Goal: Task Accomplishment & Management: Manage account settings

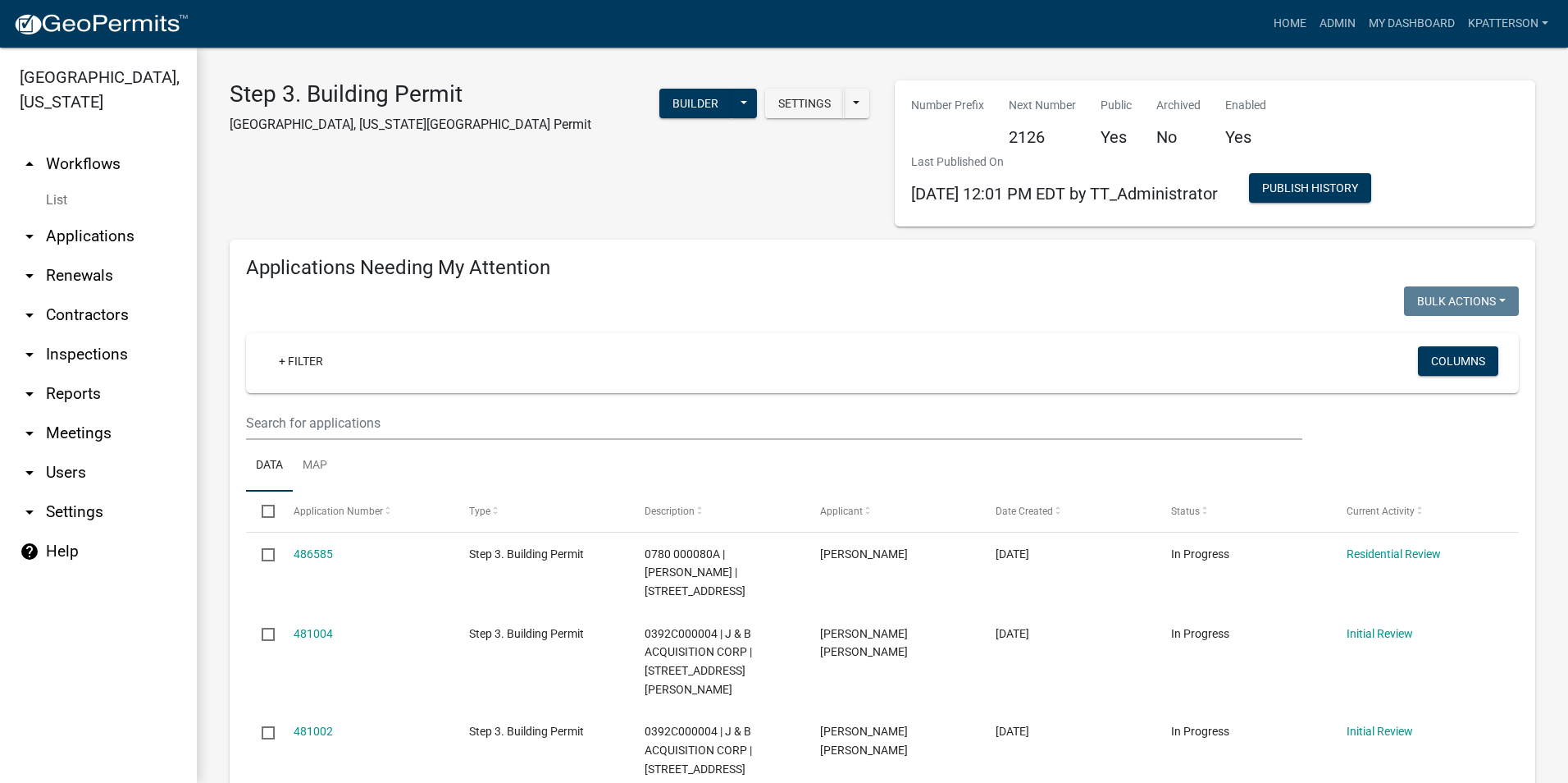
click at [94, 216] on link "arrow_drop_down Applications" at bounding box center [98, 236] width 197 height 39
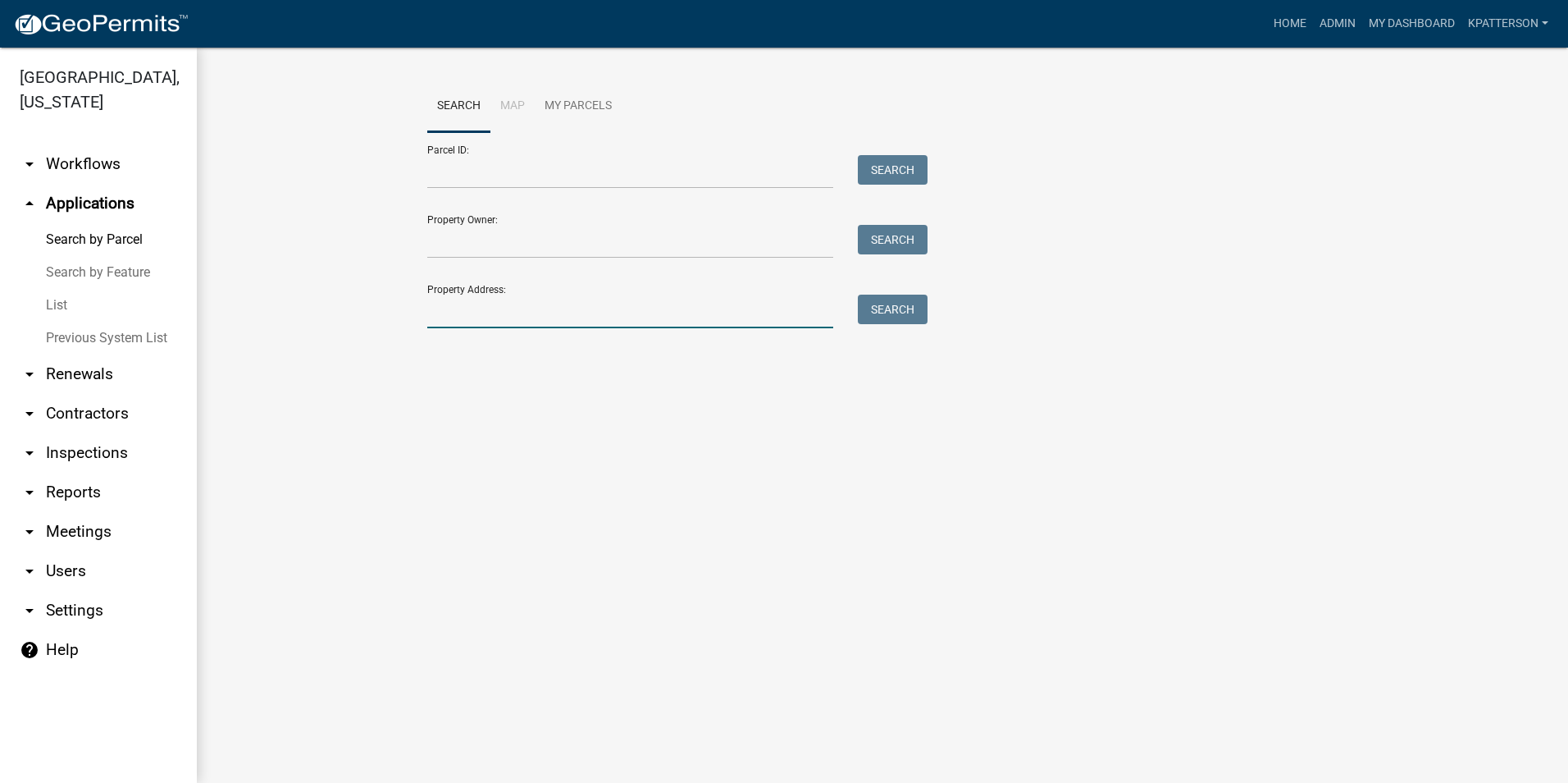
click at [479, 322] on input "Property Address:" at bounding box center [630, 311] width 406 height 34
type input "715 corinth"
click at [888, 302] on button "Search" at bounding box center [892, 309] width 69 height 30
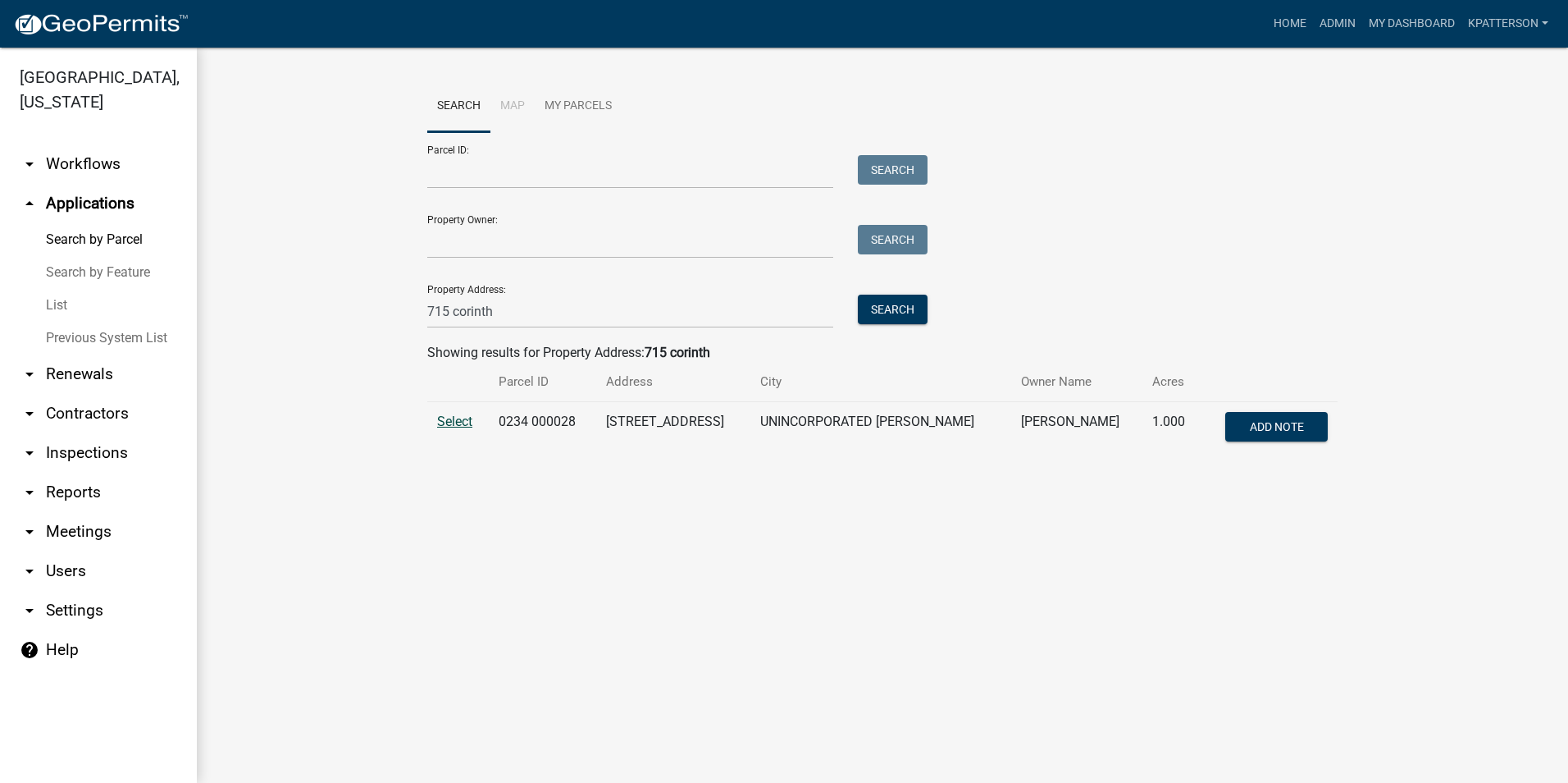
click at [463, 422] on span "Select" at bounding box center [454, 421] width 36 height 16
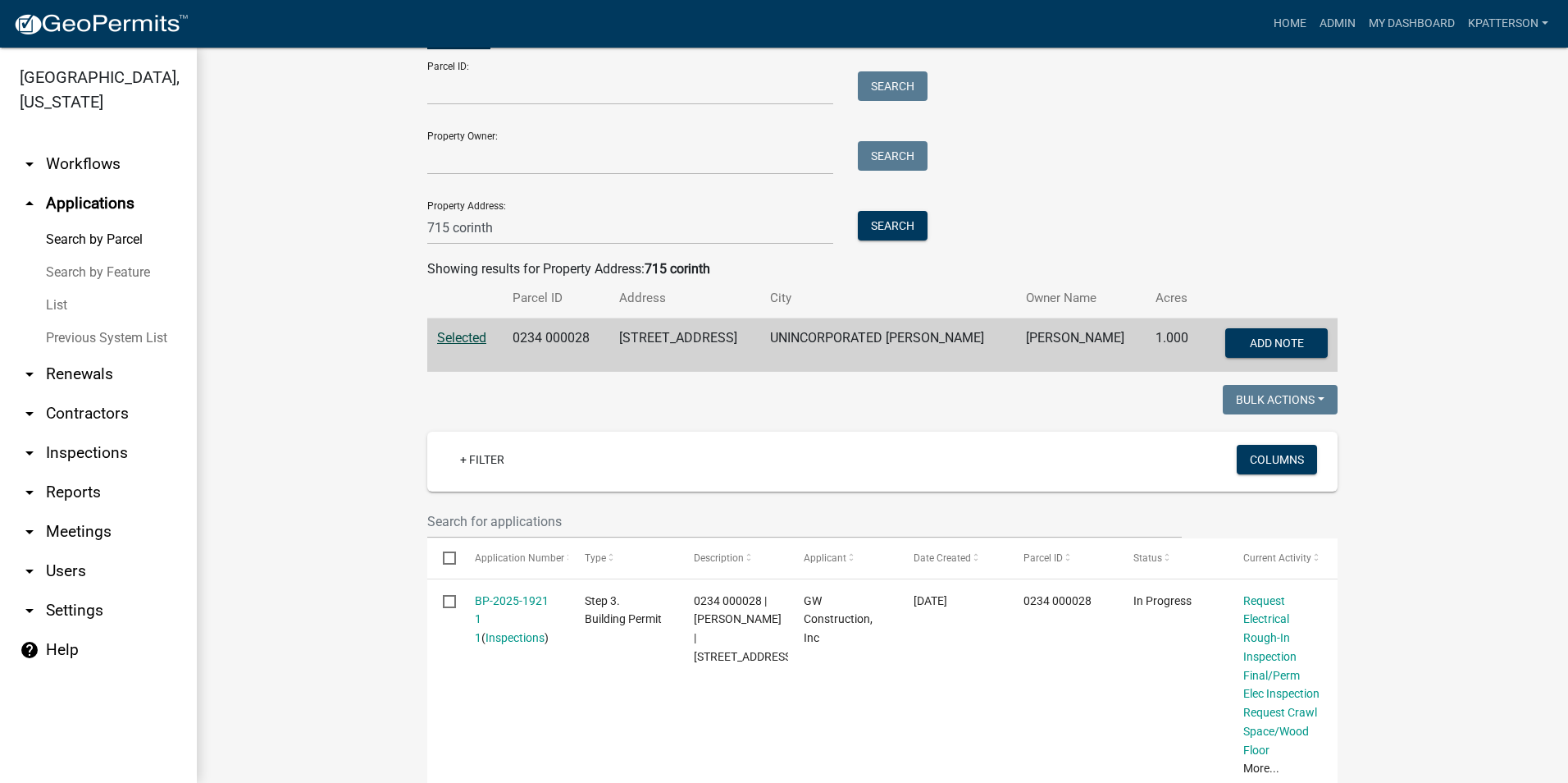
scroll to position [82, 0]
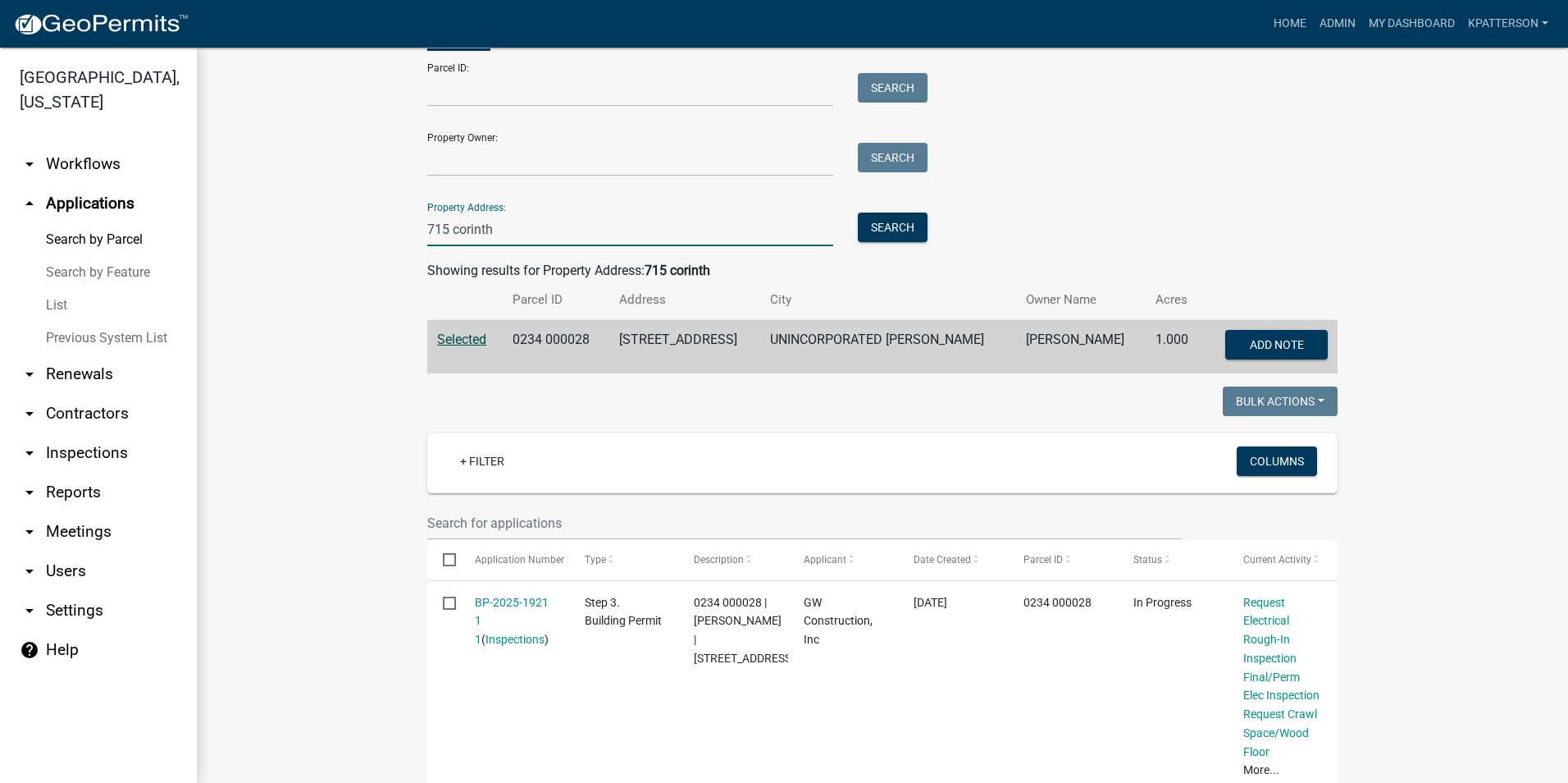
drag, startPoint x: 501, startPoint y: 227, endPoint x: 339, endPoint y: 285, distance: 172.1
click at [341, 285] on wm-workflow-application-search-view "Search Map My Parcels Parcel ID: Search Property Owner: Search Property Address…" at bounding box center [882, 568] width 1306 height 1141
type input "780 [PERSON_NAME]"
click at [891, 229] on button "Search" at bounding box center [892, 227] width 69 height 30
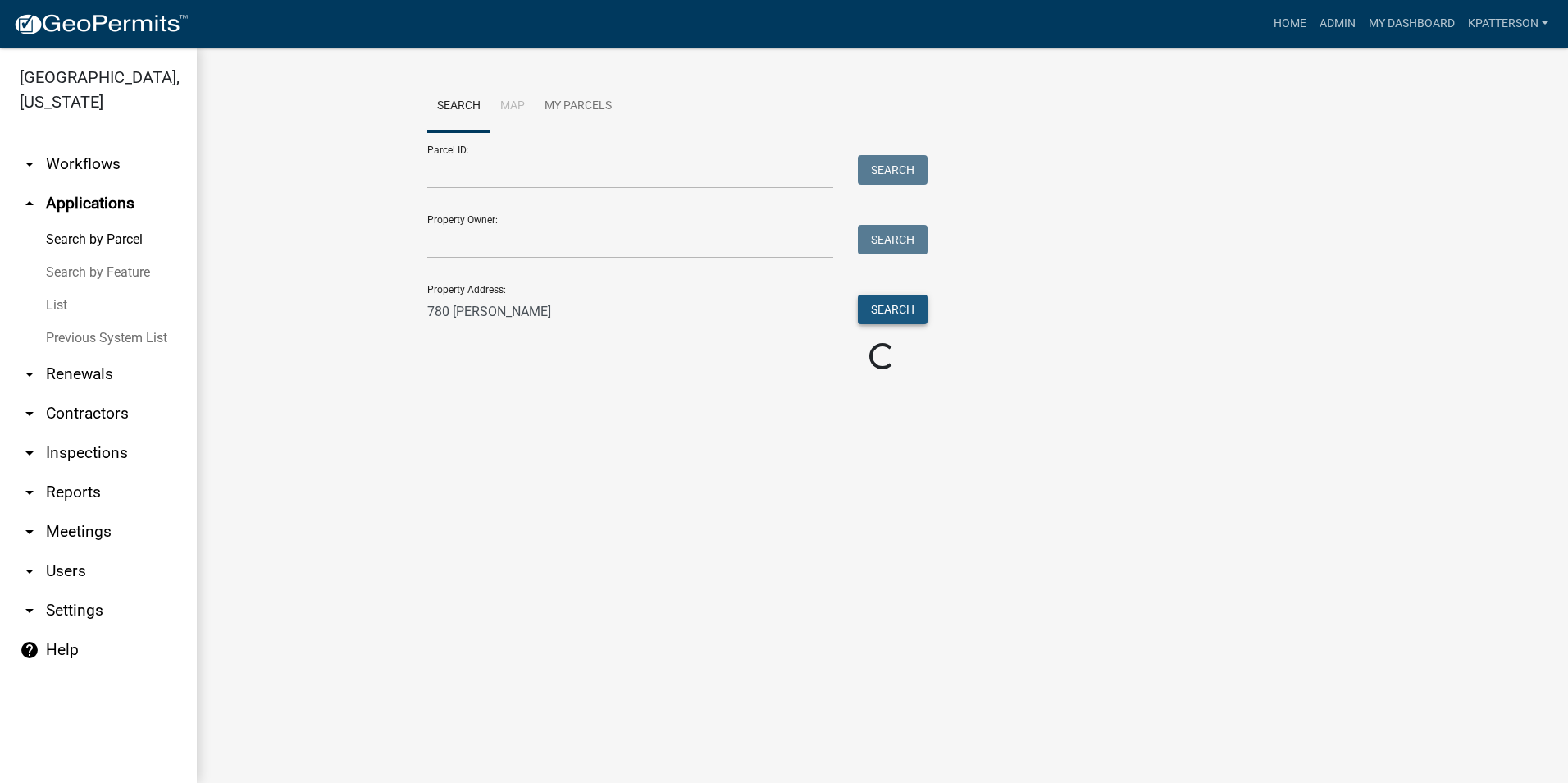
scroll to position [0, 0]
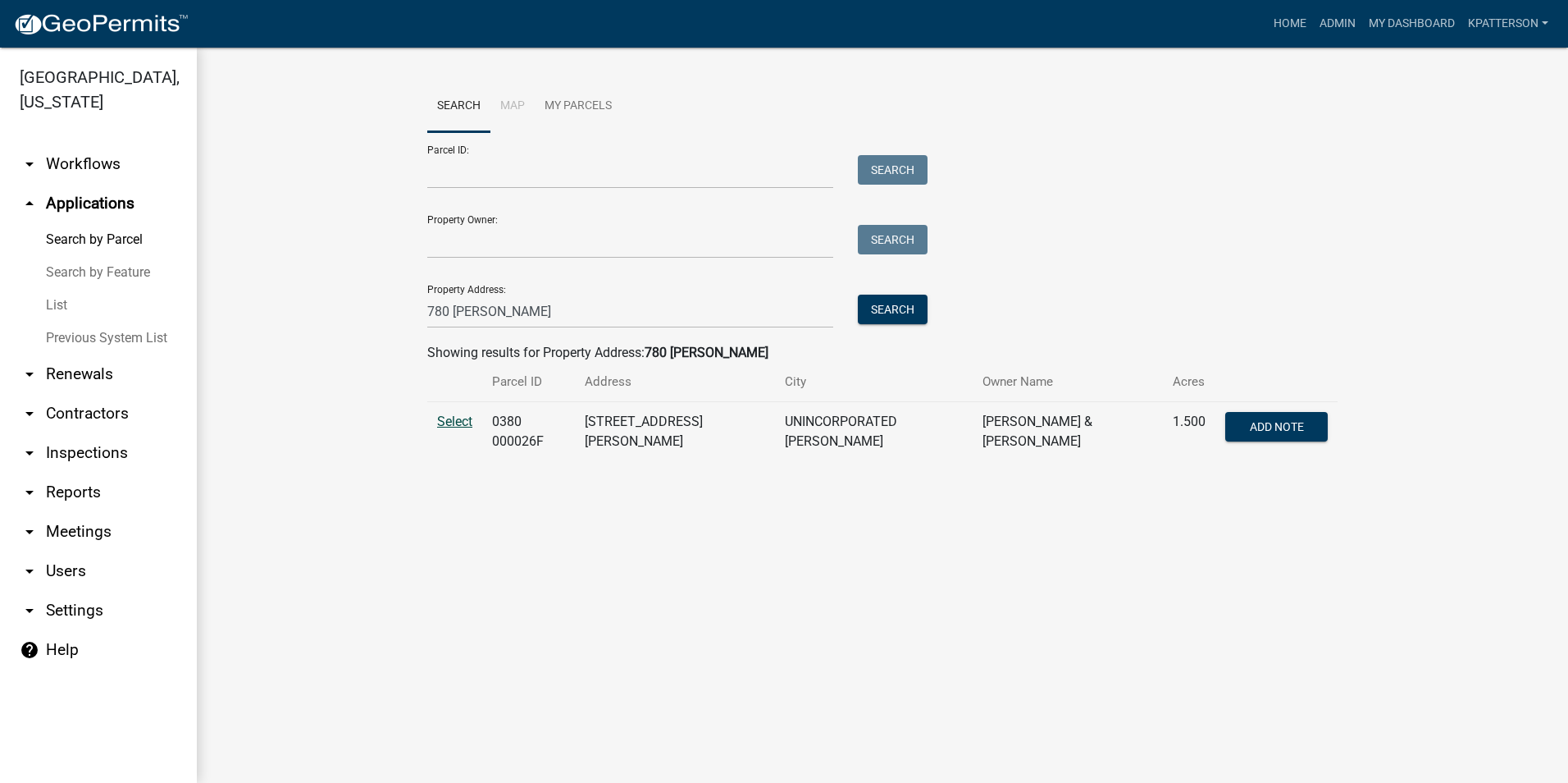
click at [455, 421] on span "Select" at bounding box center [454, 421] width 36 height 16
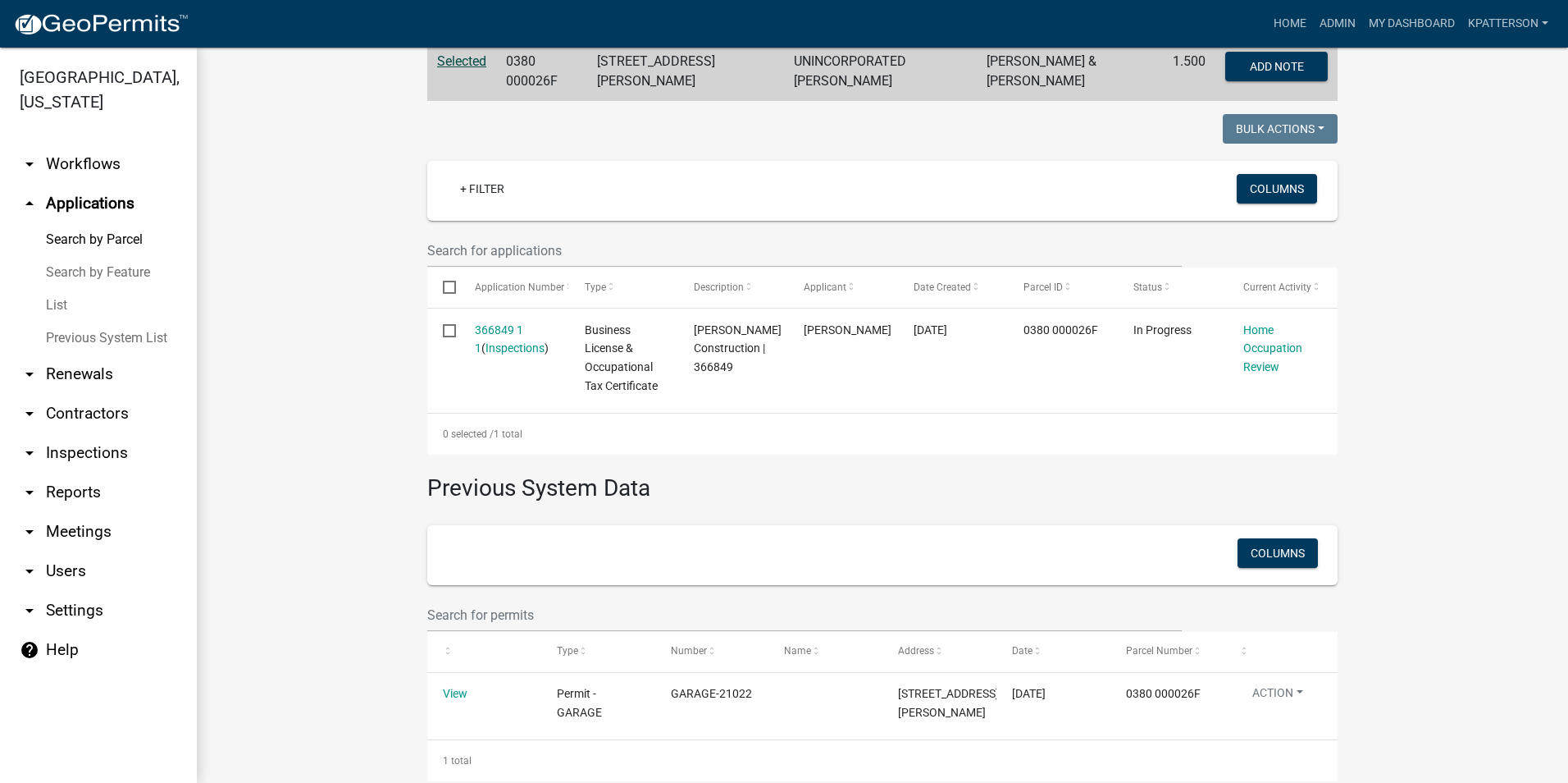
scroll to position [363, 0]
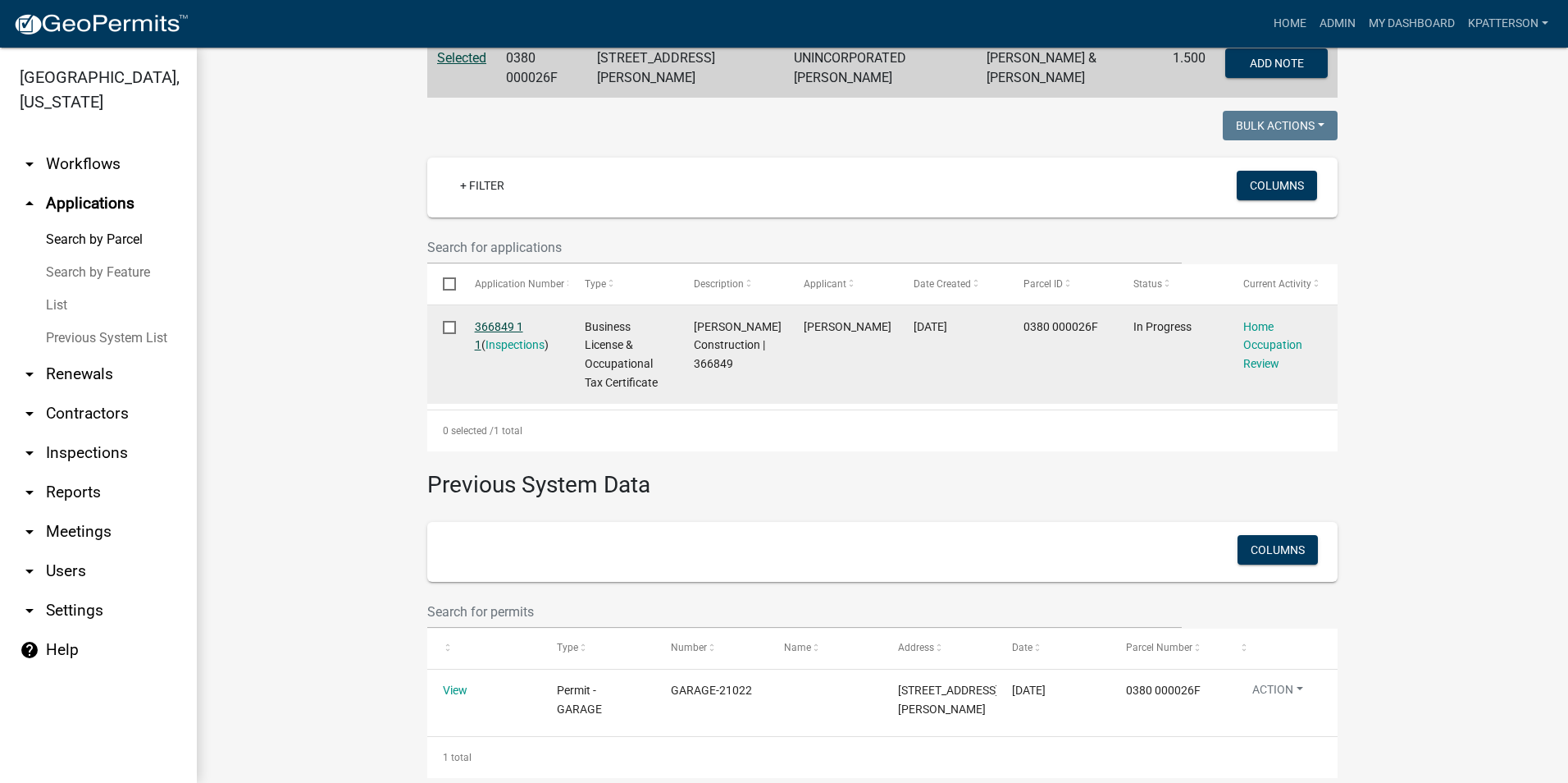
click at [480, 324] on link "366849 1 1" at bounding box center [500, 335] width 49 height 32
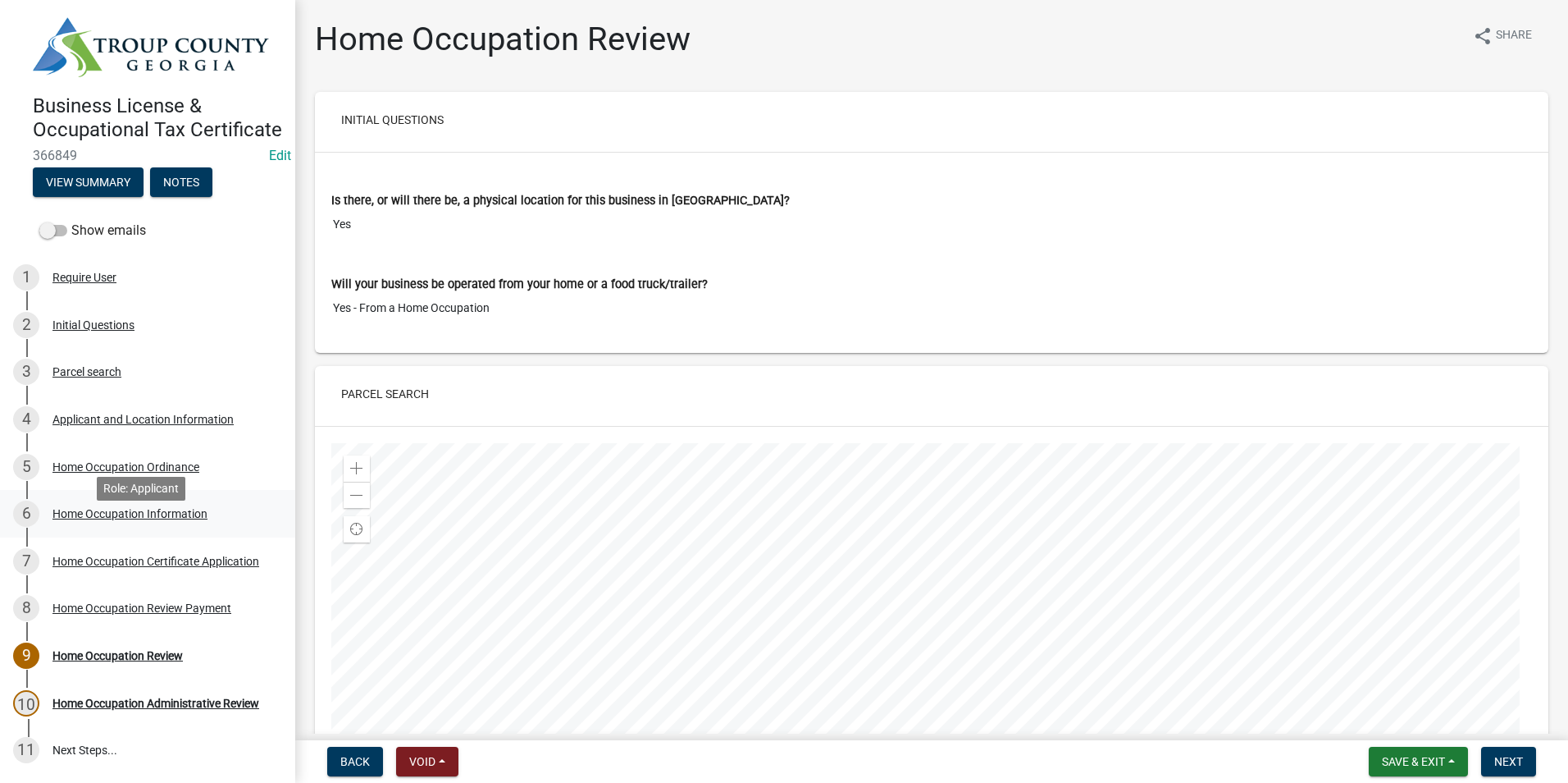
click at [159, 525] on div "6 Home Occupation Information" at bounding box center [141, 514] width 256 height 26
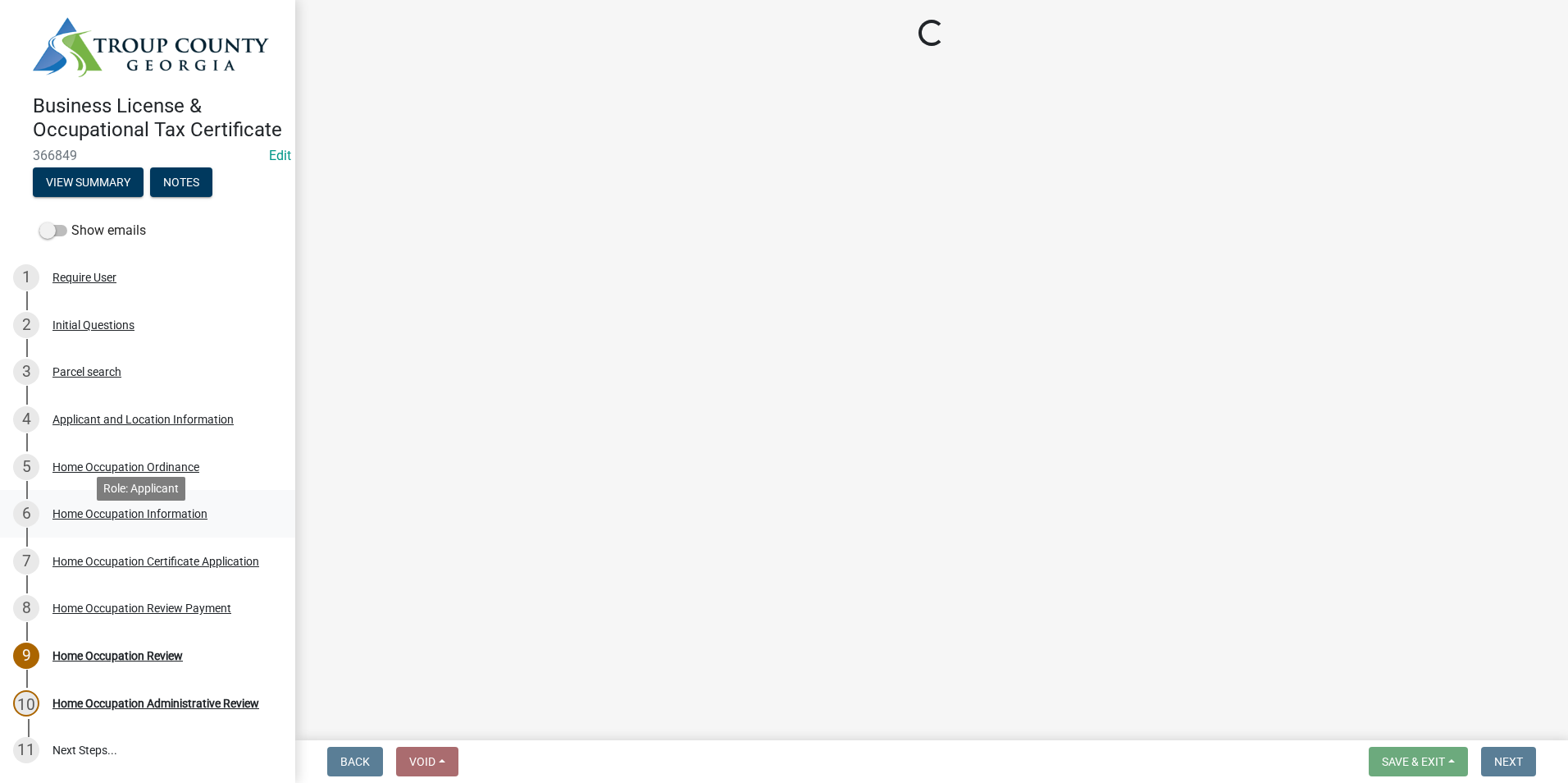
select select "d0bffa3f-7c9d-46cc-931a-1252bf59ead4"
select select "212fe496-8b06-484a-b30a-ad8cde4e9da8"
select select "1cf4dbf7-b5f8-4984-ac86-52596a91f1da"
select select "305fd1d3-0343-405d-b3a3-cb409c58dda1"
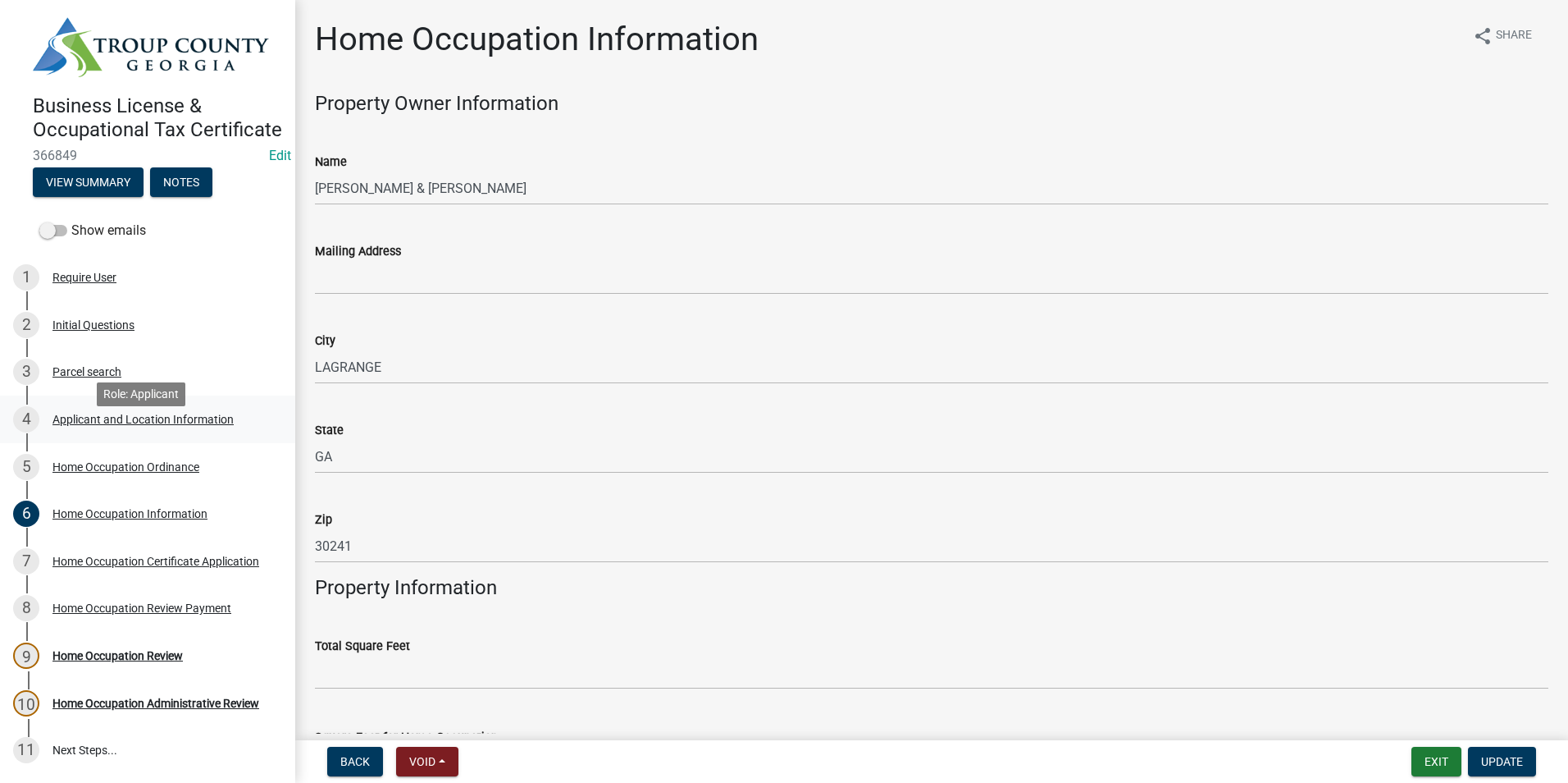
click at [162, 431] on div "4 Applicant and Location Information" at bounding box center [141, 419] width 256 height 26
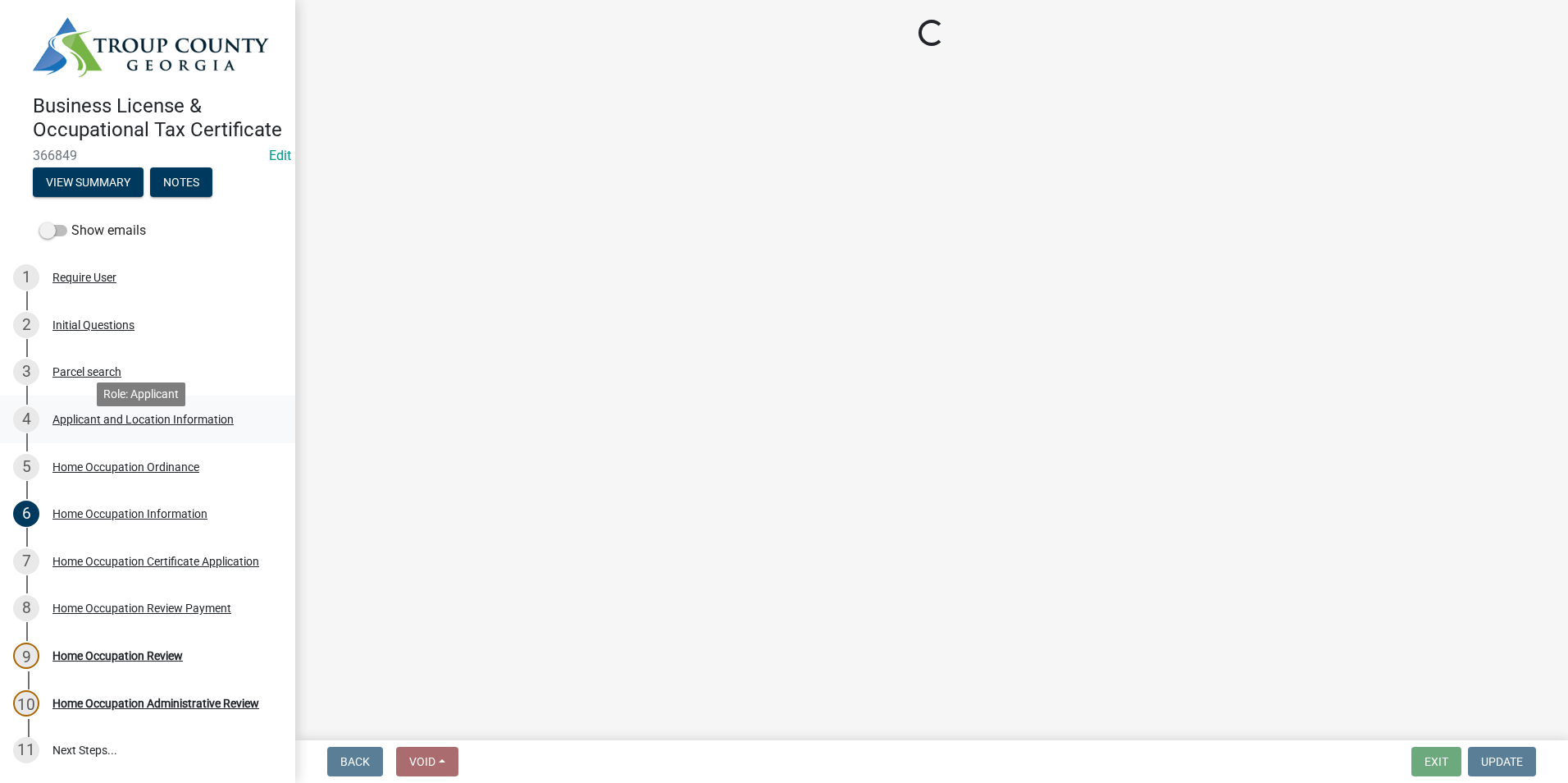
select select "GA"
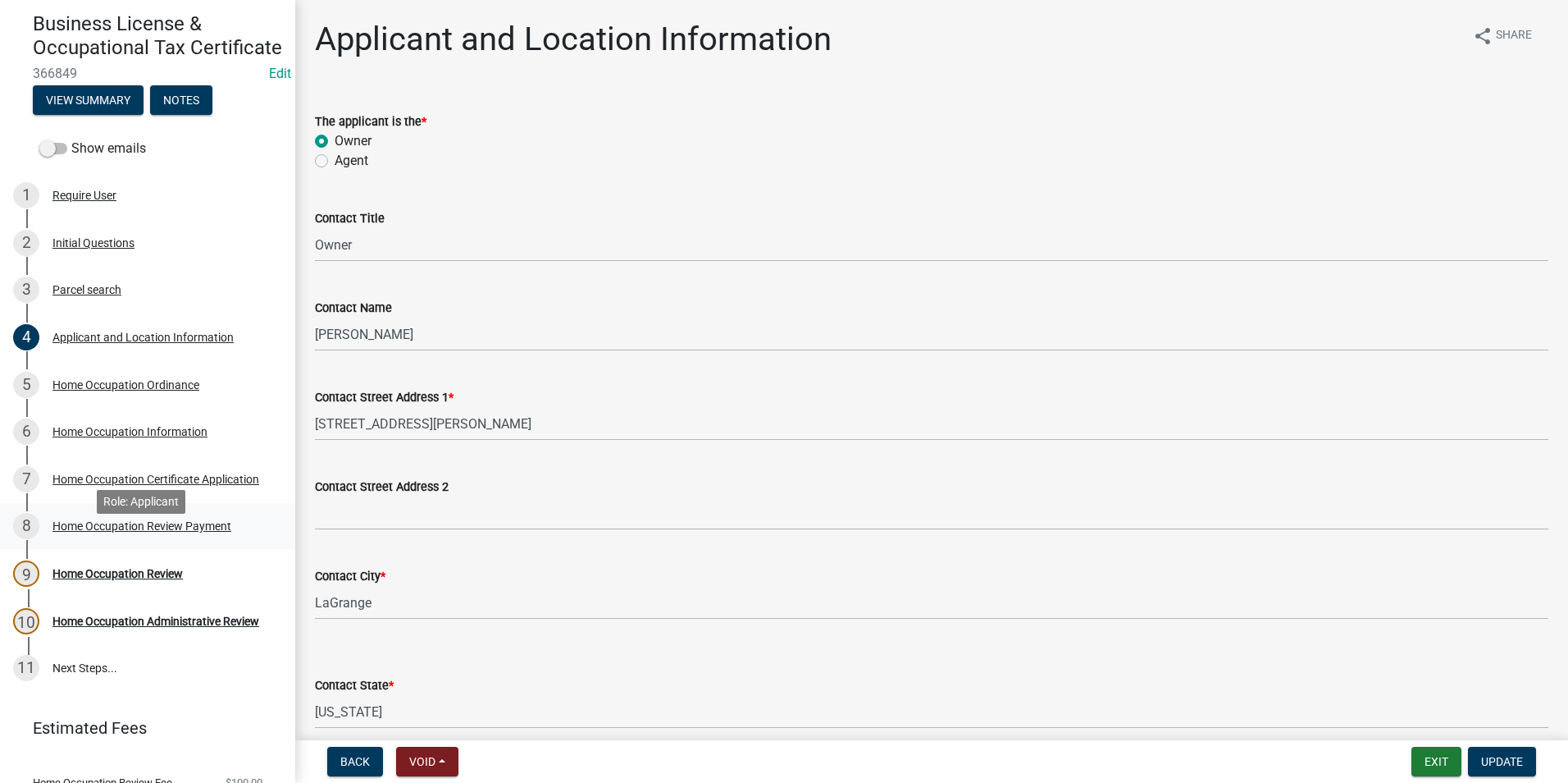
click at [175, 530] on link "8 Home Occupation Review Payment" at bounding box center [148, 527] width 295 height 48
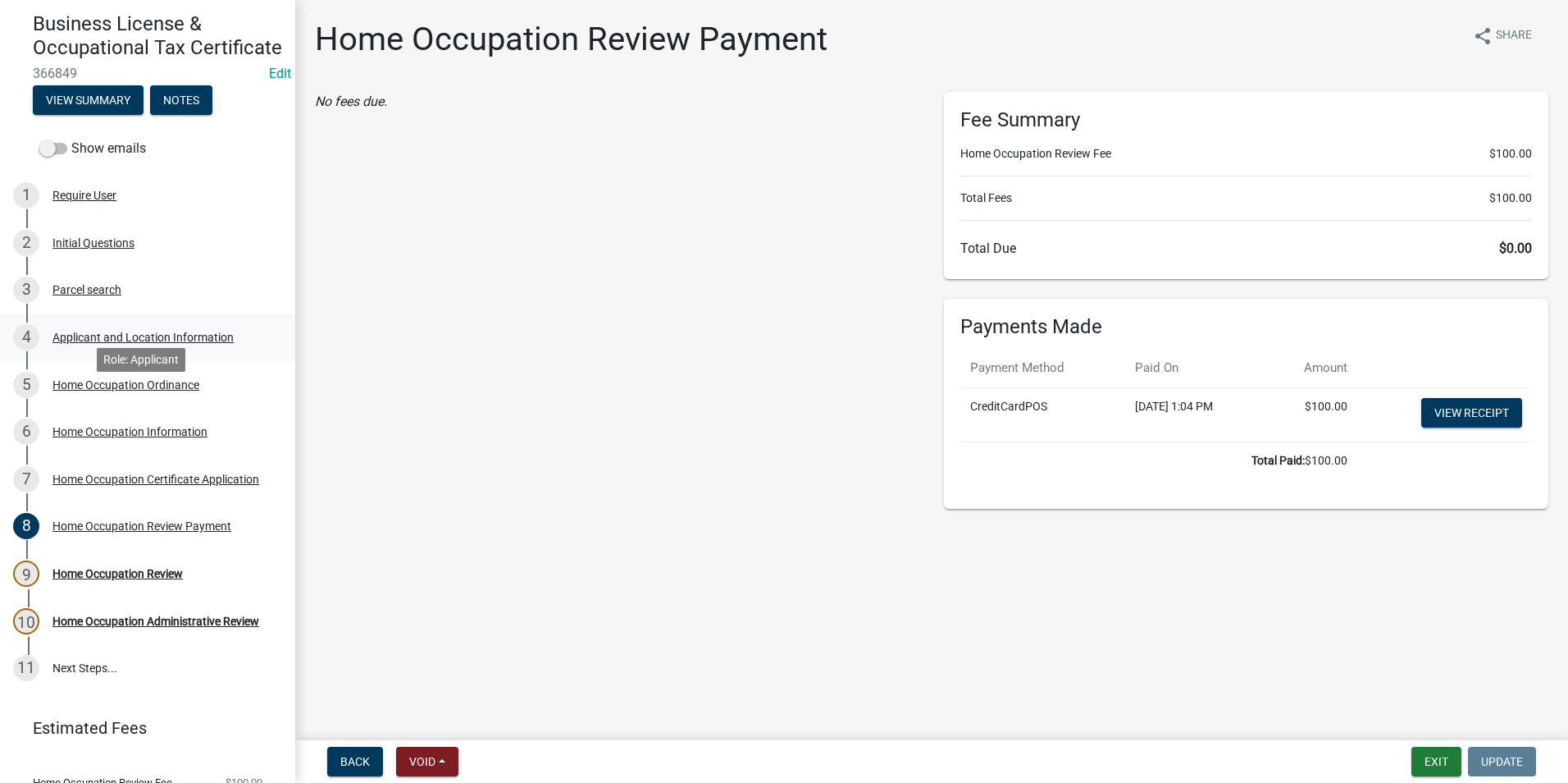
click at [129, 361] on link "4 Applicant and Location Information" at bounding box center [148, 337] width 295 height 48
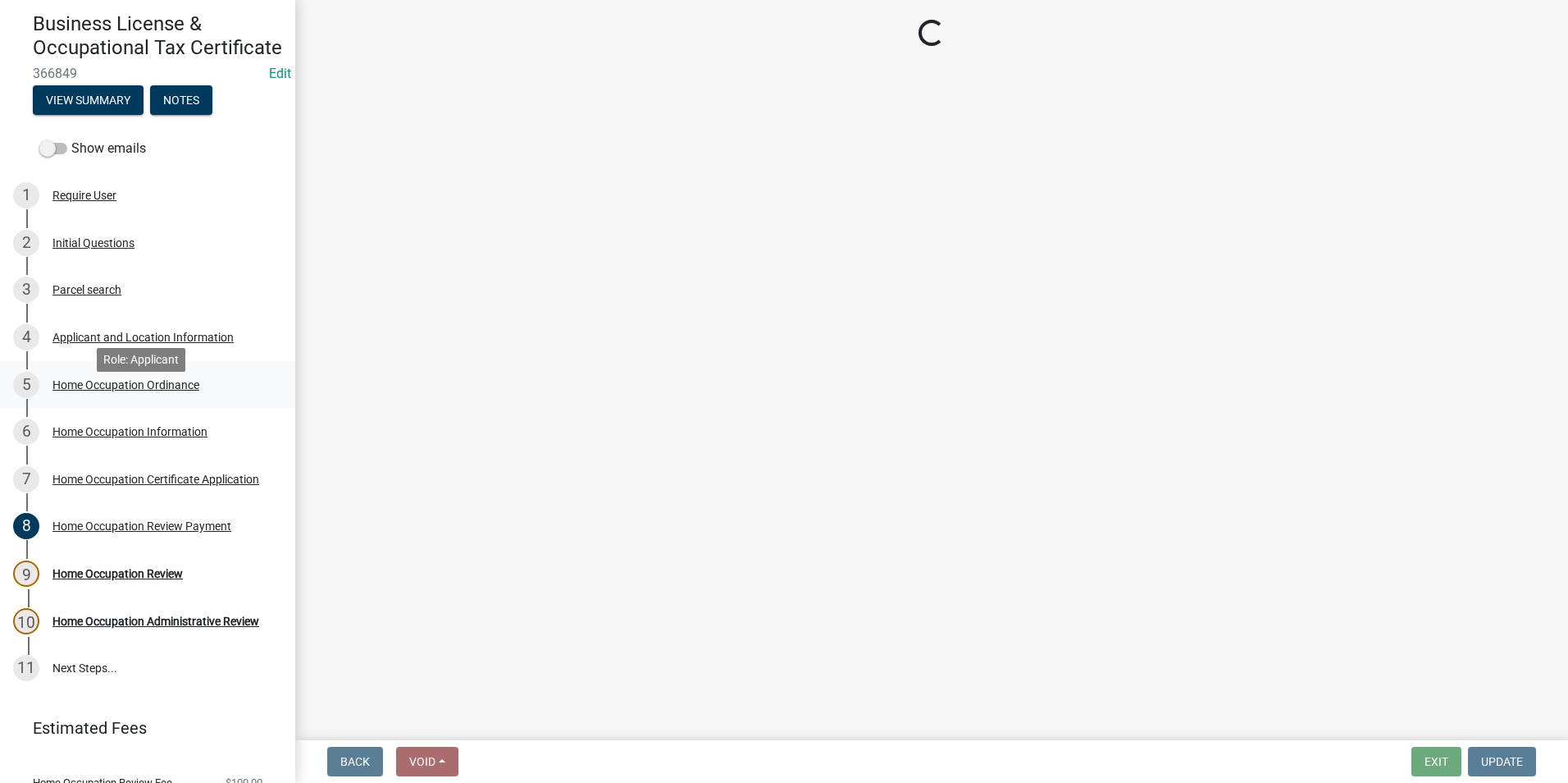
select select "GA"
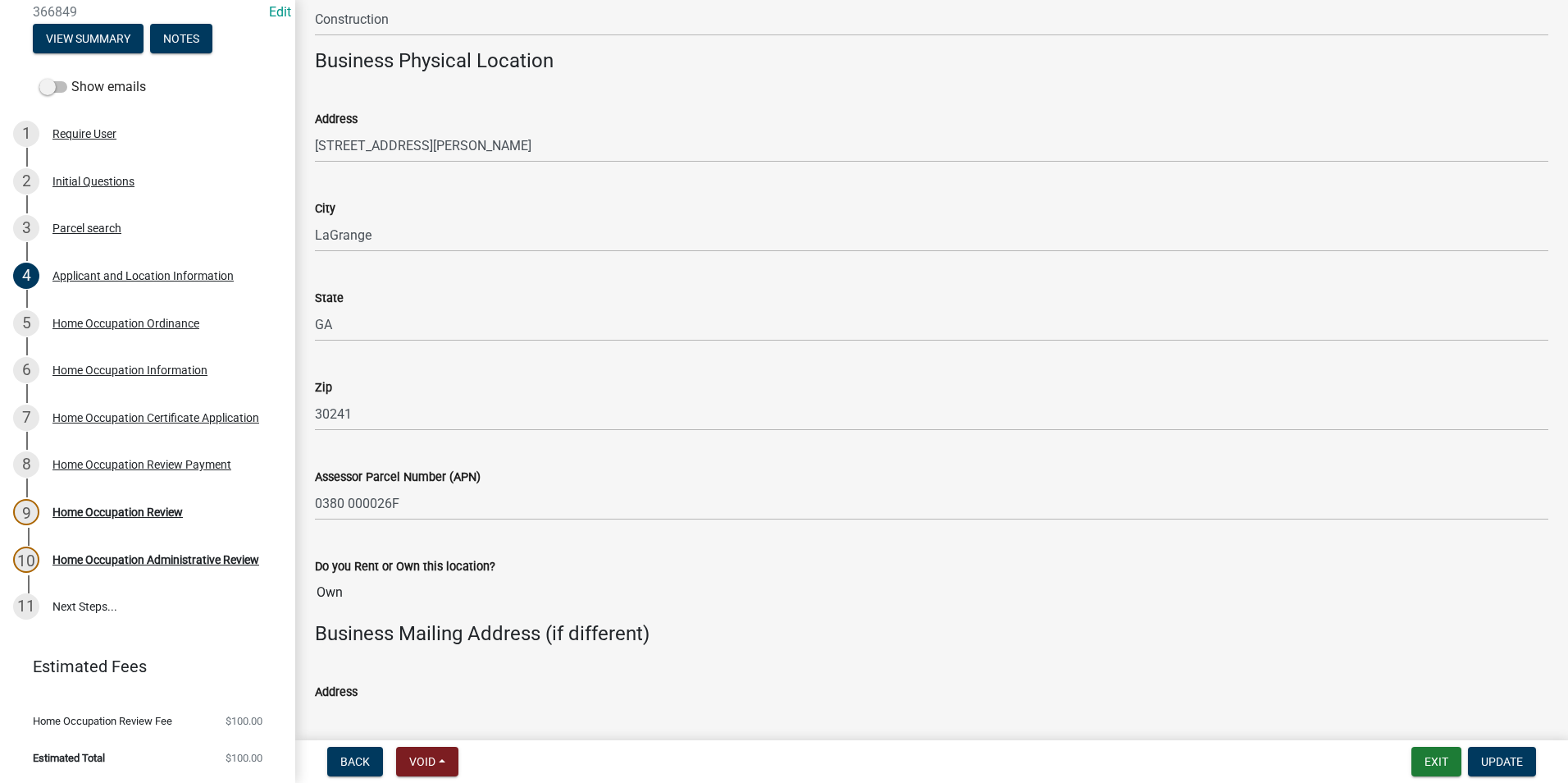
scroll to position [1558, 0]
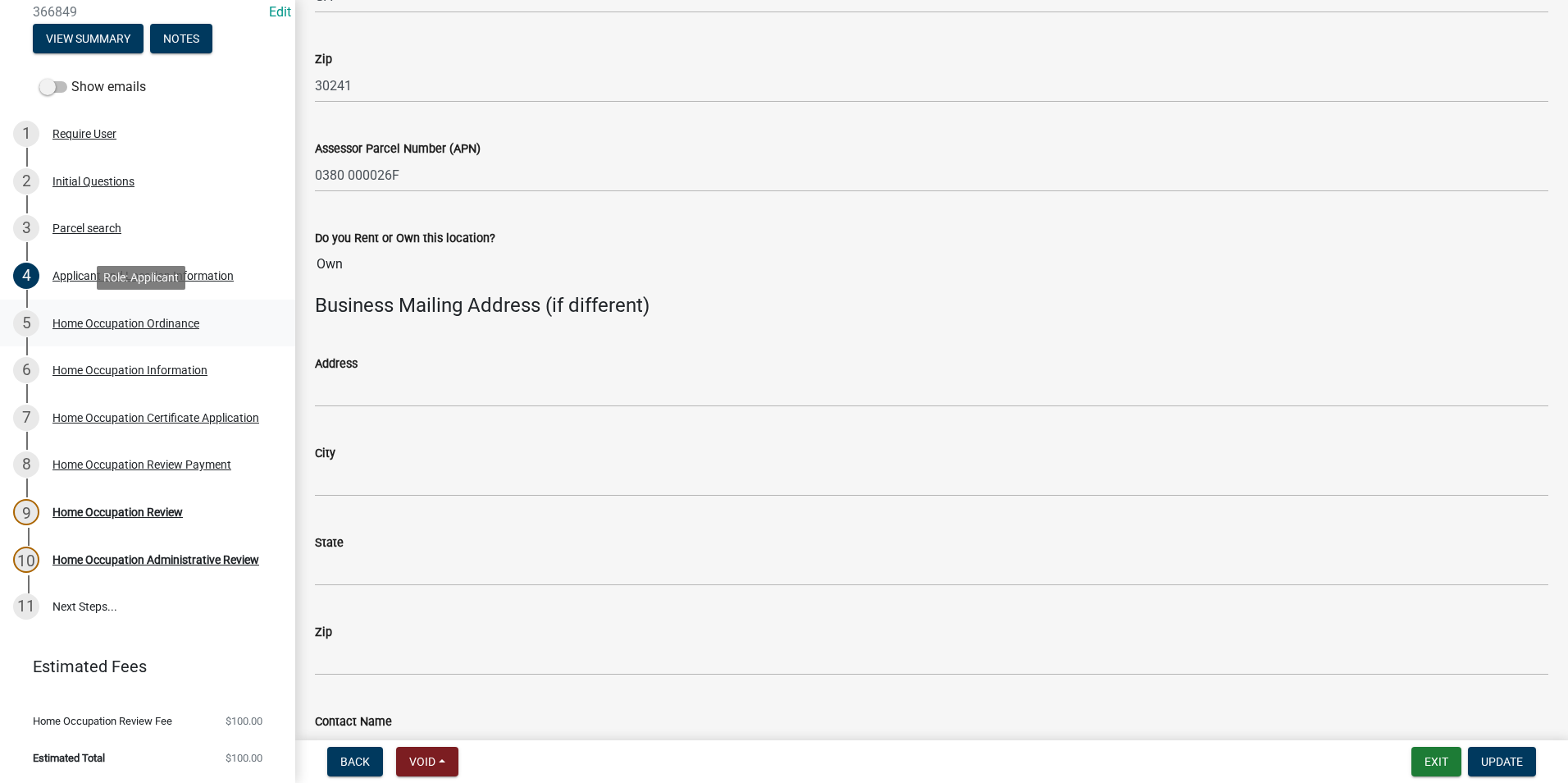
click at [132, 313] on div "5 Home Occupation Ordinance" at bounding box center [141, 323] width 256 height 26
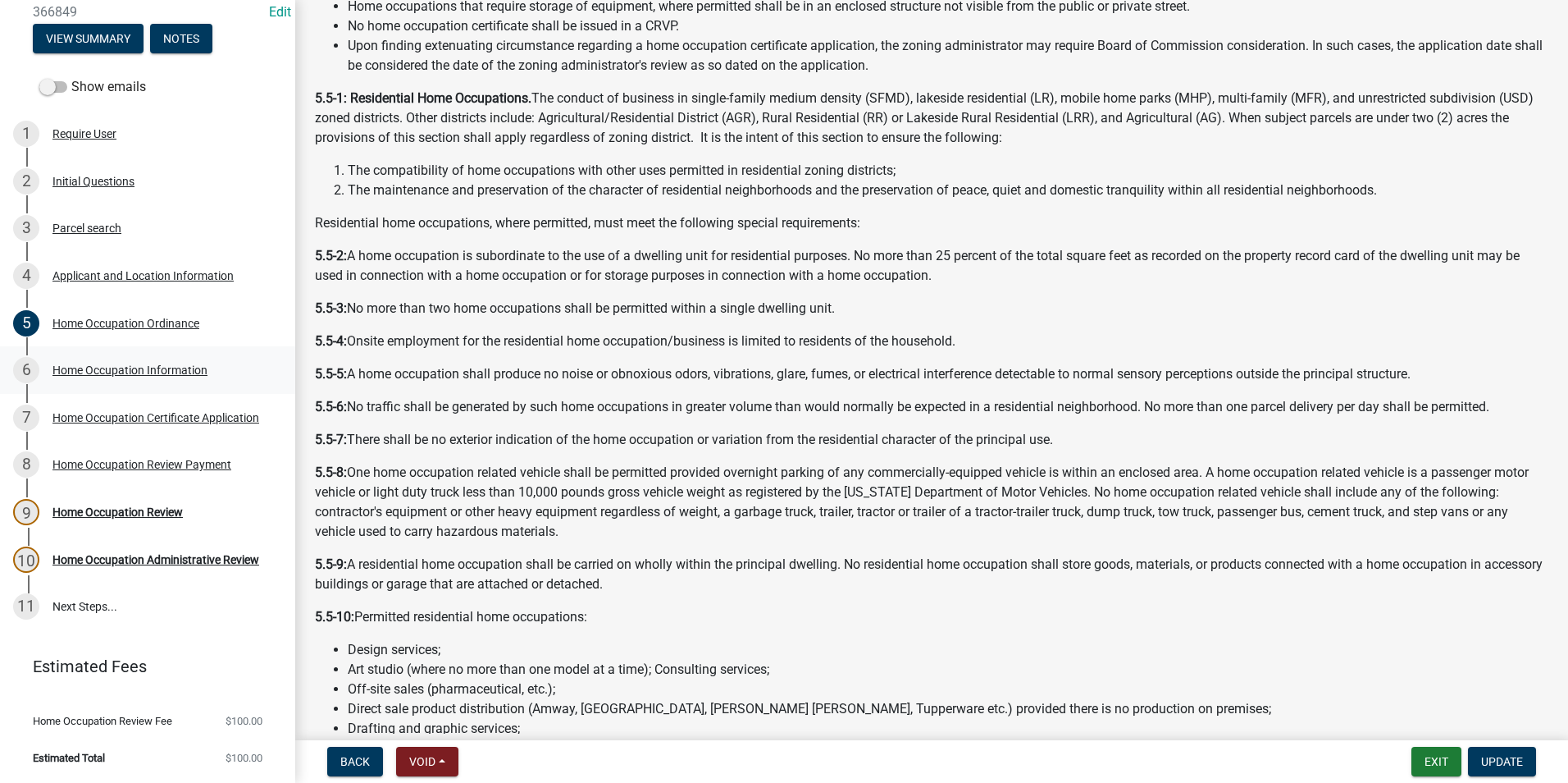
scroll to position [656, 0]
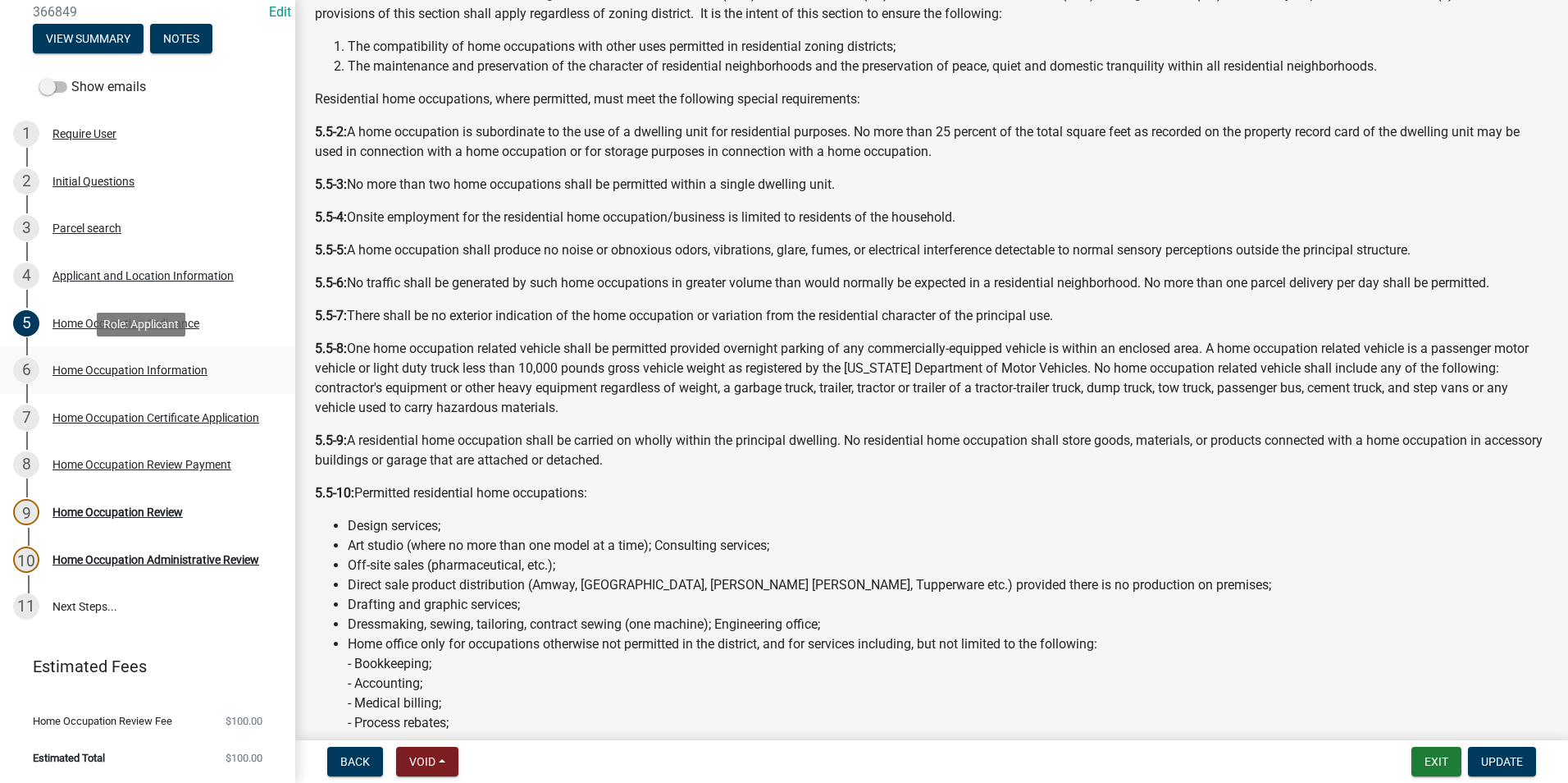
click at [169, 368] on div "Home Occupation Information" at bounding box center [129, 369] width 155 height 11
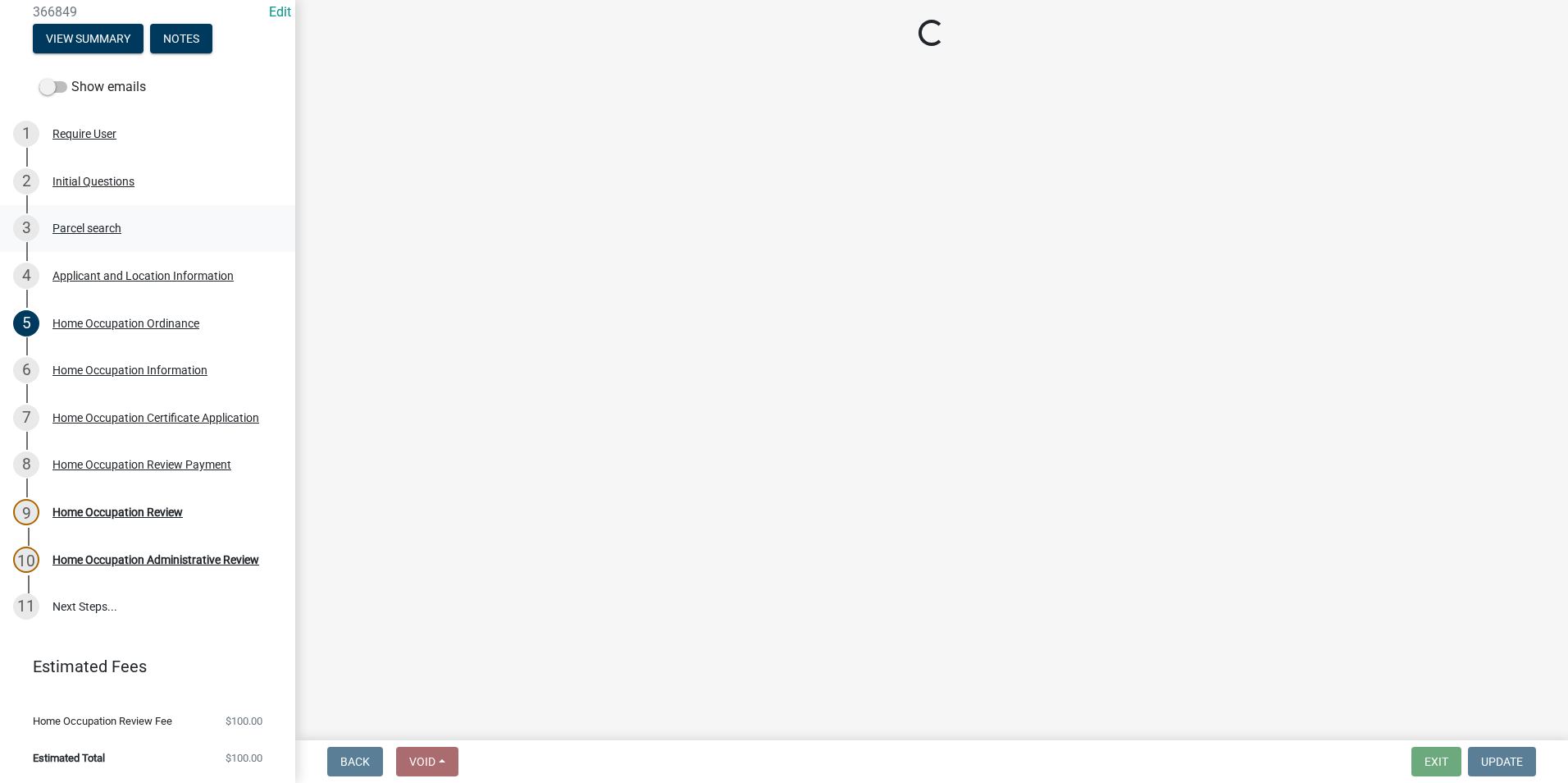
select select "d0bffa3f-7c9d-46cc-931a-1252bf59ead4"
select select "212fe496-8b06-484a-b30a-ad8cde4e9da8"
select select "1cf4dbf7-b5f8-4984-ac86-52596a91f1da"
select select "305fd1d3-0343-405d-b3a3-cb409c58dda1"
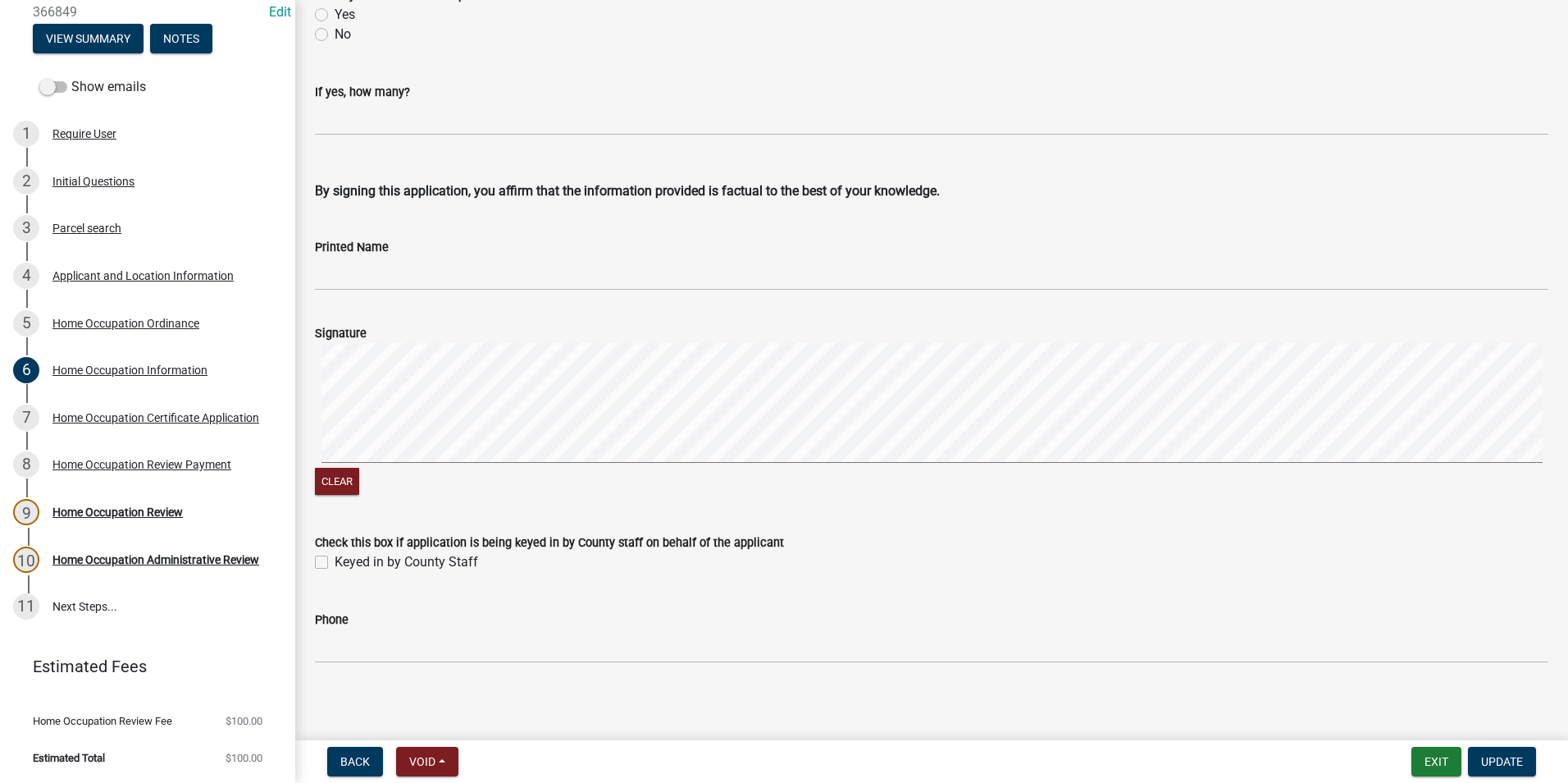
scroll to position [3373, 0]
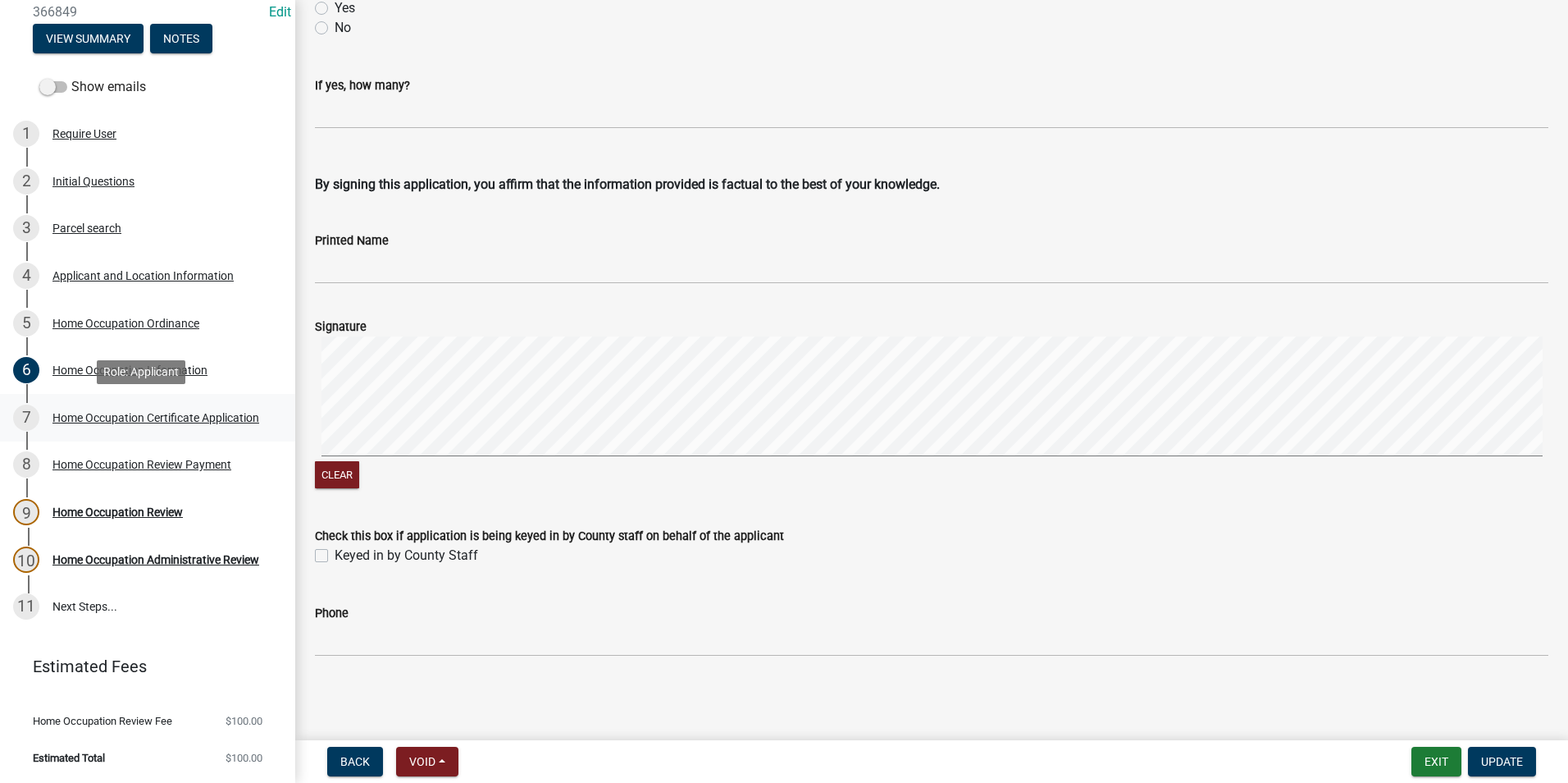
click at [208, 436] on link "7 Home Occupation Certificate Application" at bounding box center [148, 417] width 295 height 48
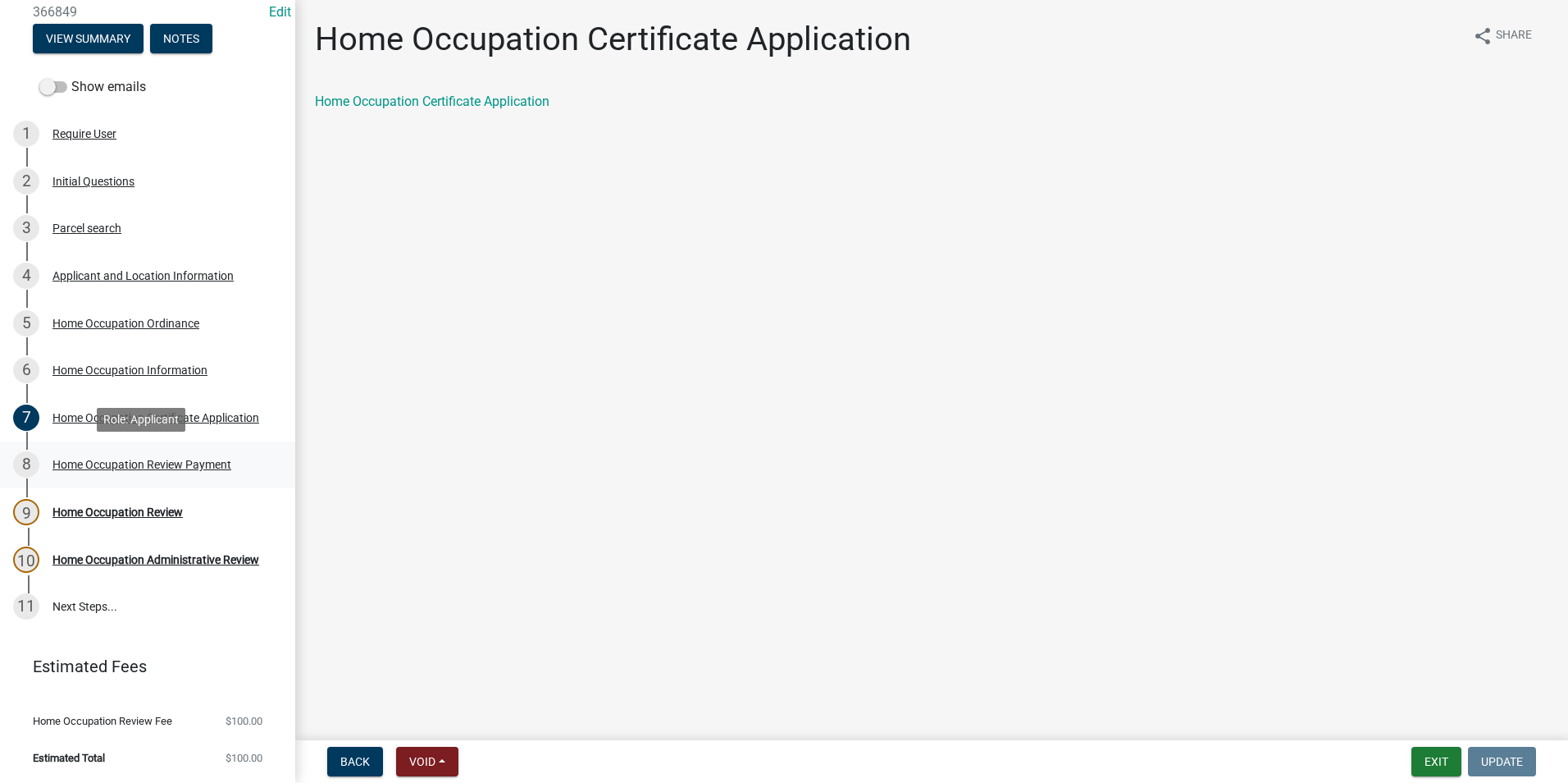
click at [205, 472] on div "8 Home Occupation Review Payment" at bounding box center [141, 464] width 256 height 26
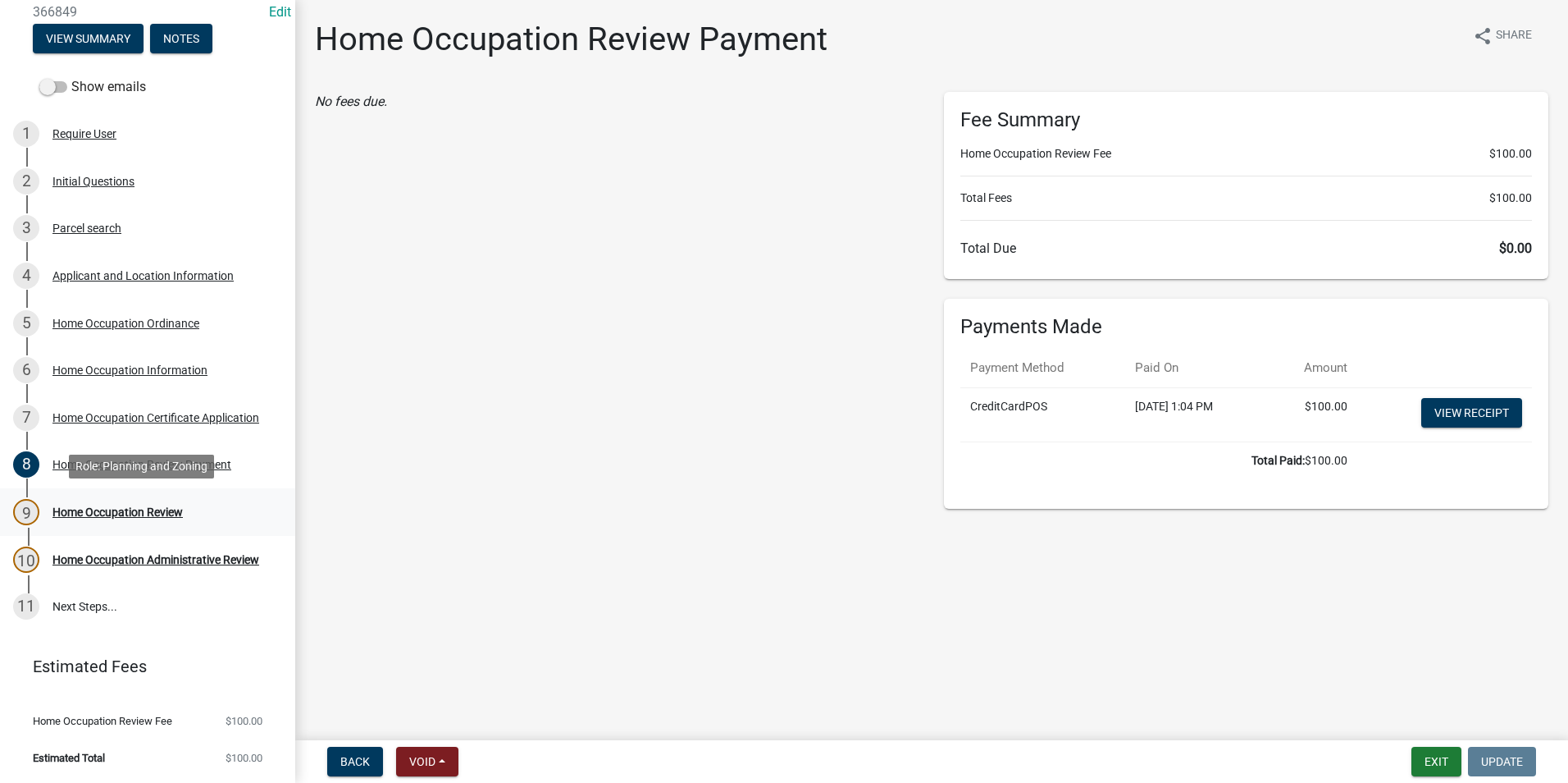
click at [178, 515] on div "Home Occupation Review" at bounding box center [117, 511] width 130 height 11
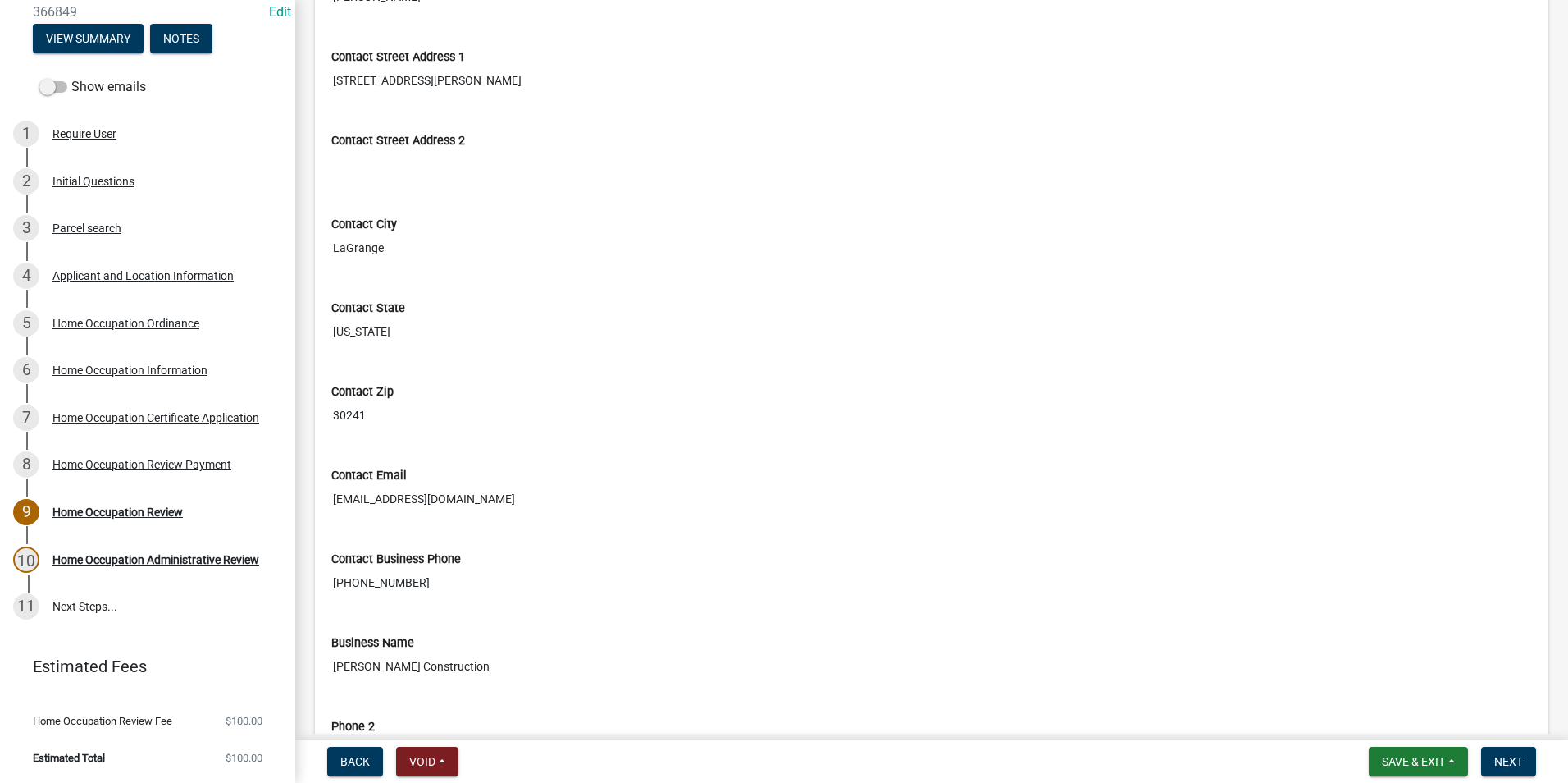
scroll to position [1312, 0]
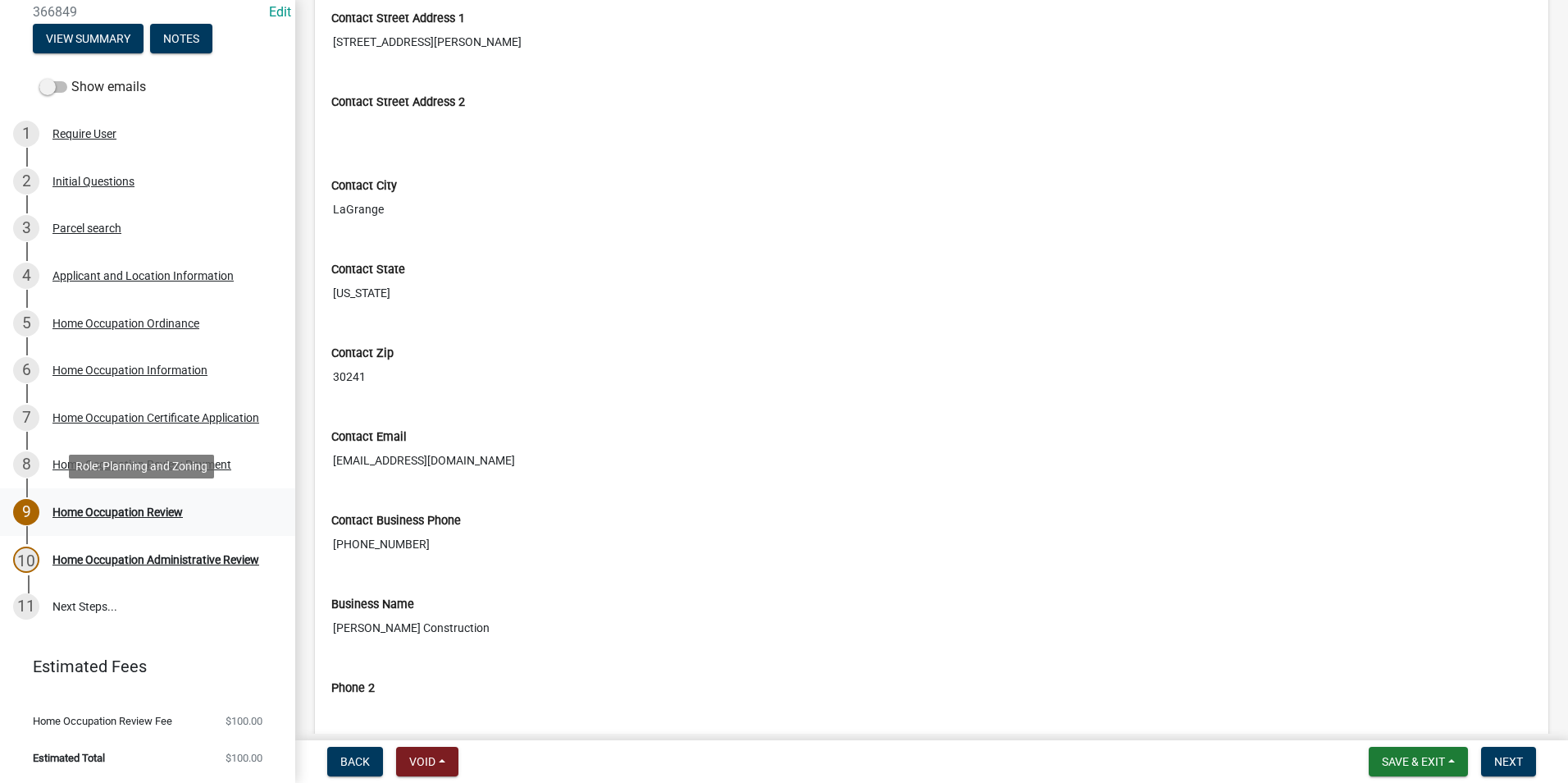
click at [184, 509] on div "9 Home Occupation Review" at bounding box center [141, 512] width 256 height 26
click at [192, 554] on div "Home Occupation Administrative Review" at bounding box center [155, 559] width 207 height 11
click at [1505, 764] on span "Next" at bounding box center [1508, 760] width 29 height 13
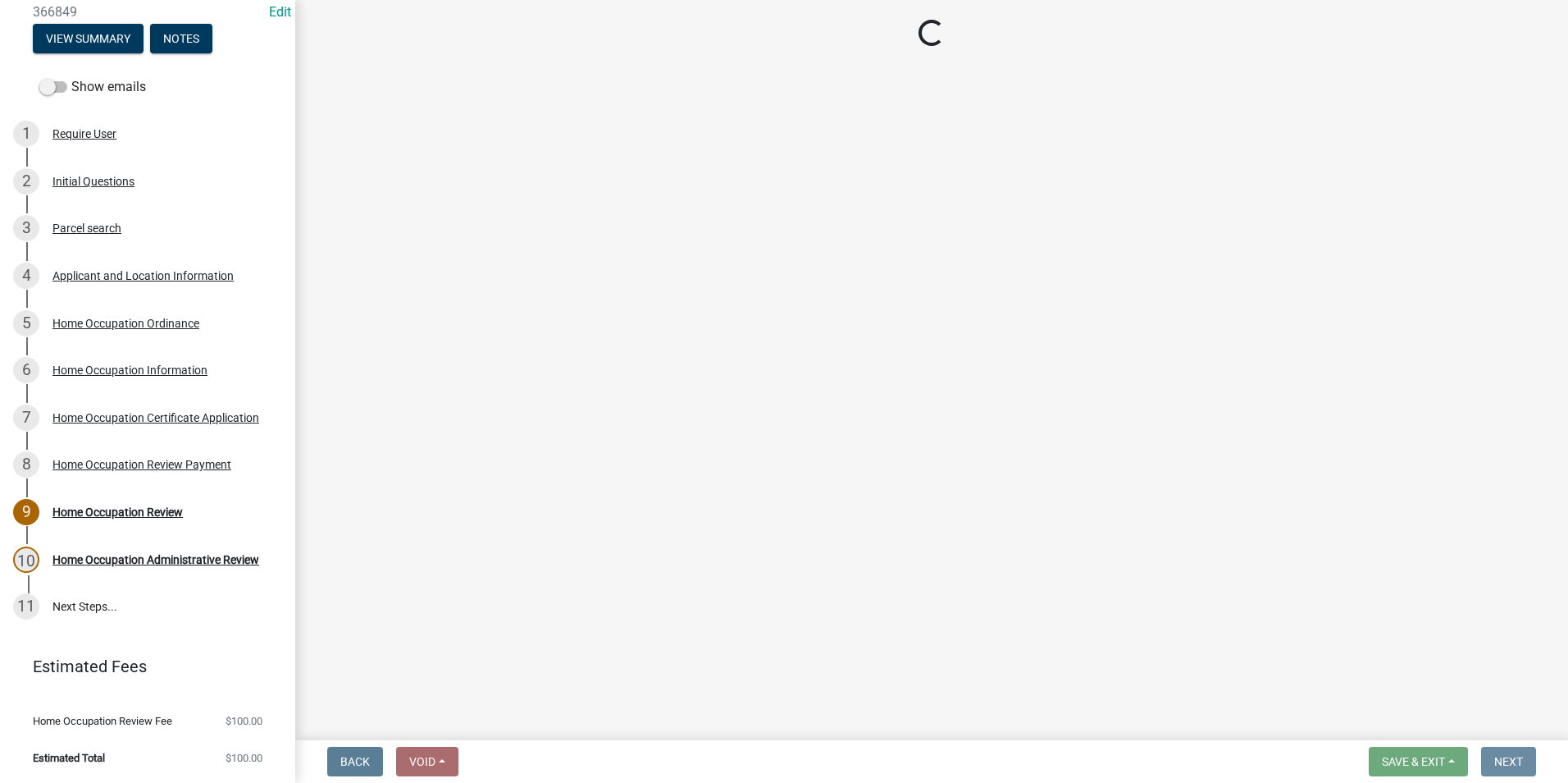
scroll to position [0, 0]
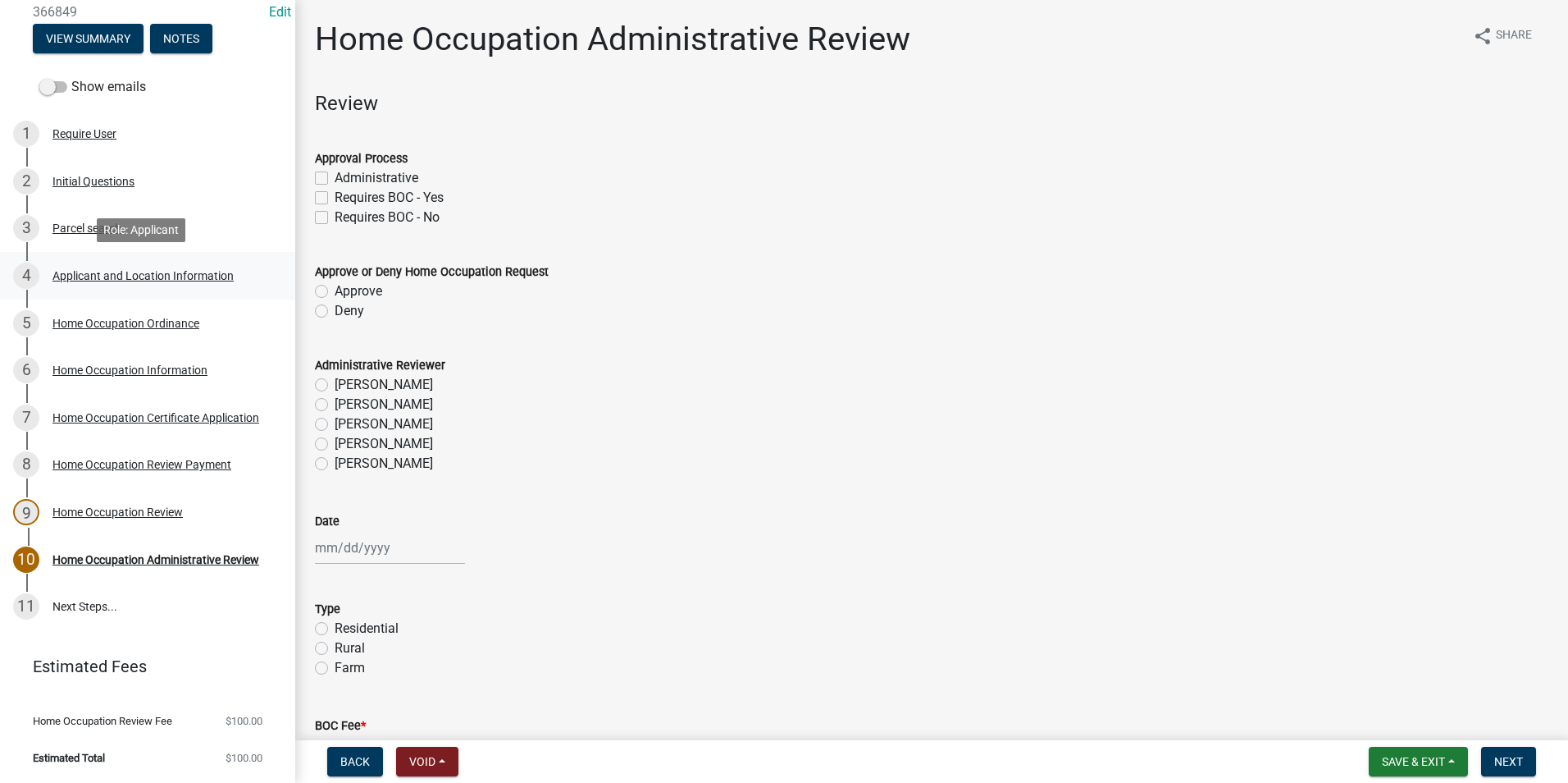
click at [110, 285] on div "4 Applicant and Location Information" at bounding box center [141, 275] width 256 height 26
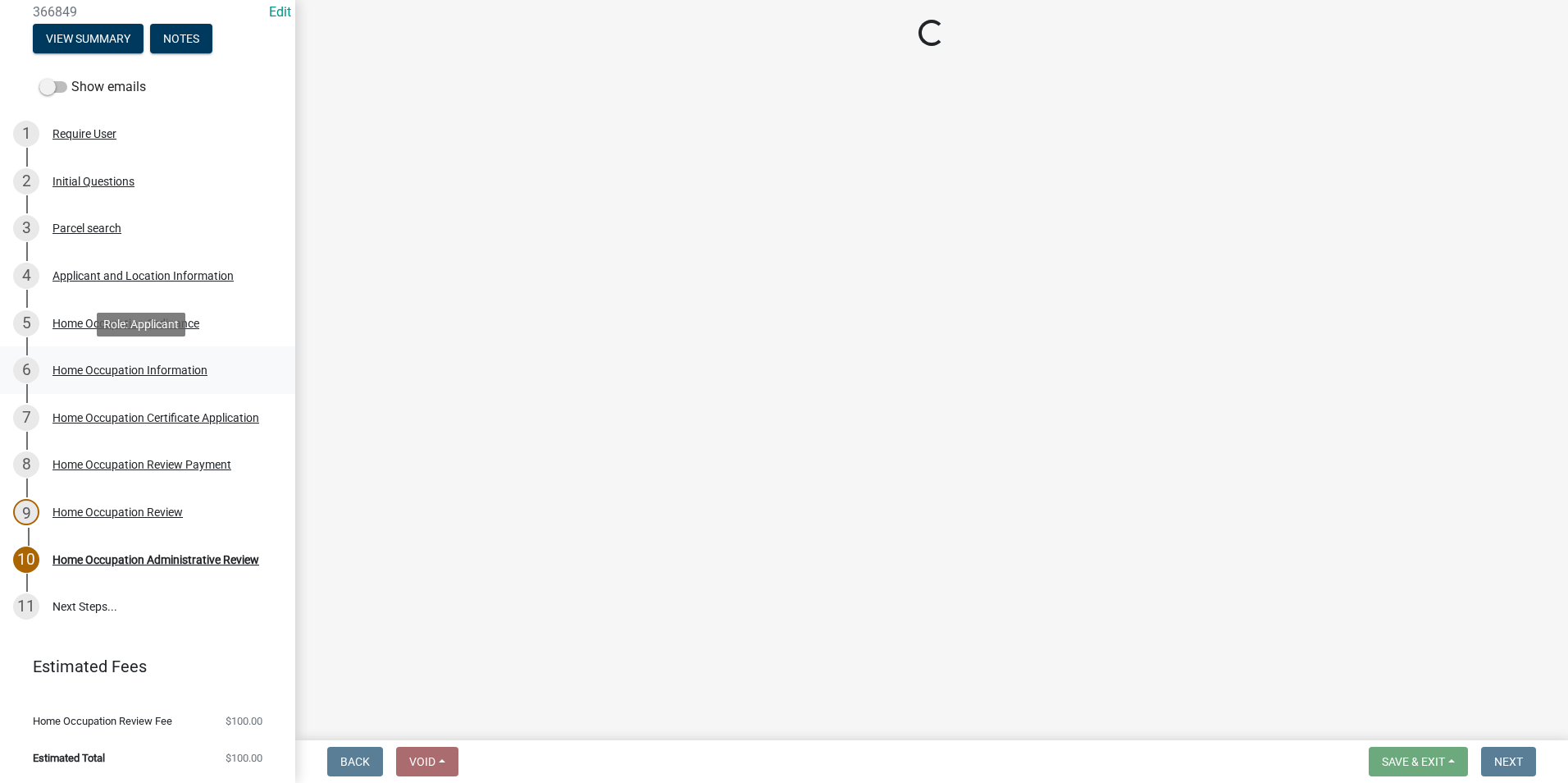
select select "GA"
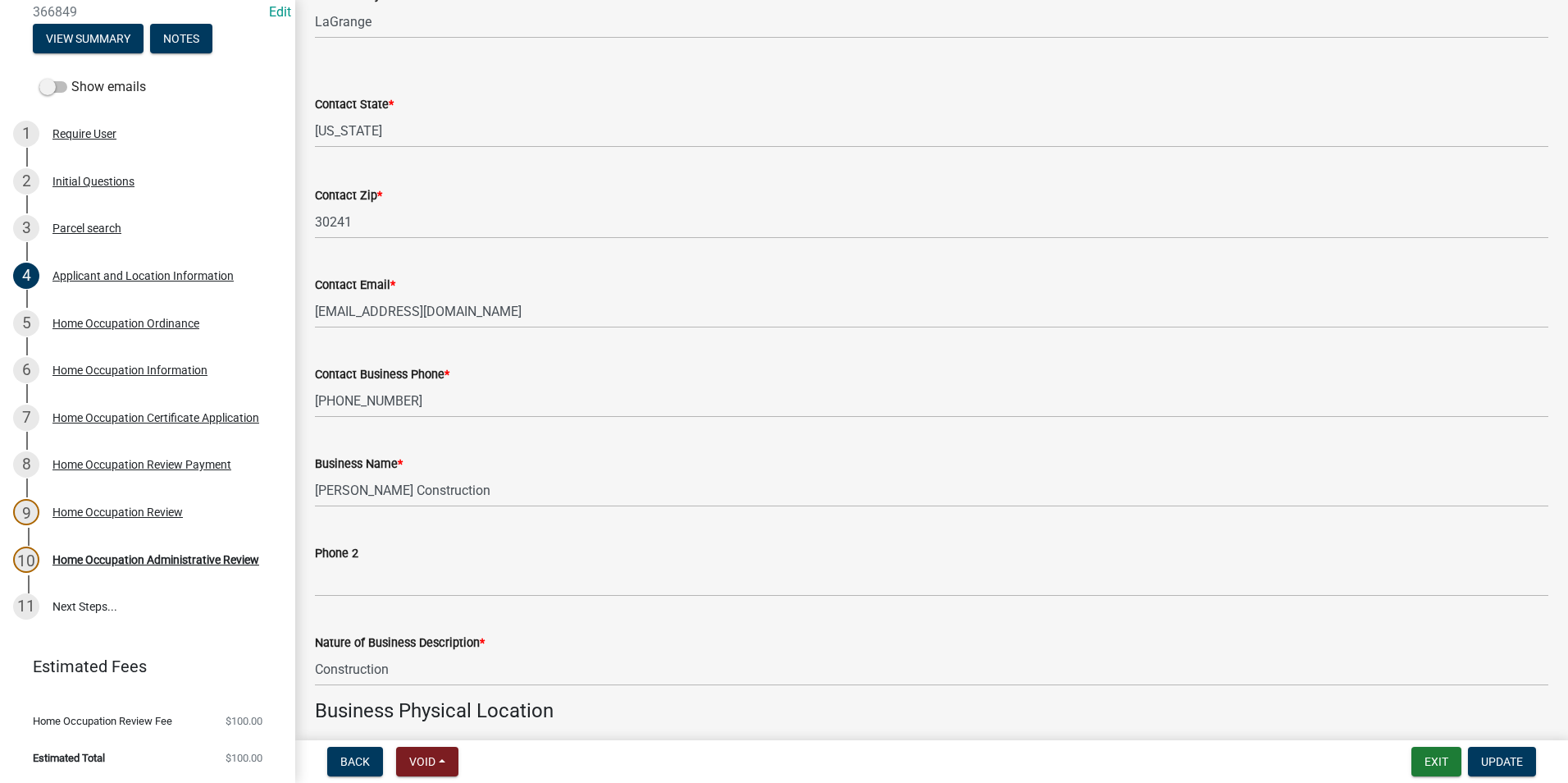
scroll to position [574, 0]
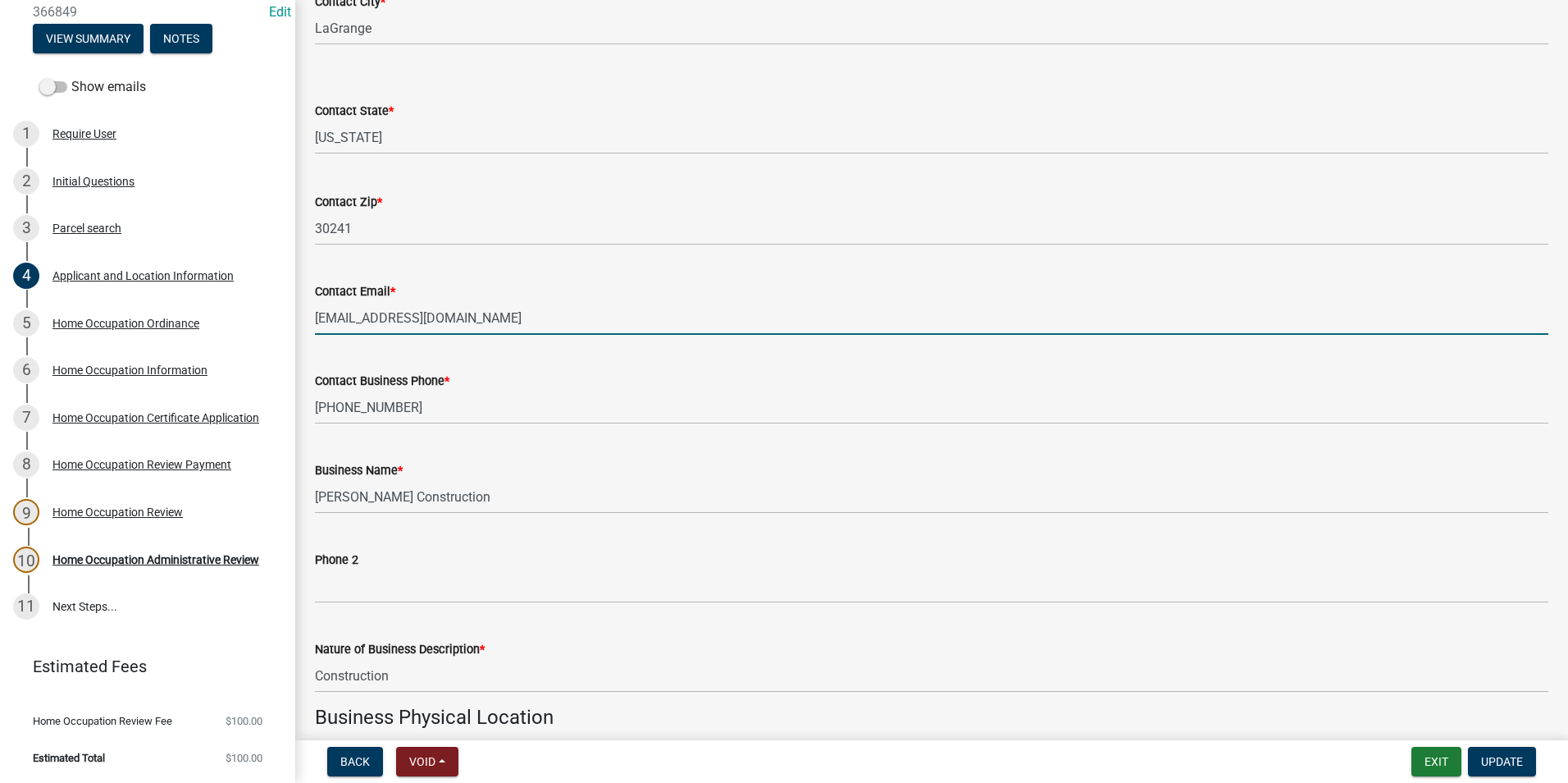
drag, startPoint x: 492, startPoint y: 319, endPoint x: 309, endPoint y: 317, distance: 183.0
click at [294, 317] on div "Business License & Occupational Tax Certificate 366849 Edit View Summary Notes …" at bounding box center [784, 391] width 1568 height 783
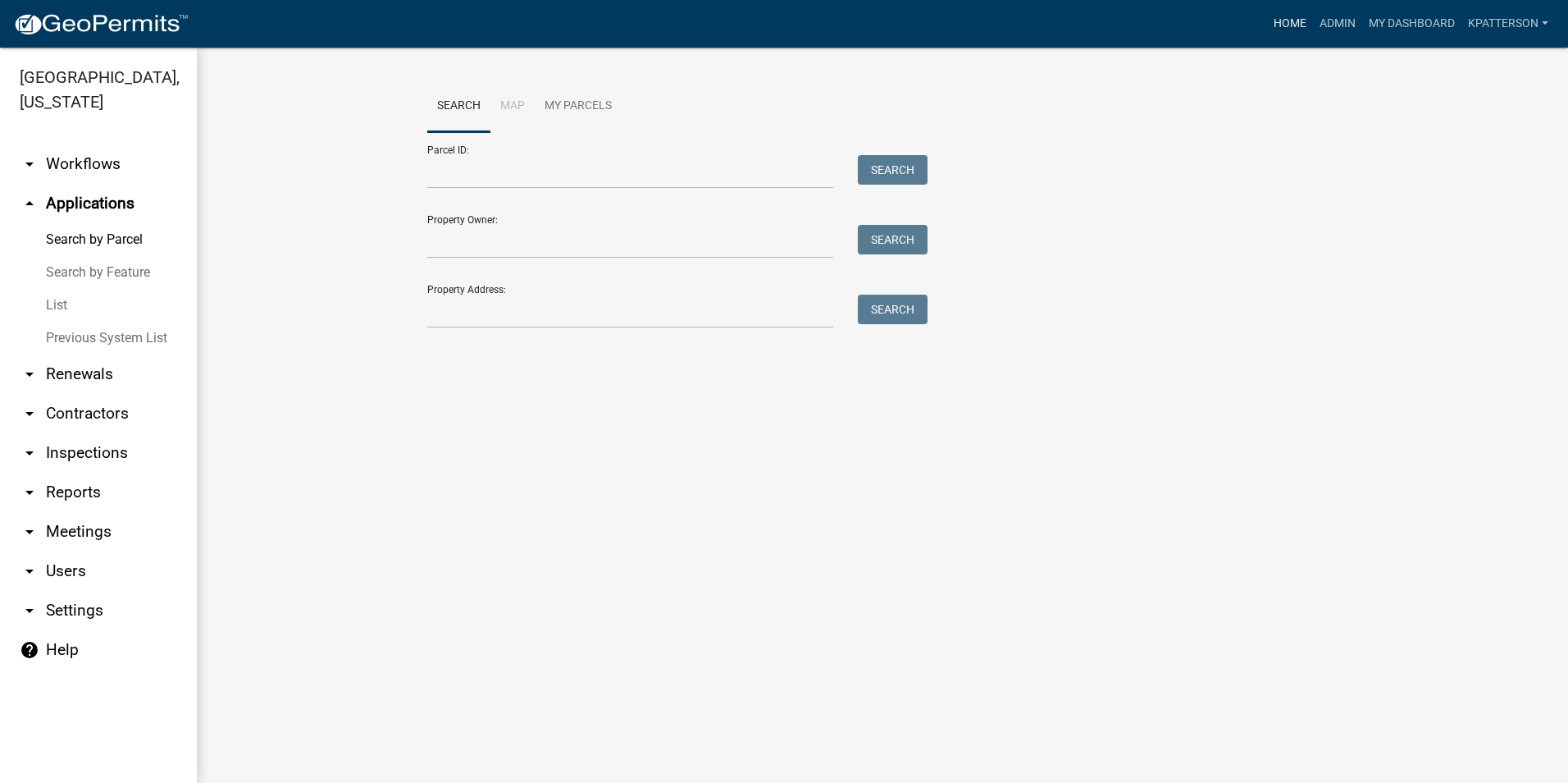
click at [1273, 19] on link "Home" at bounding box center [1289, 23] width 46 height 31
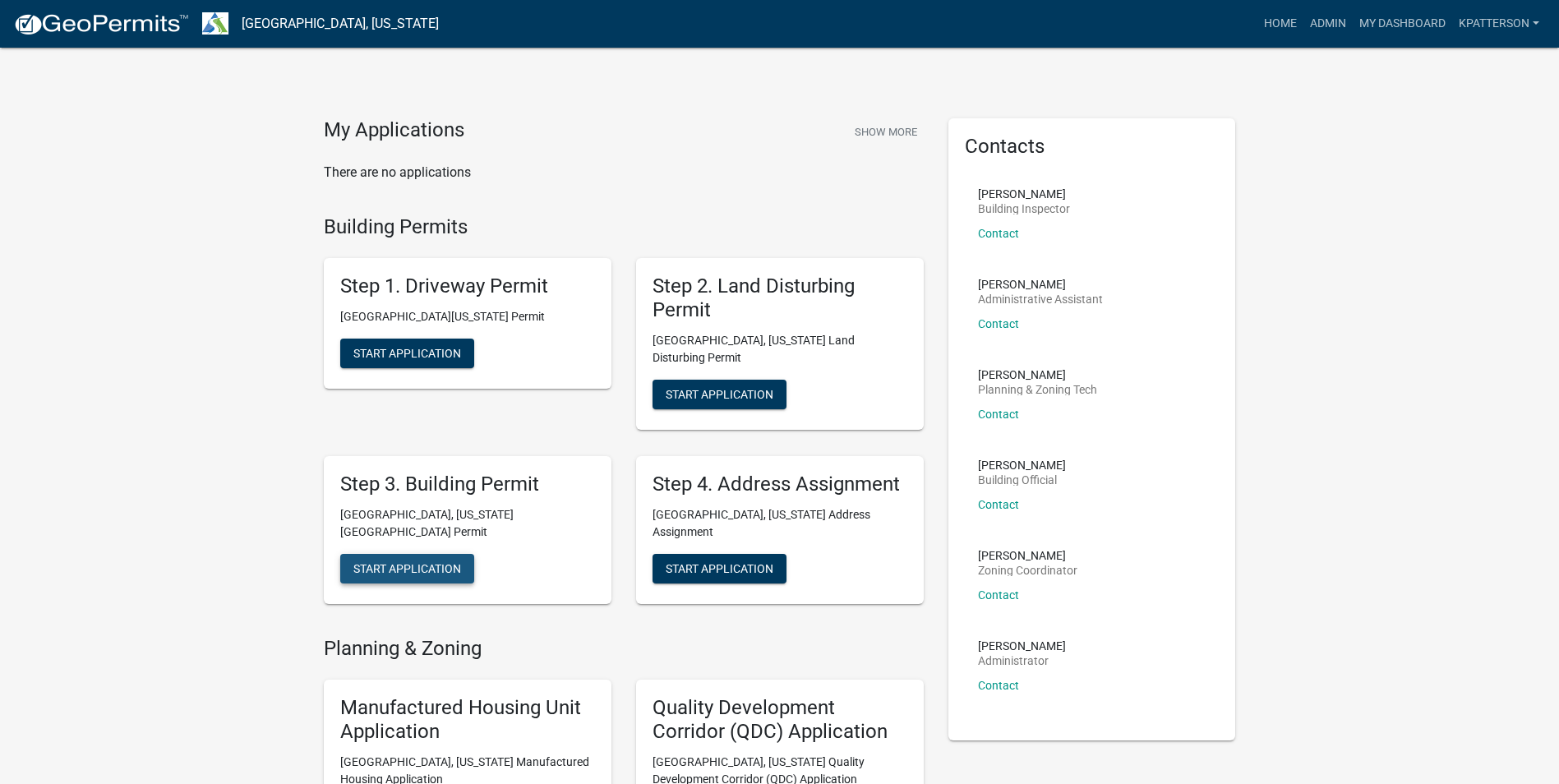
click at [383, 561] on span "Start Application" at bounding box center [407, 567] width 108 height 13
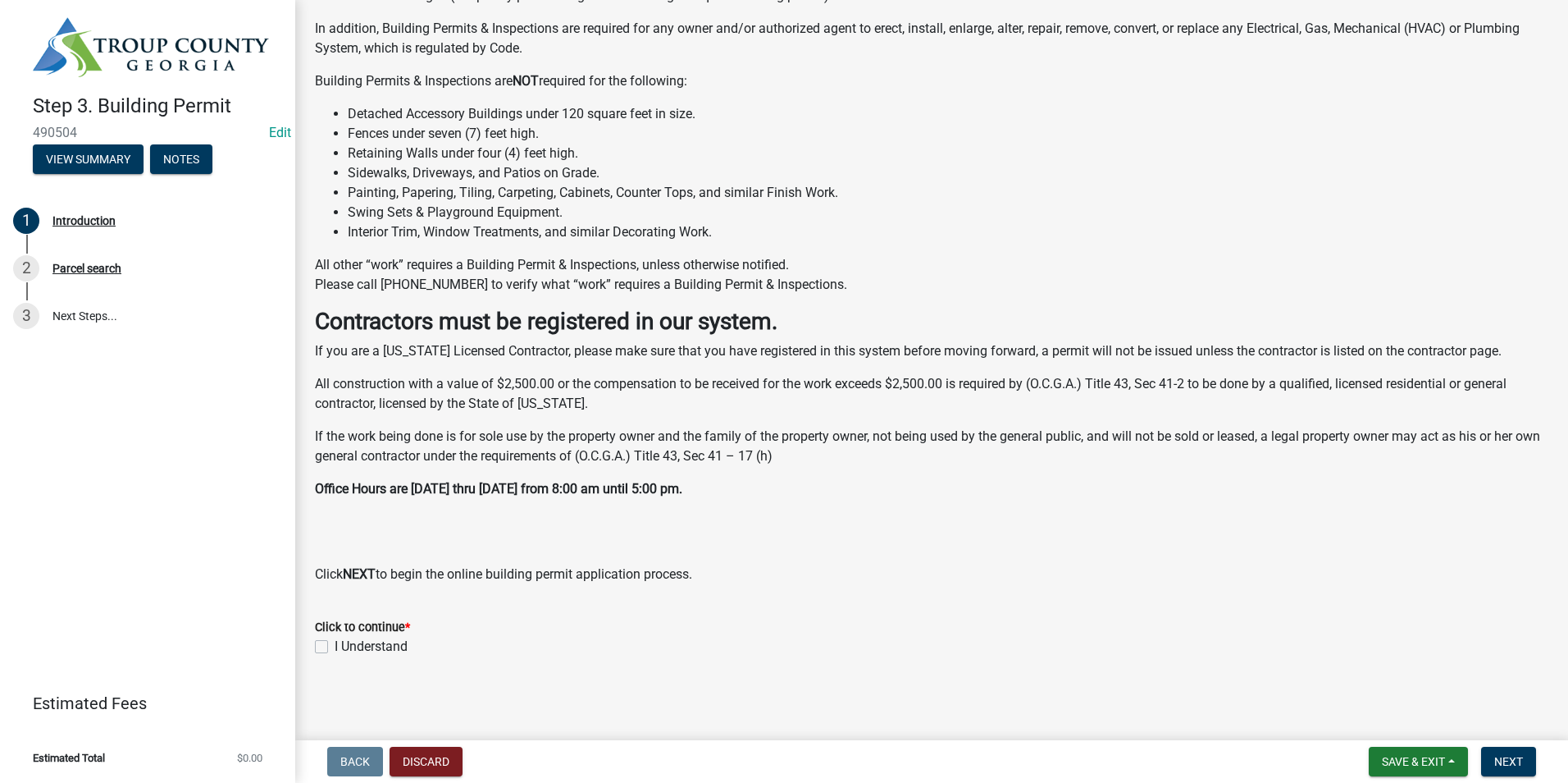
scroll to position [249, 0]
click at [334, 642] on label "I Understand" at bounding box center [371, 645] width 73 height 20
click at [334, 642] on input "I Understand" at bounding box center [340, 640] width 10 height 10
checkbox input "true"
click at [1498, 762] on span "Next" at bounding box center [1508, 760] width 29 height 13
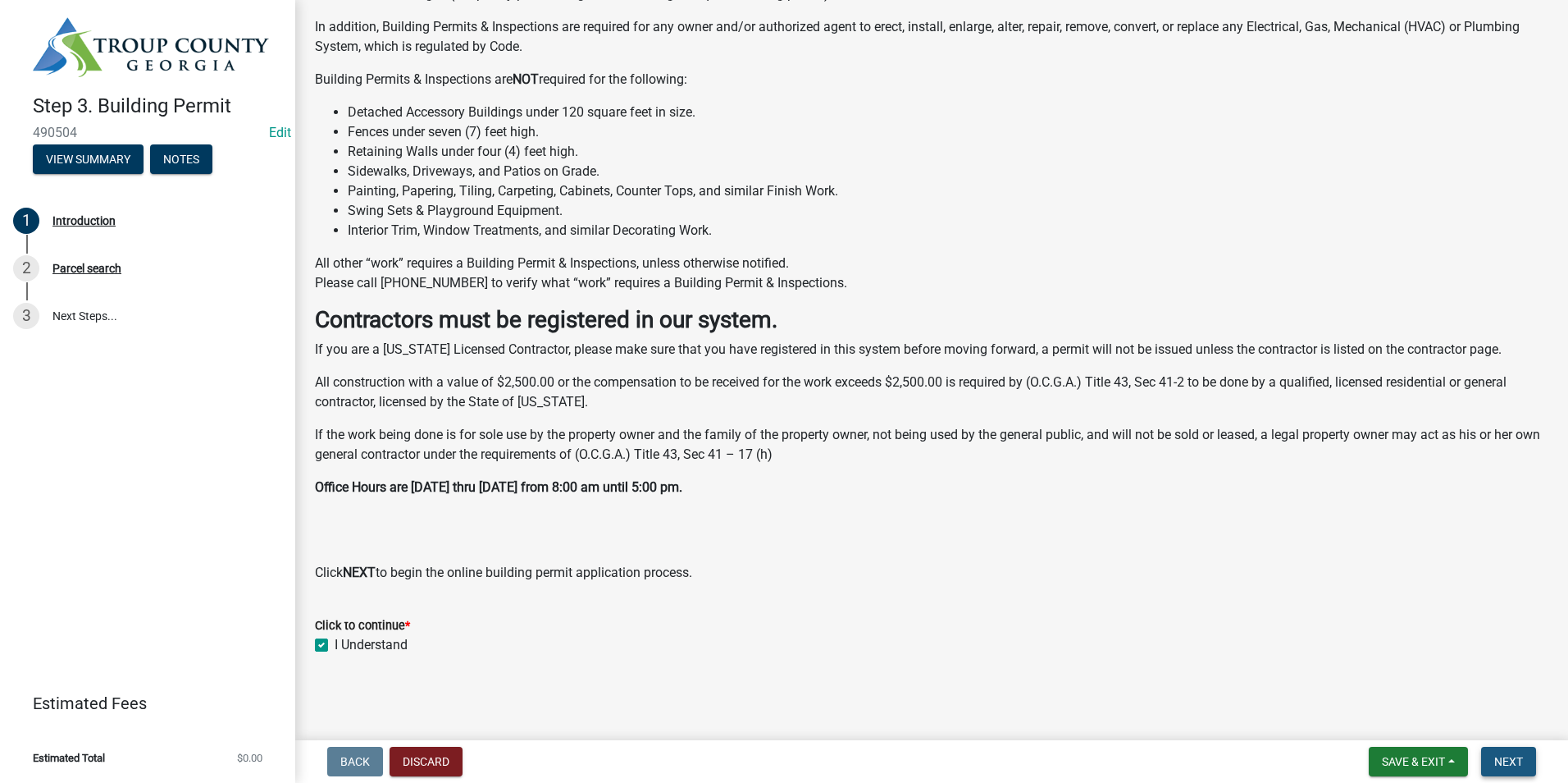
scroll to position [0, 0]
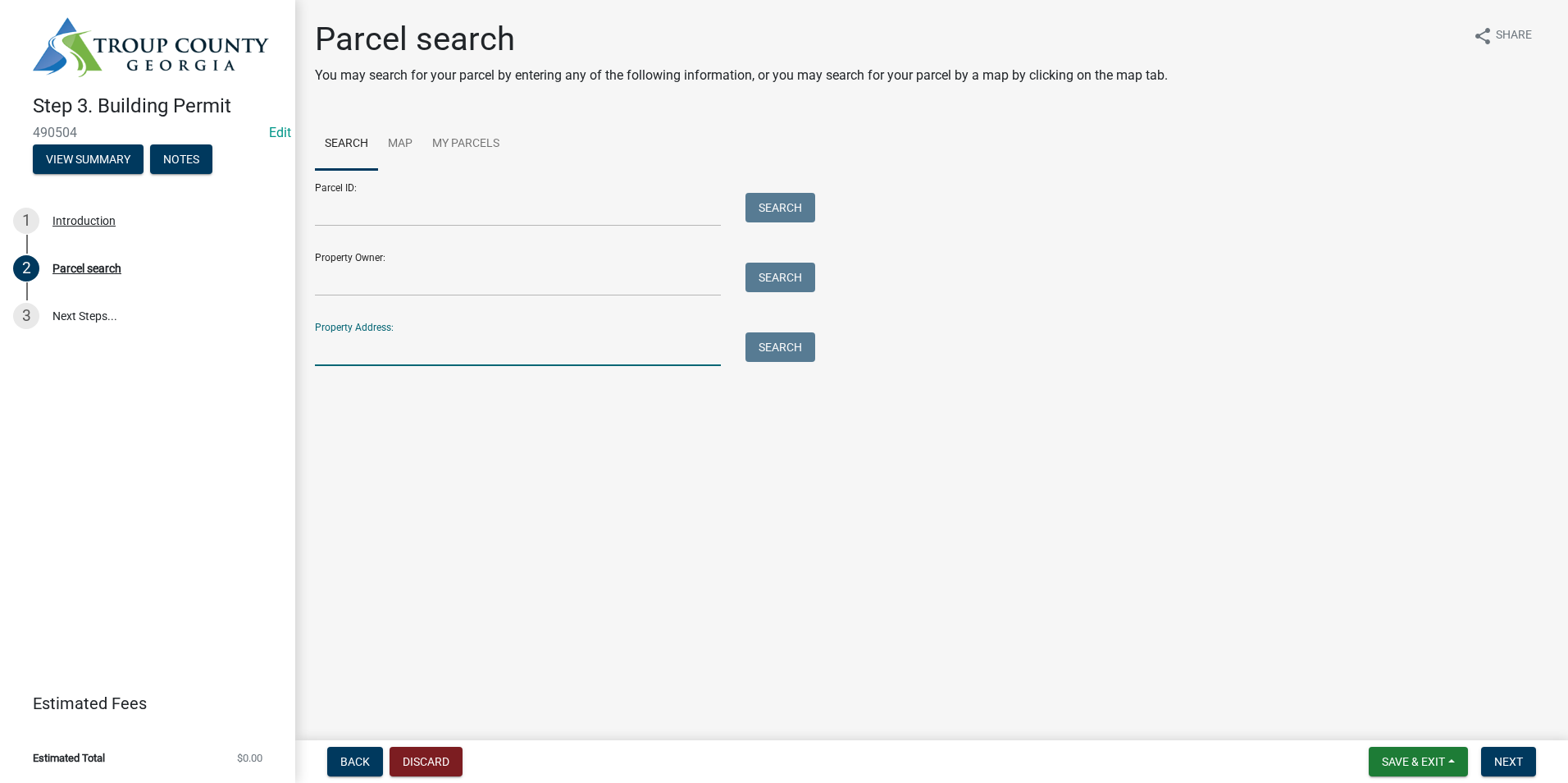
click at [426, 355] on input "Property Address:" at bounding box center [517, 348] width 406 height 34
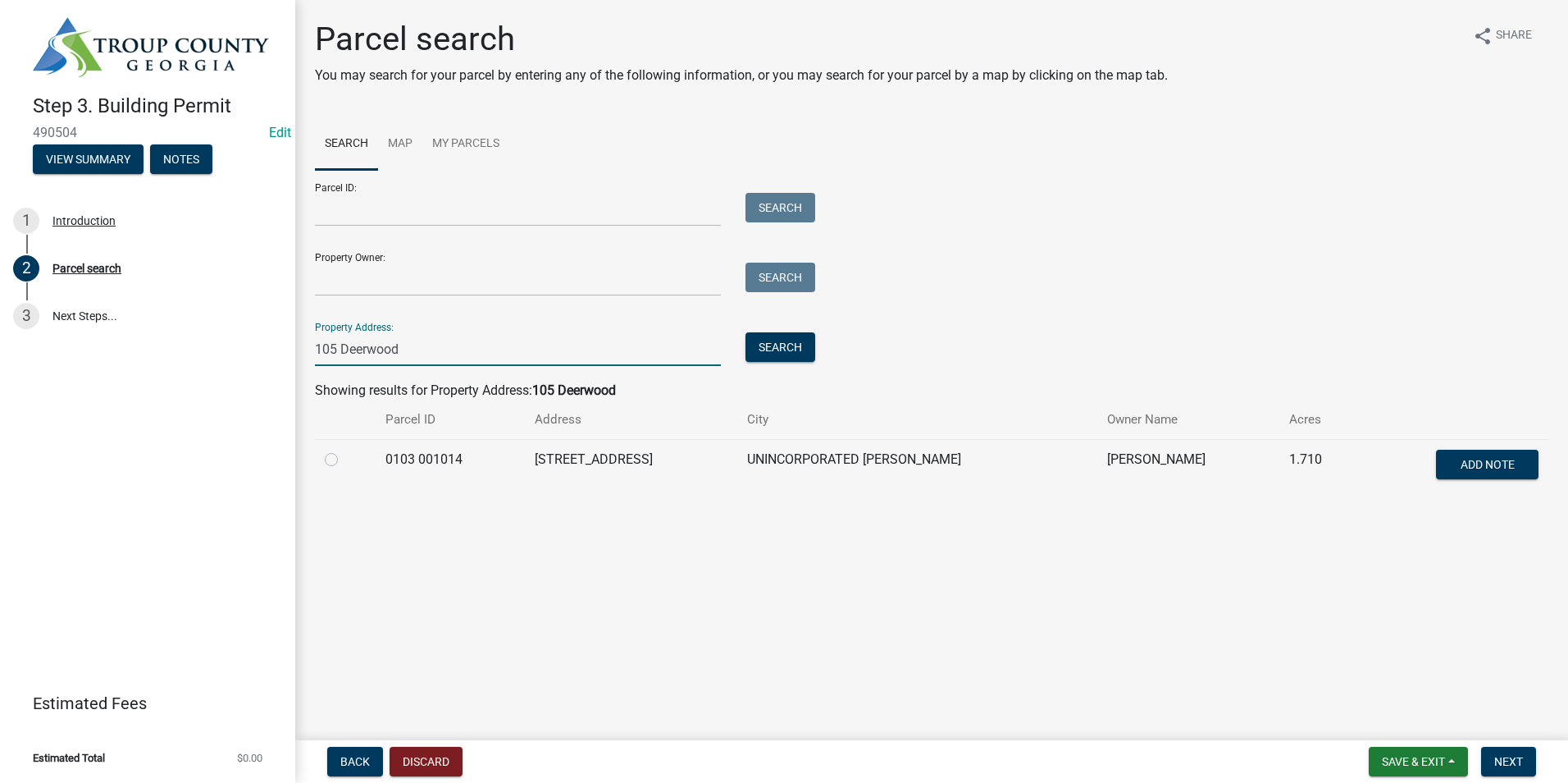
type input "105 Deerwood"
click at [344, 449] on label at bounding box center [344, 449] width 0 height 0
click at [344, 458] on 001014 "radio" at bounding box center [349, 455] width 10 height 10
radio 001014 "true"
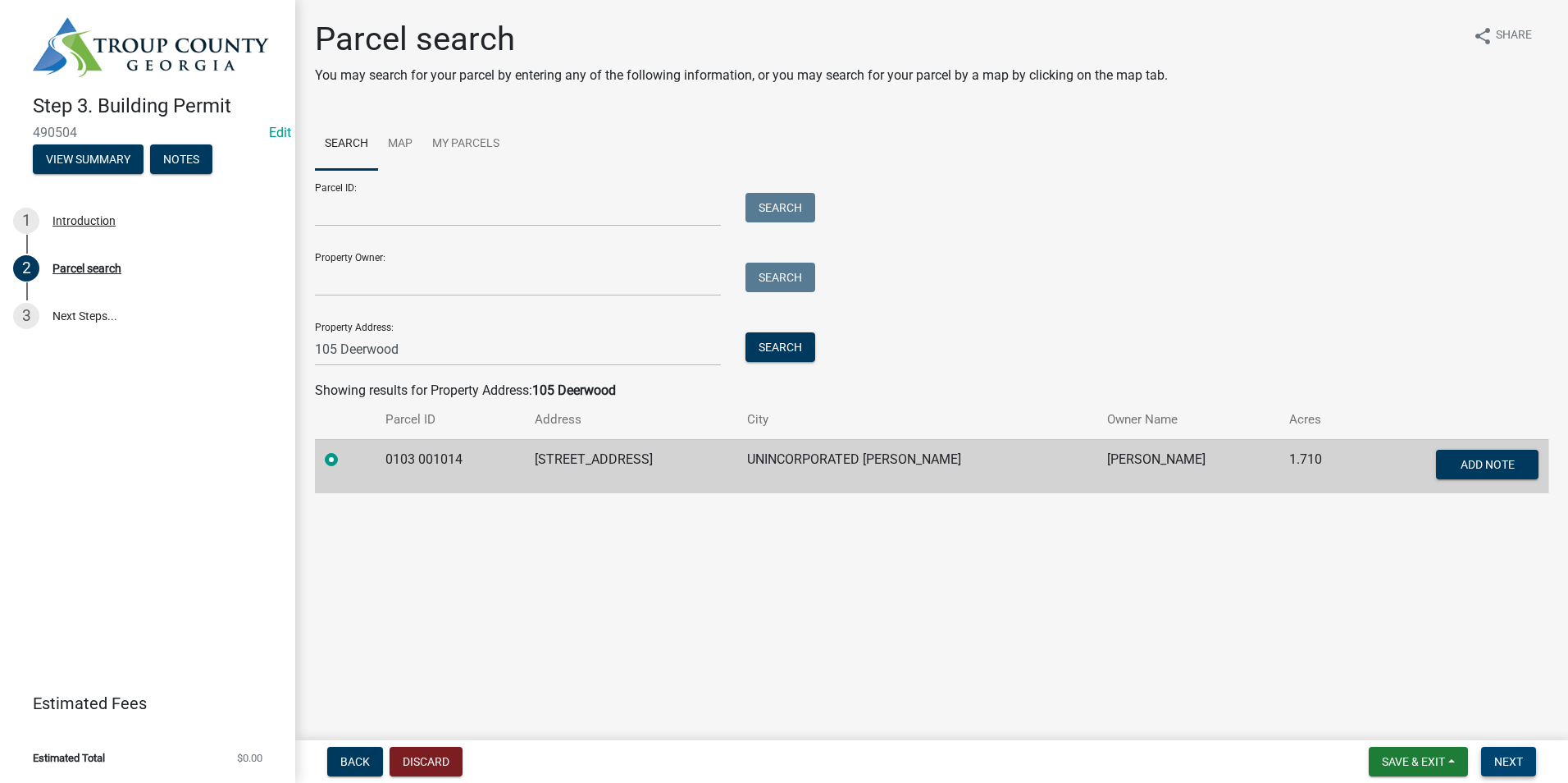
click at [1526, 768] on button "Next" at bounding box center [1508, 761] width 55 height 30
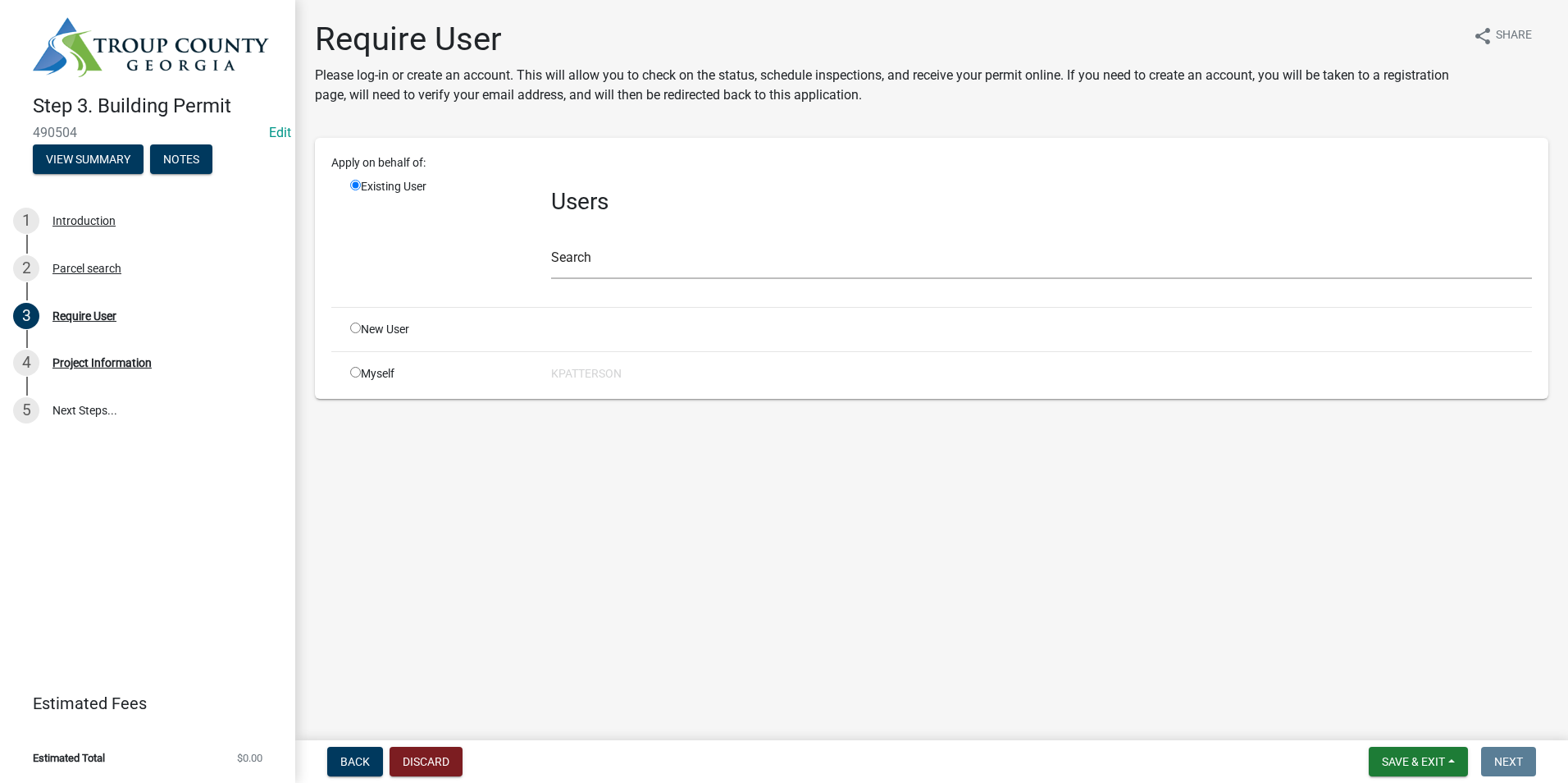
click at [357, 330] on input "radio" at bounding box center [355, 328] width 10 height 10
radio input "true"
radio input "false"
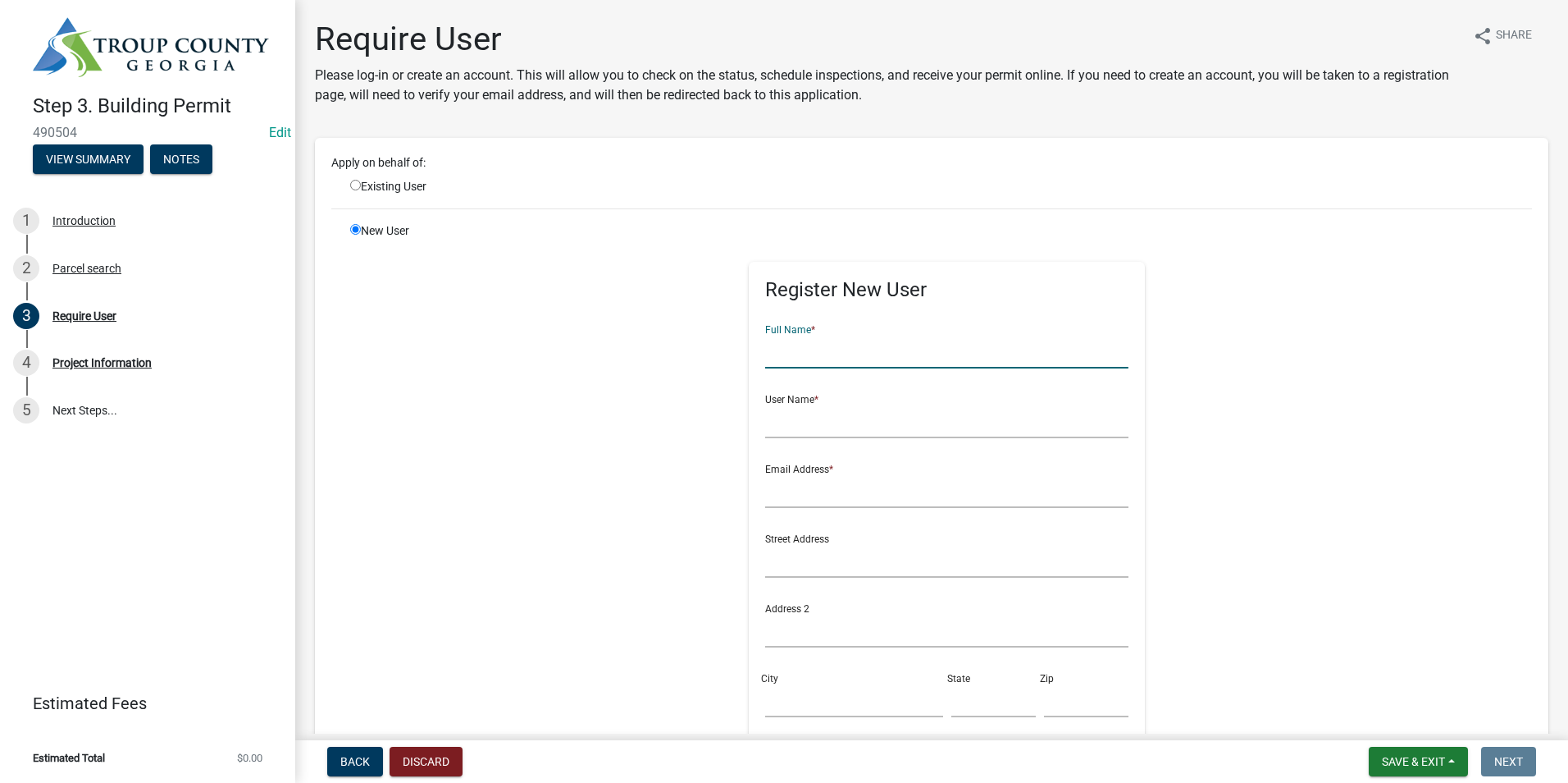
click at [794, 348] on input "text" at bounding box center [947, 351] width 363 height 34
type input "[PERSON_NAME]"
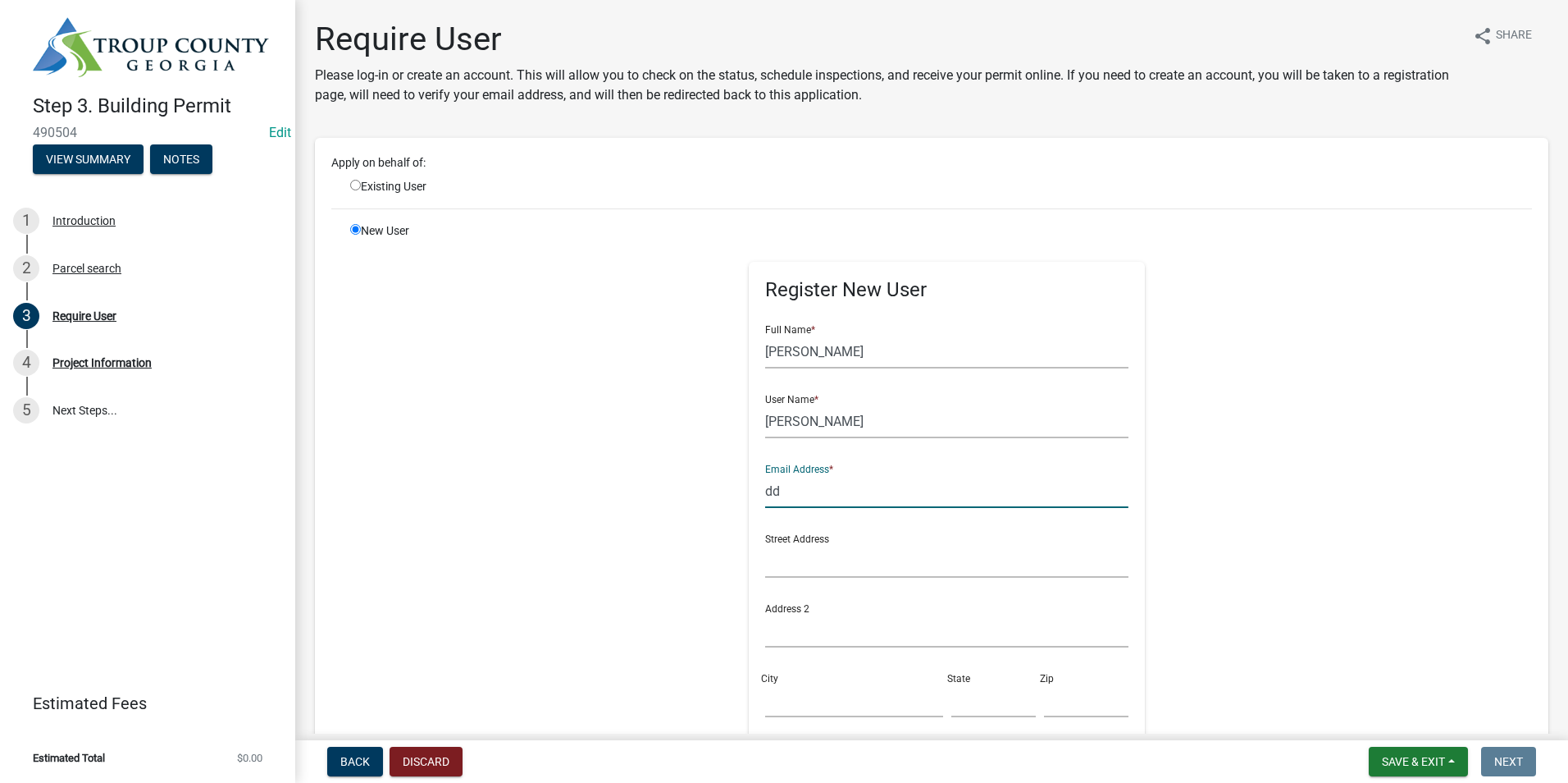
type input "d"
type input "[EMAIL_ADDRESS][DOMAIN_NAME]"
click at [819, 561] on input "text" at bounding box center [947, 561] width 363 height 34
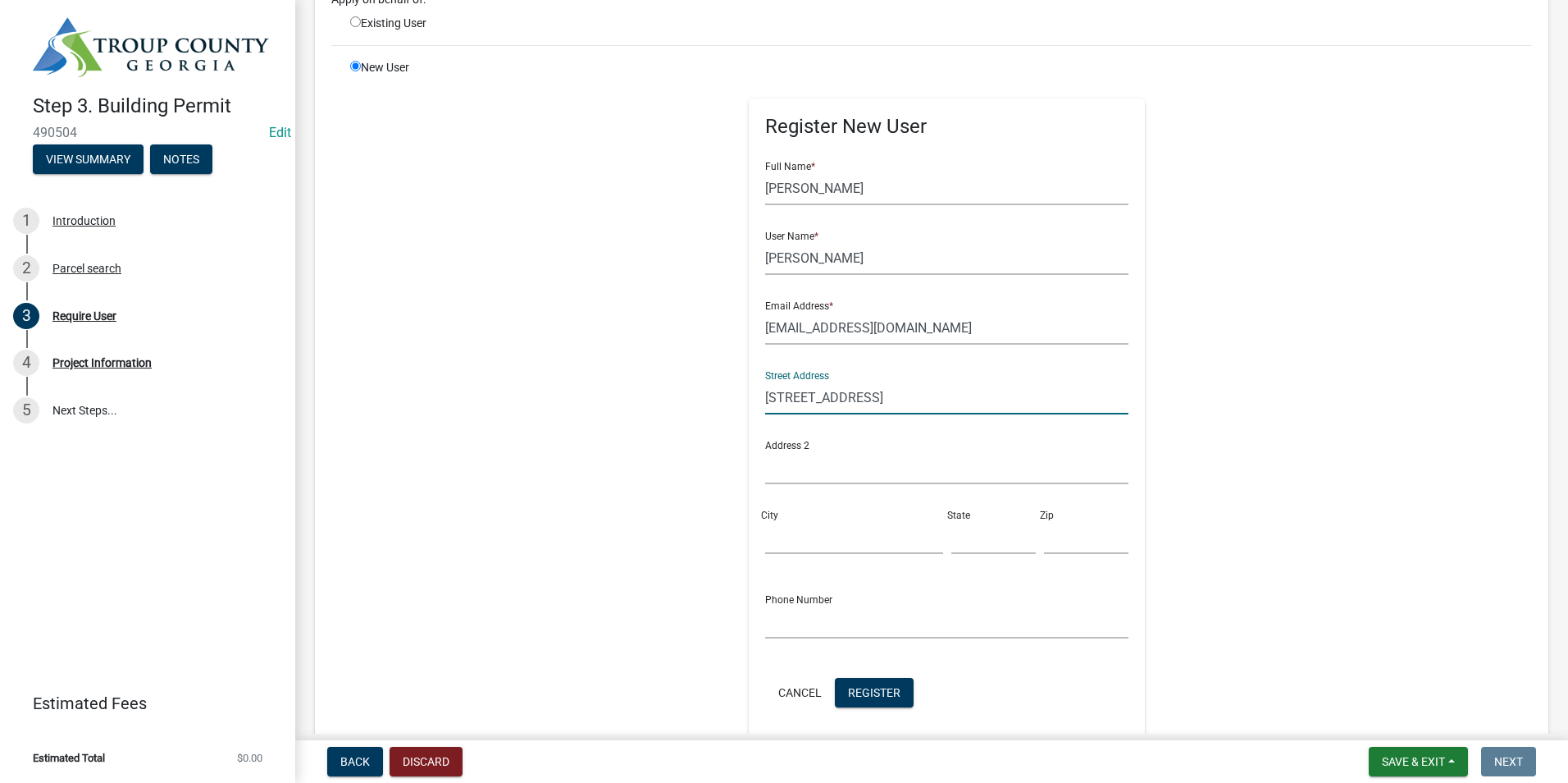
scroll to position [164, 0]
type input "[STREET_ADDRESS]"
click at [785, 543] on input "City" at bounding box center [854, 536] width 177 height 34
type input "Pine Mountain"
type input "GA"
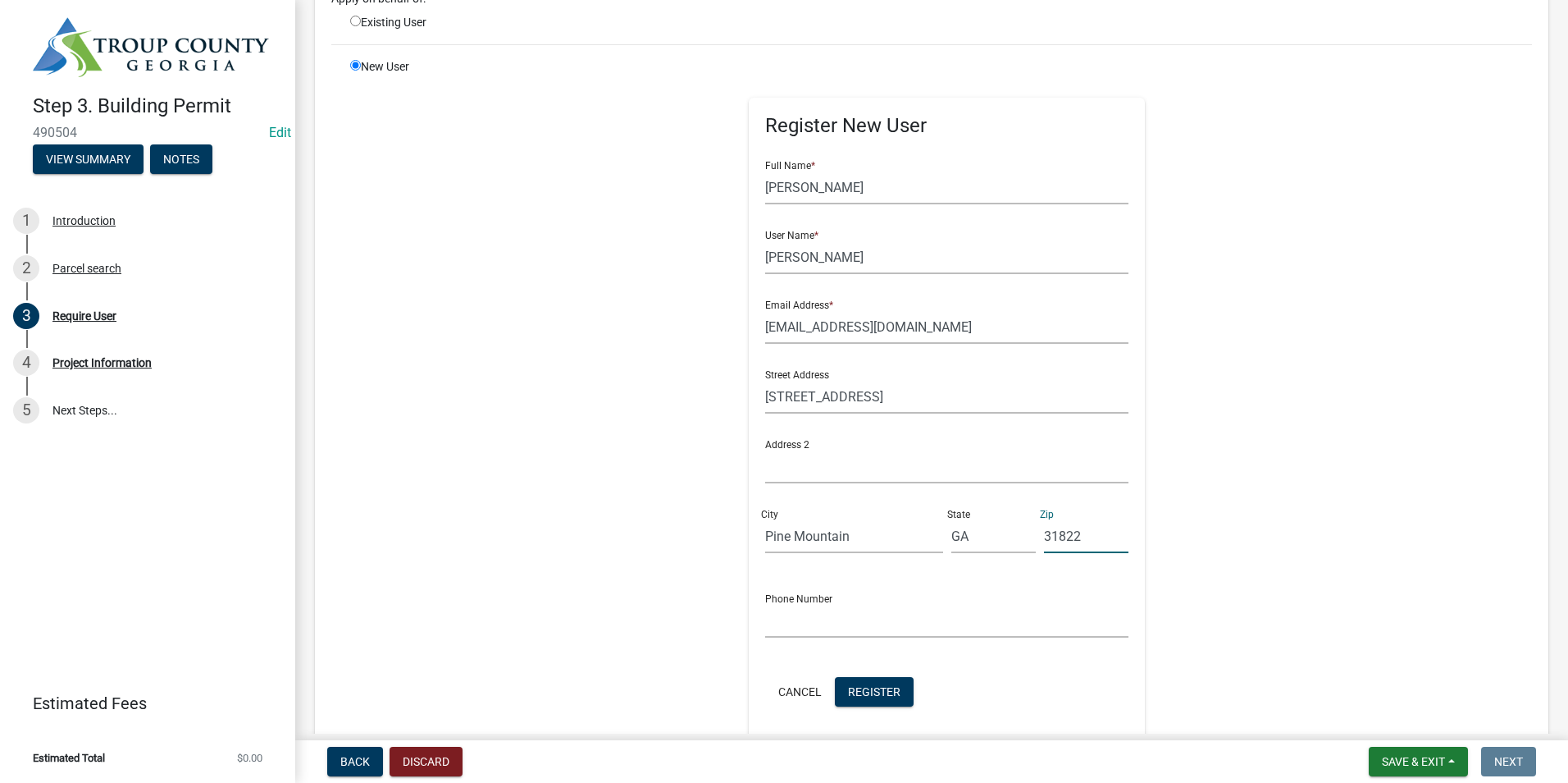
type input "31822"
click at [831, 630] on input "text" at bounding box center [947, 620] width 363 height 34
type input "[PHONE_NUMBER]"
click at [842, 677] on div "Cancel Register" at bounding box center [947, 693] width 363 height 34
click at [848, 689] on span "Register" at bounding box center [874, 690] width 52 height 13
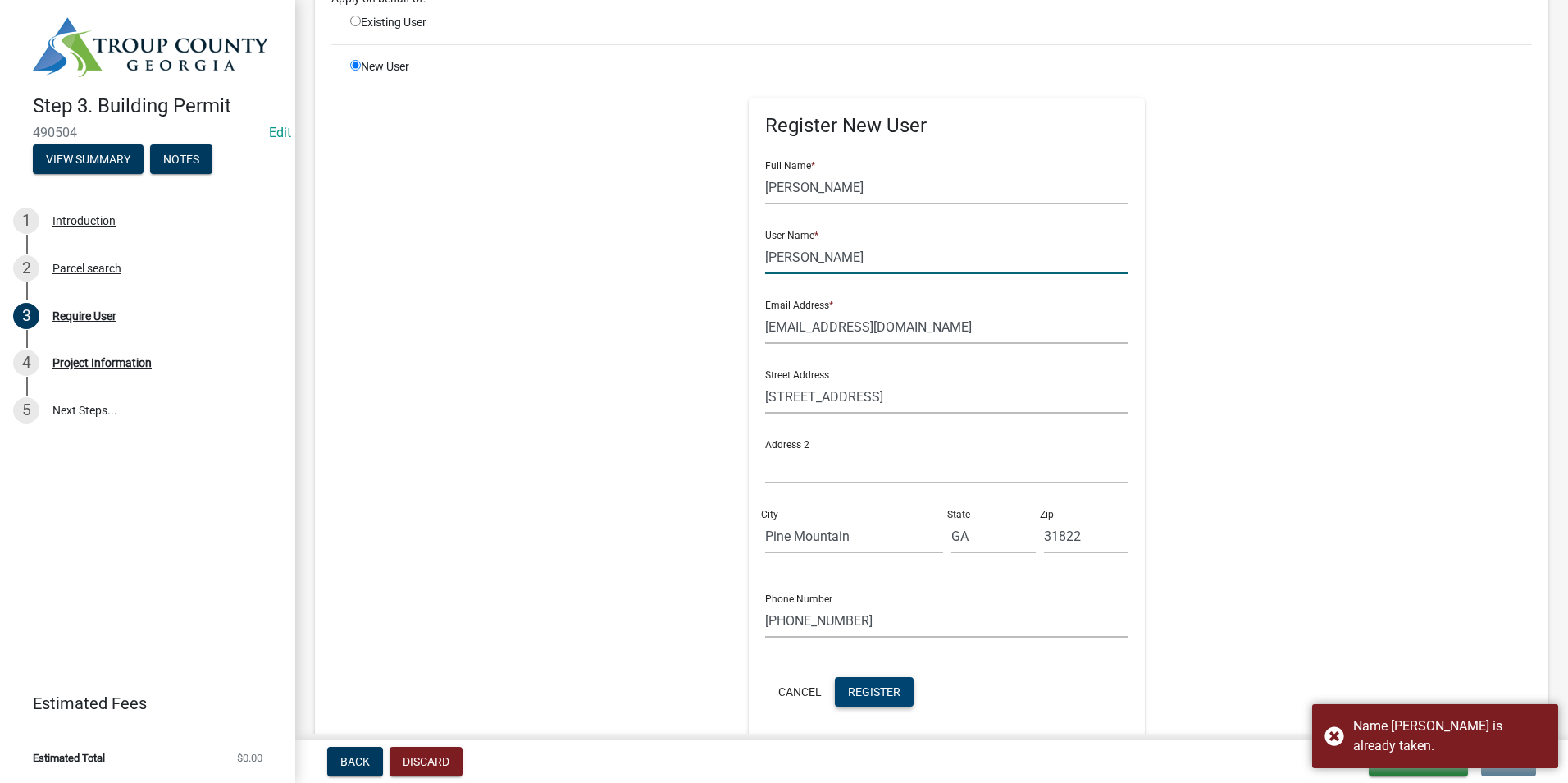
click at [853, 268] on input "[PERSON_NAME]" at bounding box center [947, 257] width 363 height 34
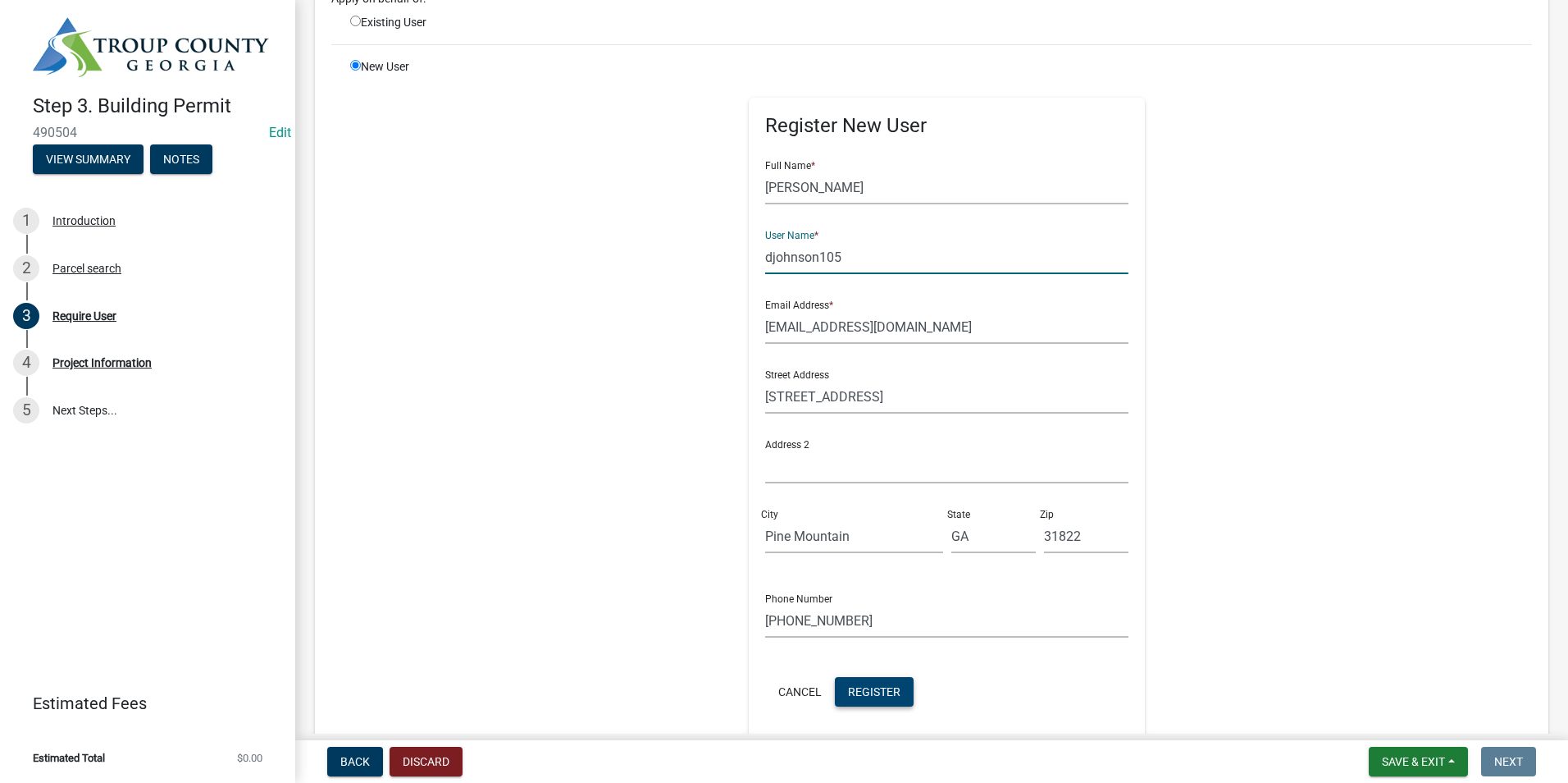
type input "djohnson105"
click at [861, 688] on span "Register" at bounding box center [874, 690] width 52 height 13
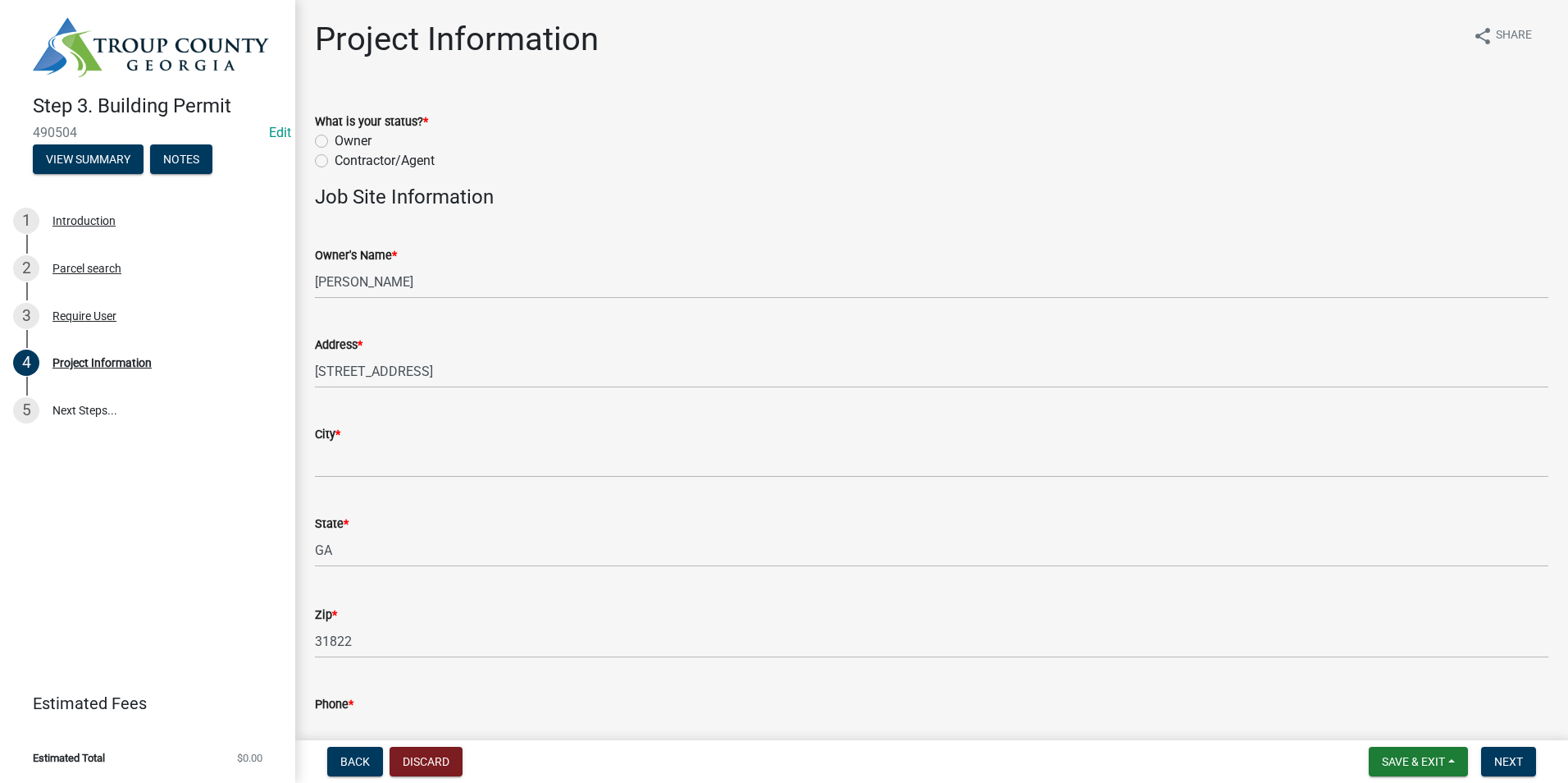
click at [460, 435] on div "City *" at bounding box center [931, 434] width 1234 height 20
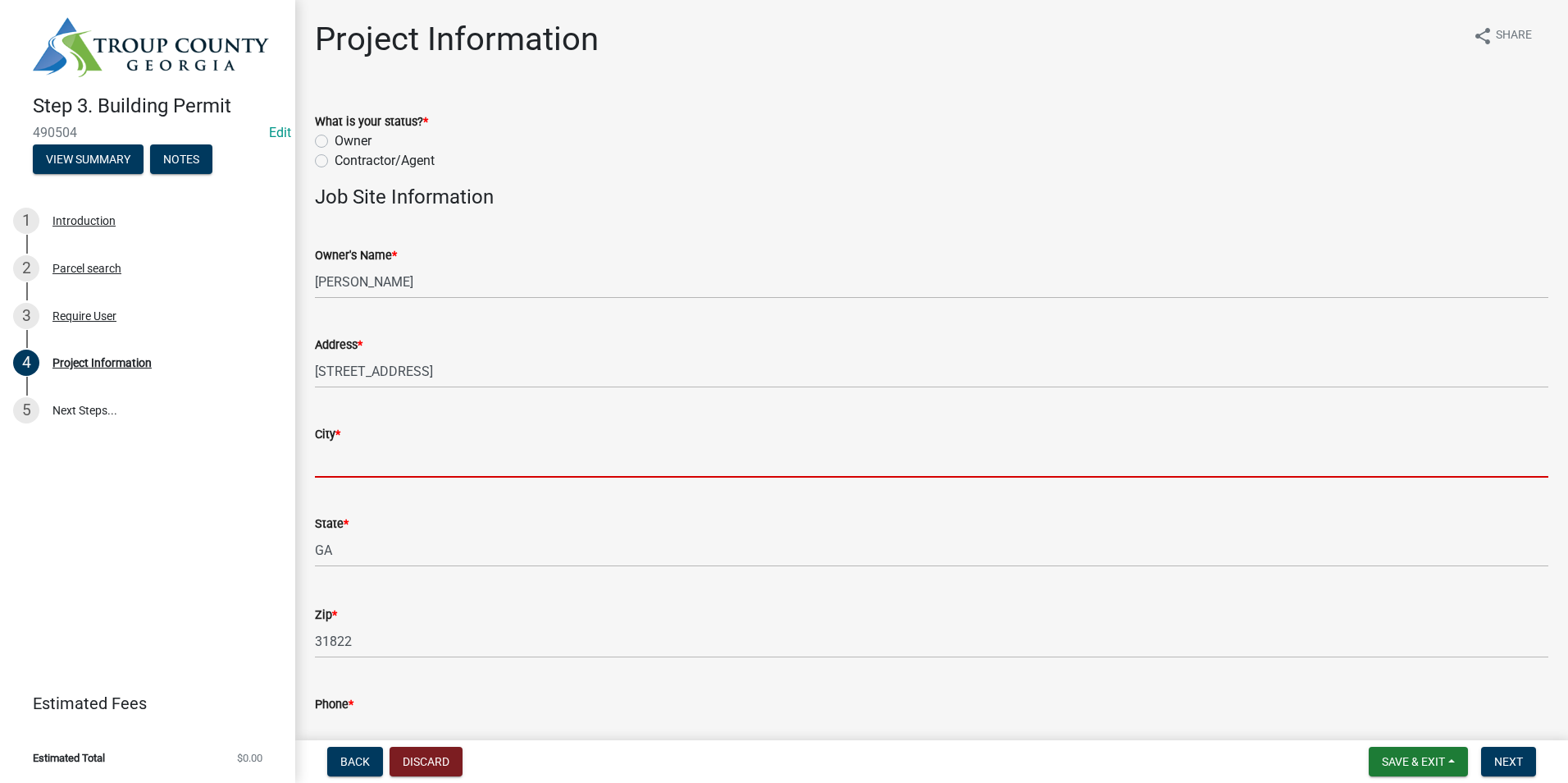
click at [478, 456] on input "City *" at bounding box center [931, 461] width 1234 height 34
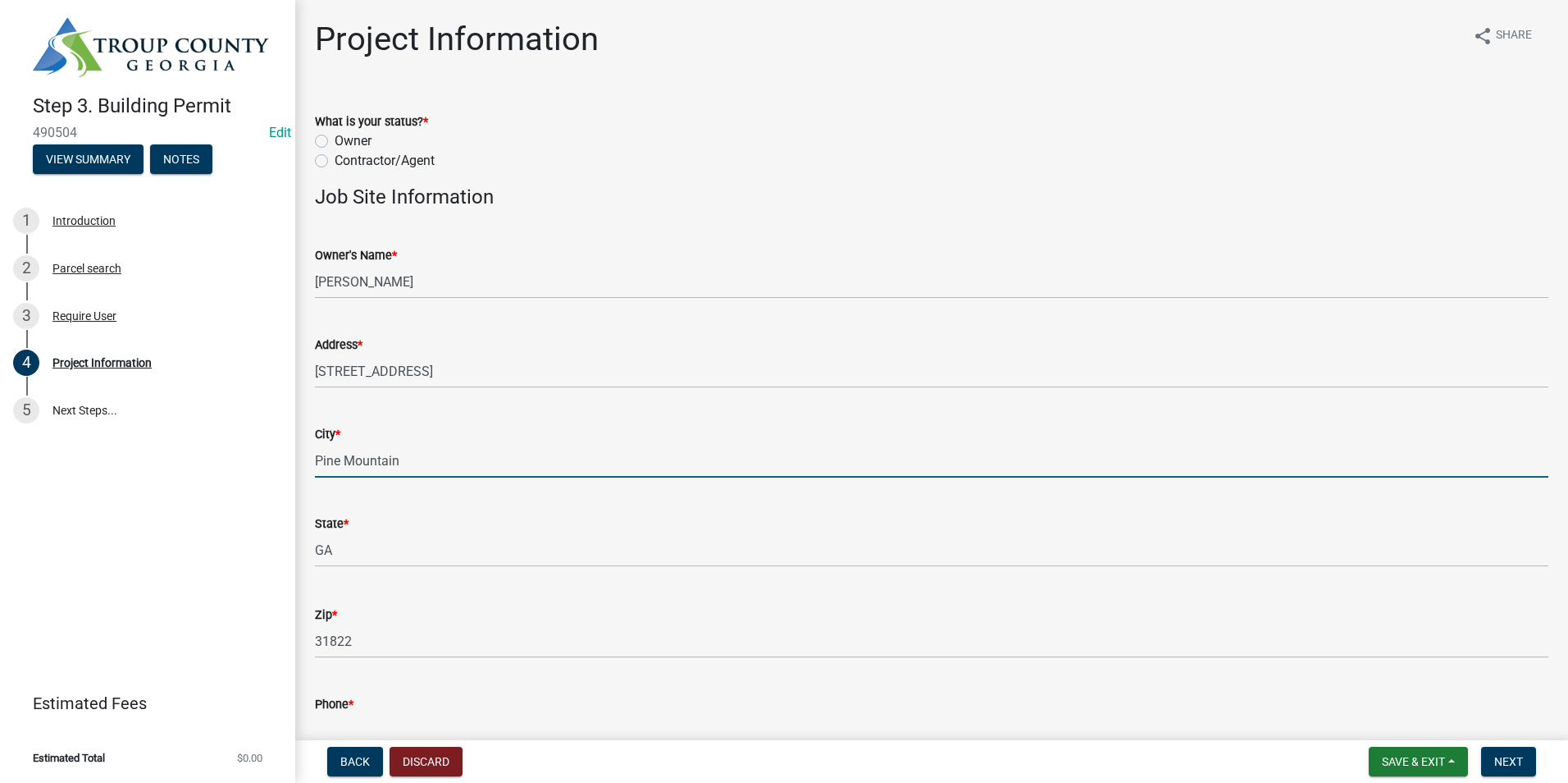
type input "Pine Mountain"
click at [847, 480] on wm-data-entity-input "City * [GEOGRAPHIC_DATA]" at bounding box center [931, 446] width 1234 height 90
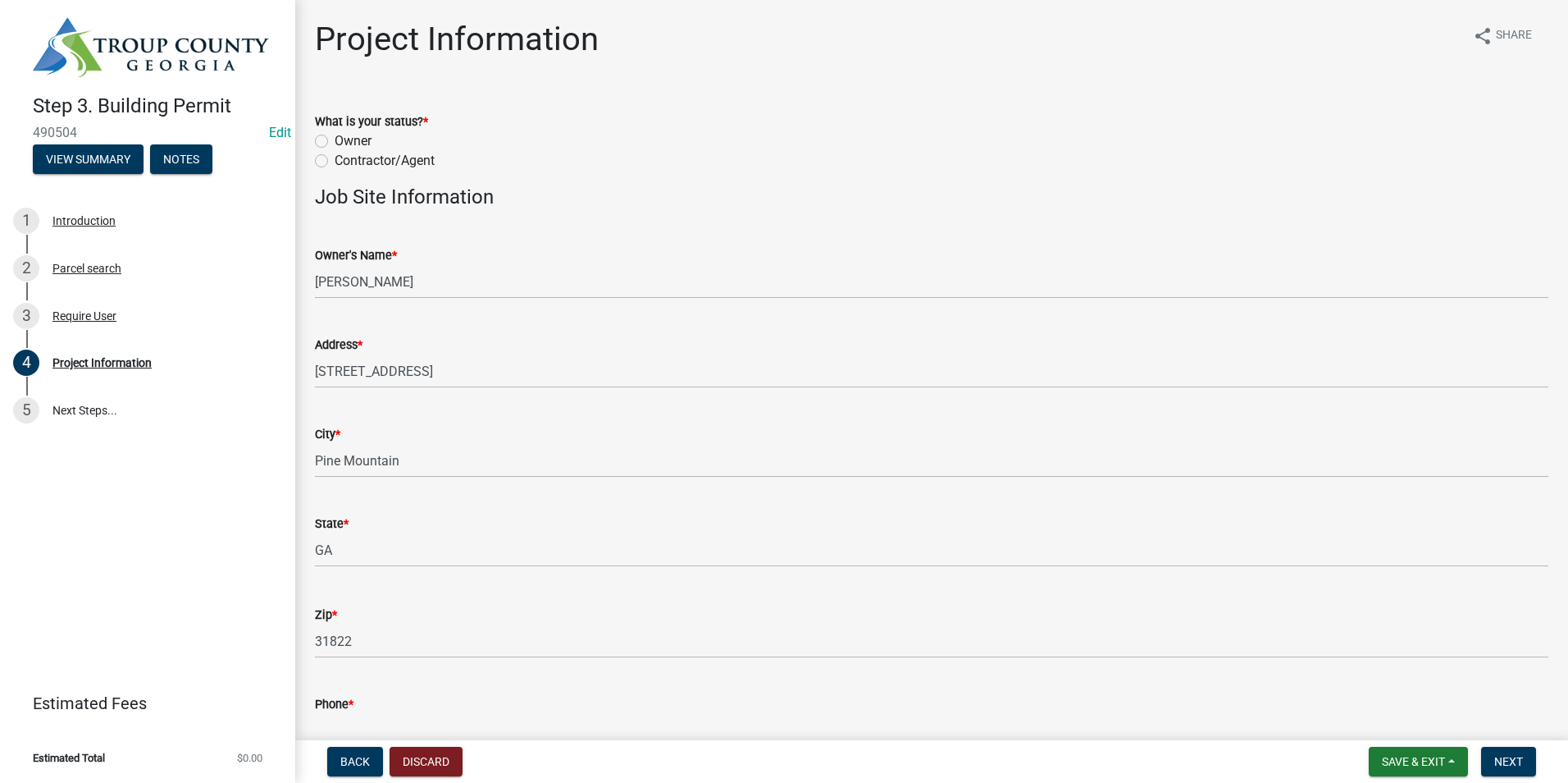
click at [314, 137] on div "What is your status? * Owner Contractor/Agent" at bounding box center [931, 131] width 1258 height 79
click at [334, 139] on label "Owner" at bounding box center [353, 141] width 36 height 20
click at [334, 139] on input "Owner" at bounding box center [340, 136] width 10 height 10
radio input "true"
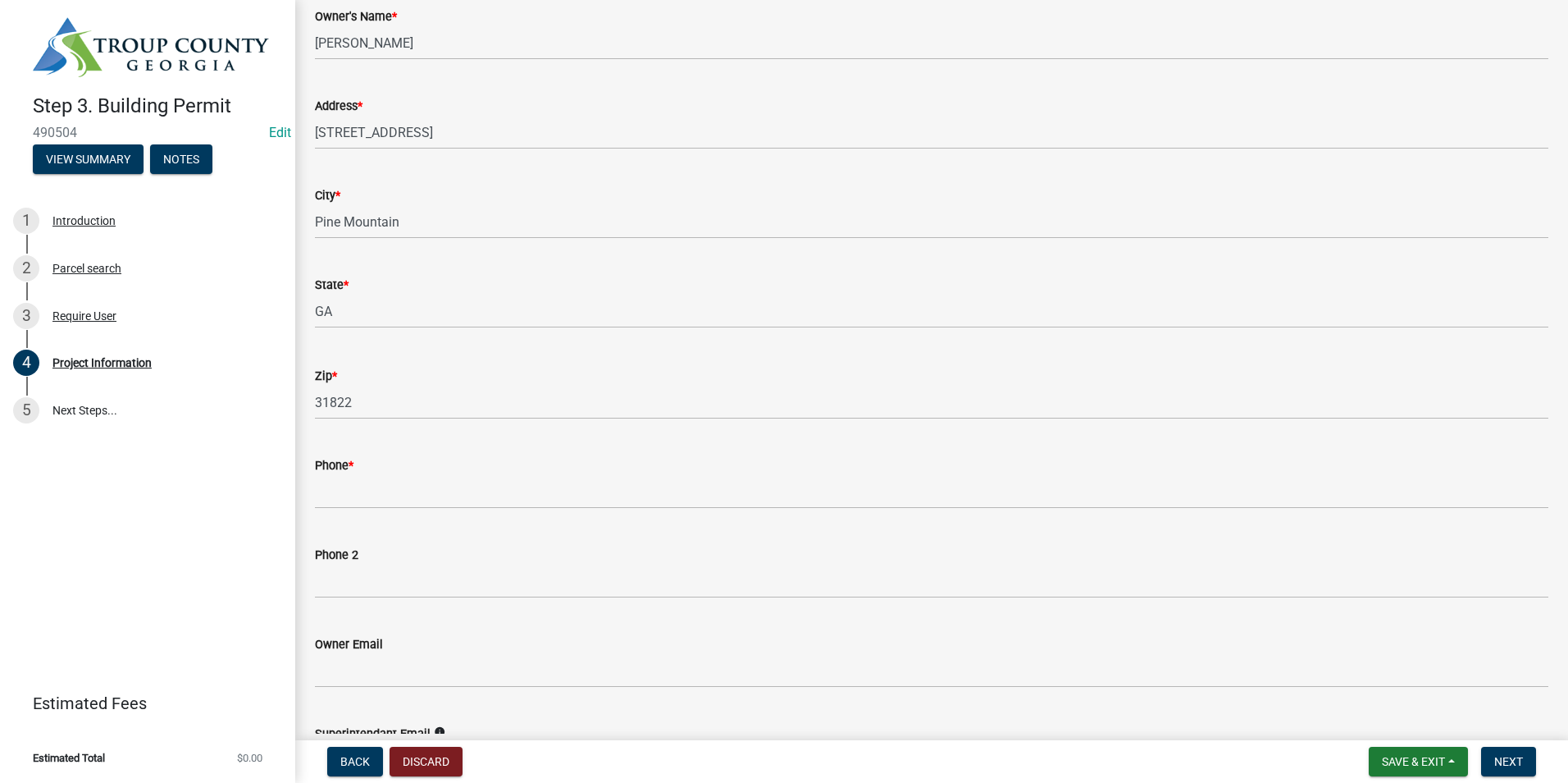
scroll to position [246, 0]
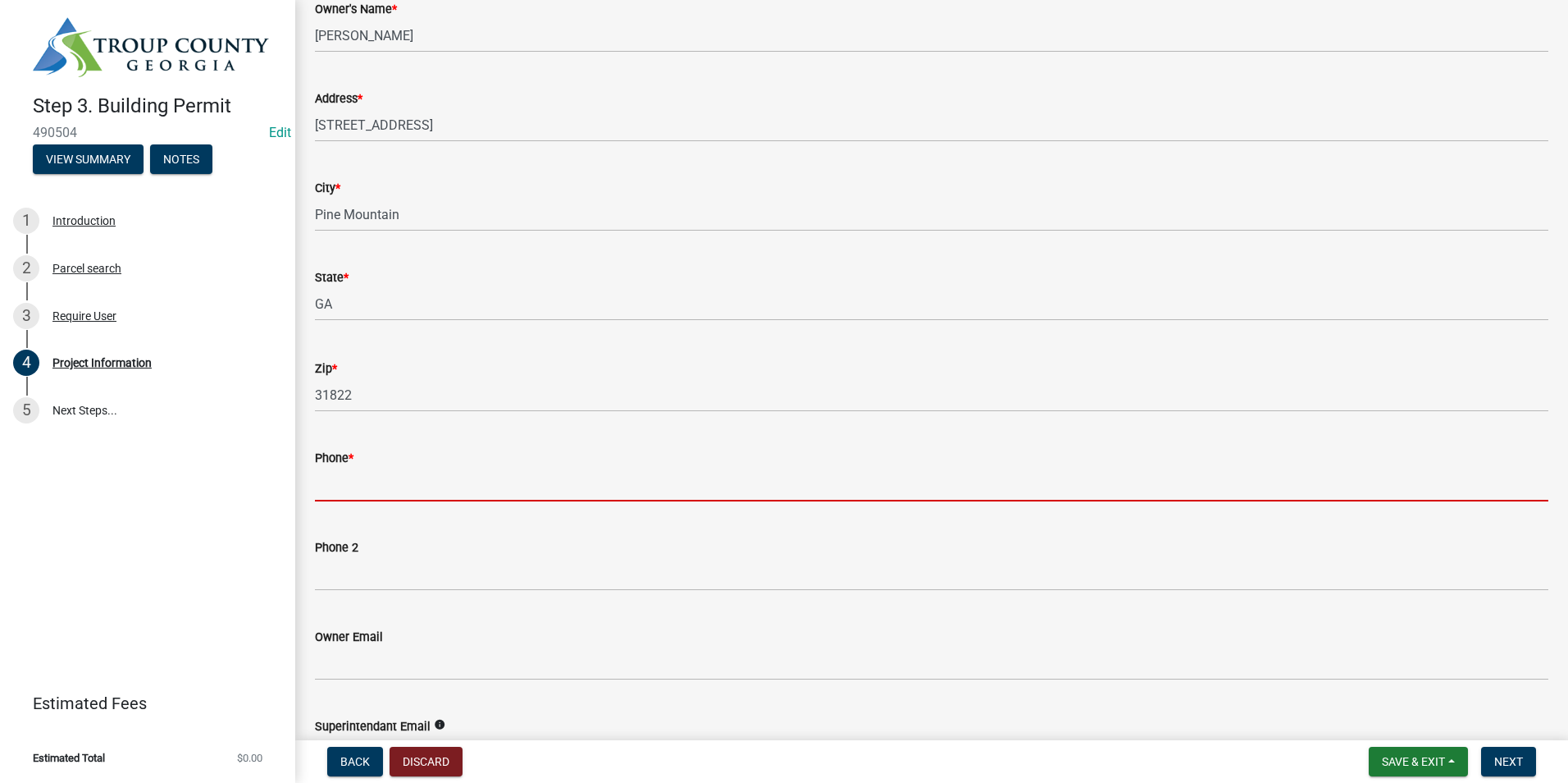
click at [468, 474] on input "Phone *" at bounding box center [931, 484] width 1234 height 34
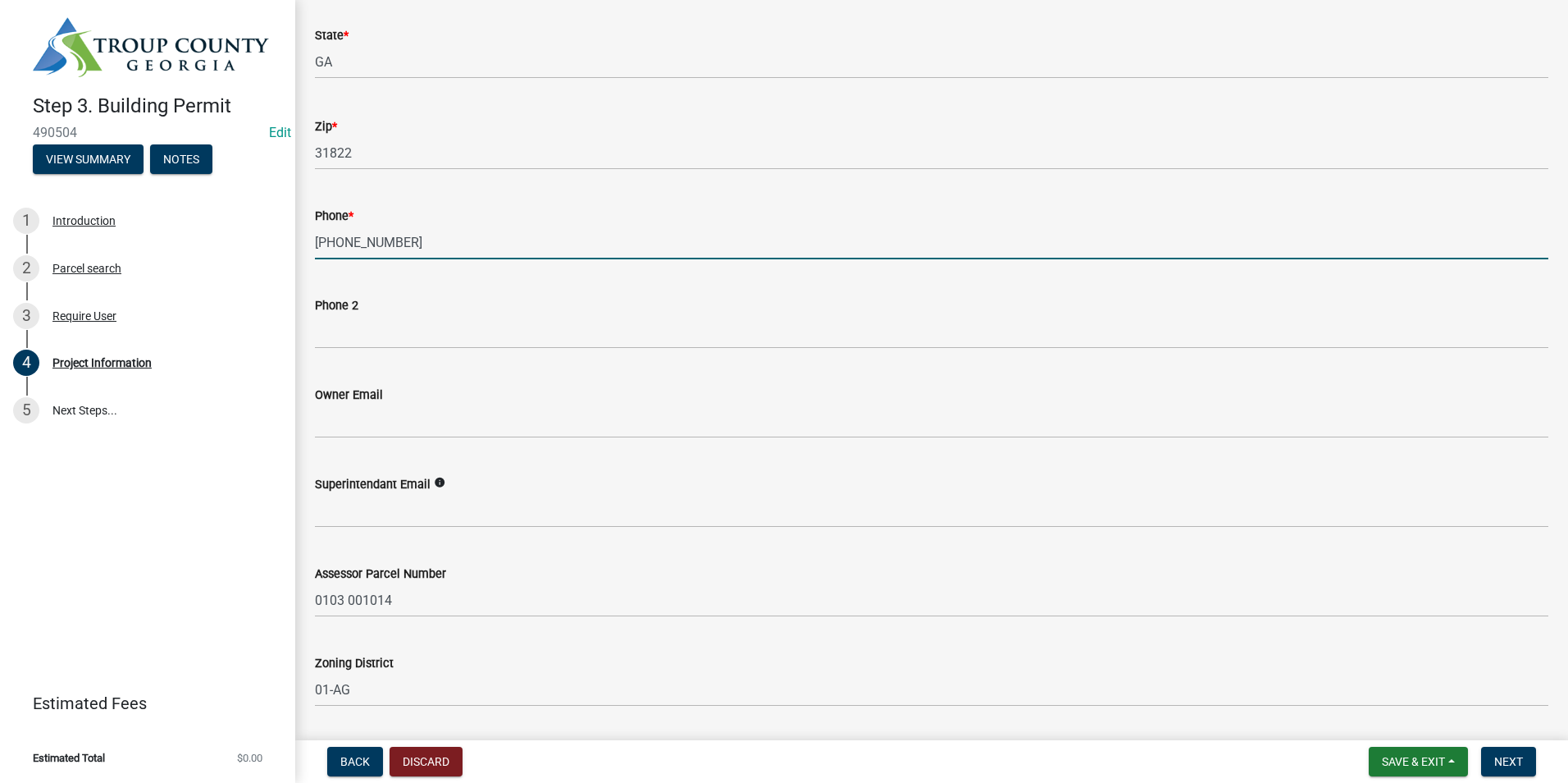
scroll to position [492, 0]
type input "[PHONE_NUMBER]"
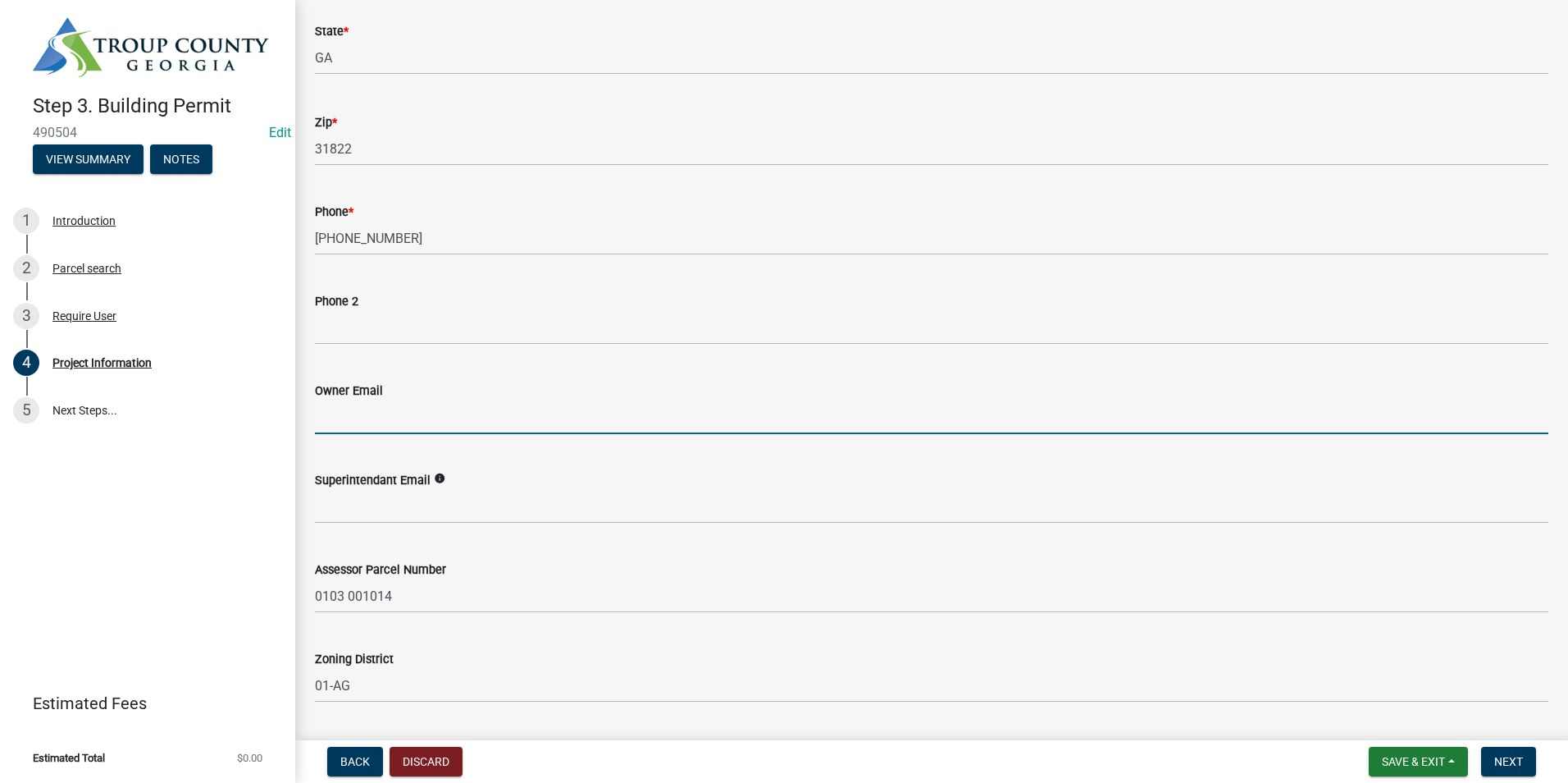
click at [496, 429] on input "Owner Email" at bounding box center [931, 417] width 1234 height 34
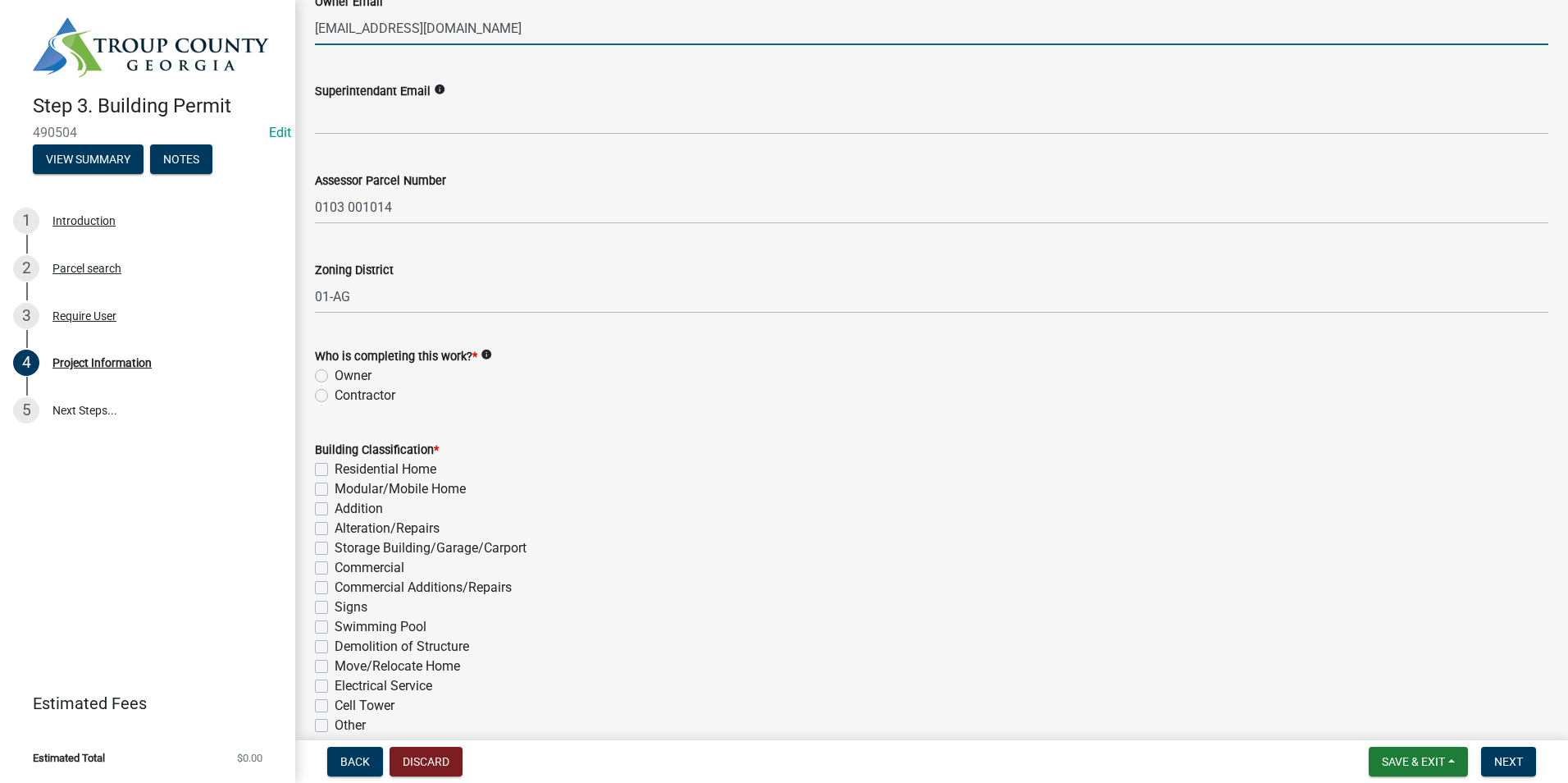
scroll to position [902, 0]
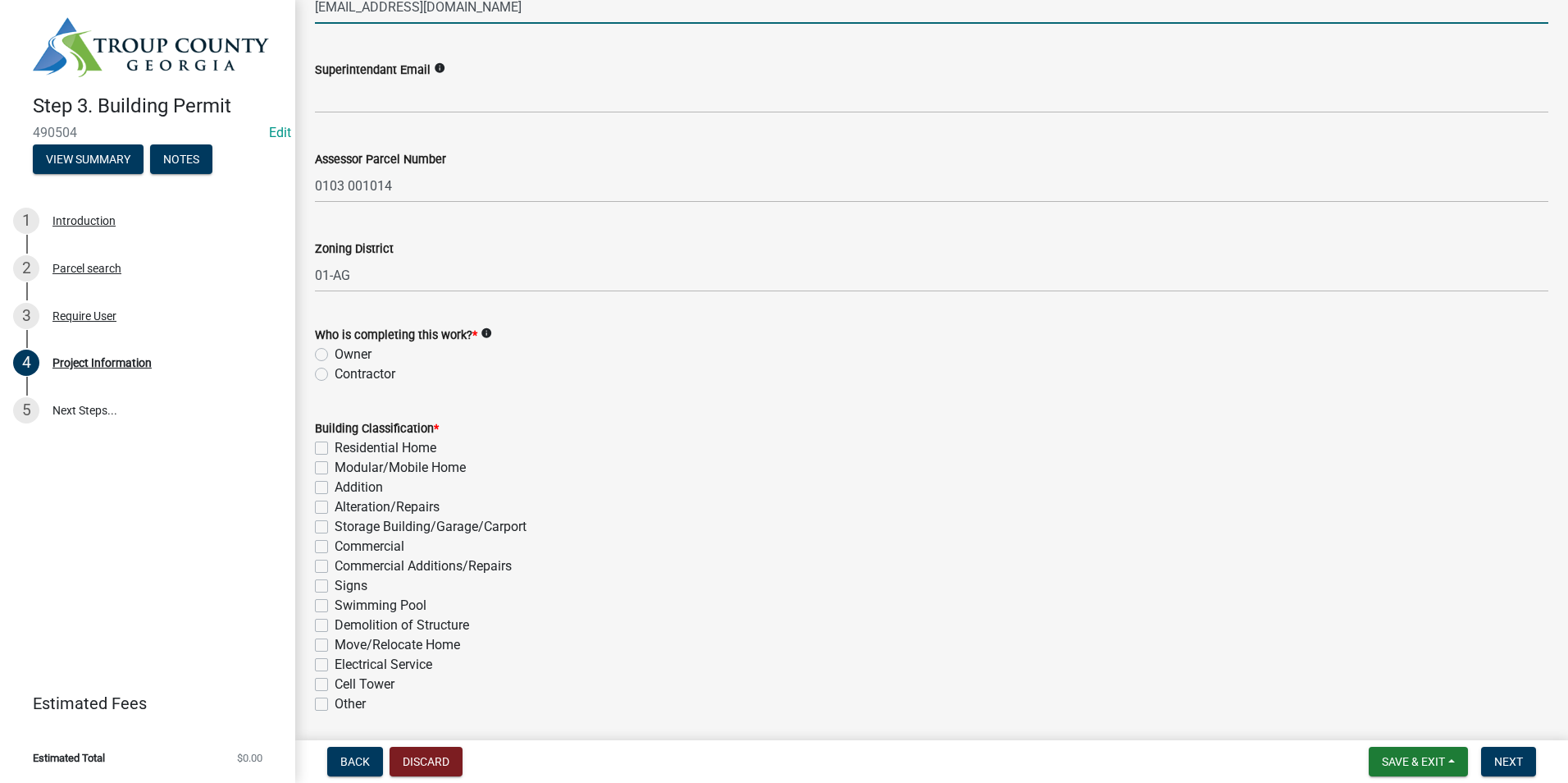
type input "[EMAIL_ADDRESS][DOMAIN_NAME]"
click at [334, 355] on label "Owner" at bounding box center [353, 354] width 36 height 20
click at [334, 355] on input "Owner" at bounding box center [340, 349] width 10 height 10
radio input "true"
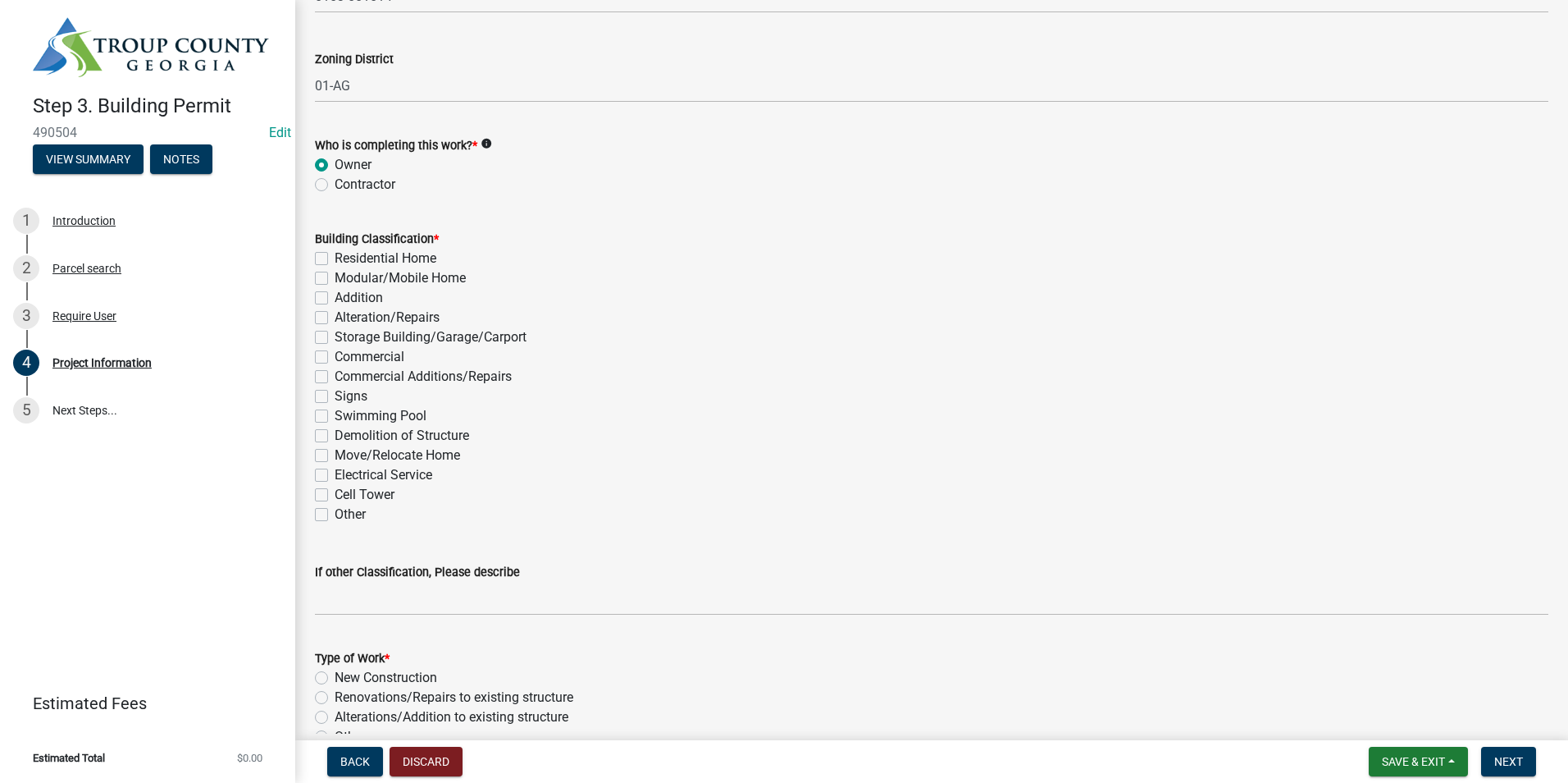
scroll to position [1149, 0]
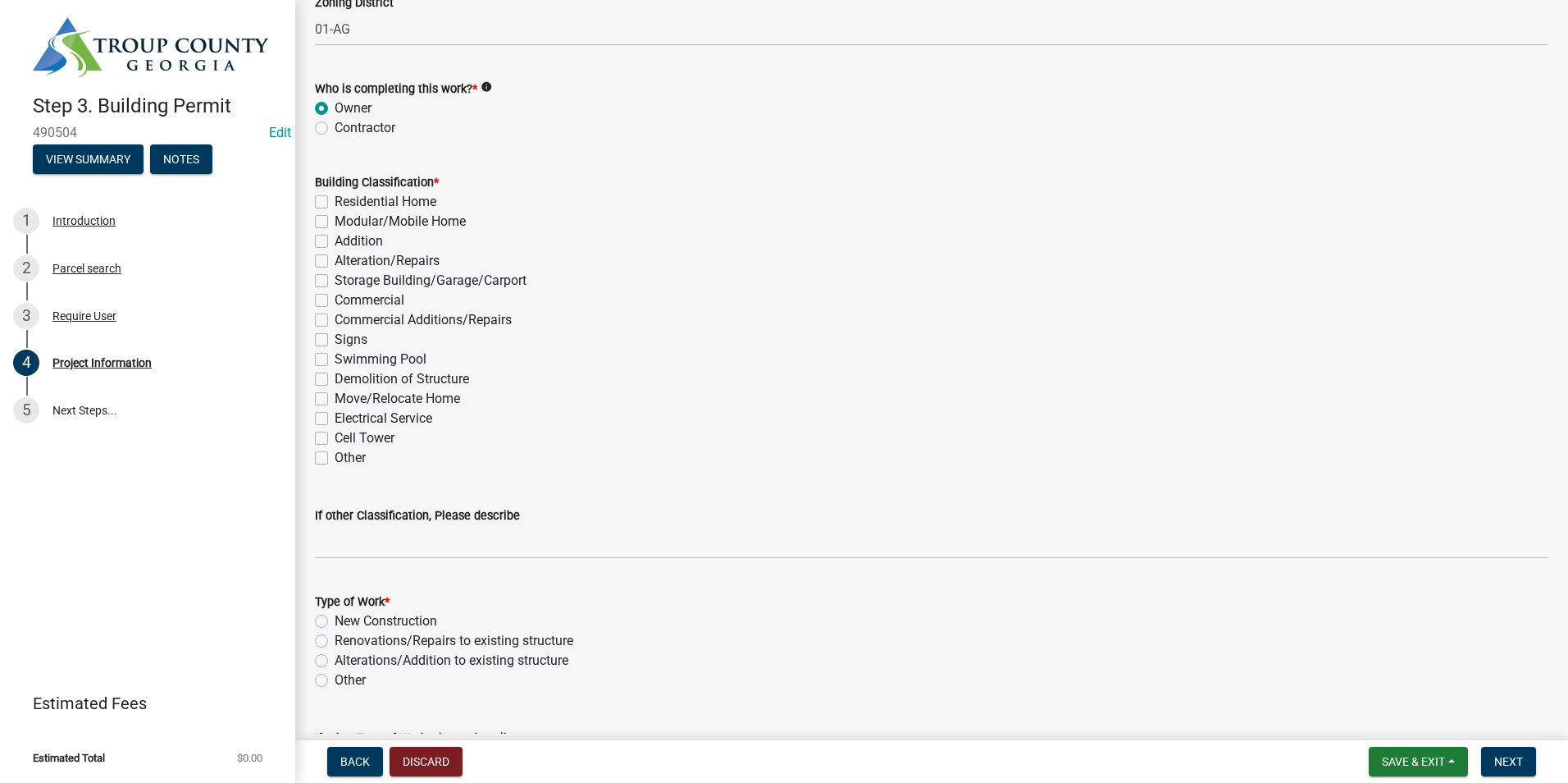
click at [314, 278] on div "Building Classification * Residential Home Modular/Mobile Home Addition Alterat…" at bounding box center [931, 310] width 1258 height 315
click at [334, 281] on label "Storage Building/Garage/Carport" at bounding box center [430, 281] width 192 height 20
click at [334, 281] on input "Storage Building/Garage/Carport" at bounding box center [340, 276] width 10 height 10
checkbox input "true"
checkbox input "false"
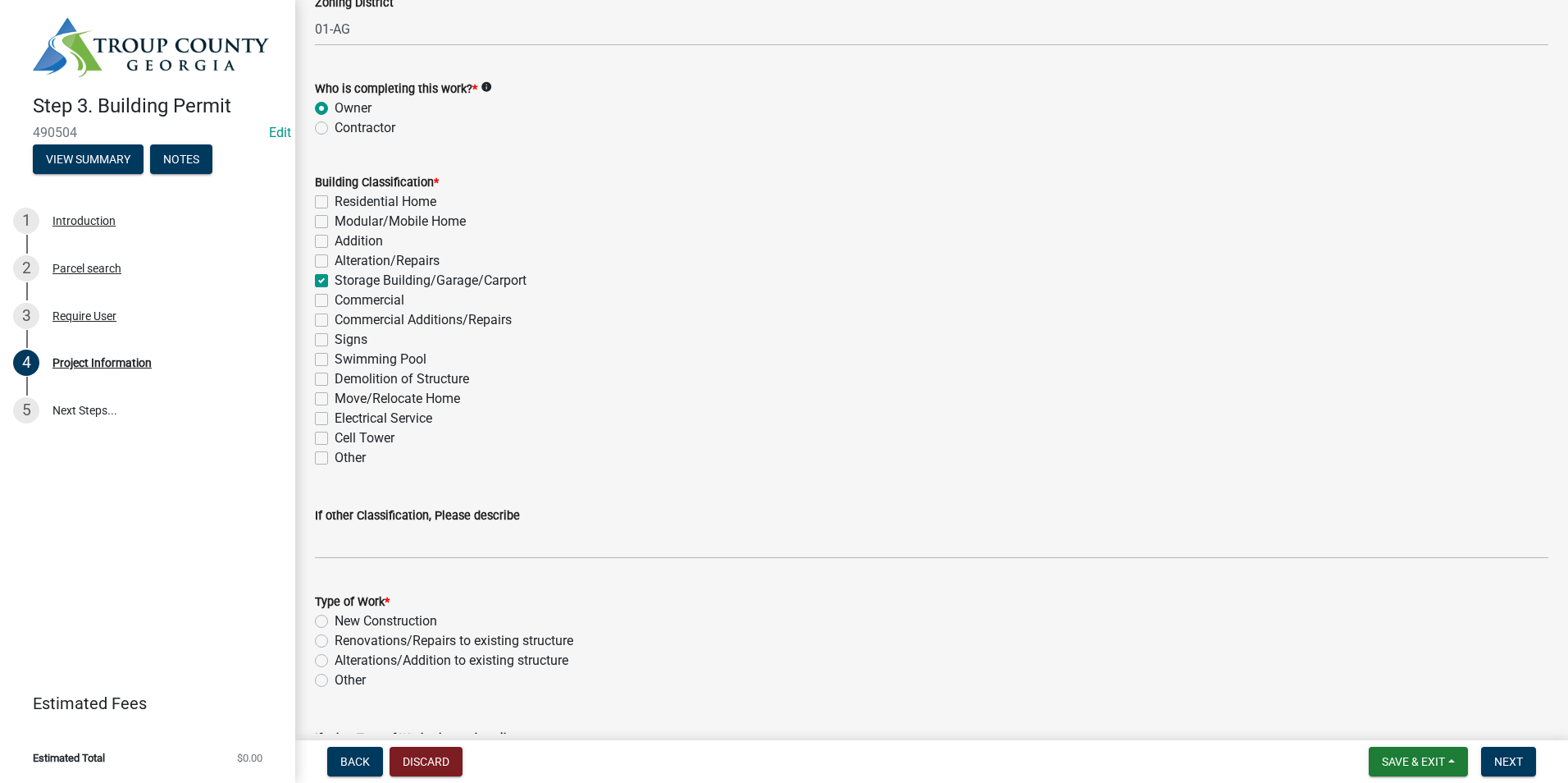
checkbox input "false"
checkbox input "true"
checkbox input "false"
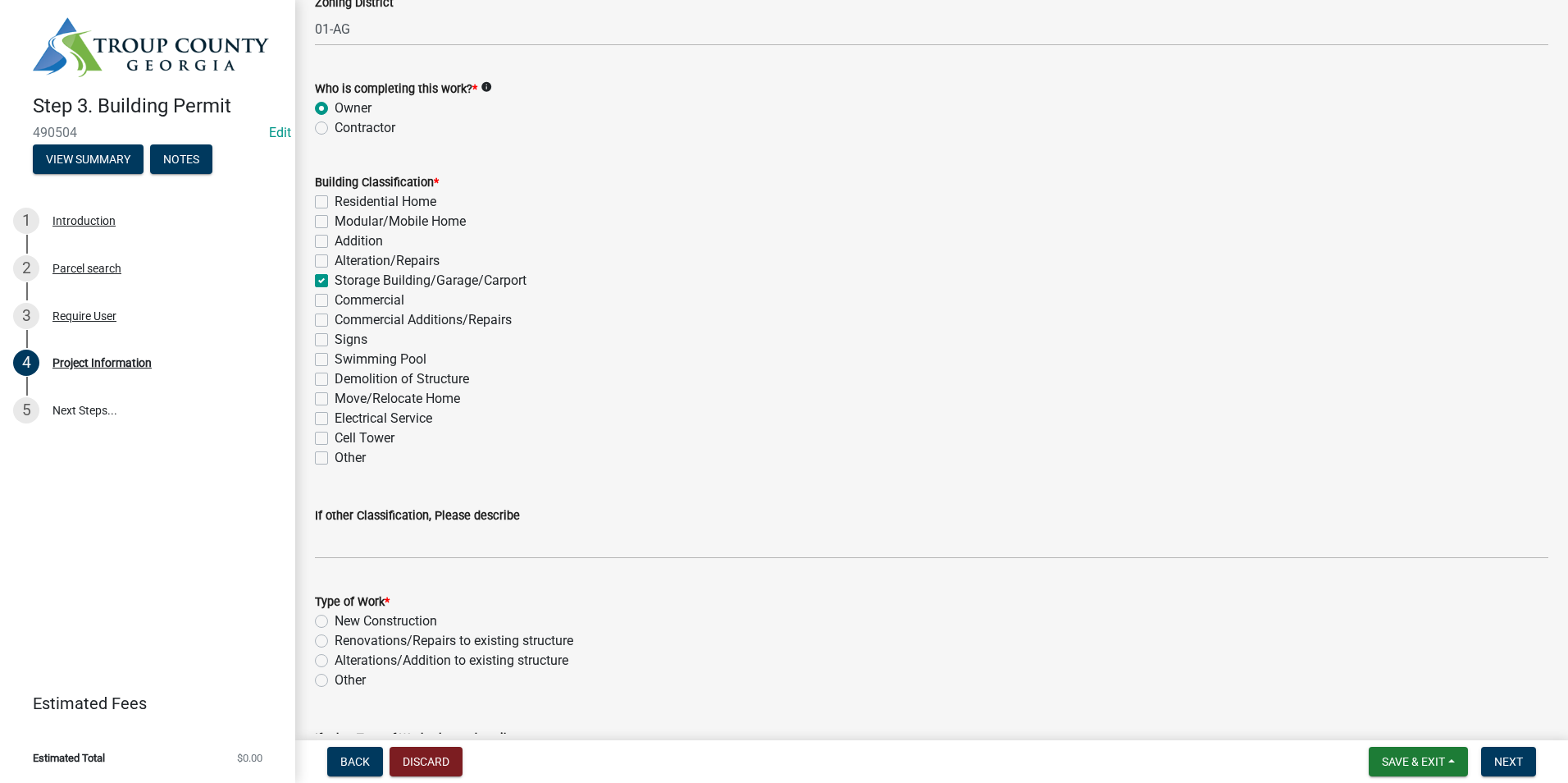
checkbox input "false"
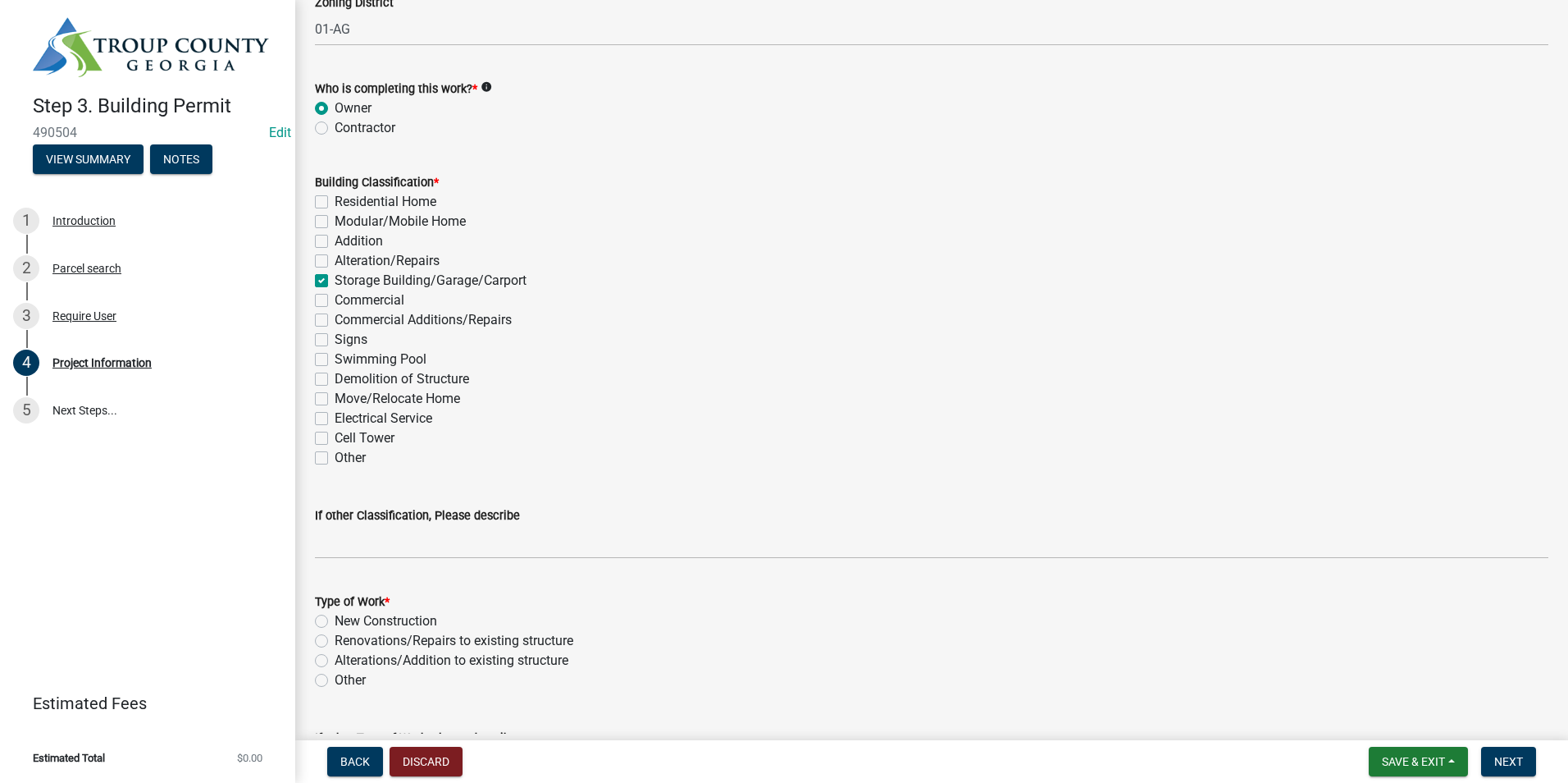
checkbox input "false"
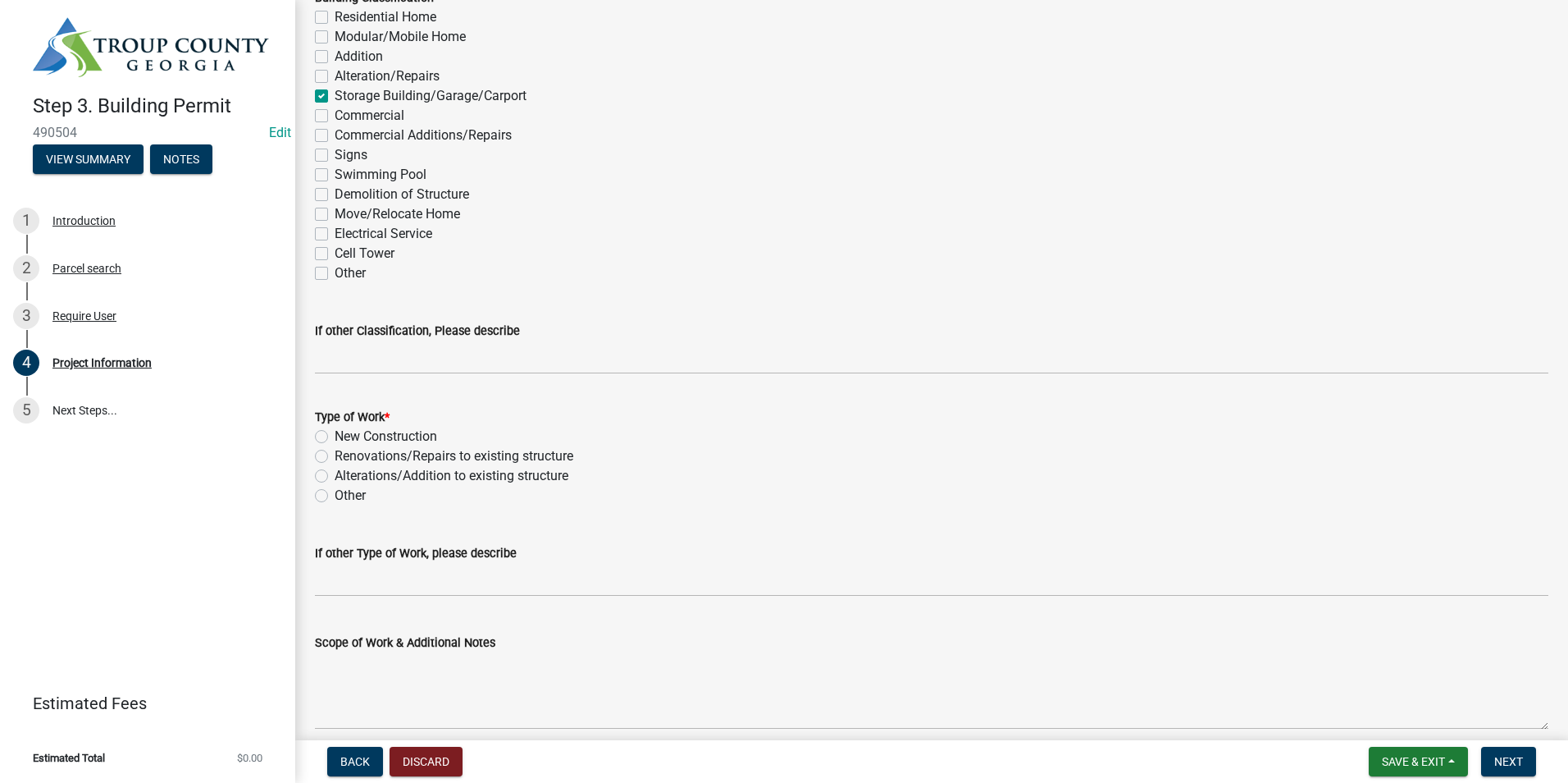
scroll to position [1395, 0]
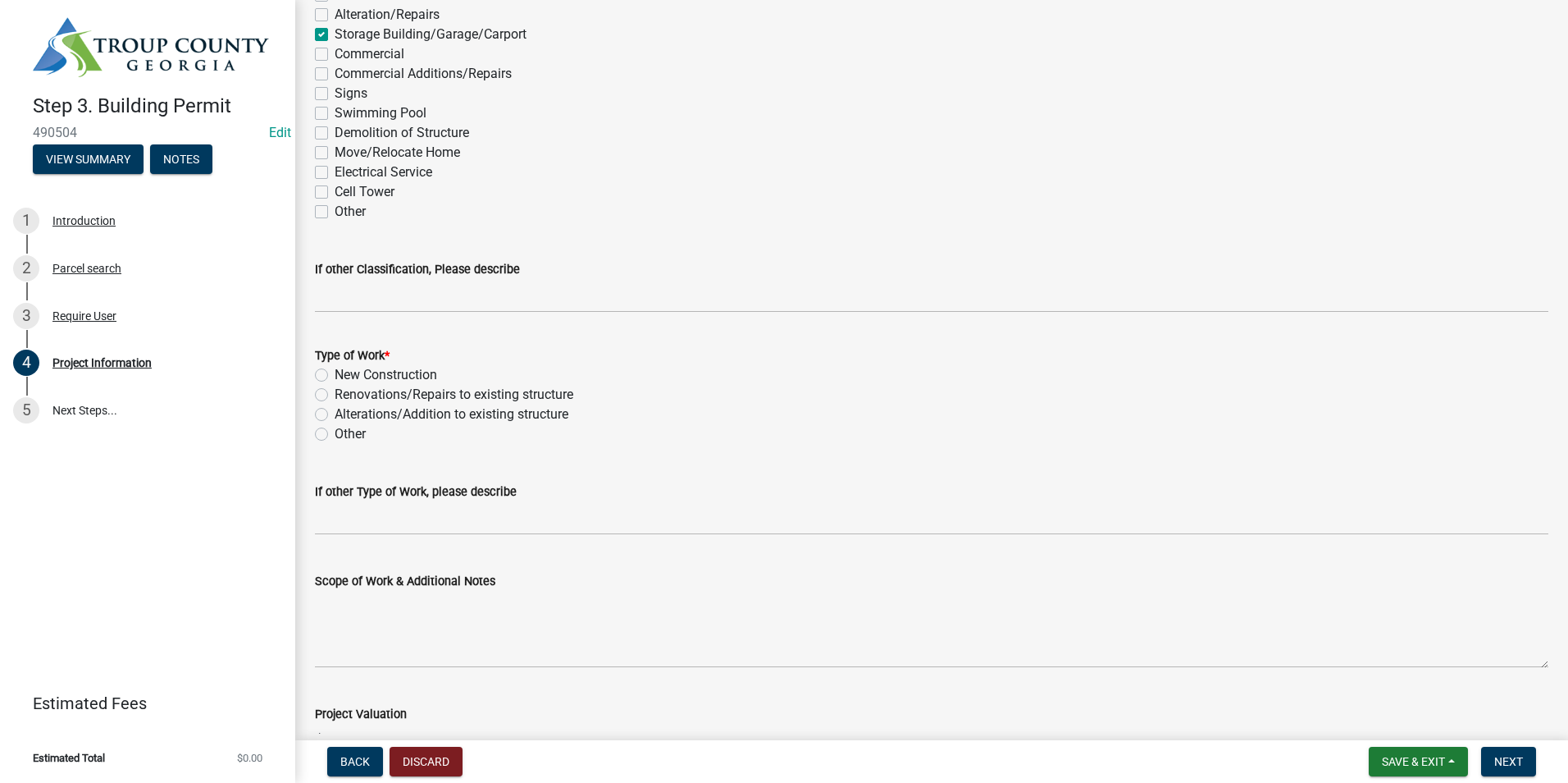
click at [334, 373] on label "New Construction" at bounding box center [386, 375] width 103 height 20
click at [334, 373] on input "New Construction" at bounding box center [340, 370] width 10 height 10
radio input "true"
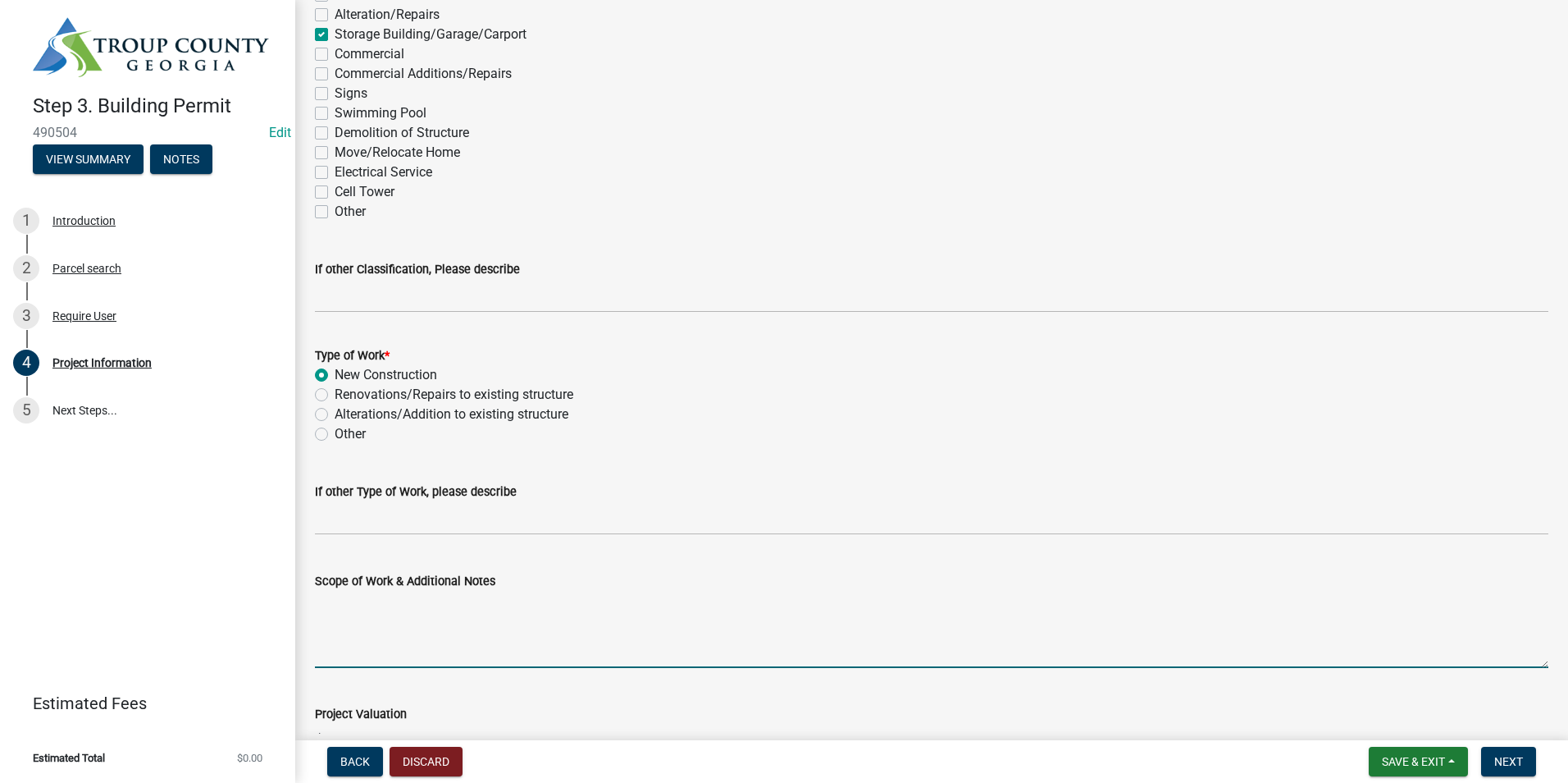
click at [354, 624] on textarea "Scope of Work & Additional Notes" at bounding box center [931, 629] width 1234 height 77
click at [414, 605] on textarea "30 X 48 Shop on slab" at bounding box center [931, 629] width 1234 height 77
type textarea "30 X 48 Shop on concrete slab"
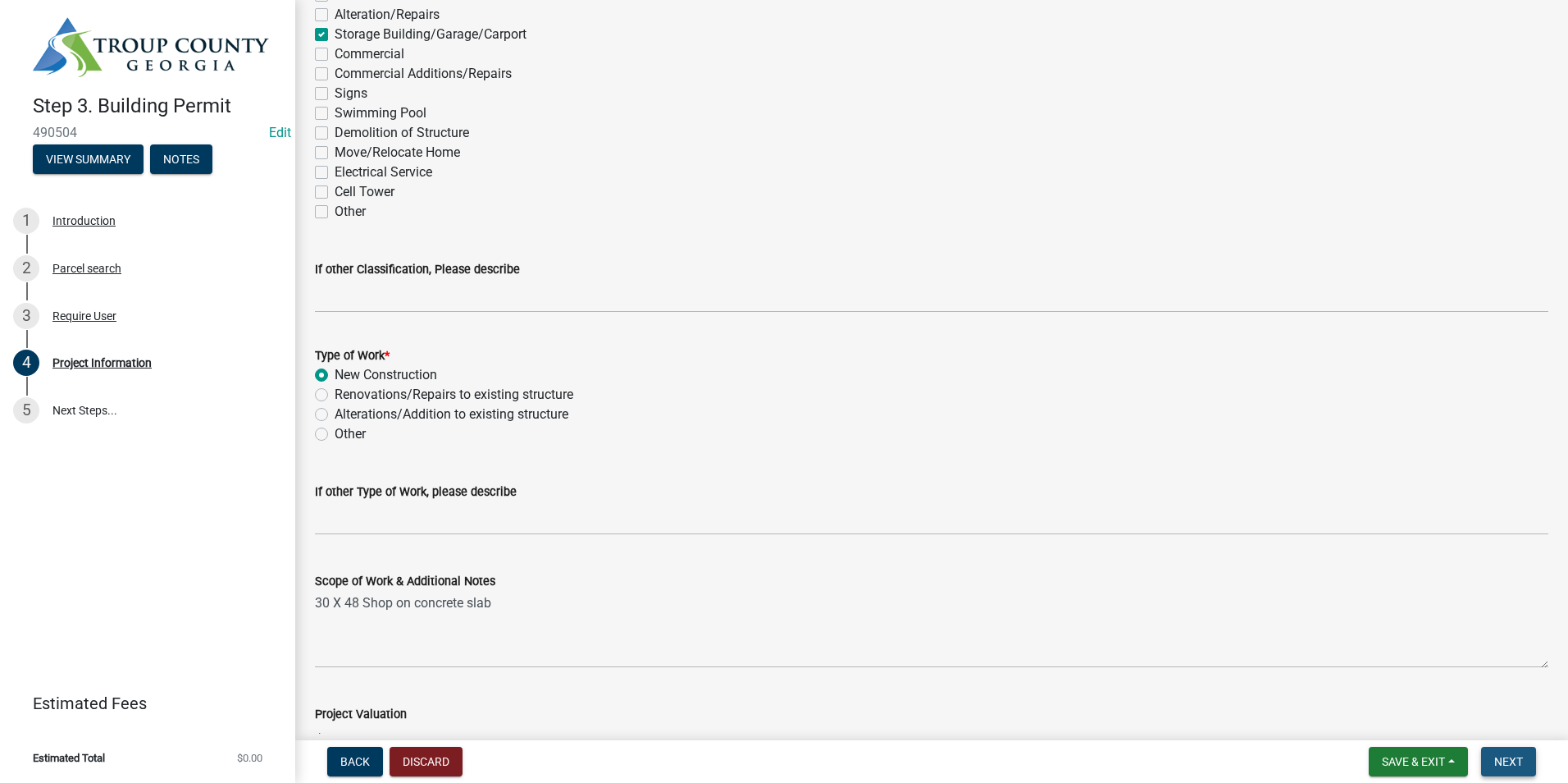
click at [1512, 761] on span "Next" at bounding box center [1508, 760] width 29 height 13
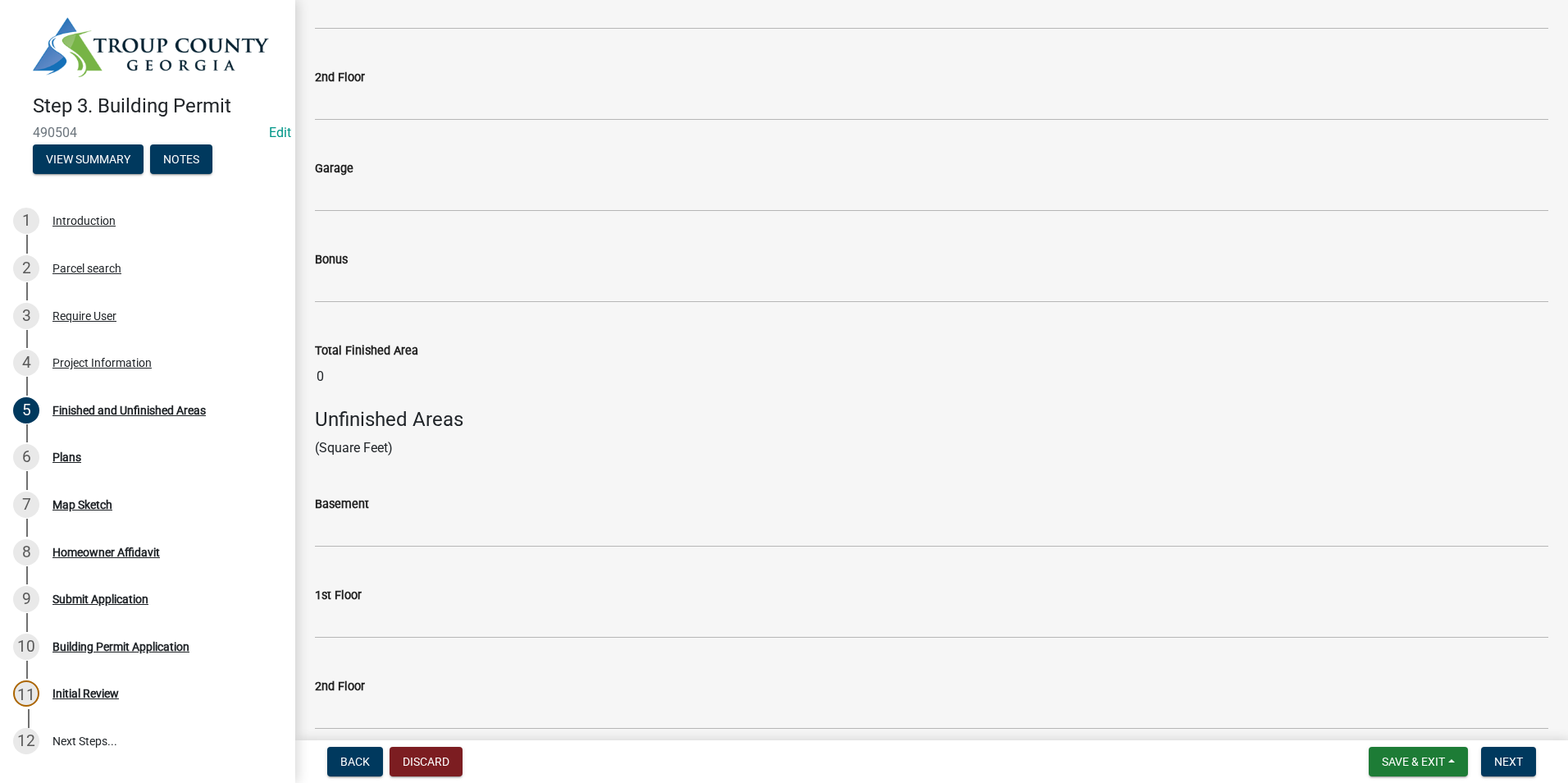
scroll to position [328, 0]
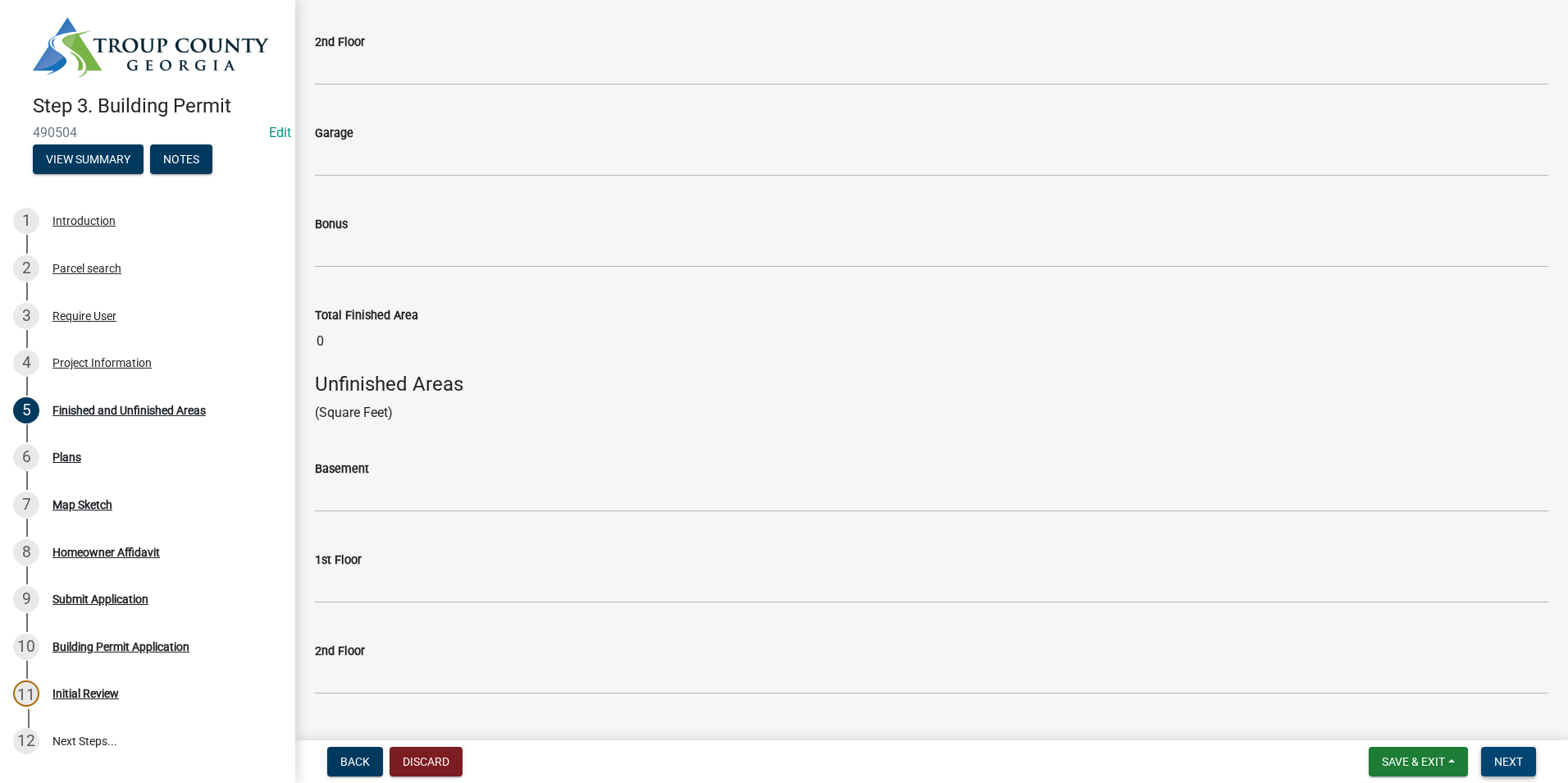
click at [1514, 752] on button "Next" at bounding box center [1508, 761] width 55 height 30
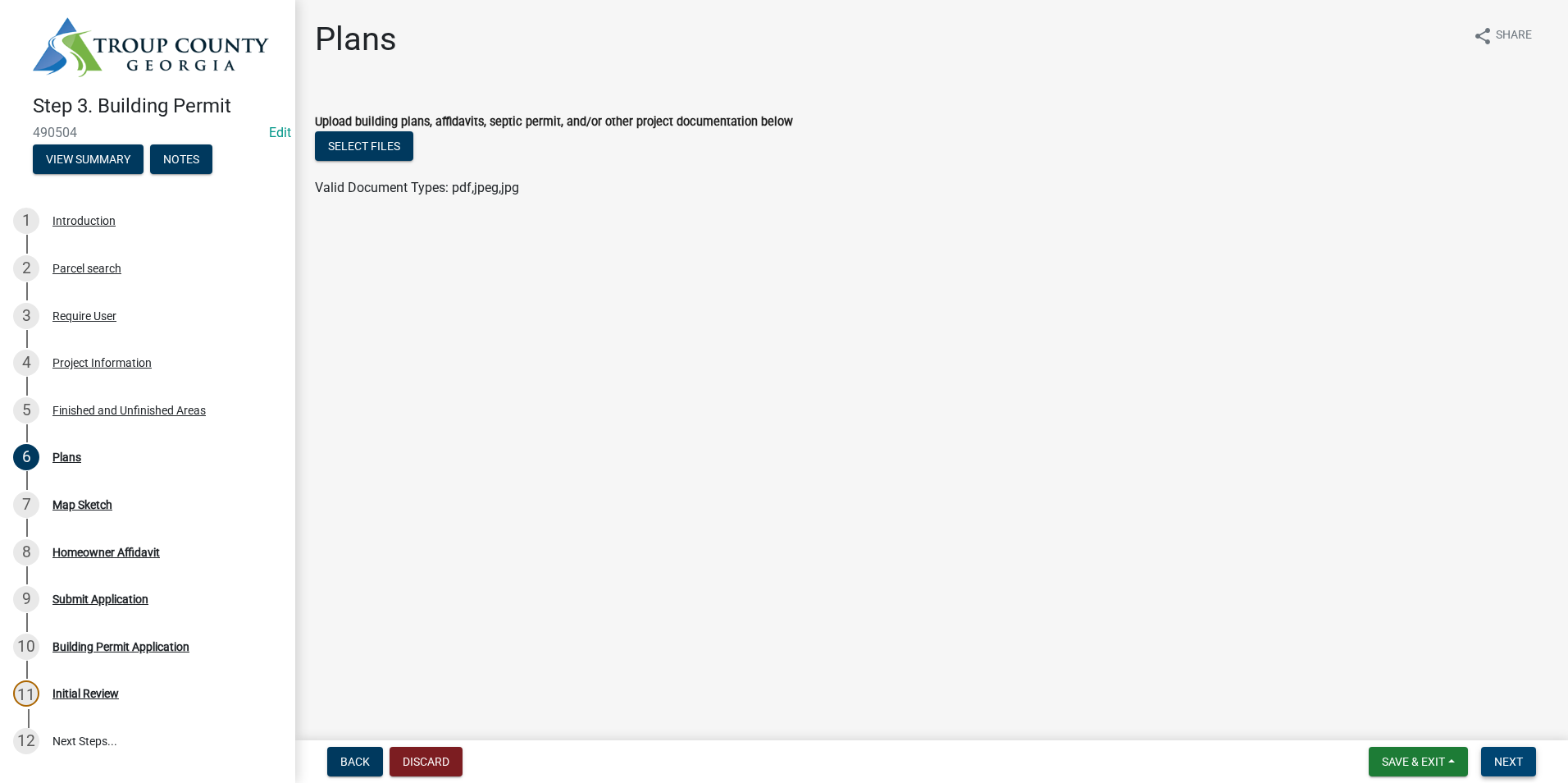
click at [1512, 761] on span "Next" at bounding box center [1508, 760] width 29 height 13
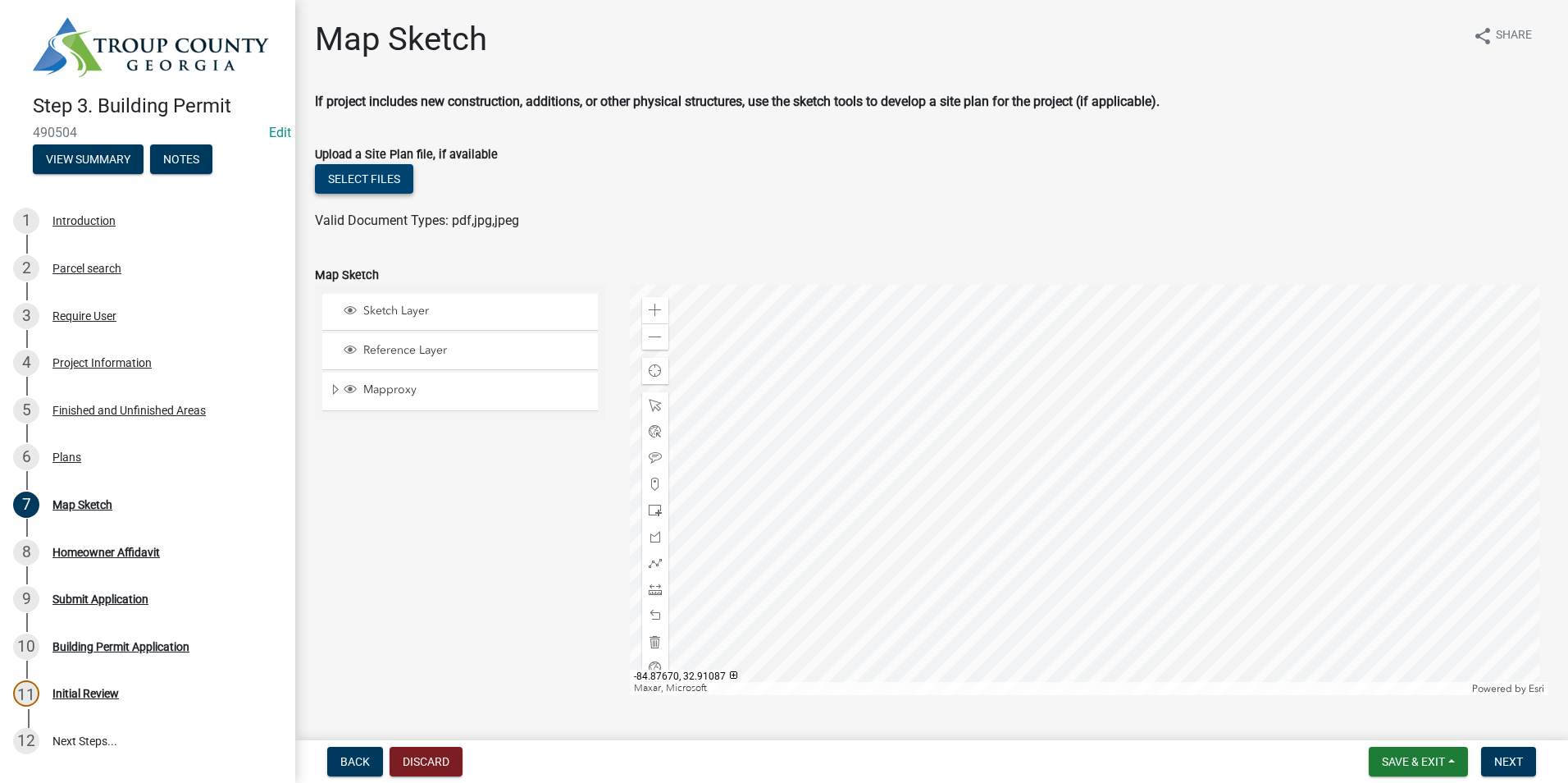
click at [383, 172] on button "Select files" at bounding box center [363, 179] width 98 height 30
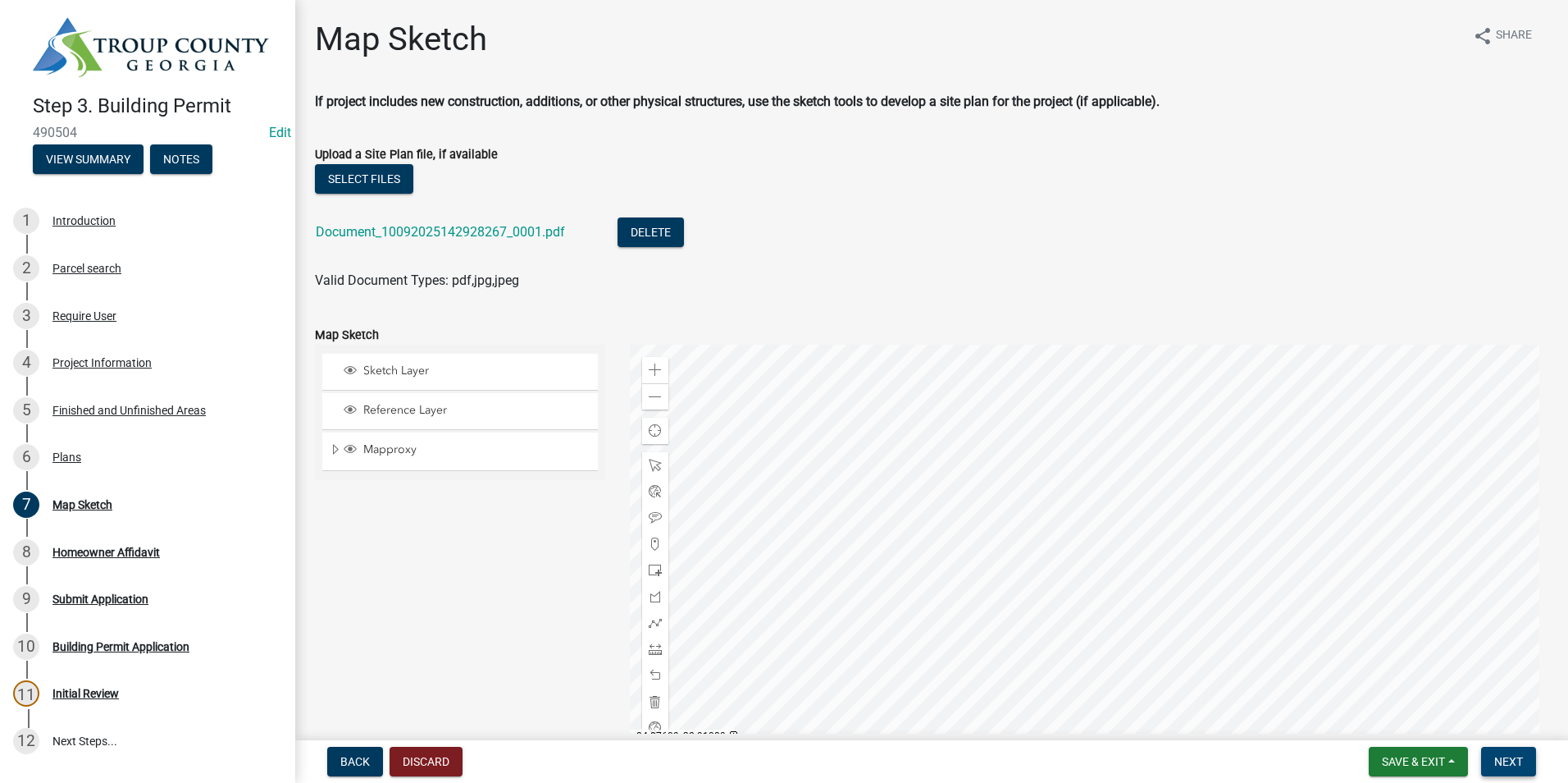
click at [1521, 760] on span "Next" at bounding box center [1508, 760] width 29 height 13
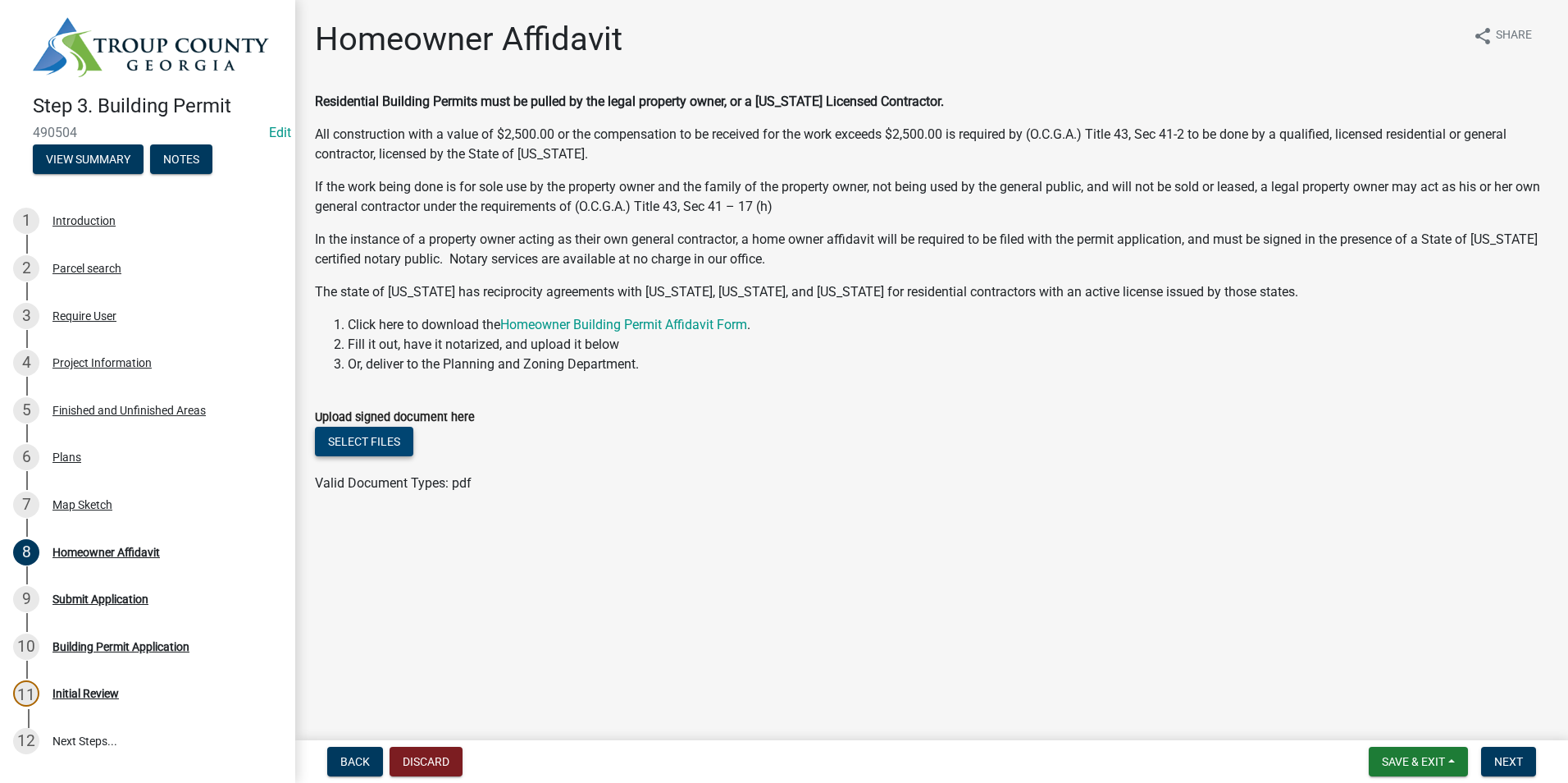
click at [370, 437] on button "Select files" at bounding box center [363, 441] width 98 height 30
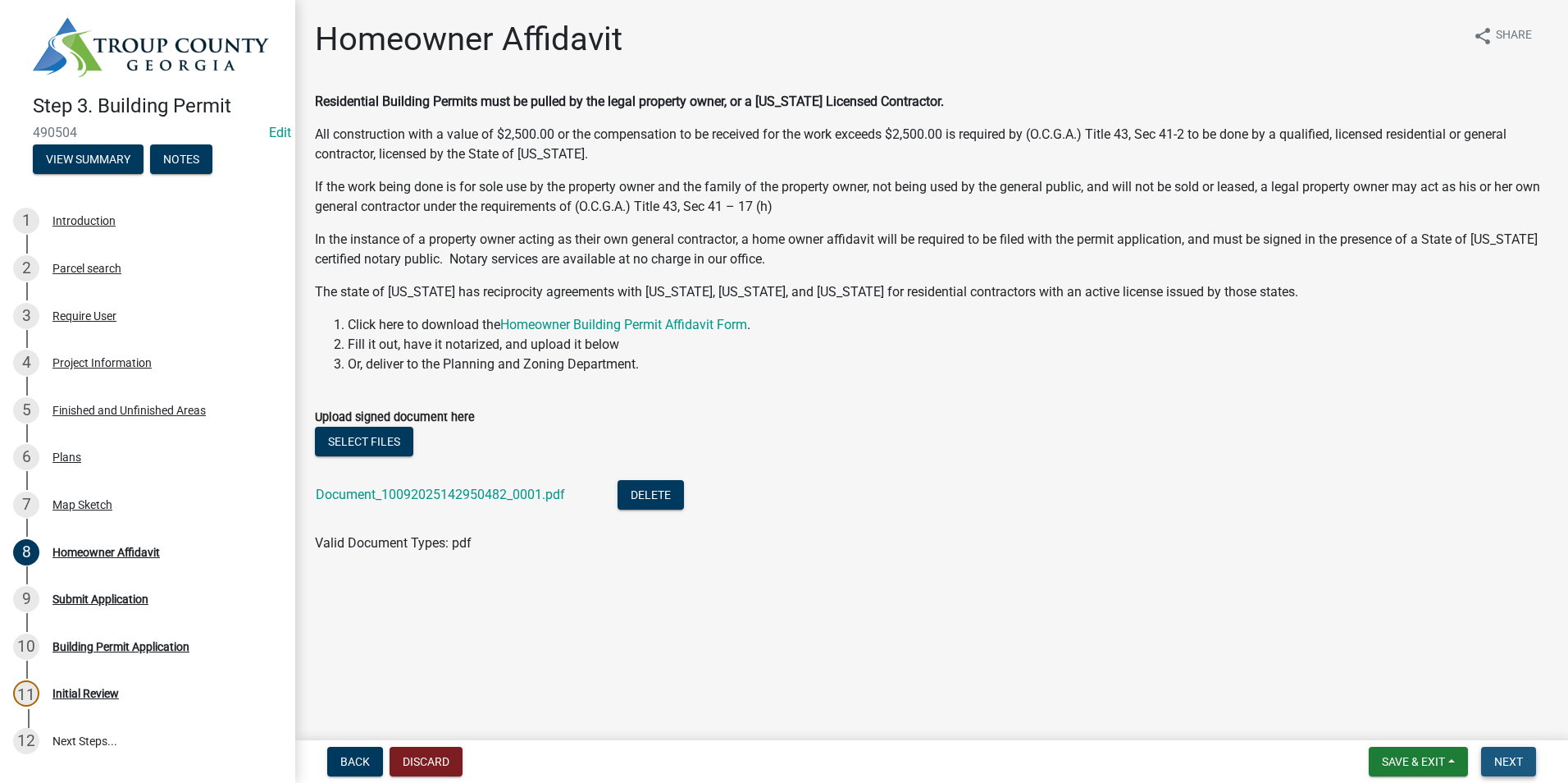
click at [1525, 761] on button "Next" at bounding box center [1508, 761] width 55 height 30
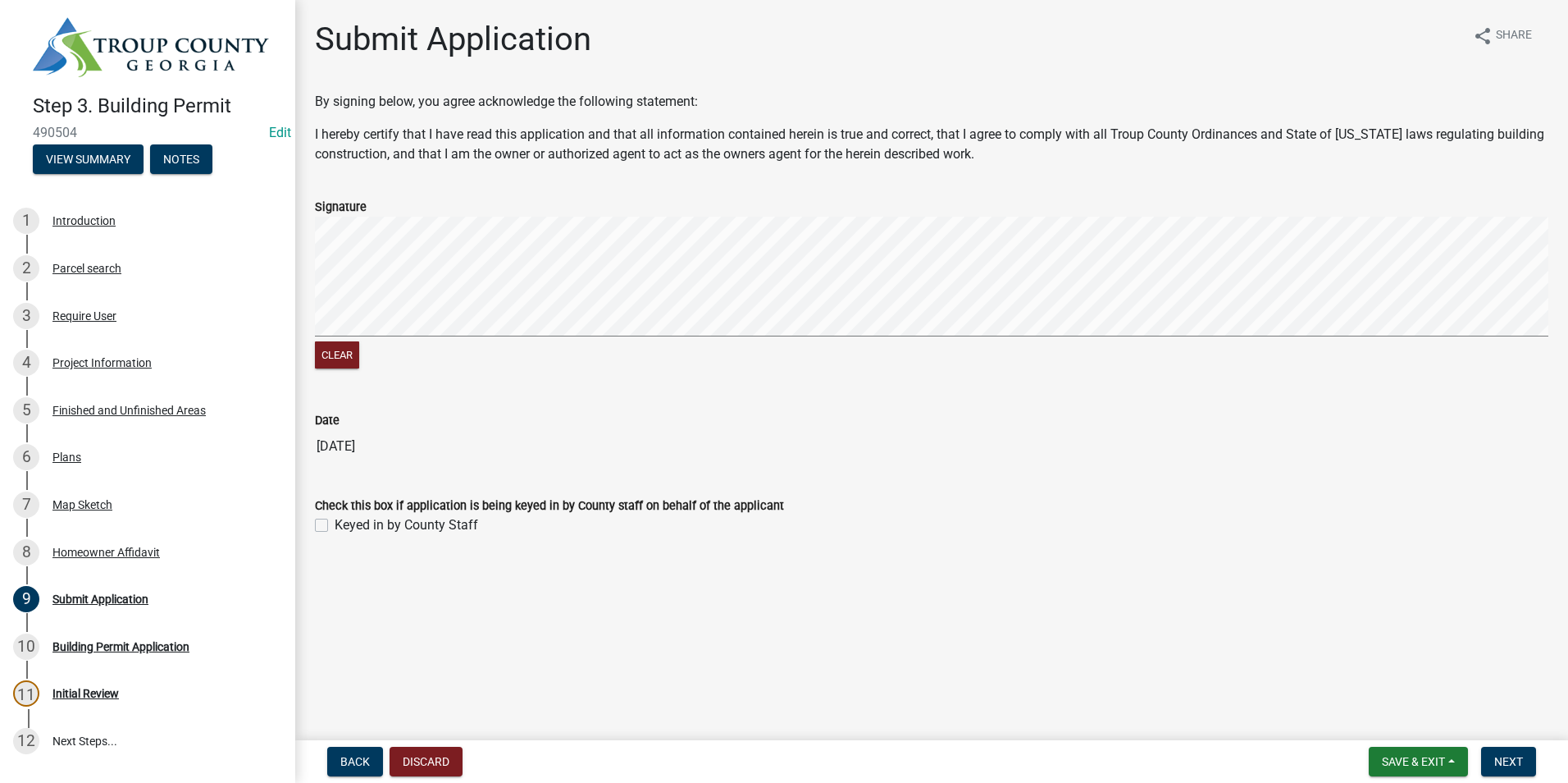
click at [334, 526] on label "Keyed in by County Staff" at bounding box center [406, 525] width 143 height 20
click at [334, 526] on input "Keyed in by County Staff" at bounding box center [340, 521] width 10 height 10
checkbox input "true"
click at [1500, 755] on span "Next" at bounding box center [1508, 760] width 29 height 13
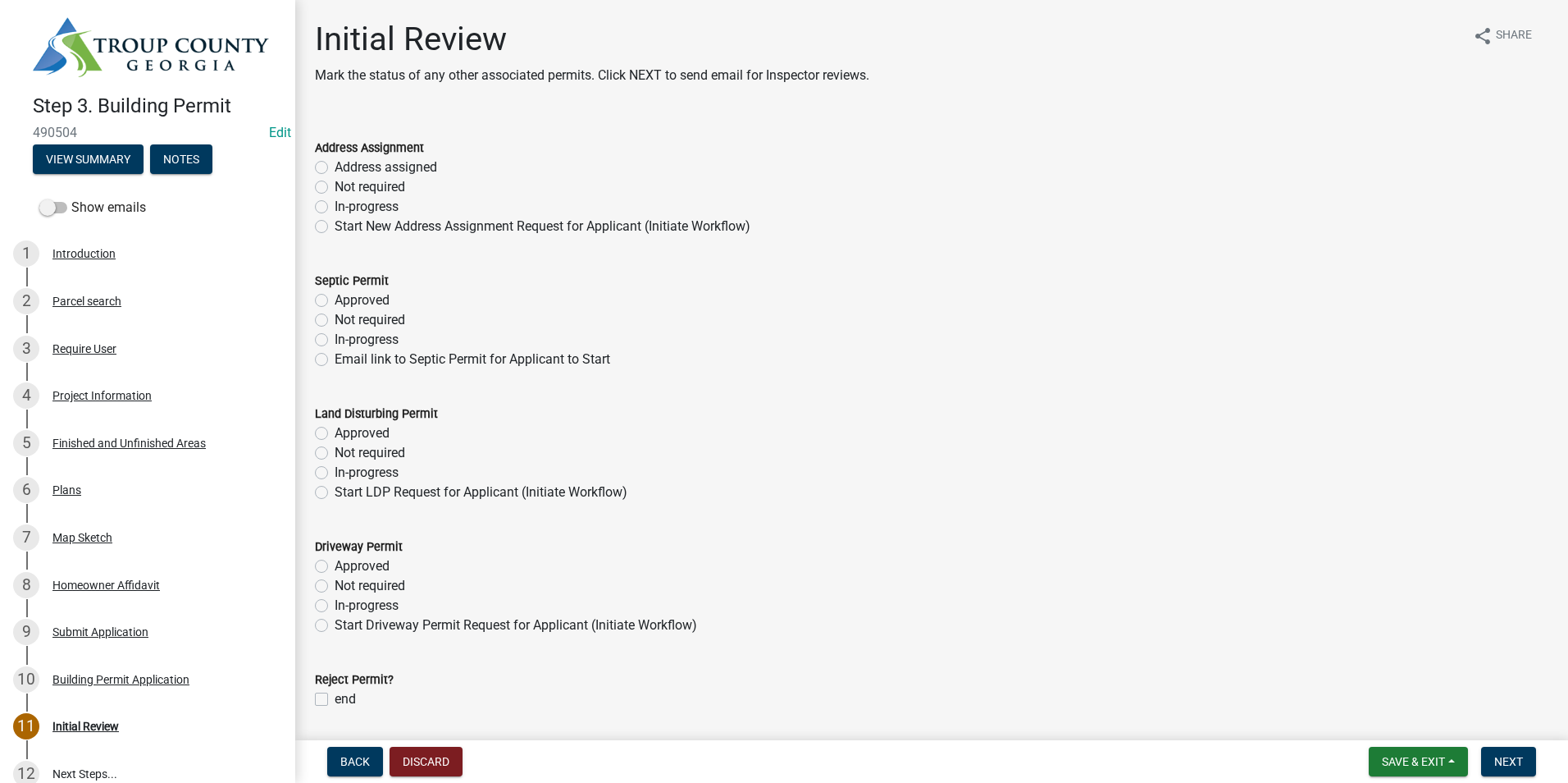
click at [334, 182] on label "Not required" at bounding box center [369, 187] width 70 height 20
click at [334, 182] on input "Not required" at bounding box center [340, 182] width 10 height 10
radio input "true"
click at [334, 320] on label "Not required" at bounding box center [369, 320] width 70 height 20
click at [334, 320] on input "Not required" at bounding box center [340, 315] width 10 height 10
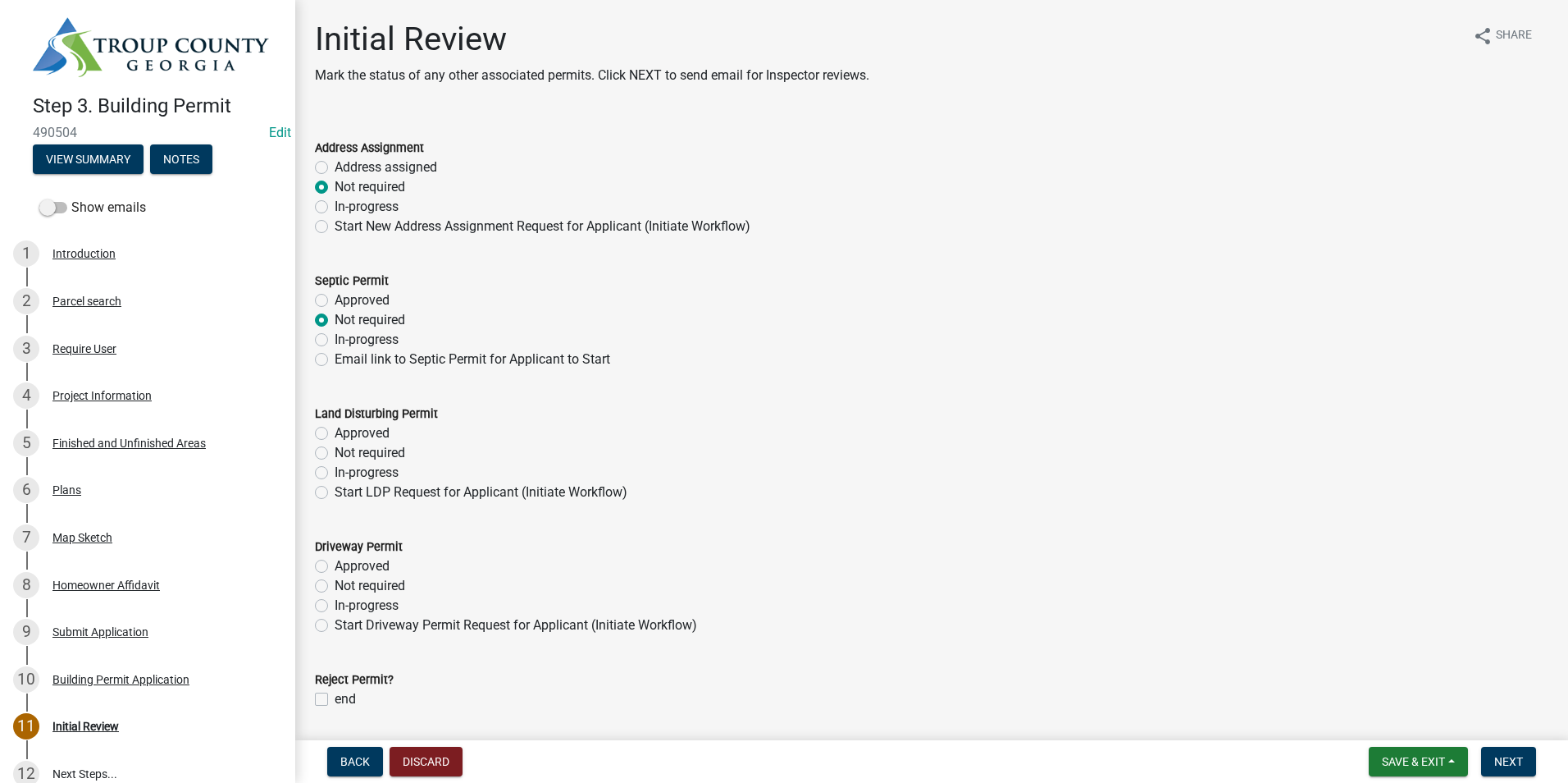
radio input "true"
click at [334, 475] on label "In-progress" at bounding box center [367, 472] width 64 height 20
click at [334, 474] on input "In-progress" at bounding box center [340, 468] width 10 height 10
radio input "true"
click at [334, 588] on label "Not required" at bounding box center [369, 586] width 70 height 20
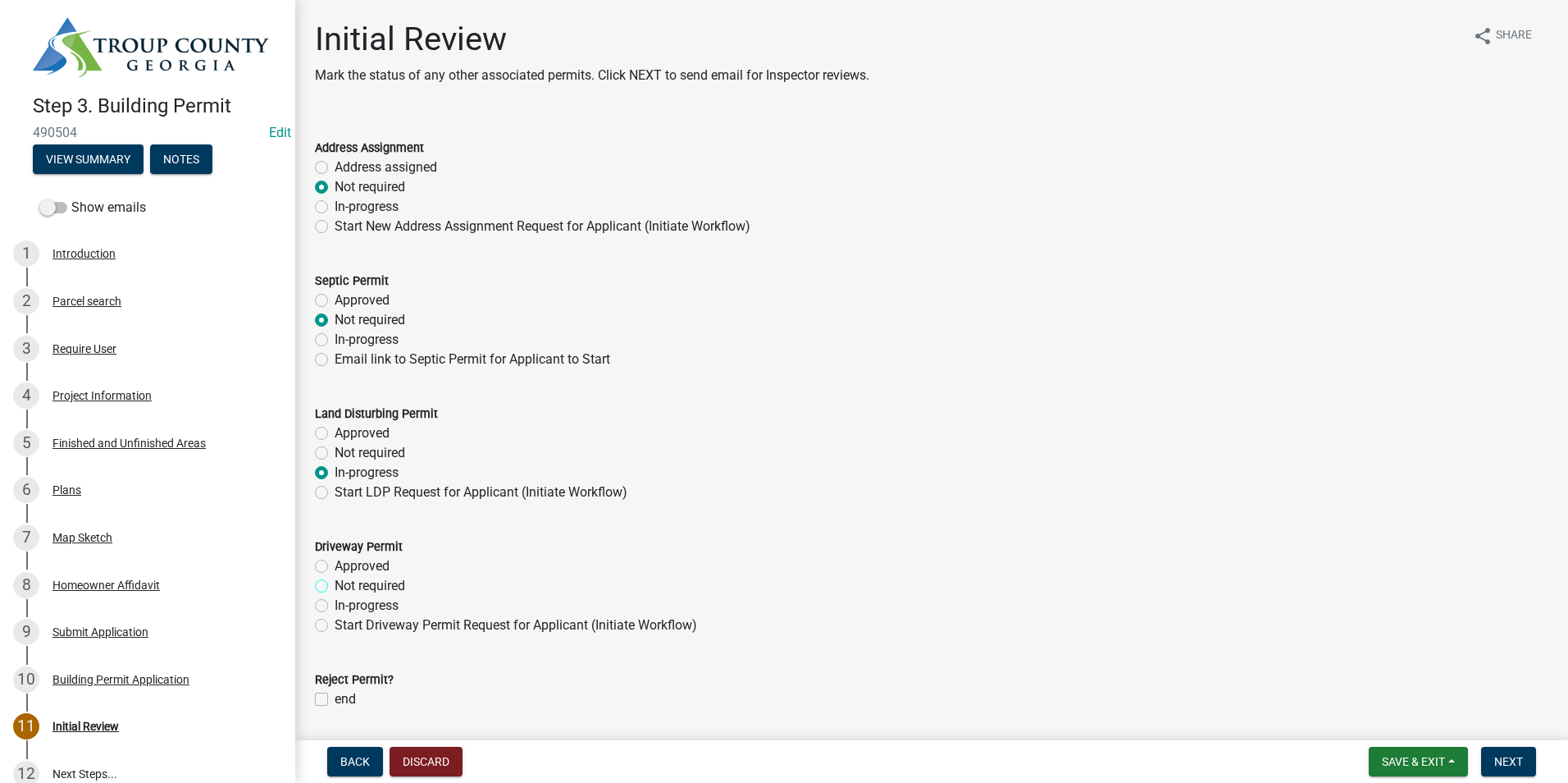
click at [334, 587] on input "Not required" at bounding box center [340, 581] width 10 height 10
radio input "true"
click at [1512, 764] on span "Next" at bounding box center [1508, 760] width 29 height 13
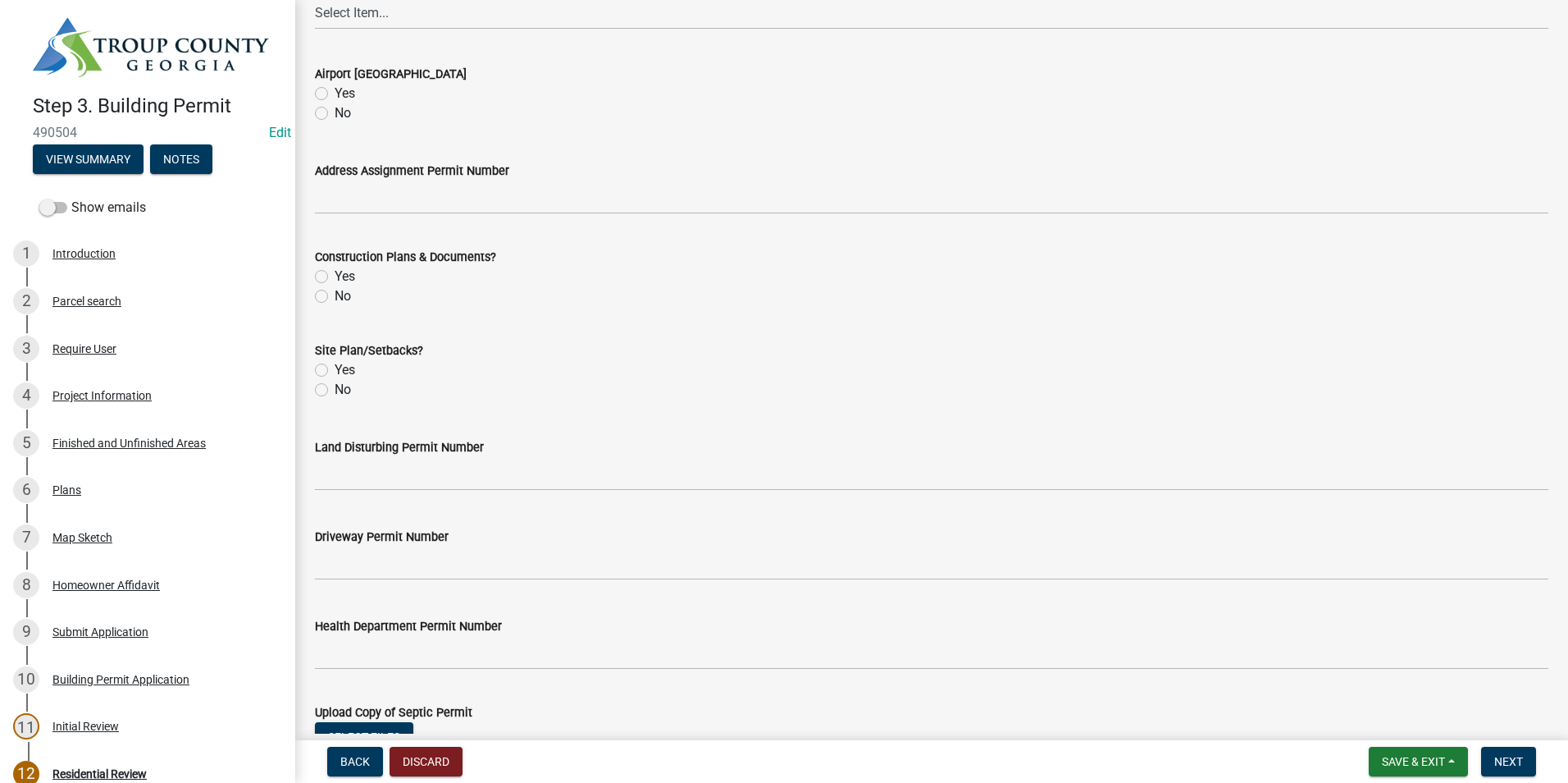
scroll to position [573, 0]
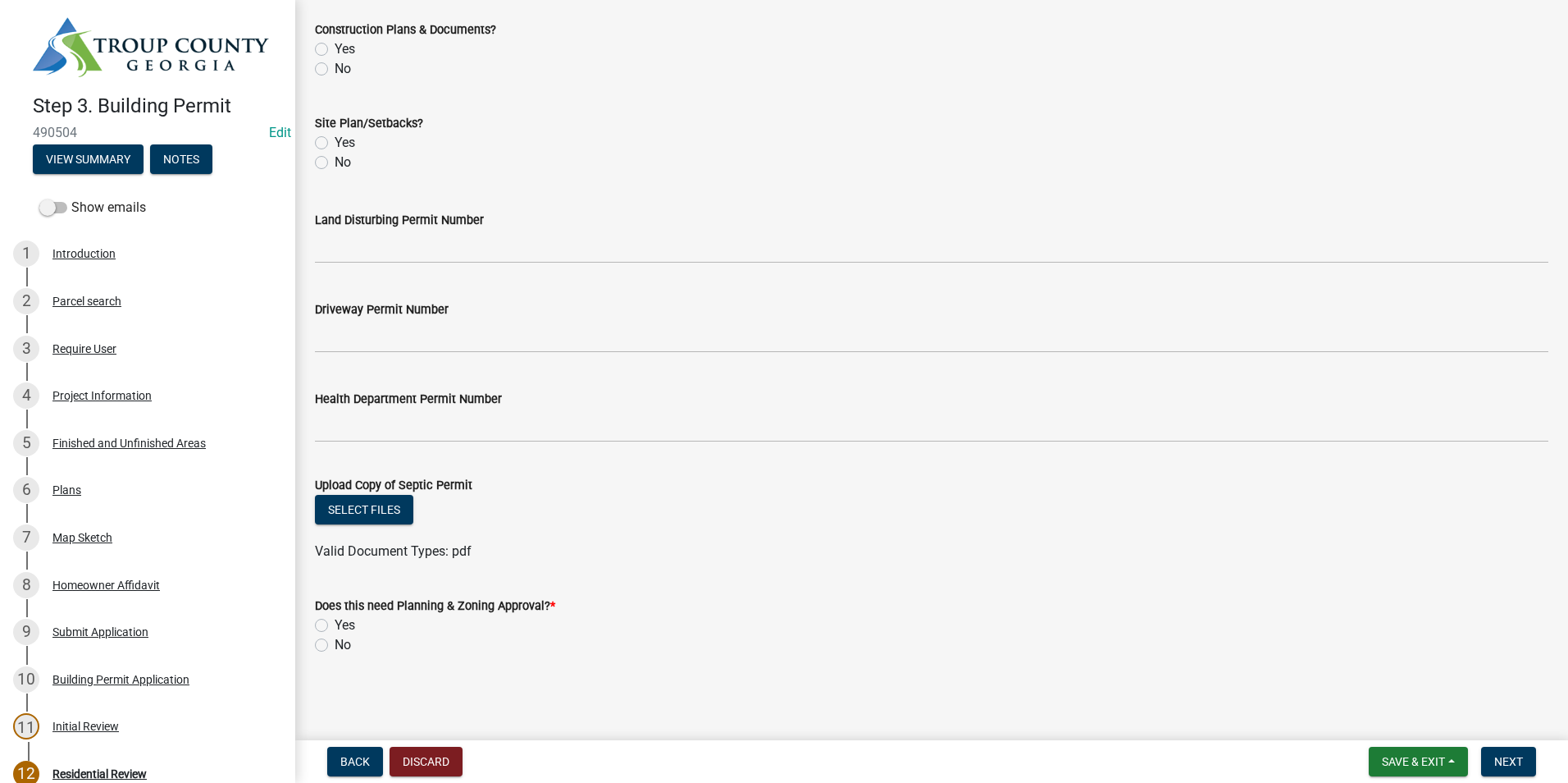
click at [334, 640] on label "No" at bounding box center [342, 645] width 17 height 20
click at [334, 640] on input "No" at bounding box center [340, 640] width 10 height 10
radio input "true"
click at [1517, 764] on button "Next" at bounding box center [1508, 761] width 55 height 30
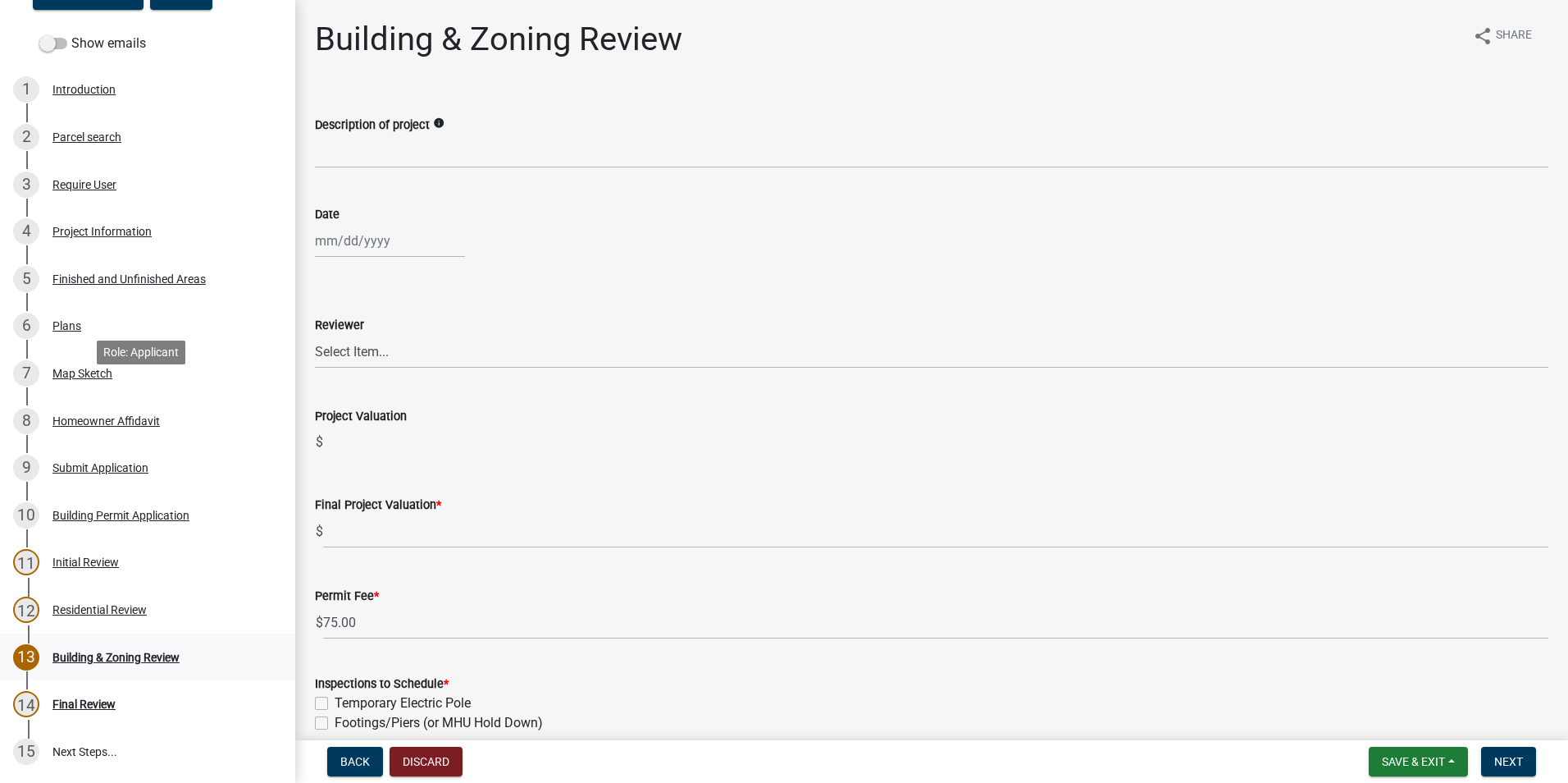
scroll to position [246, 0]
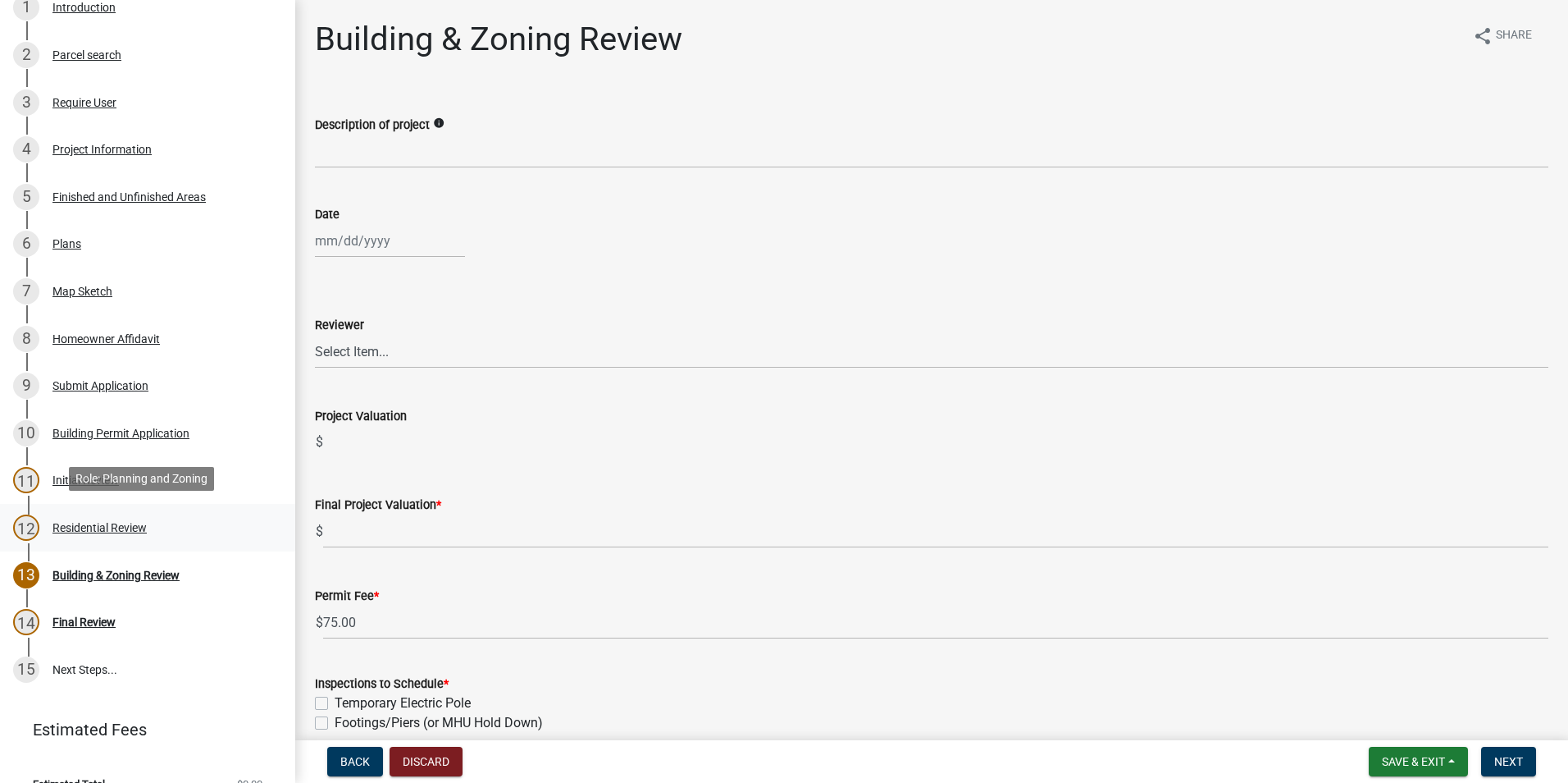
click at [151, 526] on div "12 Residential Review" at bounding box center [141, 528] width 256 height 26
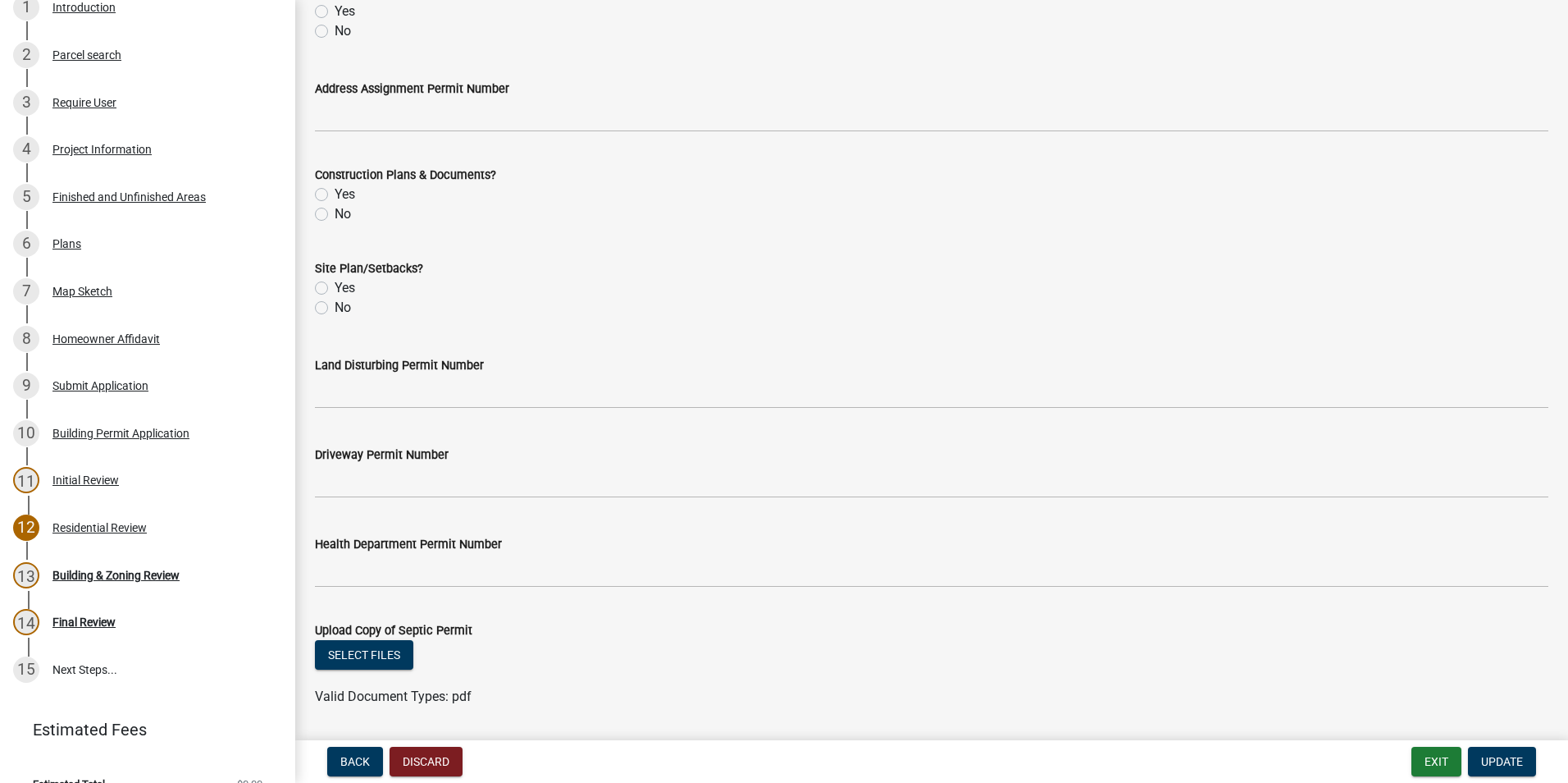
scroll to position [573, 0]
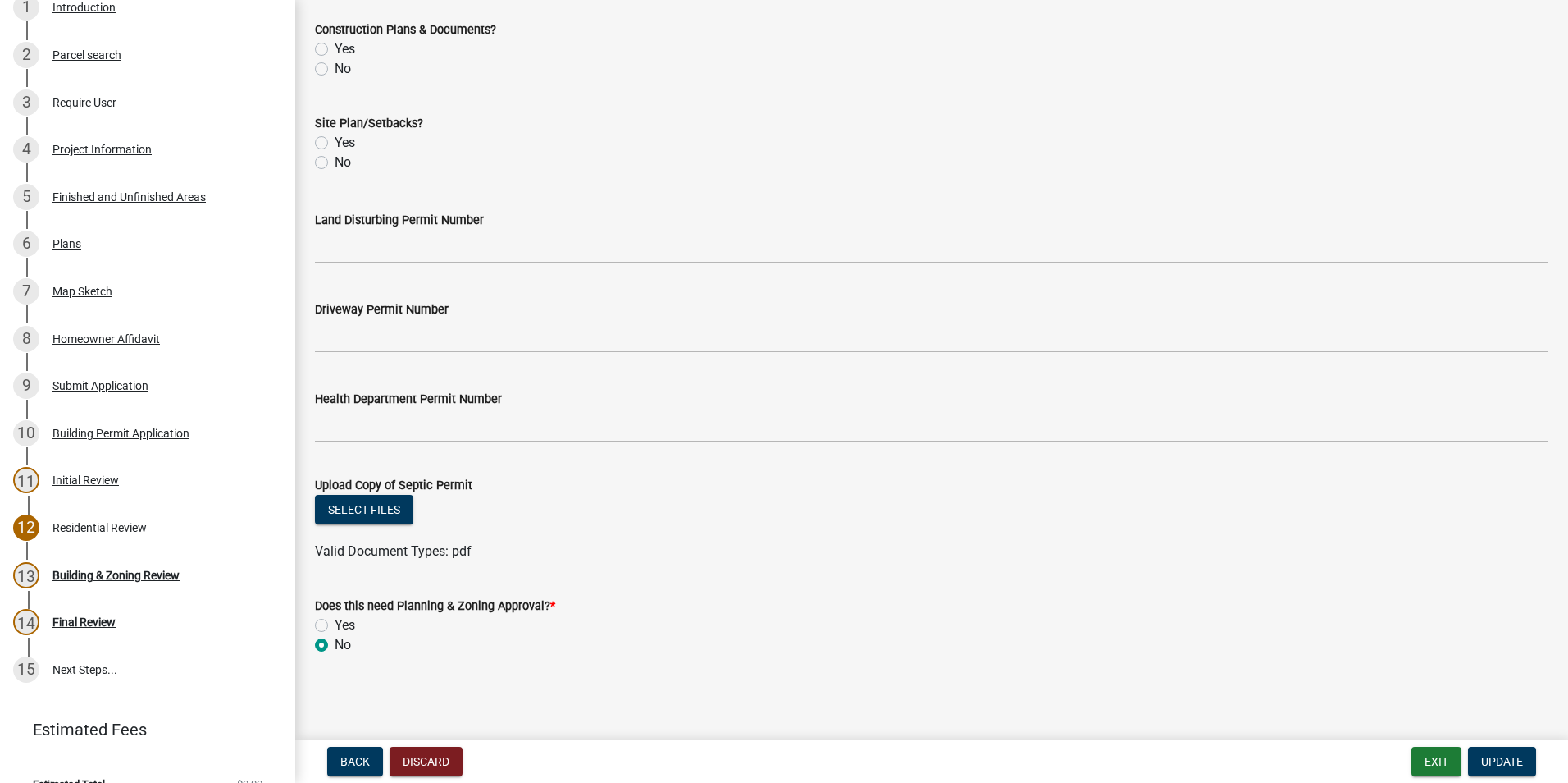
click at [334, 623] on label "Yes" at bounding box center [345, 625] width 21 height 20
click at [334, 623] on input "Yes" at bounding box center [340, 620] width 10 height 10
radio input "true"
click at [1505, 753] on button "Update" at bounding box center [1502, 761] width 68 height 30
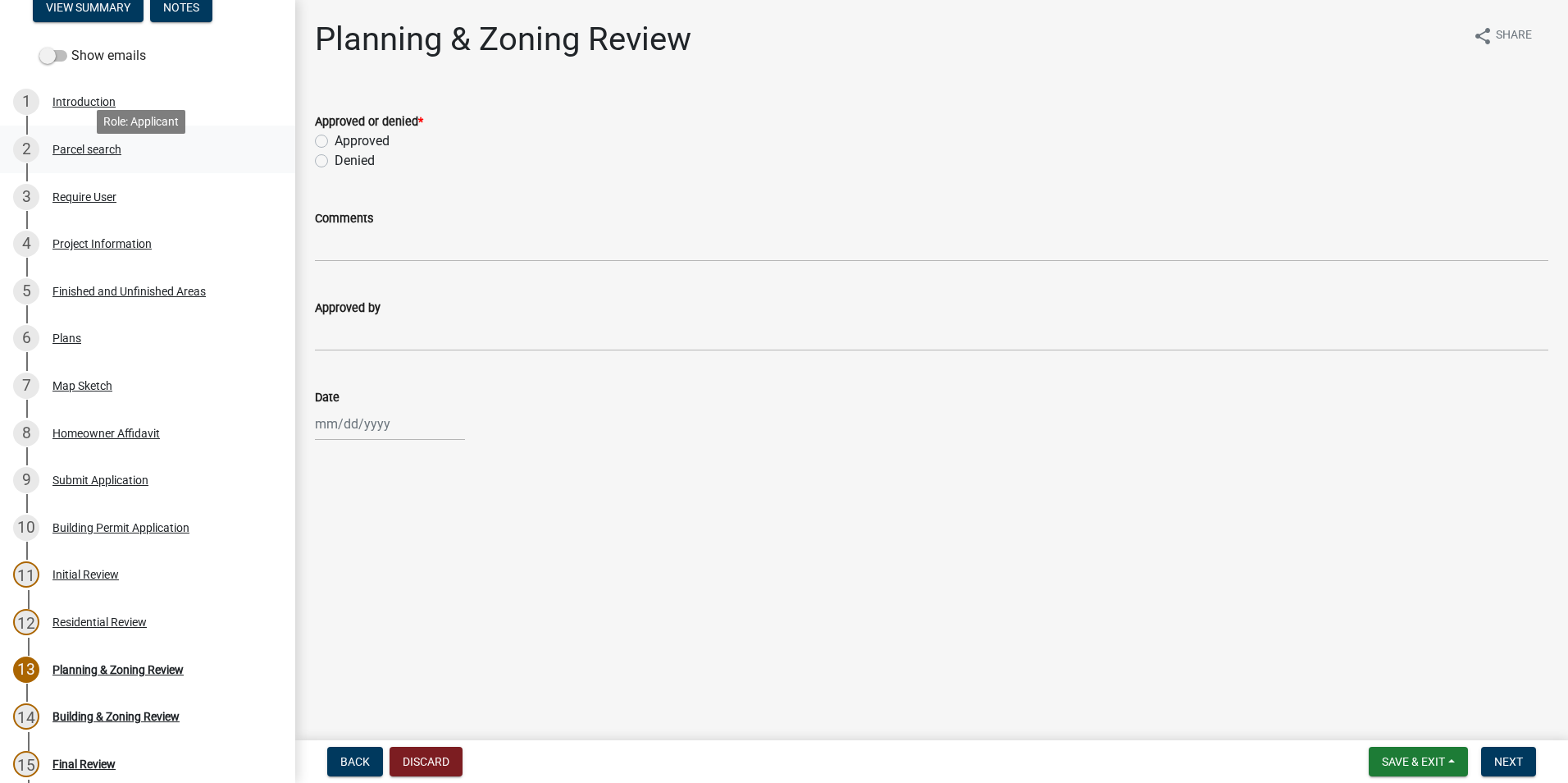
scroll to position [129, 0]
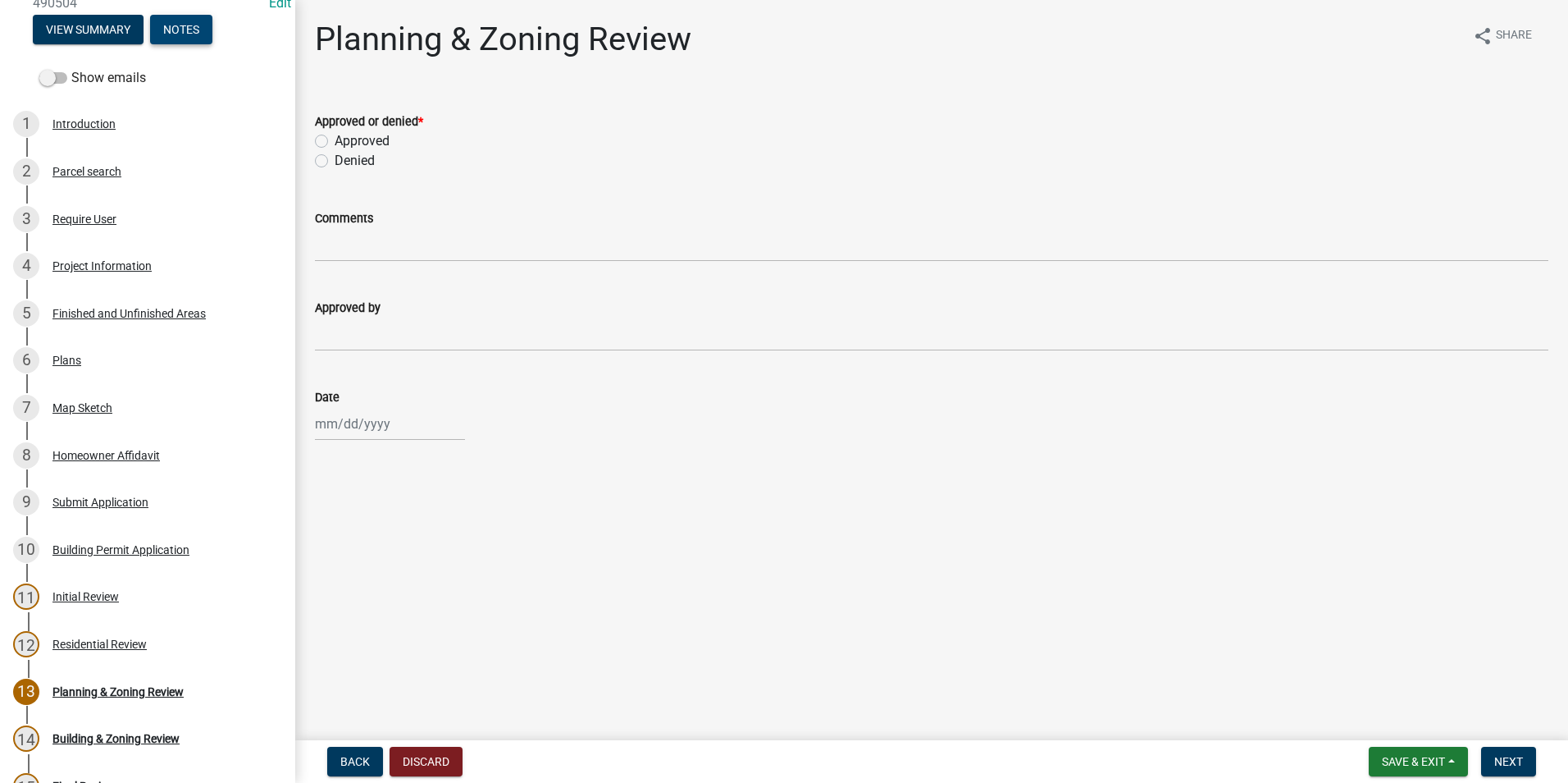
click at [185, 36] on button "Notes" at bounding box center [182, 30] width 63 height 30
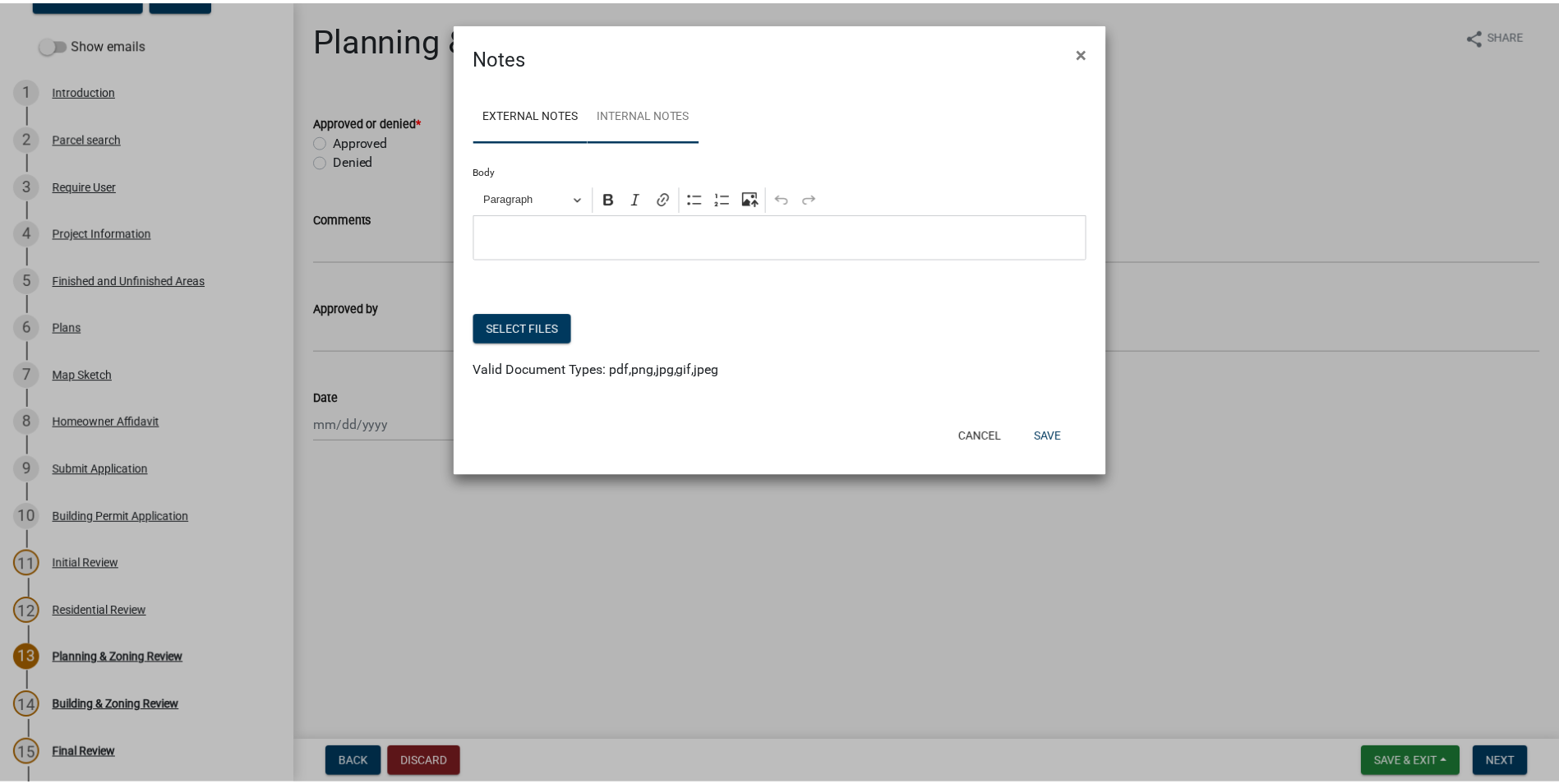
scroll to position [99, 0]
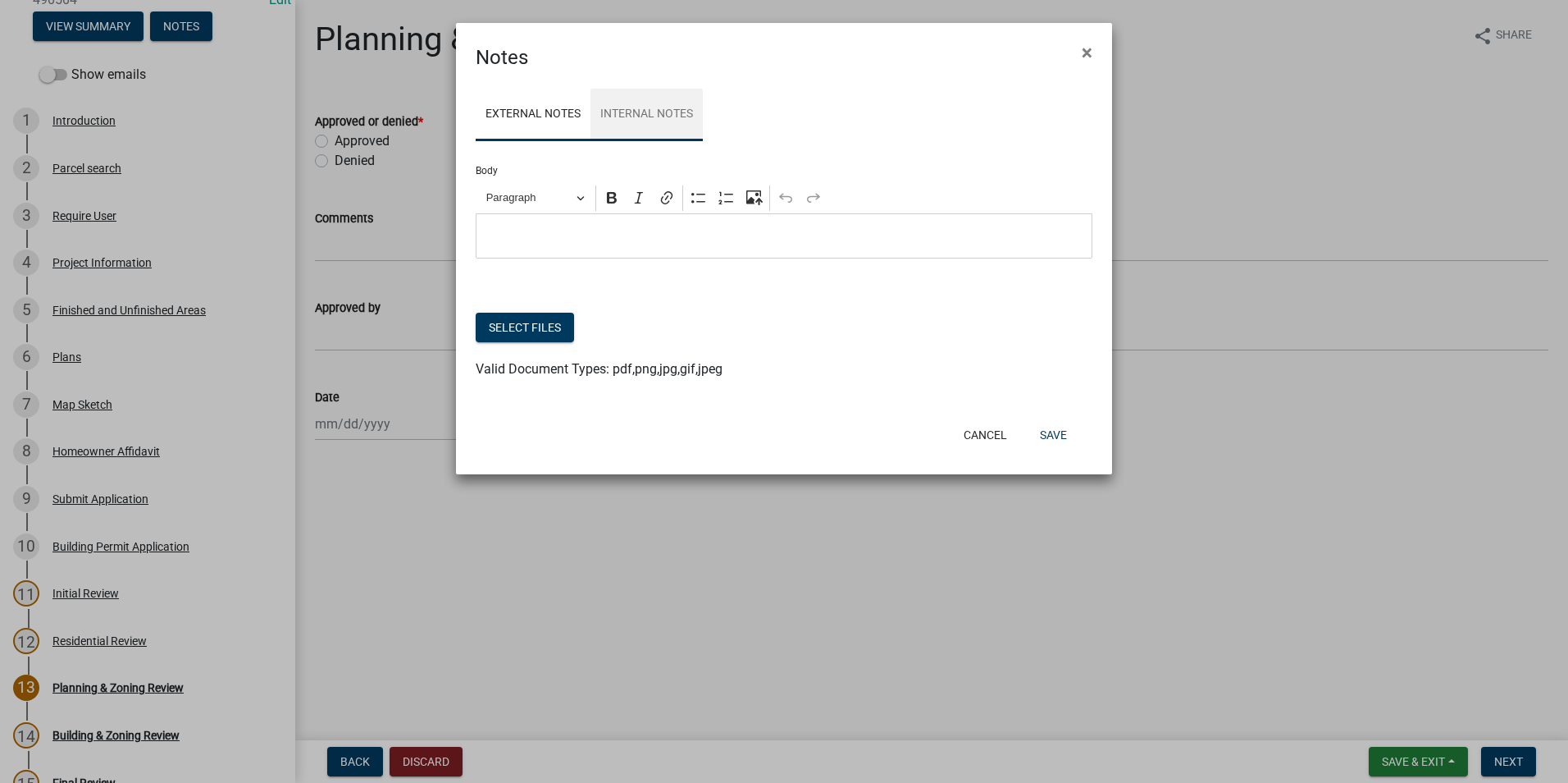
click at [617, 116] on link "Internal Notes" at bounding box center [646, 115] width 112 height 52
click at [533, 324] on button "Select files" at bounding box center [524, 328] width 98 height 30
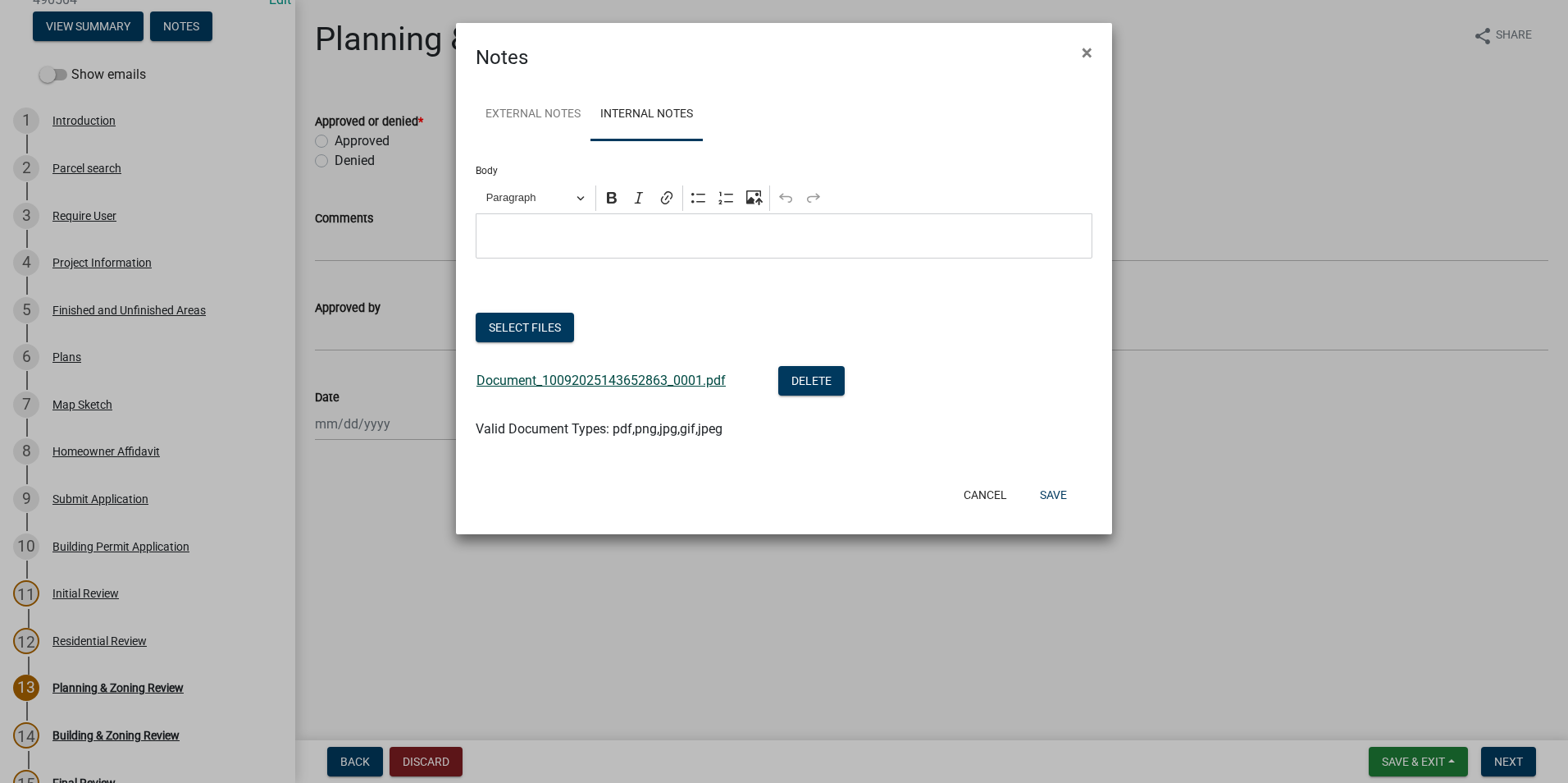
click at [661, 385] on link "Document_10092025143652863_0001.pdf" at bounding box center [600, 381] width 249 height 16
click at [1032, 494] on button "Save" at bounding box center [1053, 494] width 53 height 30
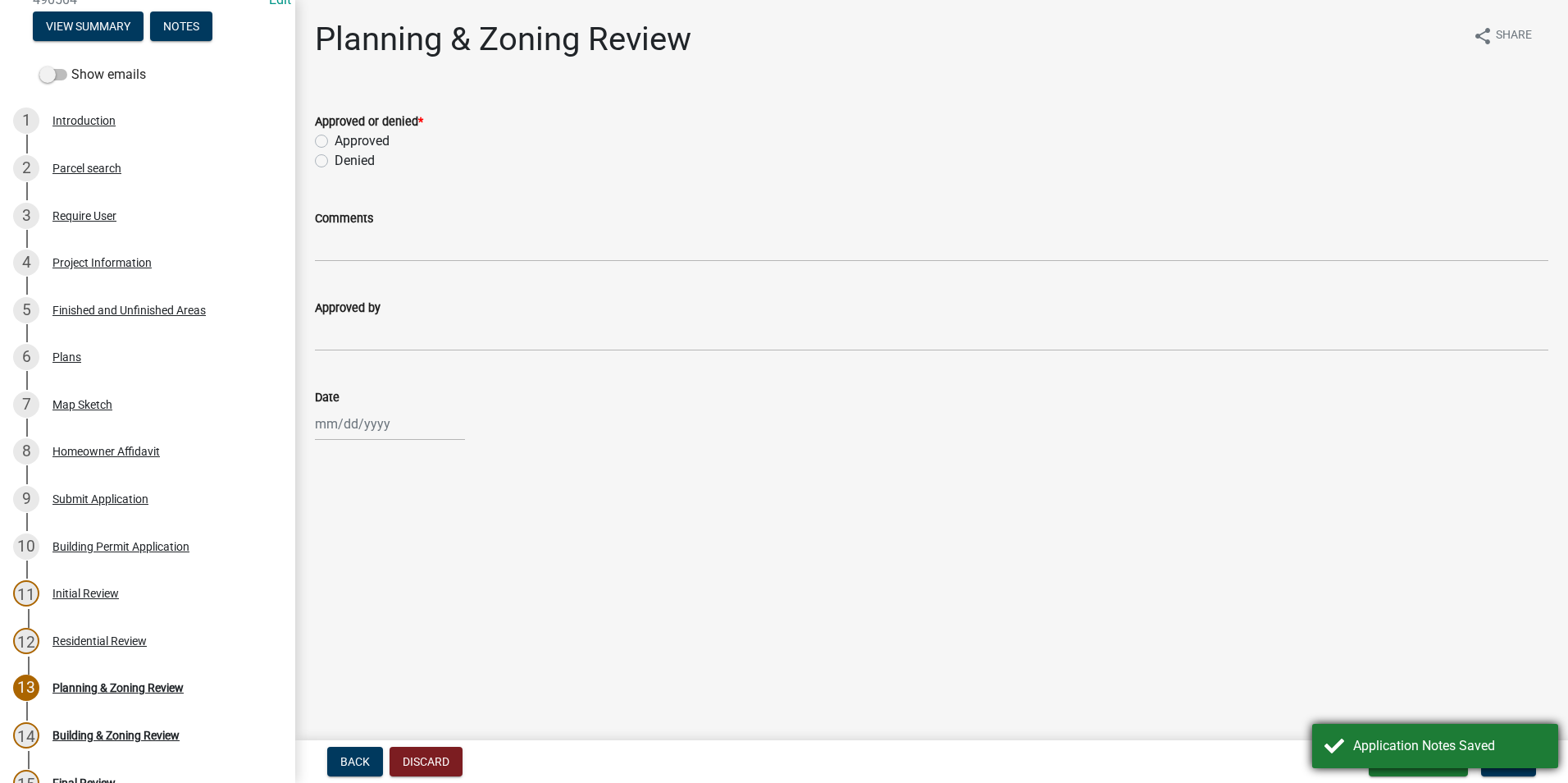
click at [1370, 743] on div "Application Notes Saved" at bounding box center [1450, 746] width 193 height 20
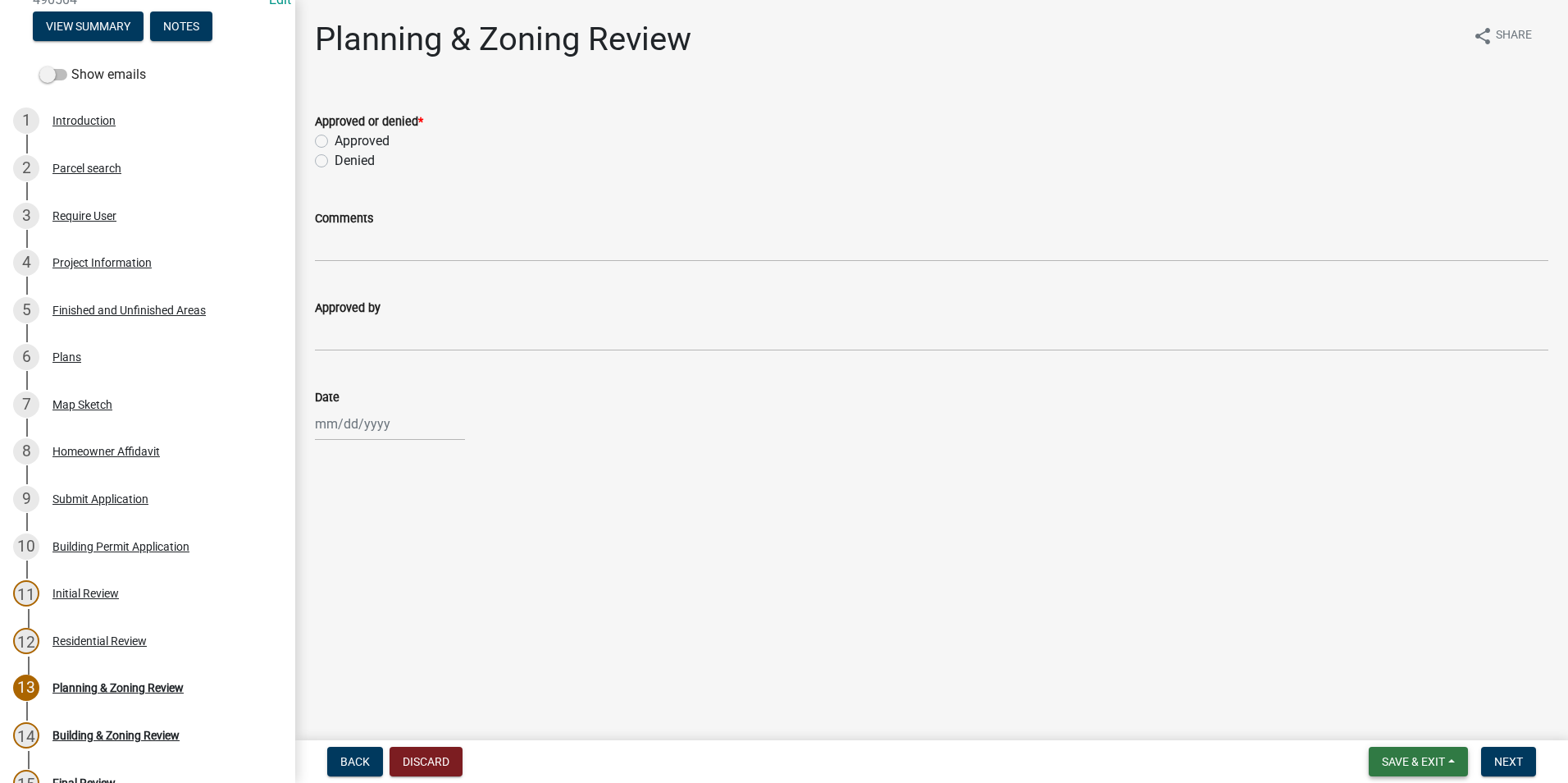
click at [1397, 753] on button "Save & Exit" at bounding box center [1418, 761] width 99 height 30
click at [1399, 722] on button "Save & Exit" at bounding box center [1402, 718] width 131 height 39
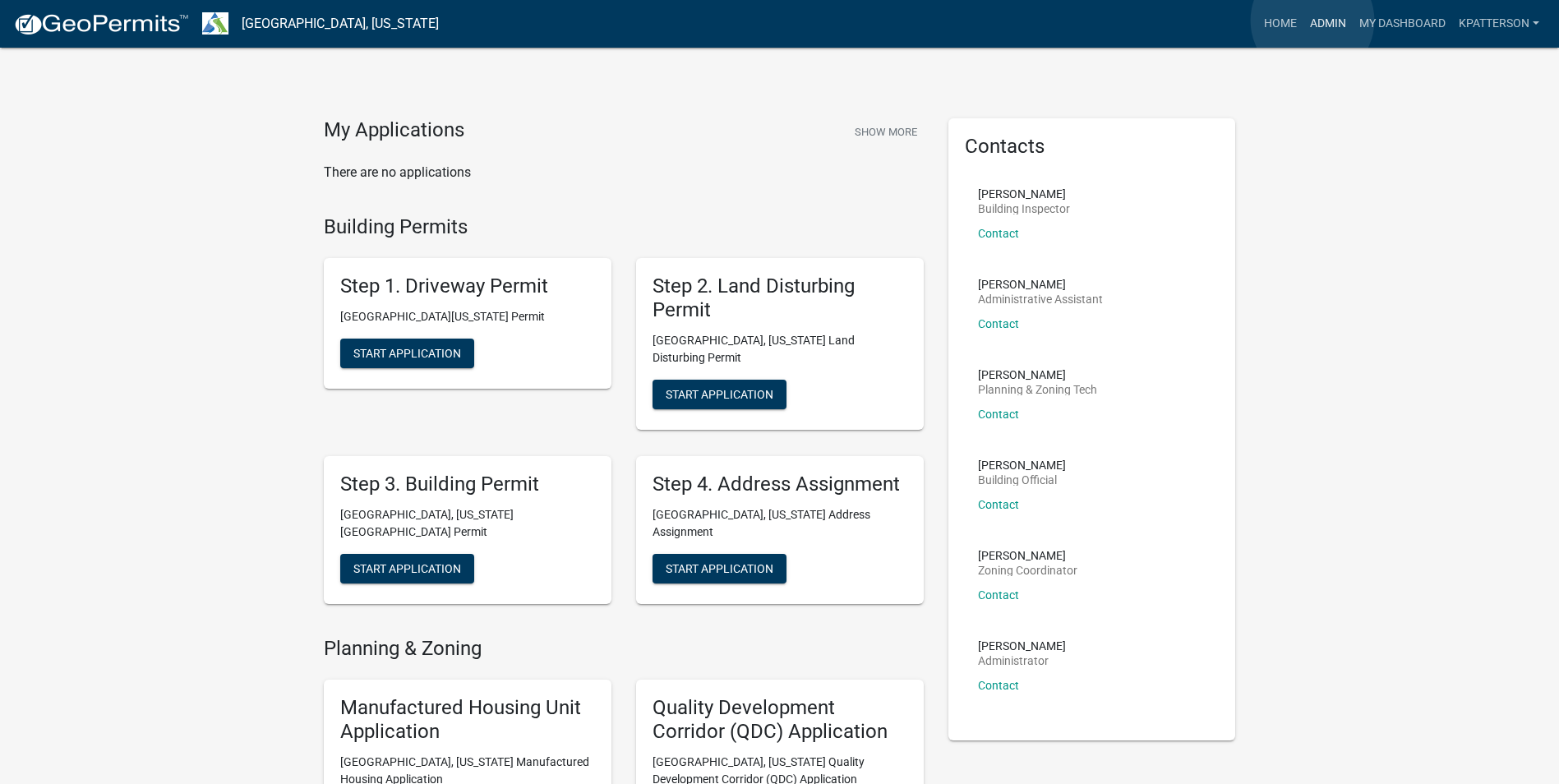
click at [1312, 21] on link "Admin" at bounding box center [1327, 23] width 50 height 31
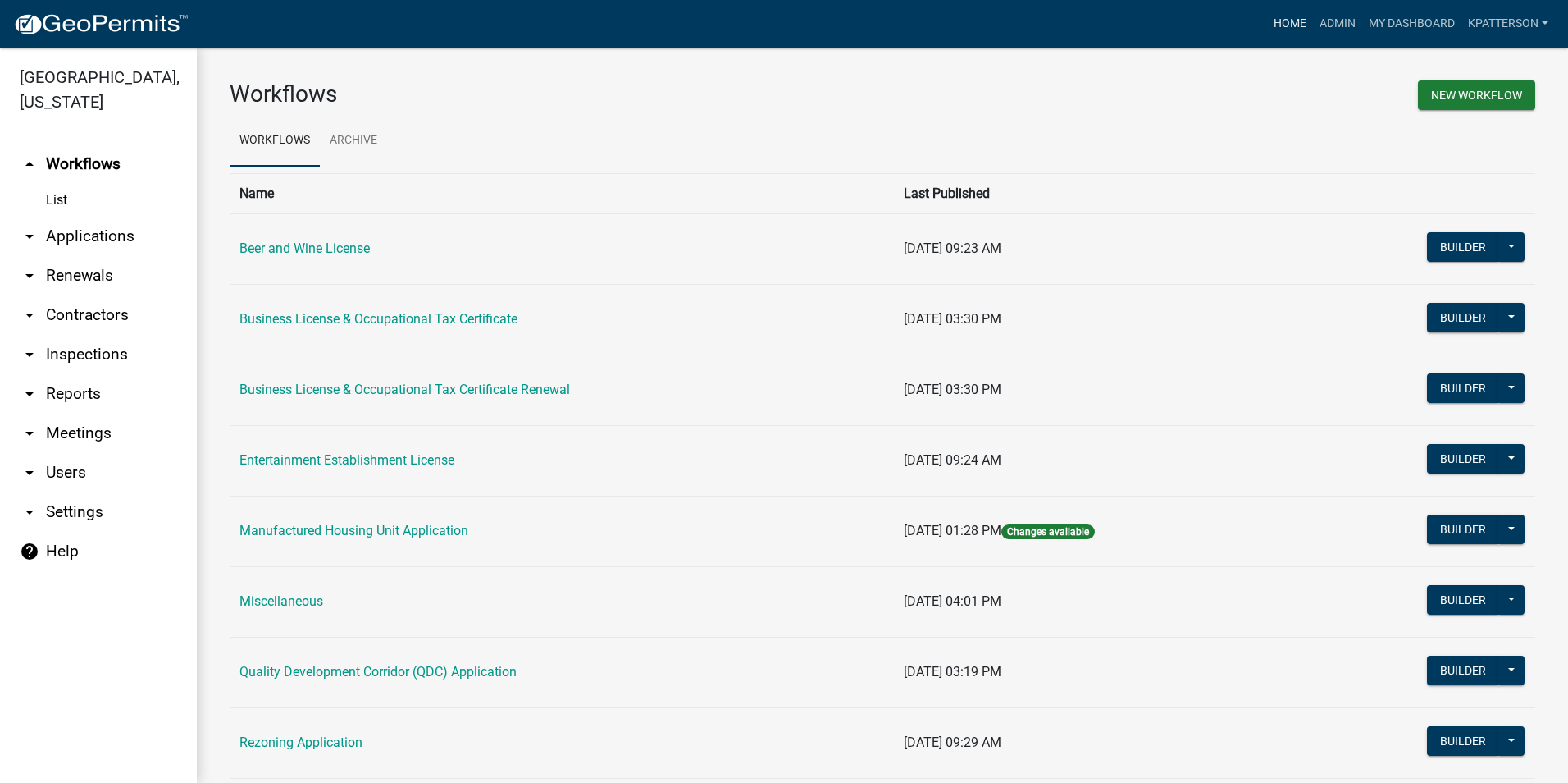
click at [1288, 24] on link "Home" at bounding box center [1289, 23] width 46 height 31
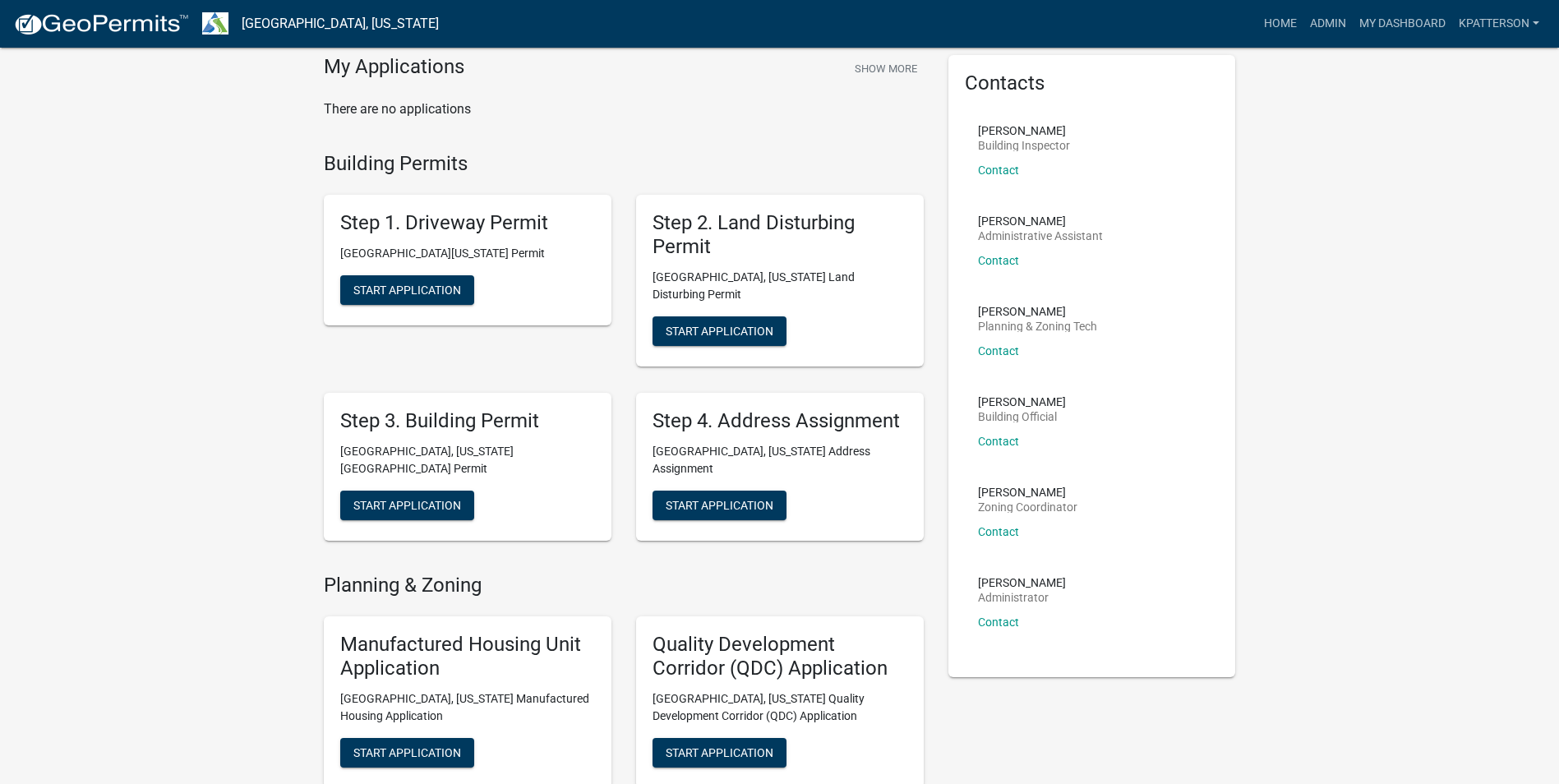
scroll to position [82, 0]
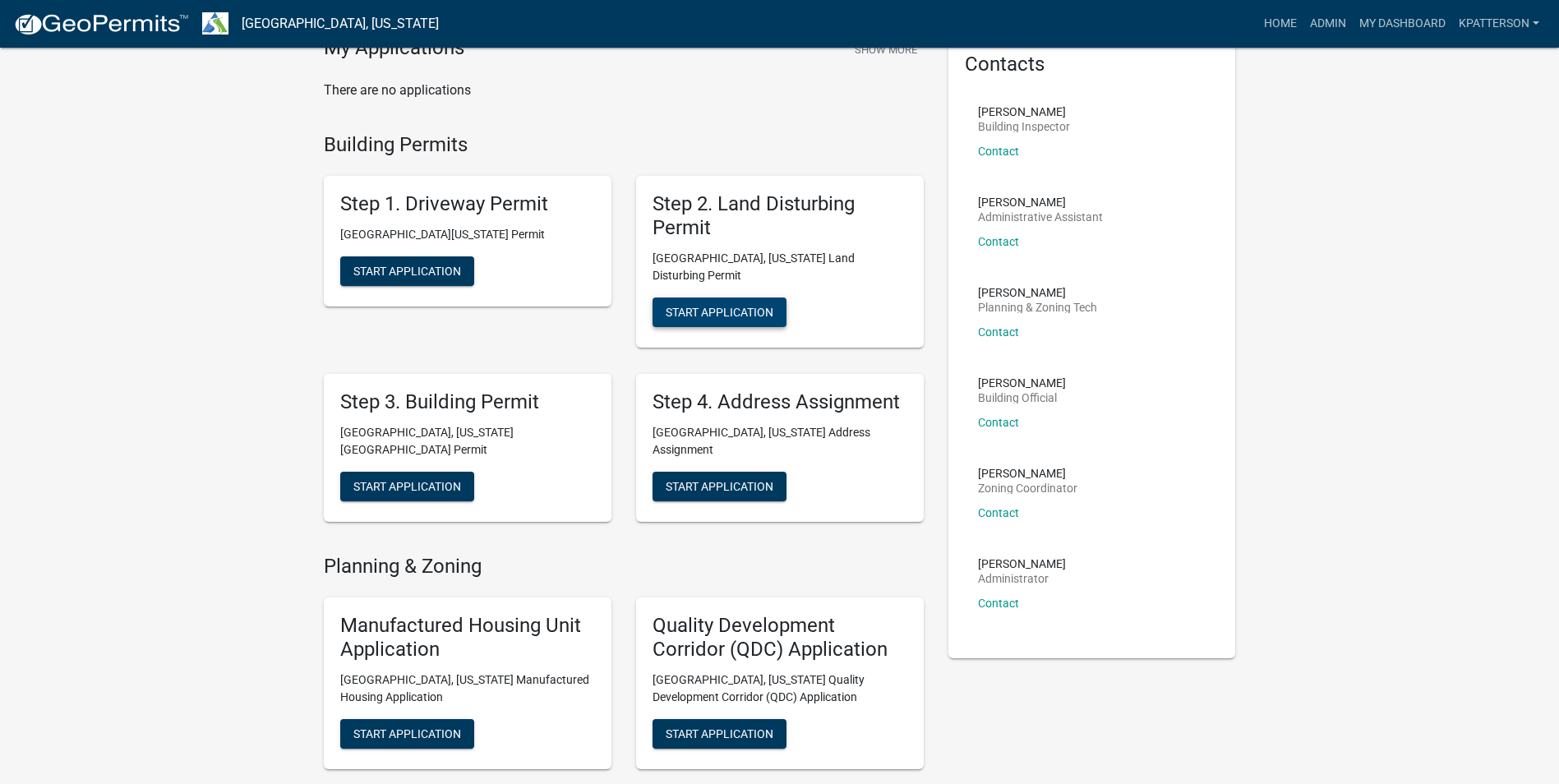
click at [703, 305] on span "Start Application" at bounding box center [720, 311] width 108 height 13
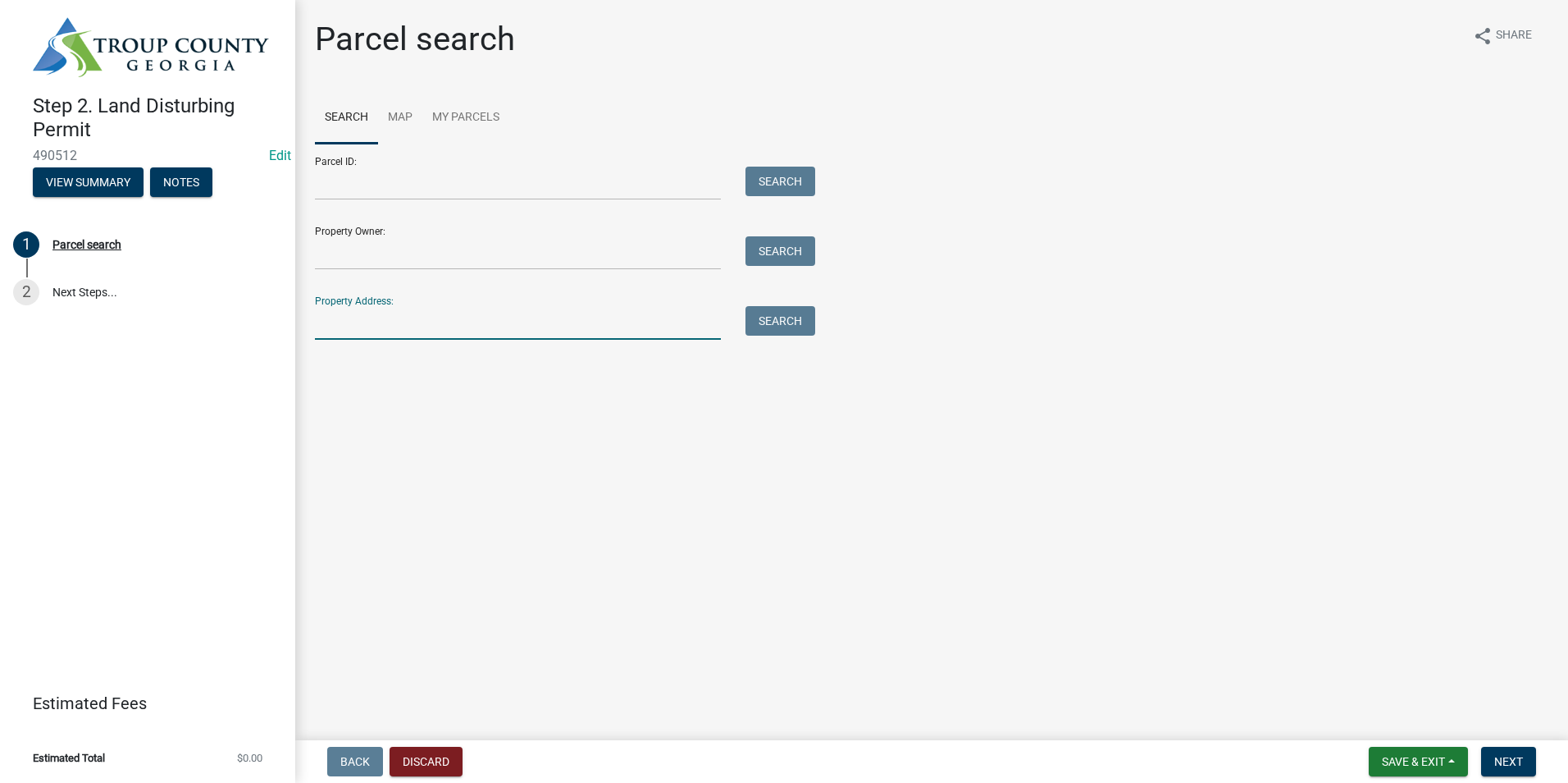
click at [414, 321] on input "Property Address:" at bounding box center [517, 322] width 406 height 34
type input "105 deerwood"
click at [771, 328] on button "Search" at bounding box center [780, 321] width 69 height 30
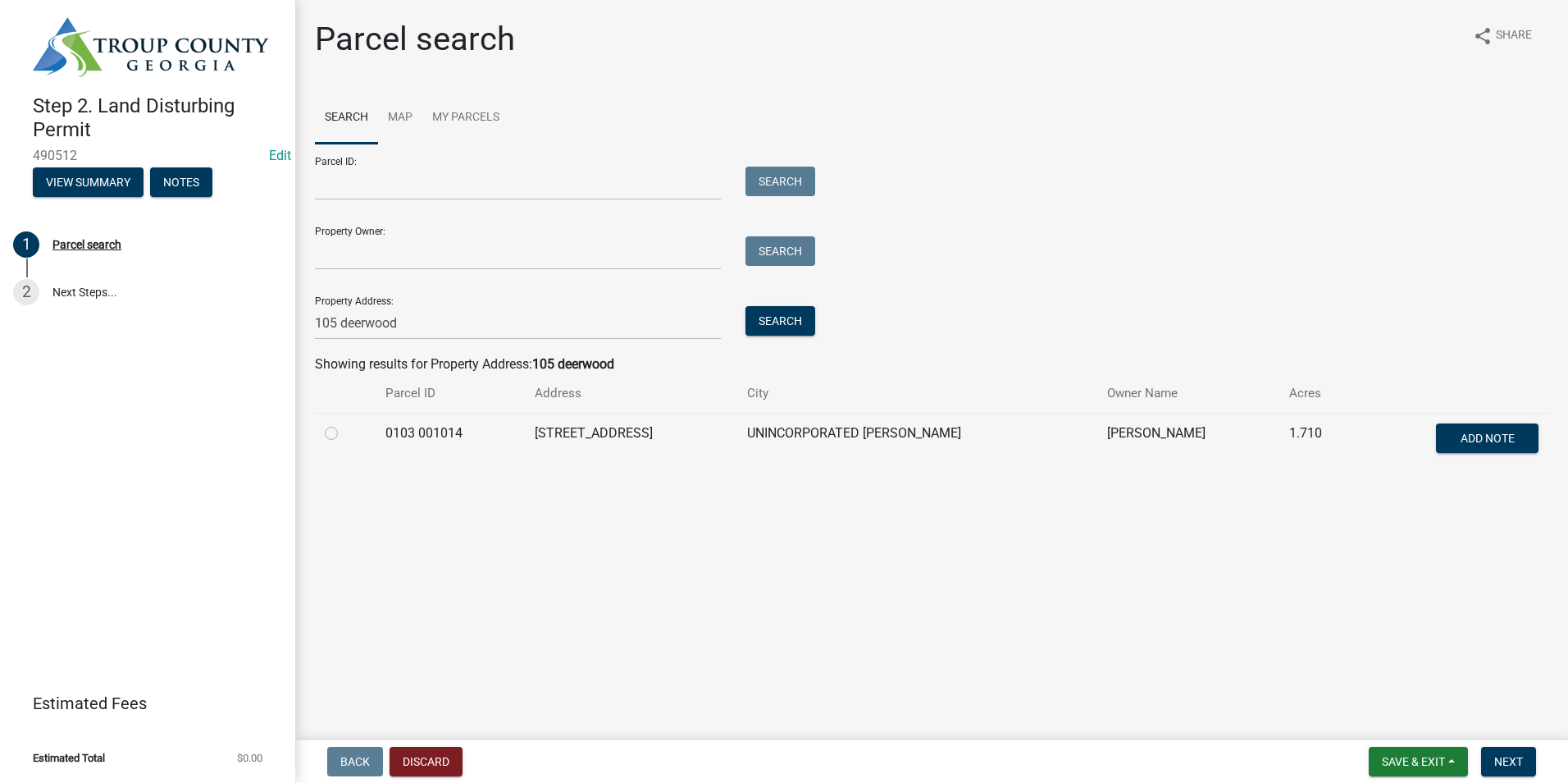
click at [344, 423] on label at bounding box center [344, 423] width 0 height 0
click at [344, 431] on 001014 "radio" at bounding box center [349, 428] width 10 height 10
radio 001014 "true"
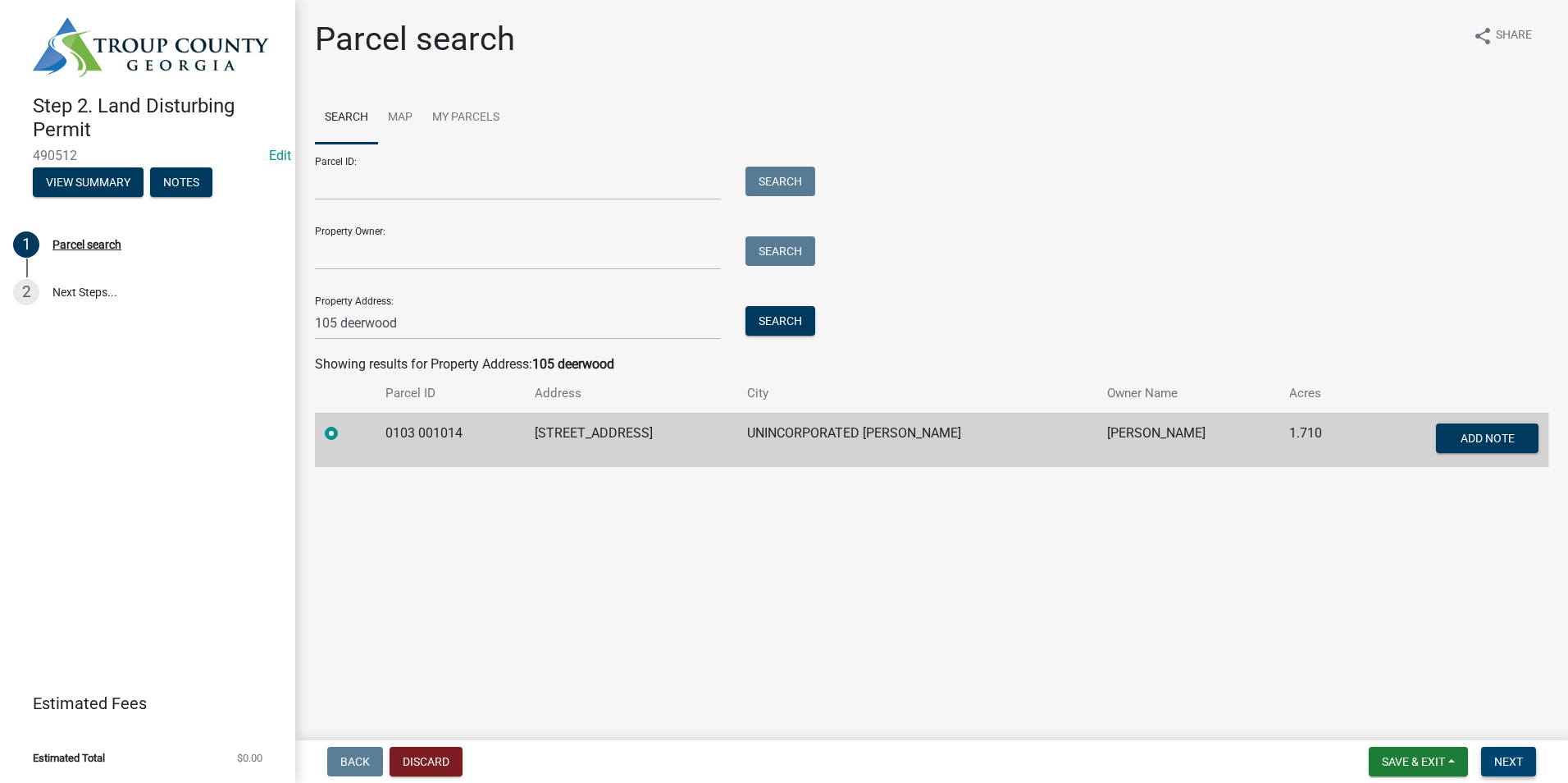
click at [1500, 764] on span "Next" at bounding box center [1508, 760] width 29 height 13
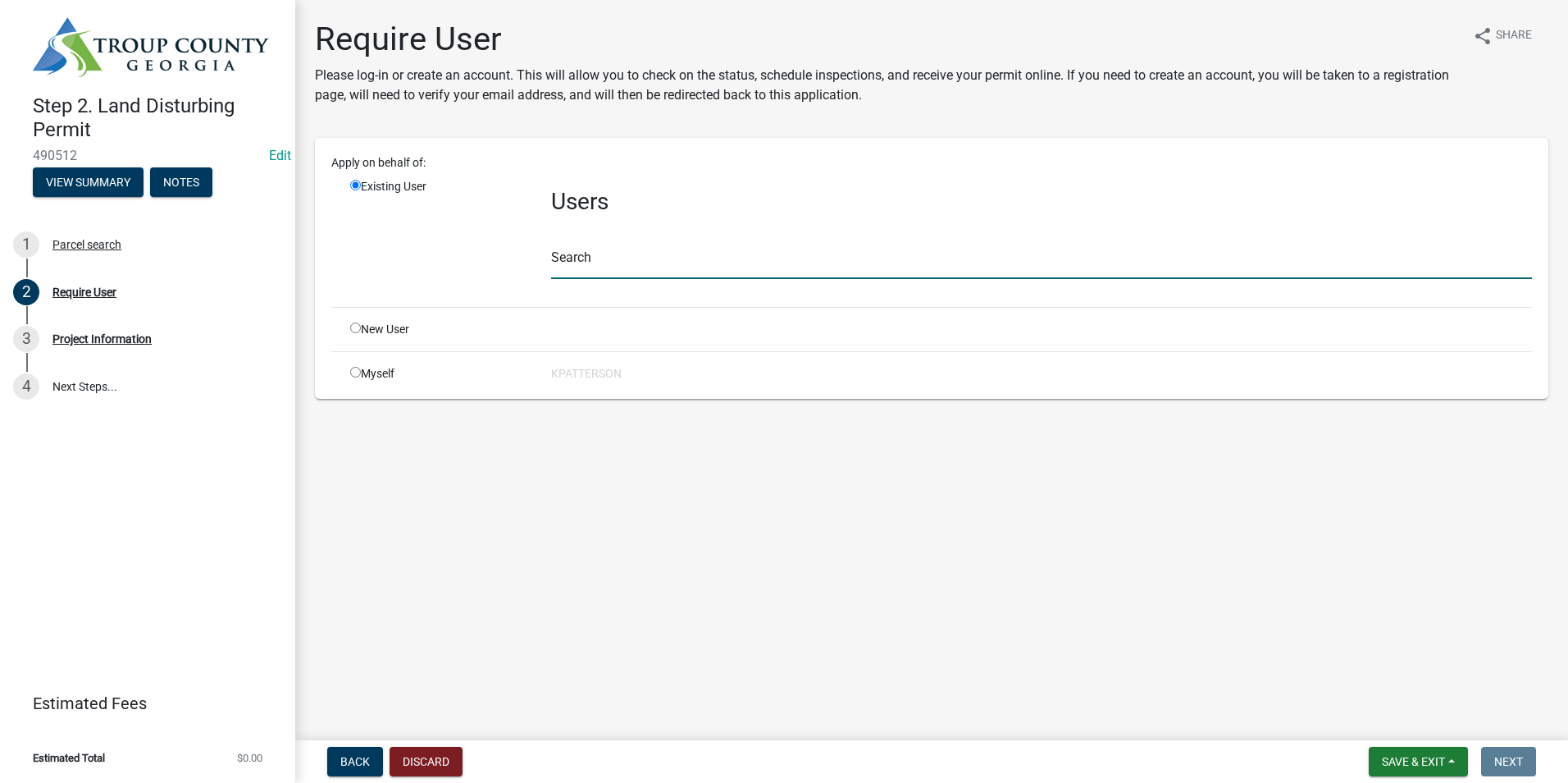
click at [555, 258] on input "text" at bounding box center [1041, 262] width 981 height 34
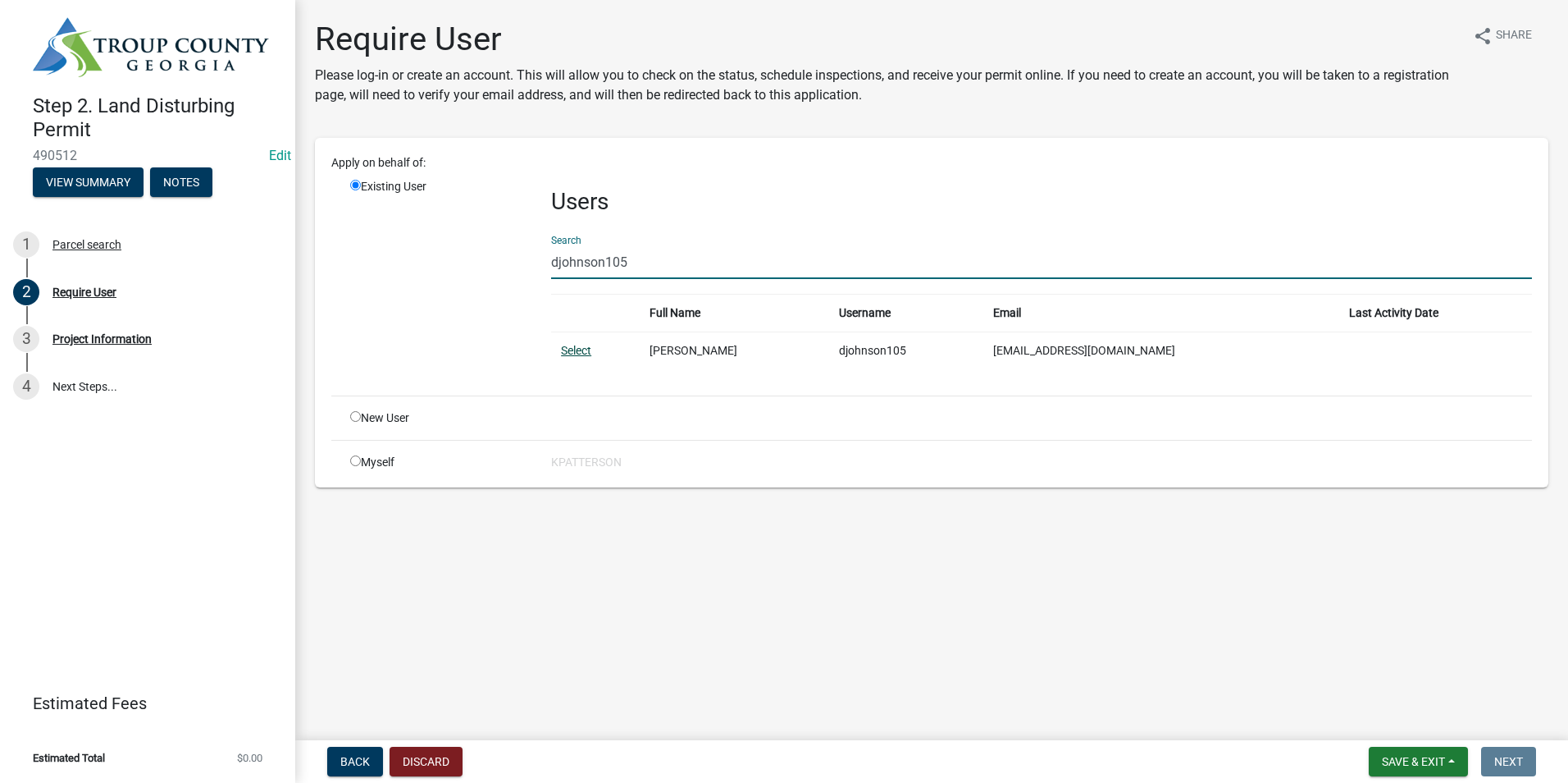
type input "djohnson105"
click at [566, 344] on link "Select" at bounding box center [576, 350] width 30 height 13
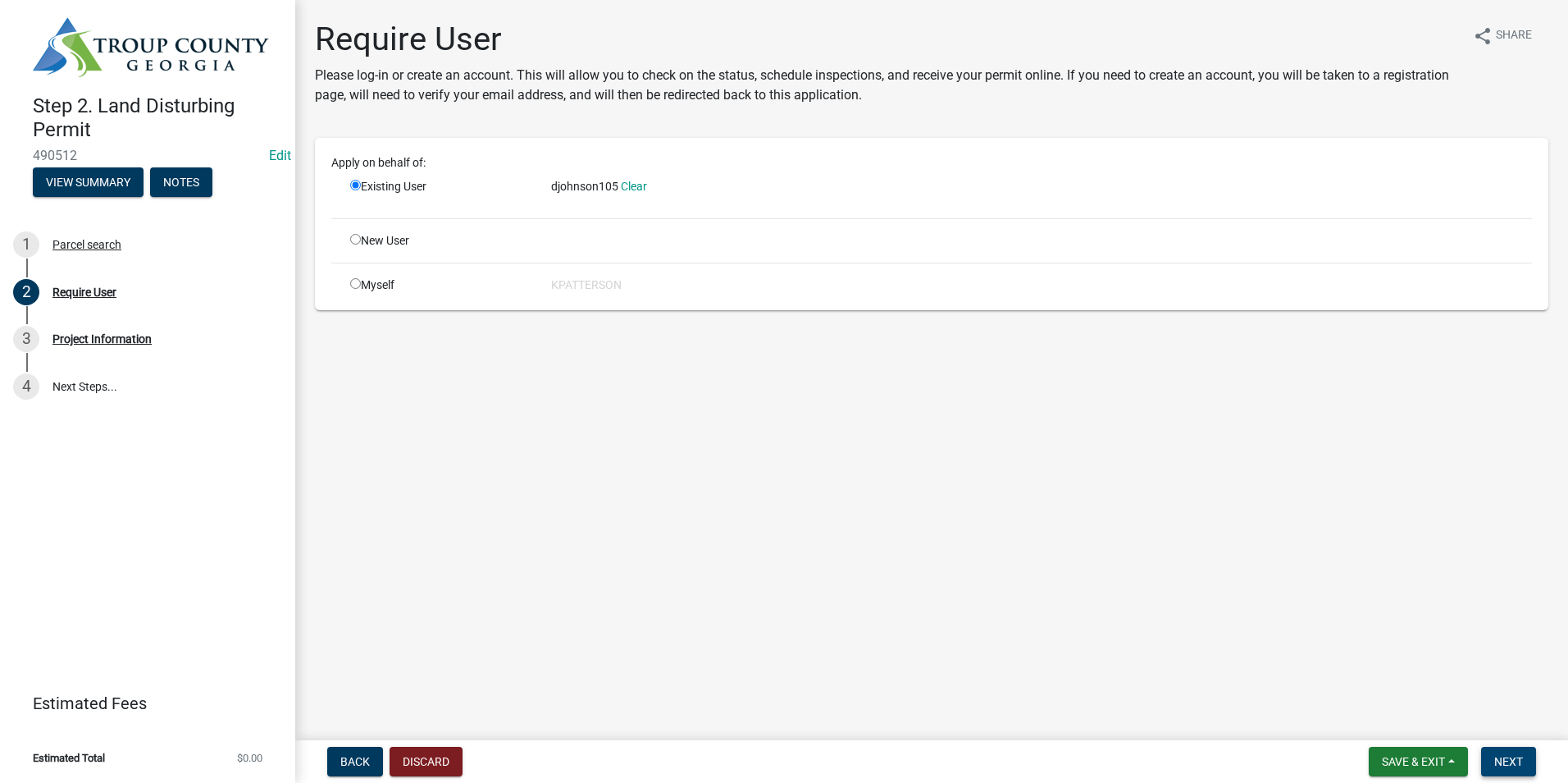
click at [1520, 768] on button "Next" at bounding box center [1508, 761] width 55 height 30
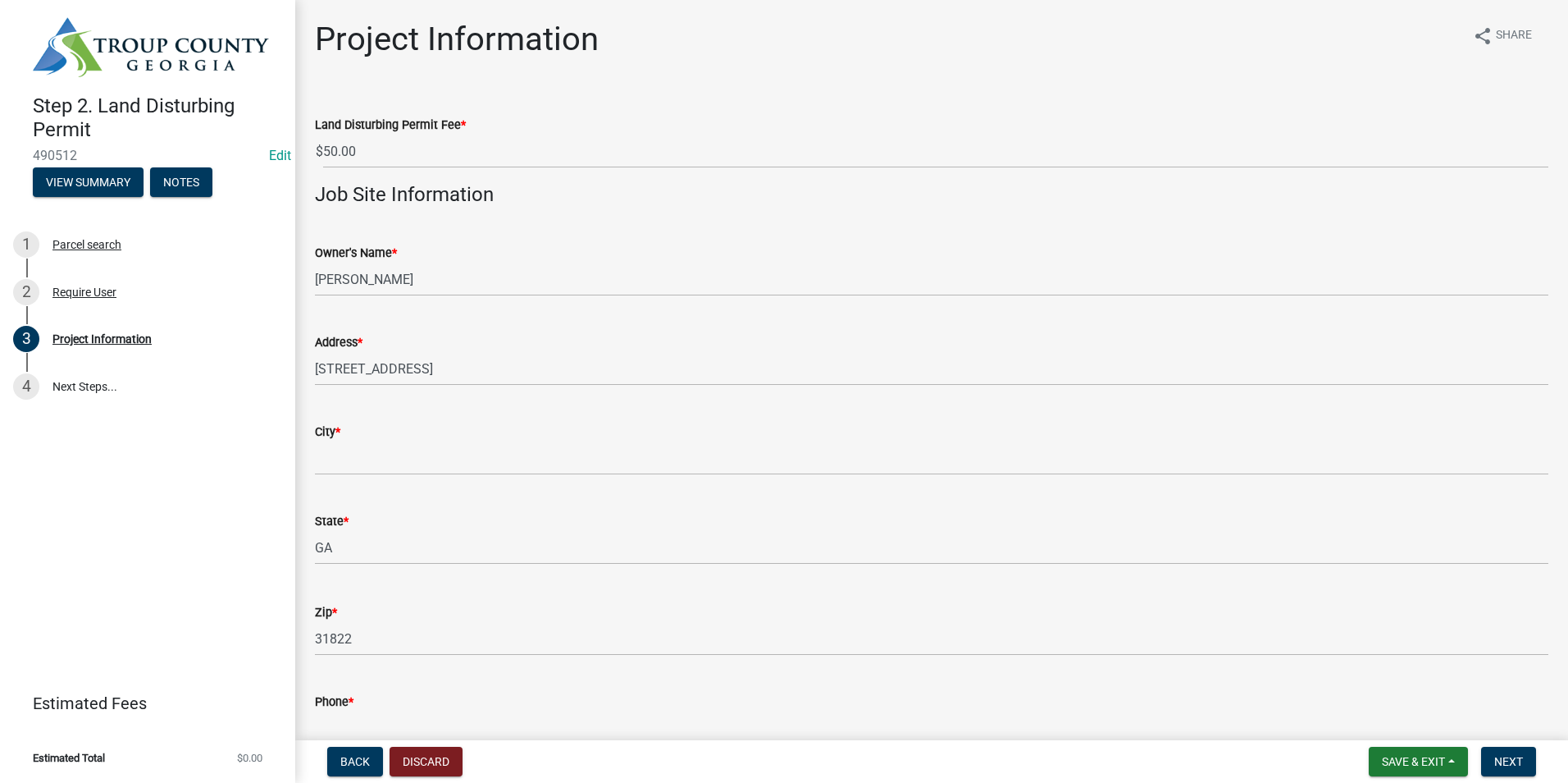
click at [400, 436] on div "City *" at bounding box center [931, 431] width 1234 height 20
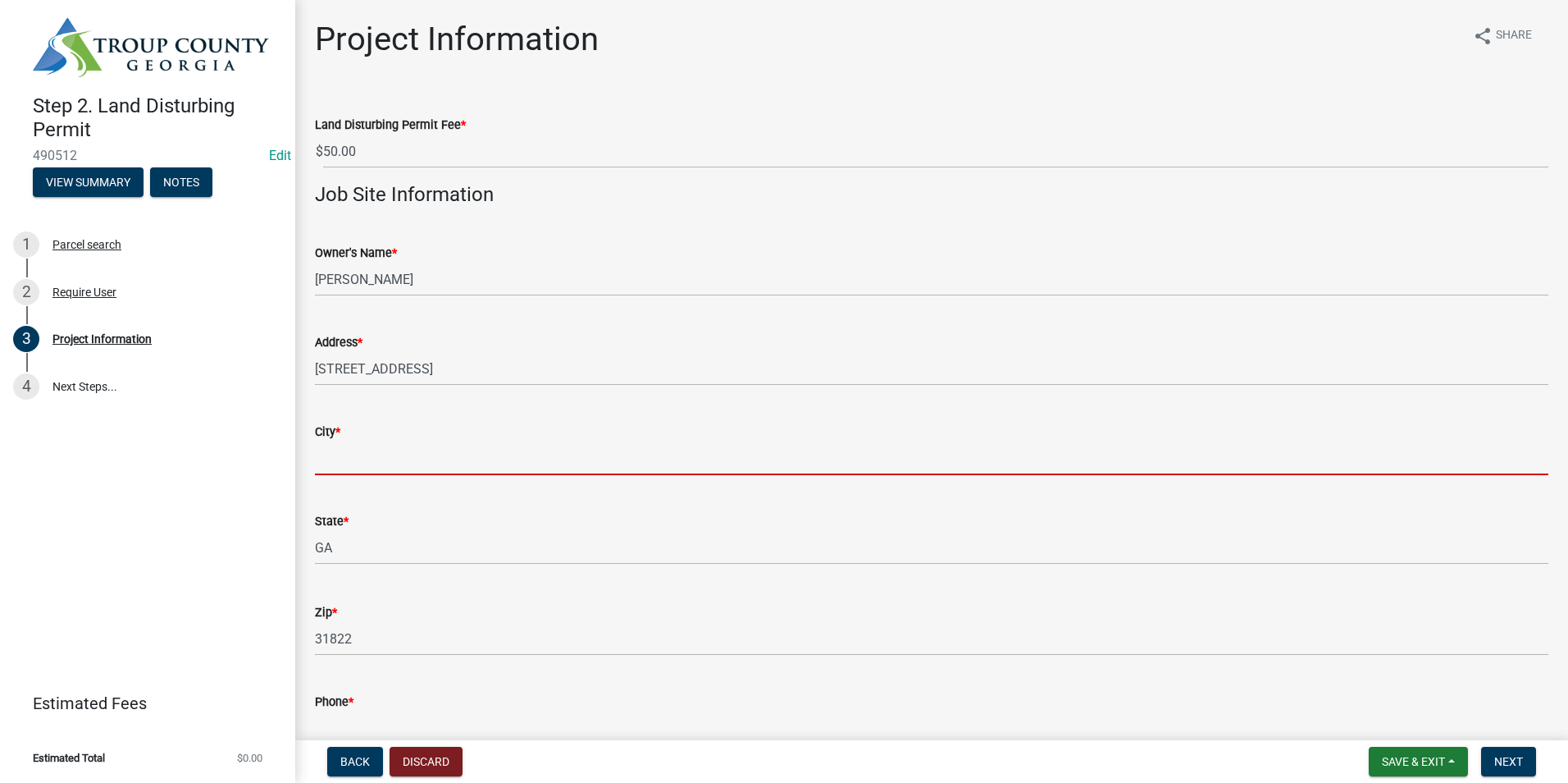
click at [394, 455] on input "City *" at bounding box center [931, 458] width 1234 height 34
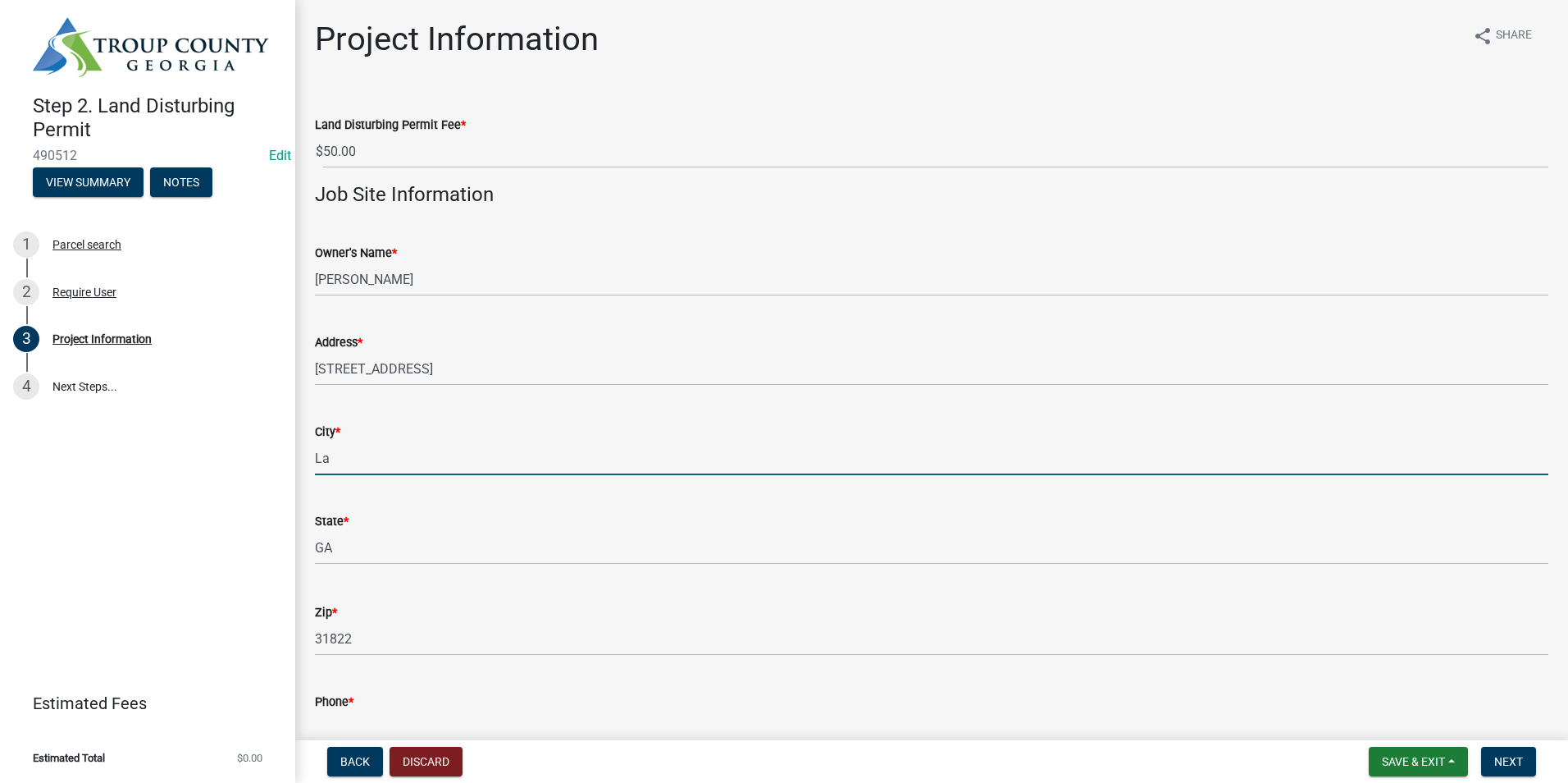
type input "L"
type input "Pine Mountain"
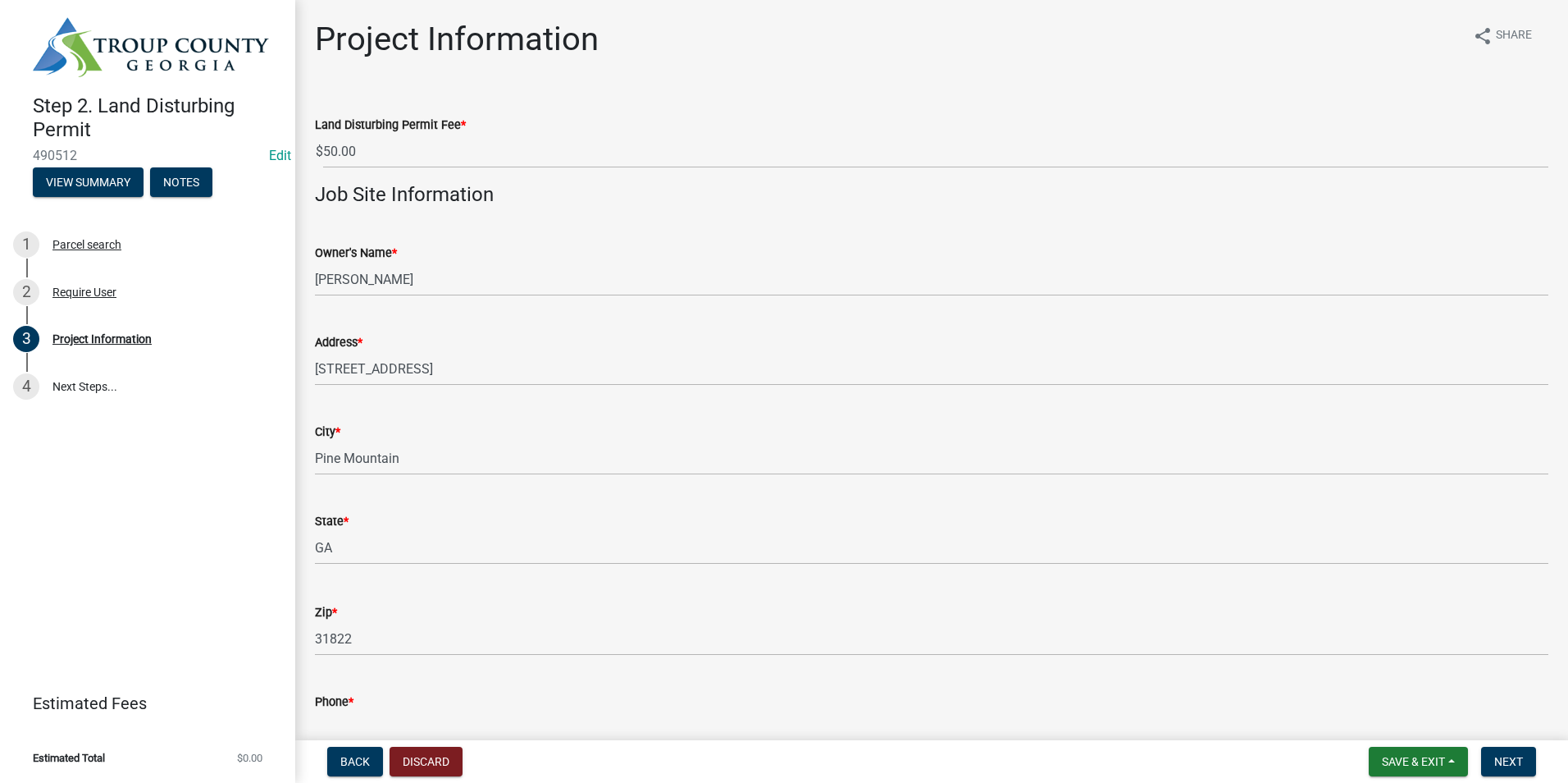
click at [530, 321] on div "Address * 105 DEERWOOD DR" at bounding box center [931, 348] width 1234 height 76
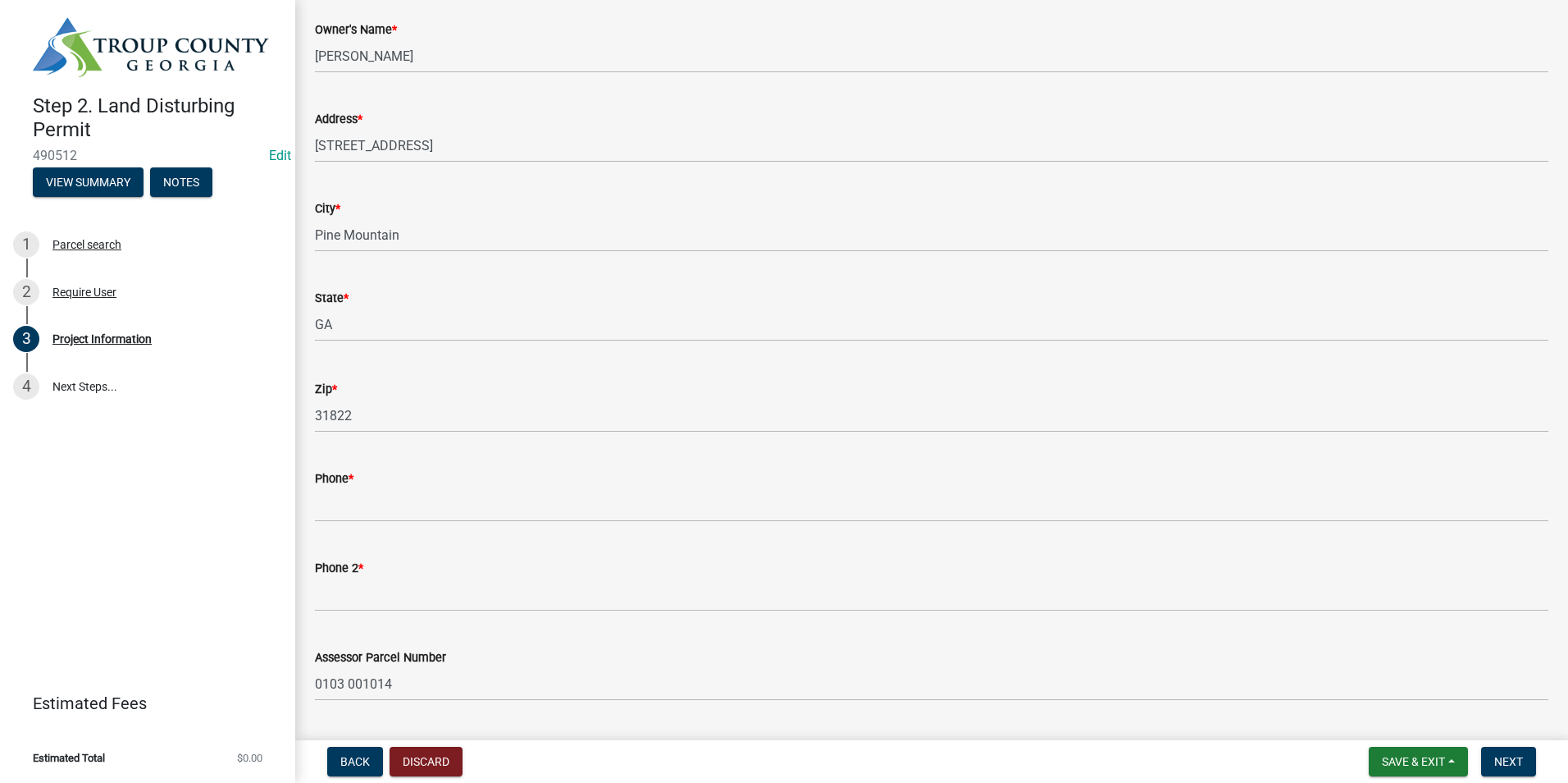
scroll to position [246, 0]
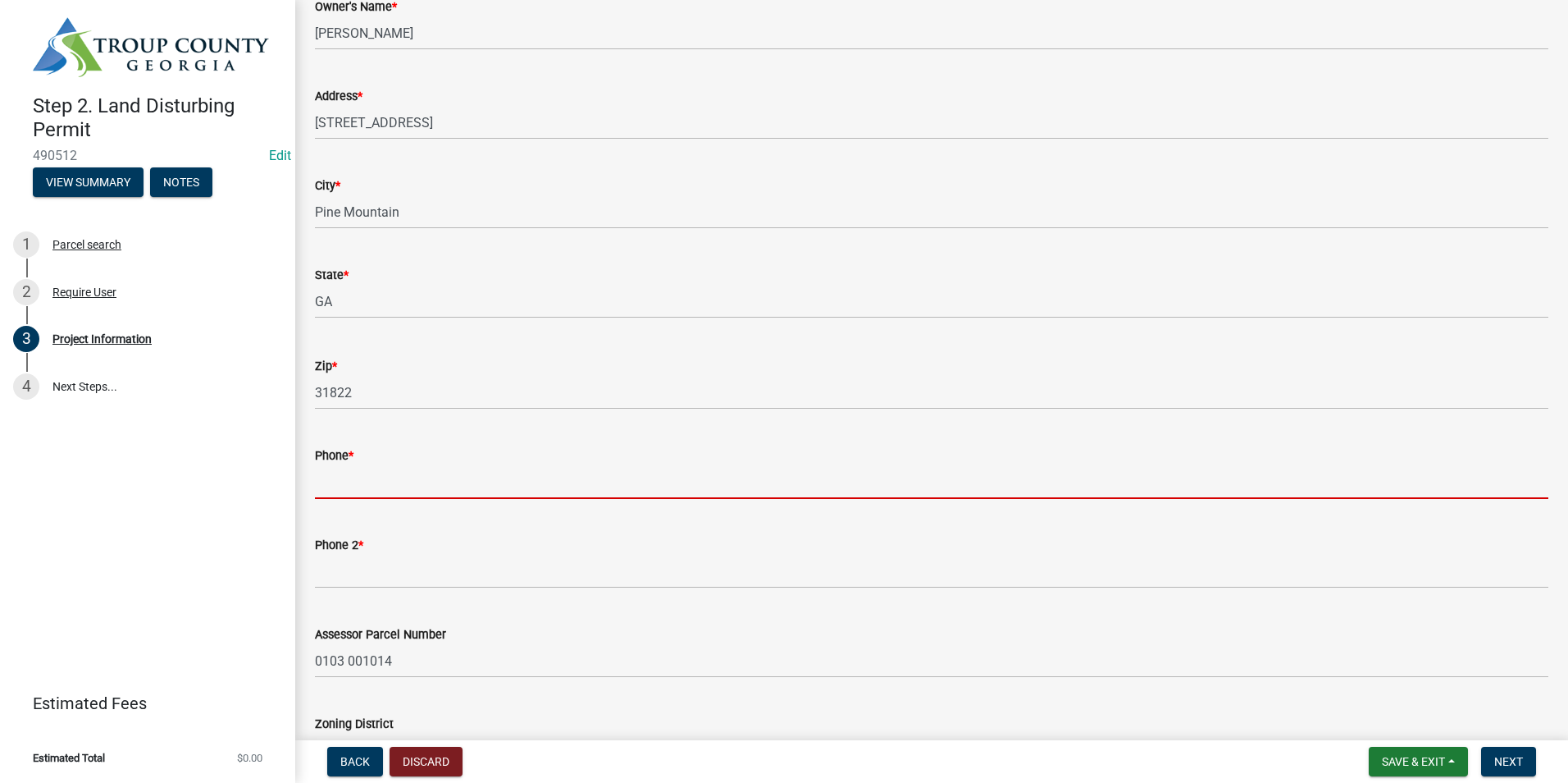
click at [353, 486] on input "Phone *" at bounding box center [931, 481] width 1234 height 34
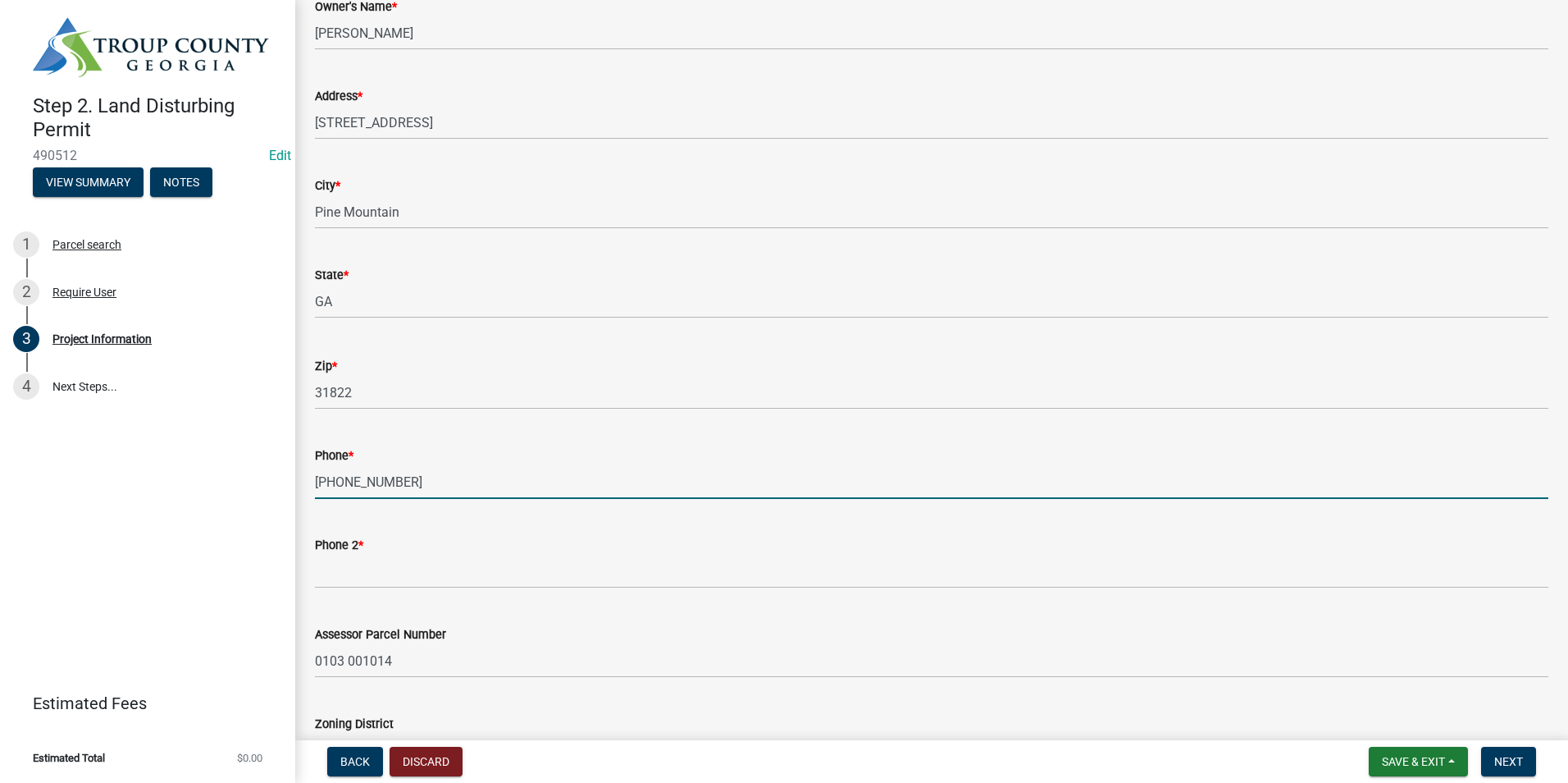
type input "[PHONE_NUMBER]"
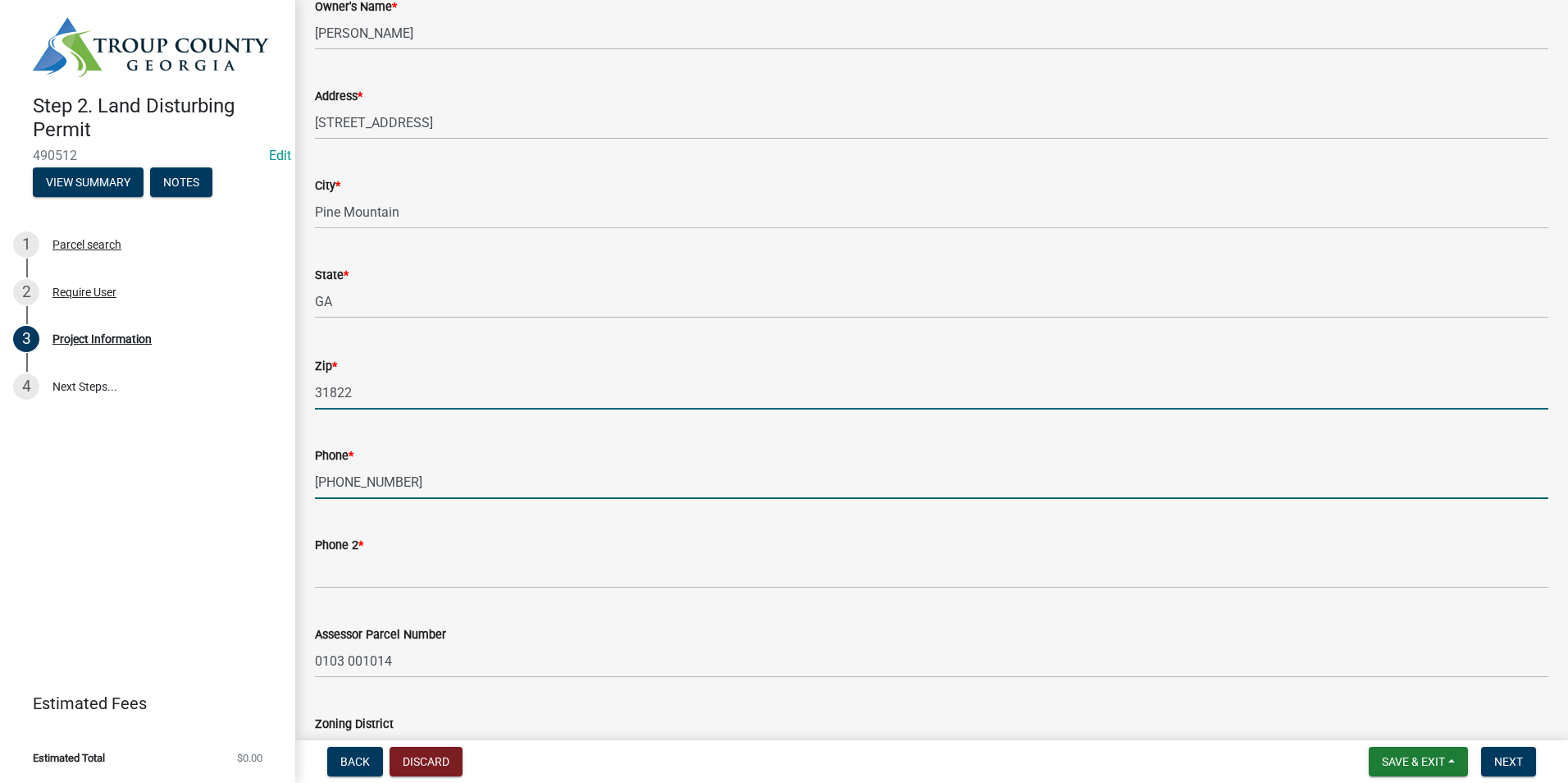
click at [546, 406] on input "31822" at bounding box center [931, 392] width 1234 height 34
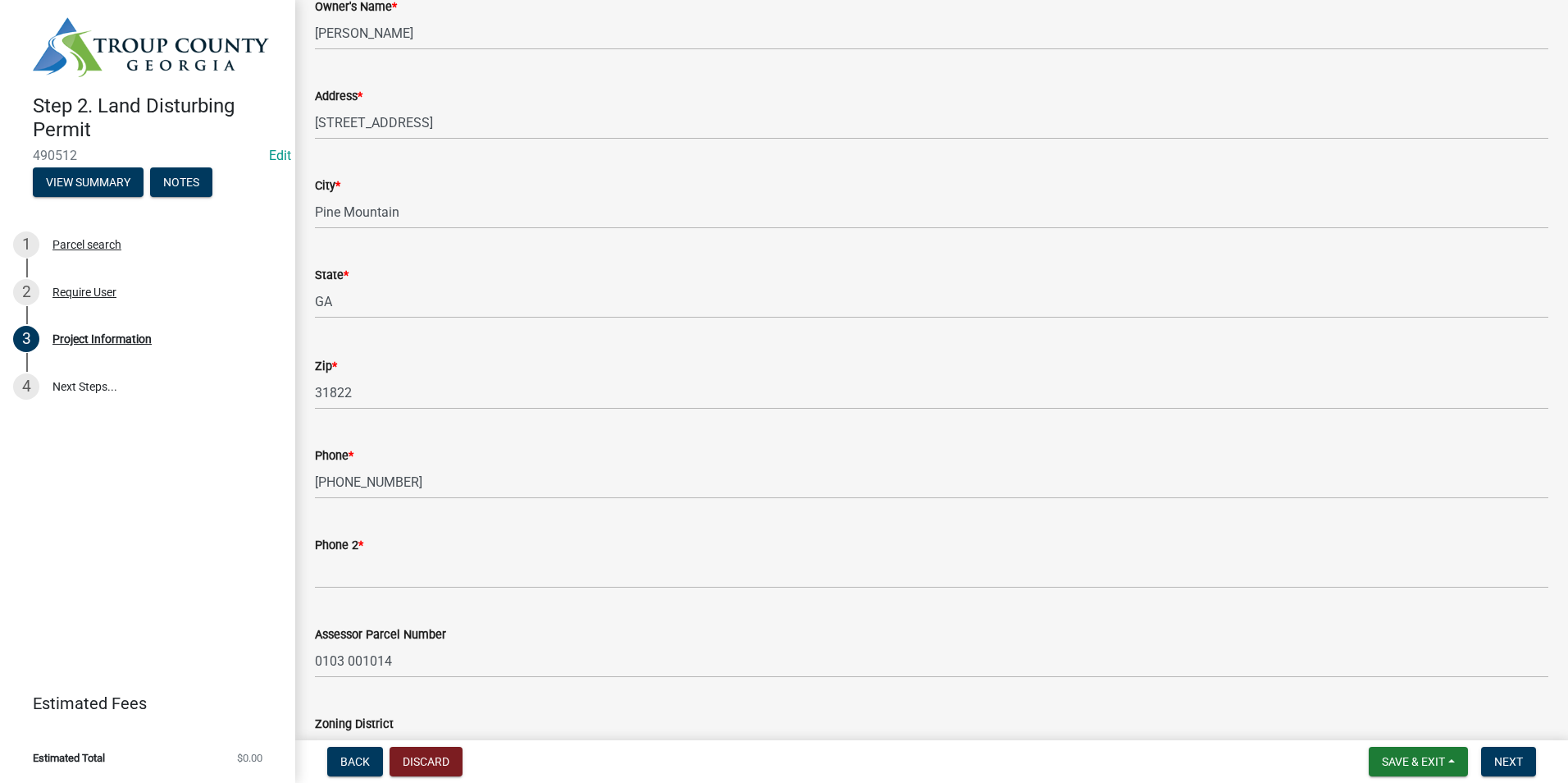
click at [716, 356] on div "Zip *" at bounding box center [931, 366] width 1234 height 20
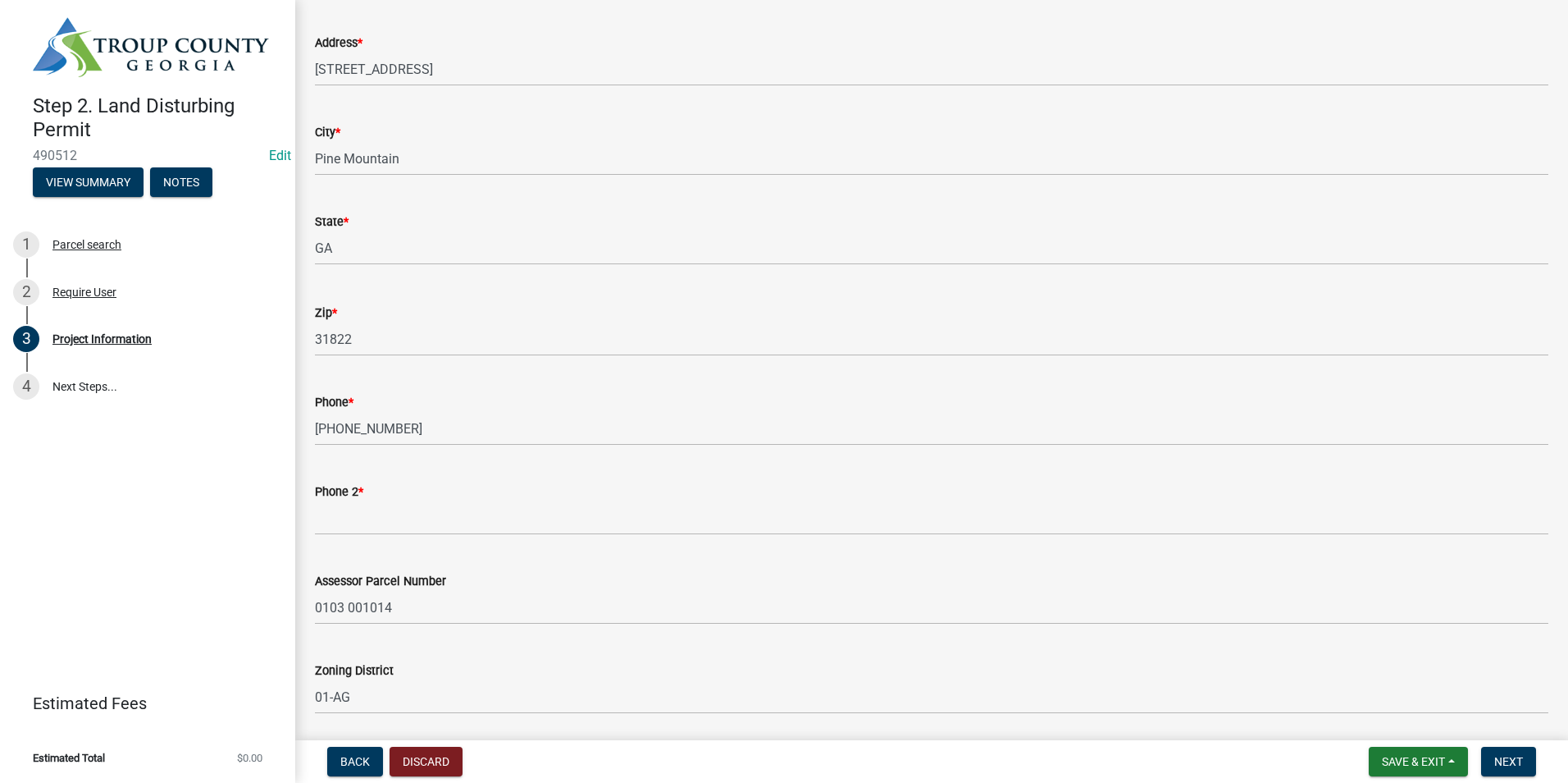
scroll to position [328, 0]
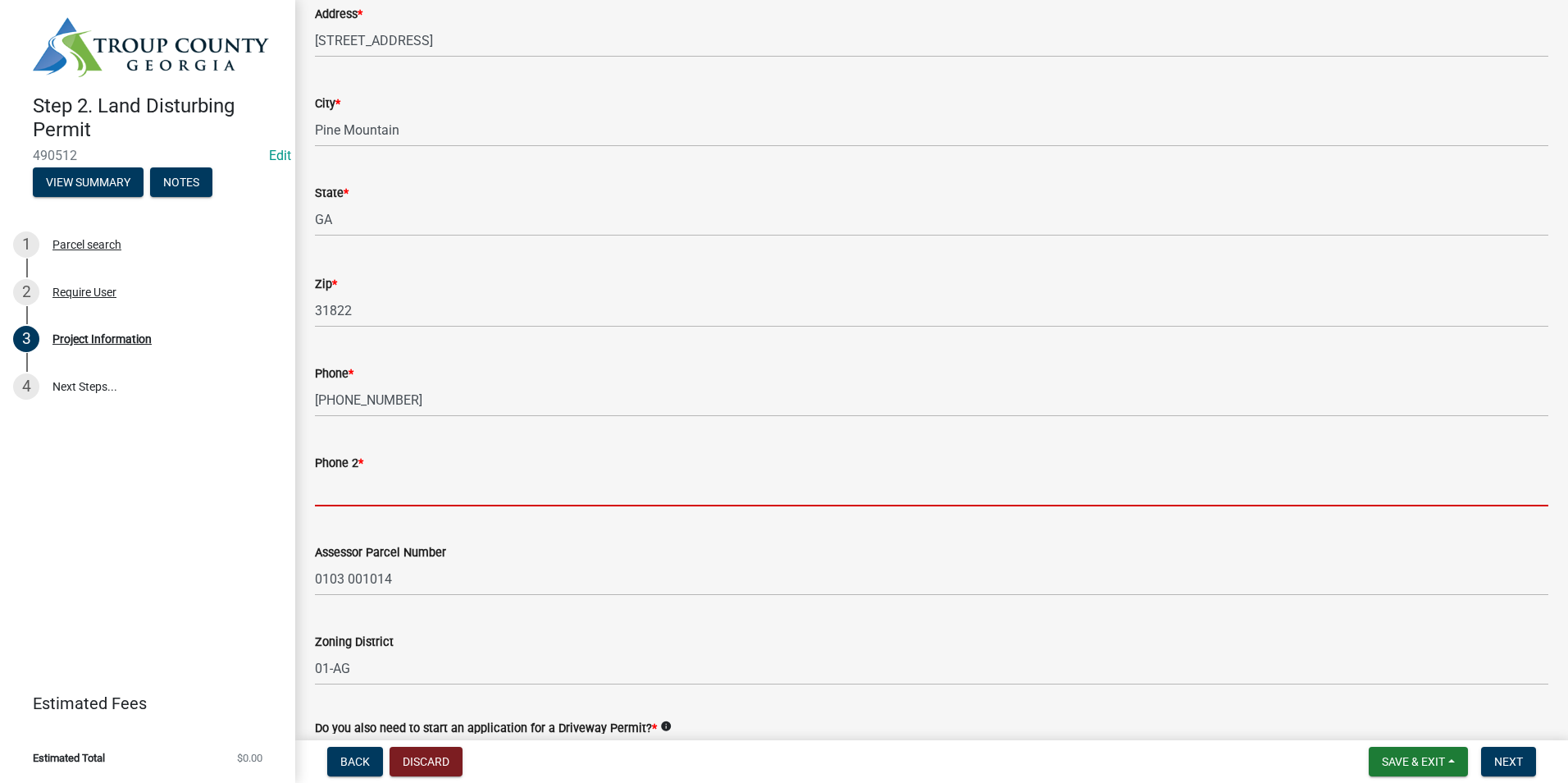
click at [363, 494] on input "Phone 2 *" at bounding box center [931, 489] width 1234 height 34
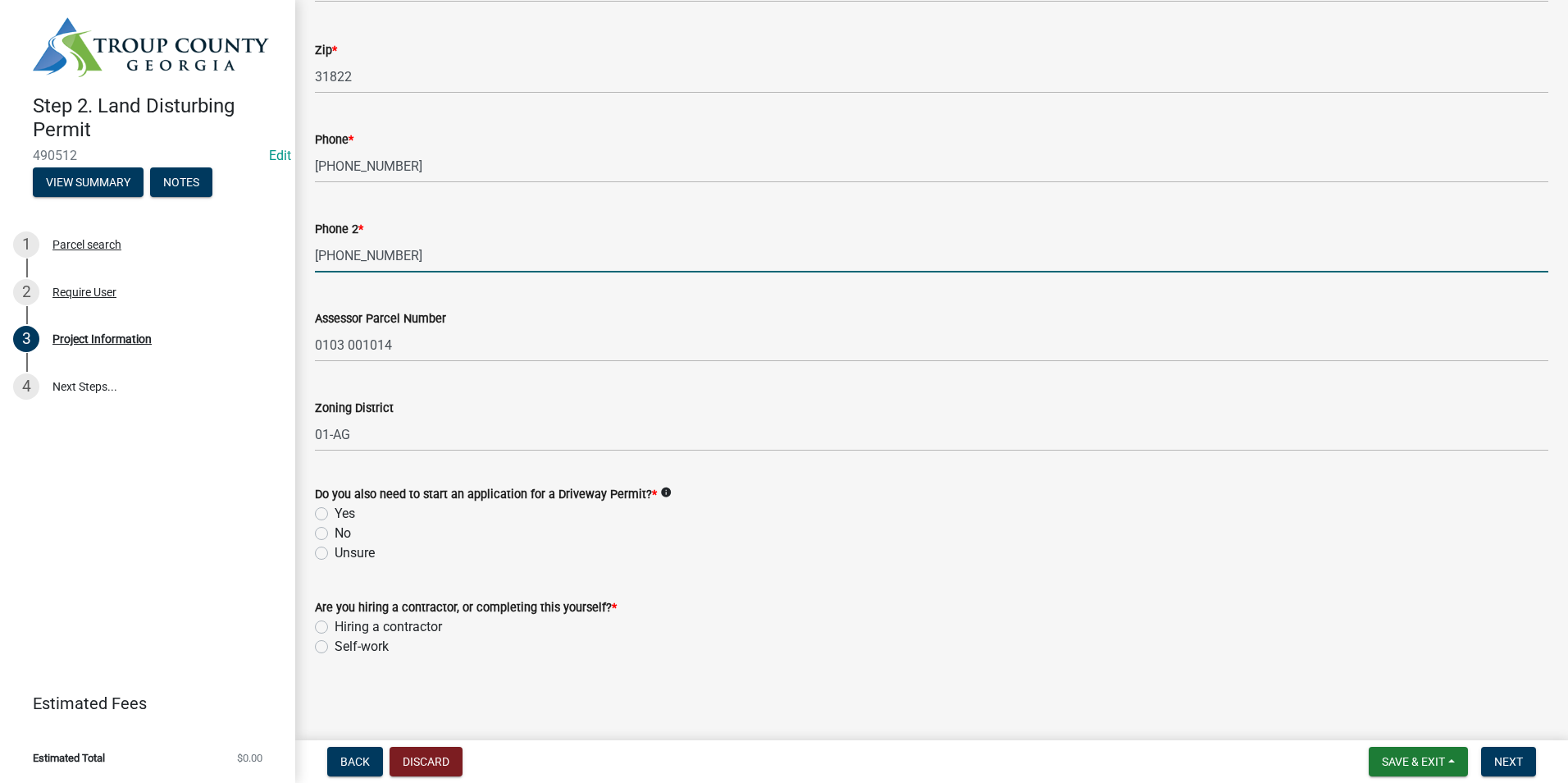
scroll to position [563, 0]
type input "706-415-7818"
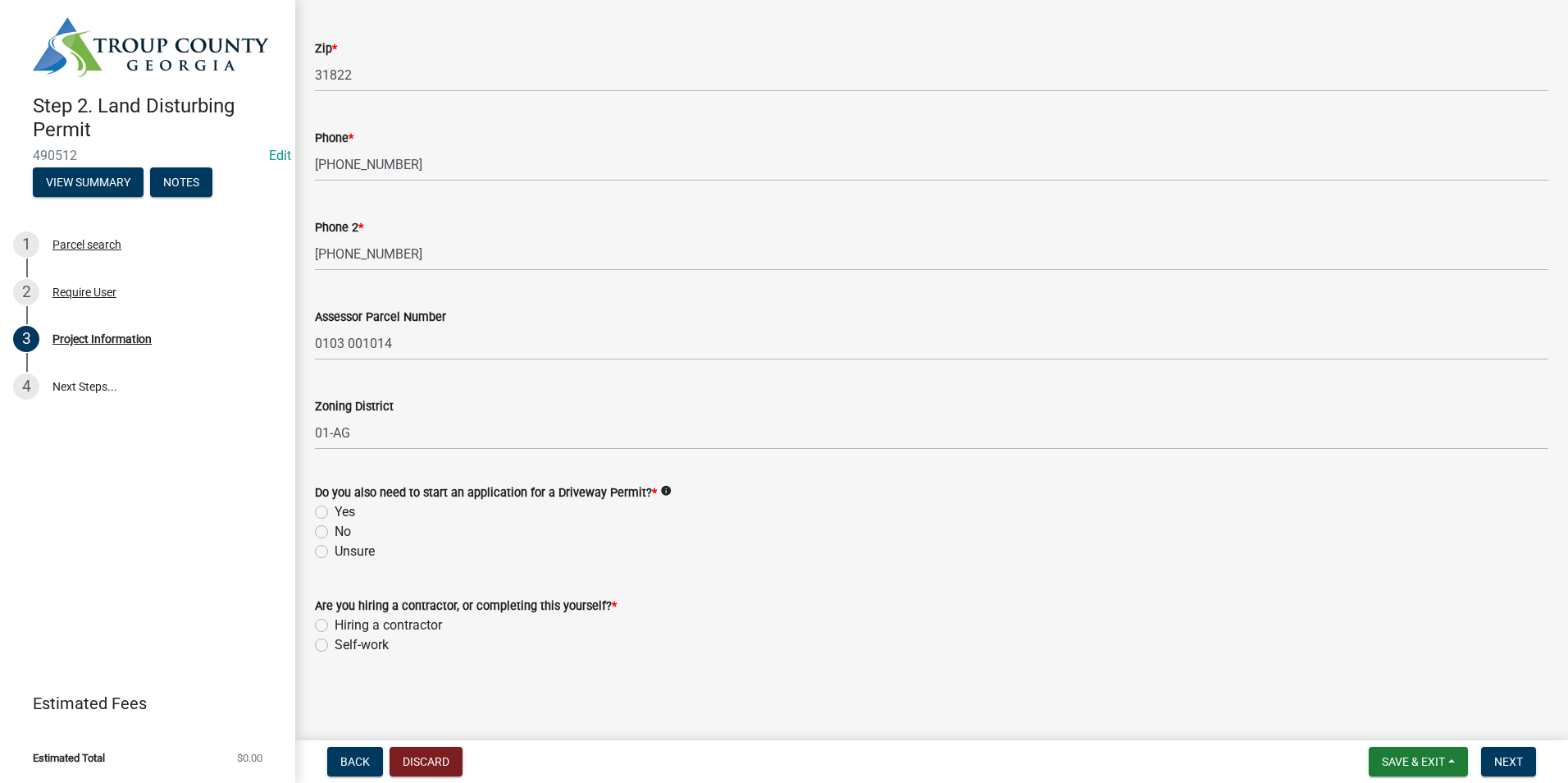
click at [334, 532] on label "No" at bounding box center [342, 531] width 17 height 20
click at [334, 532] on input "No" at bounding box center [340, 527] width 10 height 10
radio input "true"
click at [329, 647] on div "Self-work" at bounding box center [931, 645] width 1234 height 20
click at [334, 646] on label "Self-work" at bounding box center [361, 645] width 54 height 20
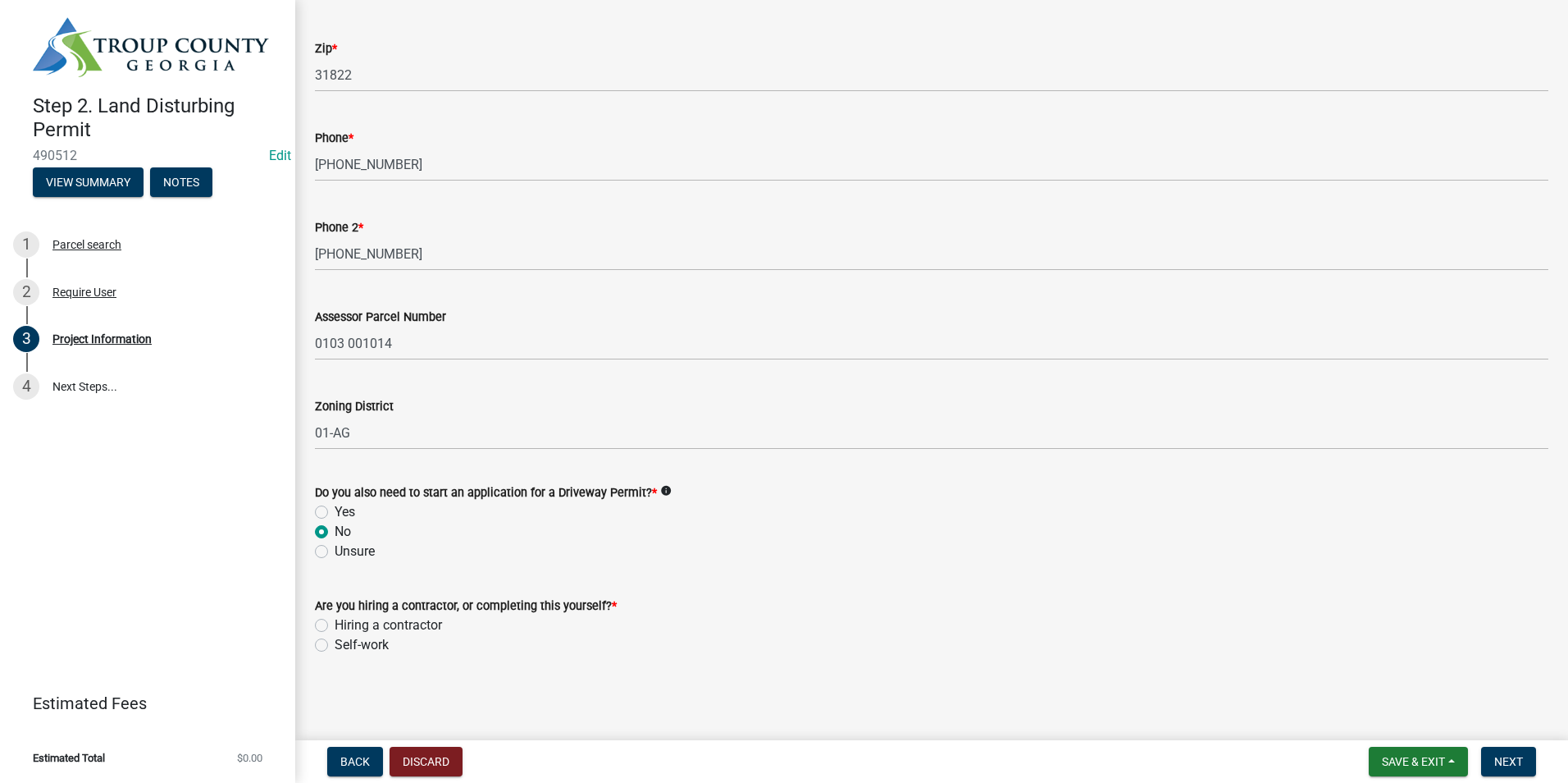
click at [334, 646] on input "Self-work" at bounding box center [340, 640] width 10 height 10
radio input "true"
click at [1502, 754] on span "Next" at bounding box center [1508, 760] width 29 height 13
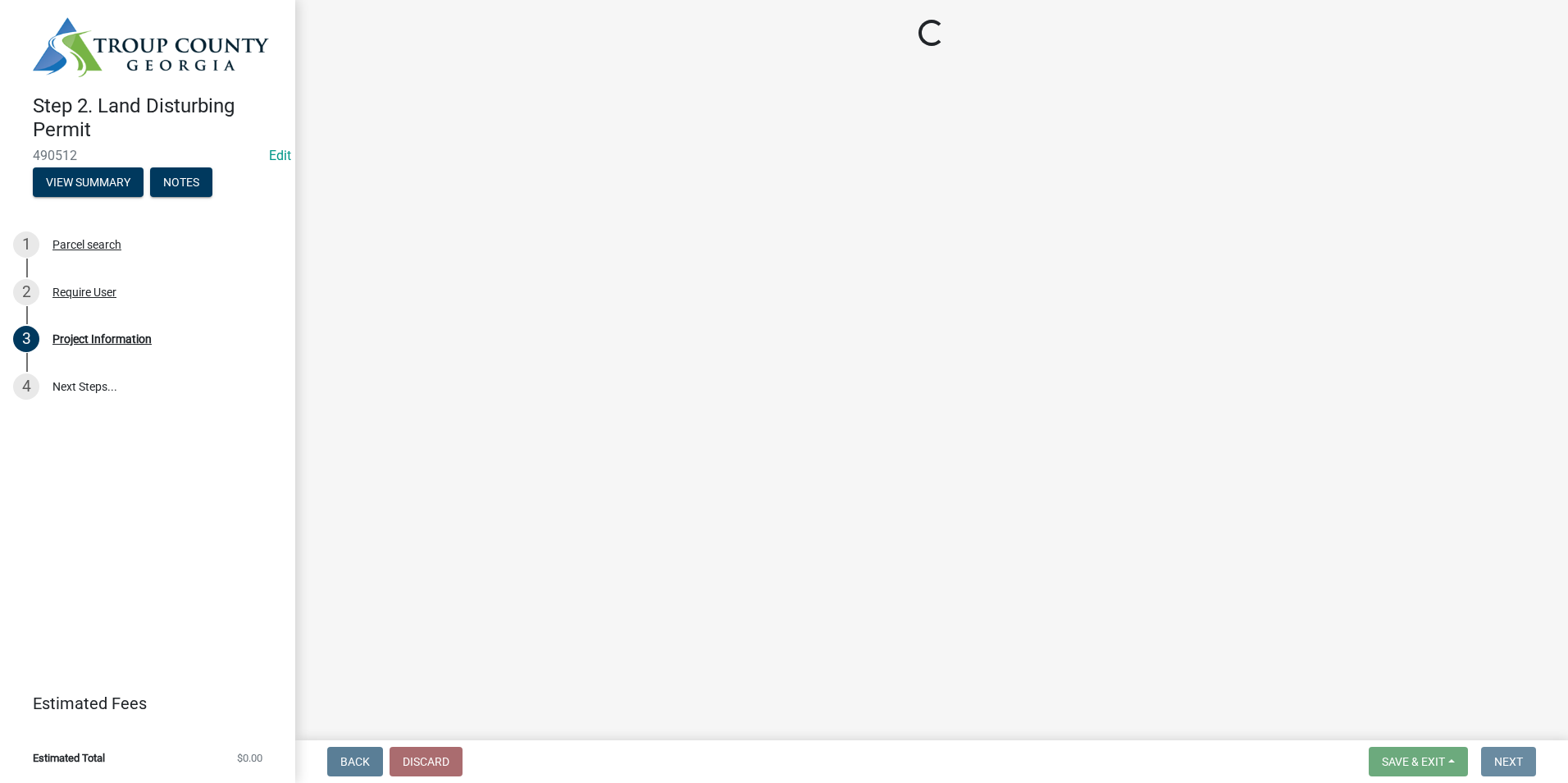
scroll to position [0, 0]
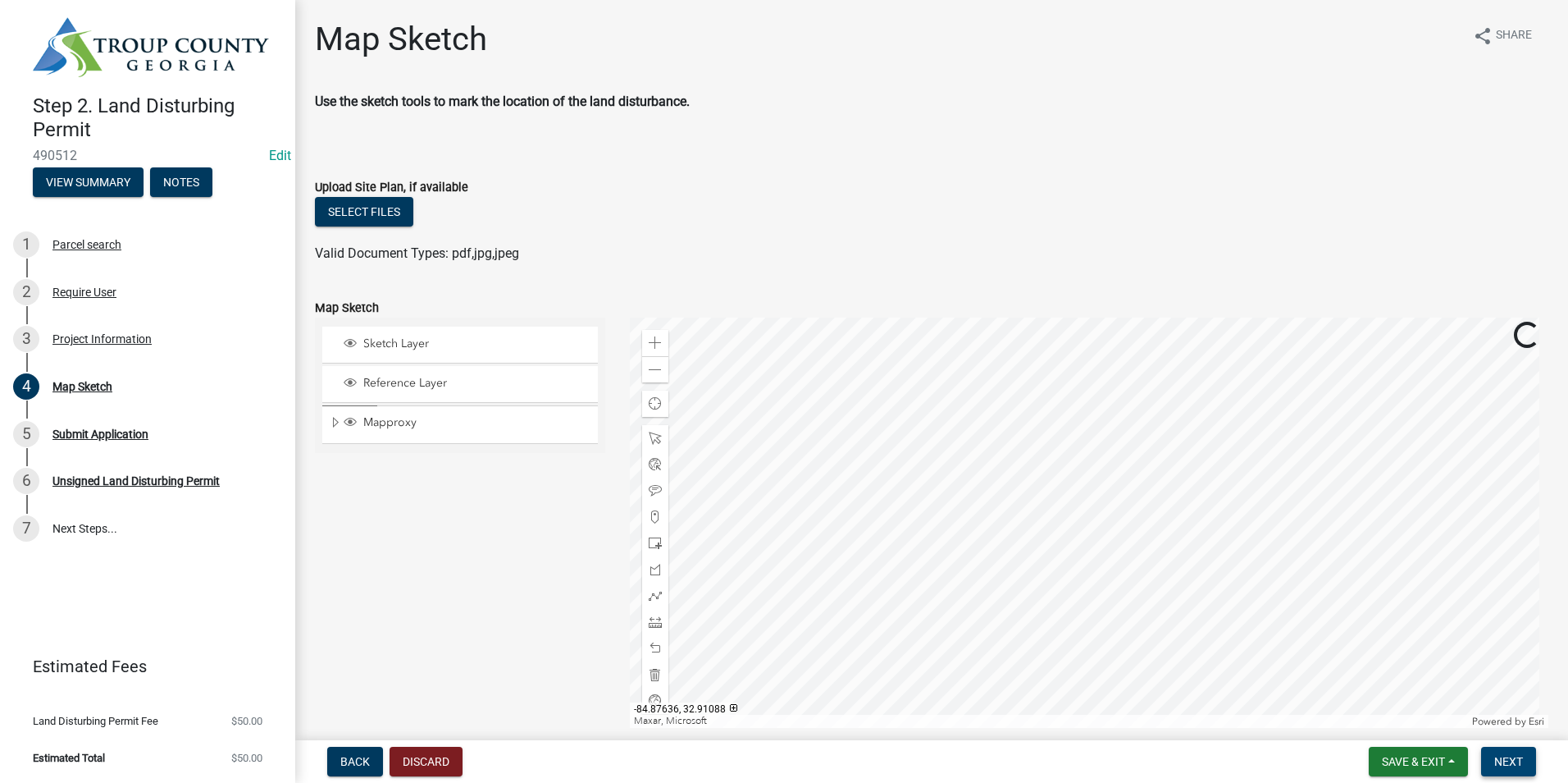
click at [1524, 755] on button "Next" at bounding box center [1508, 761] width 55 height 30
drag, startPoint x: 1488, startPoint y: 757, endPoint x: 1470, endPoint y: 751, distance: 19.0
click at [1486, 757] on button "Next" at bounding box center [1508, 761] width 55 height 30
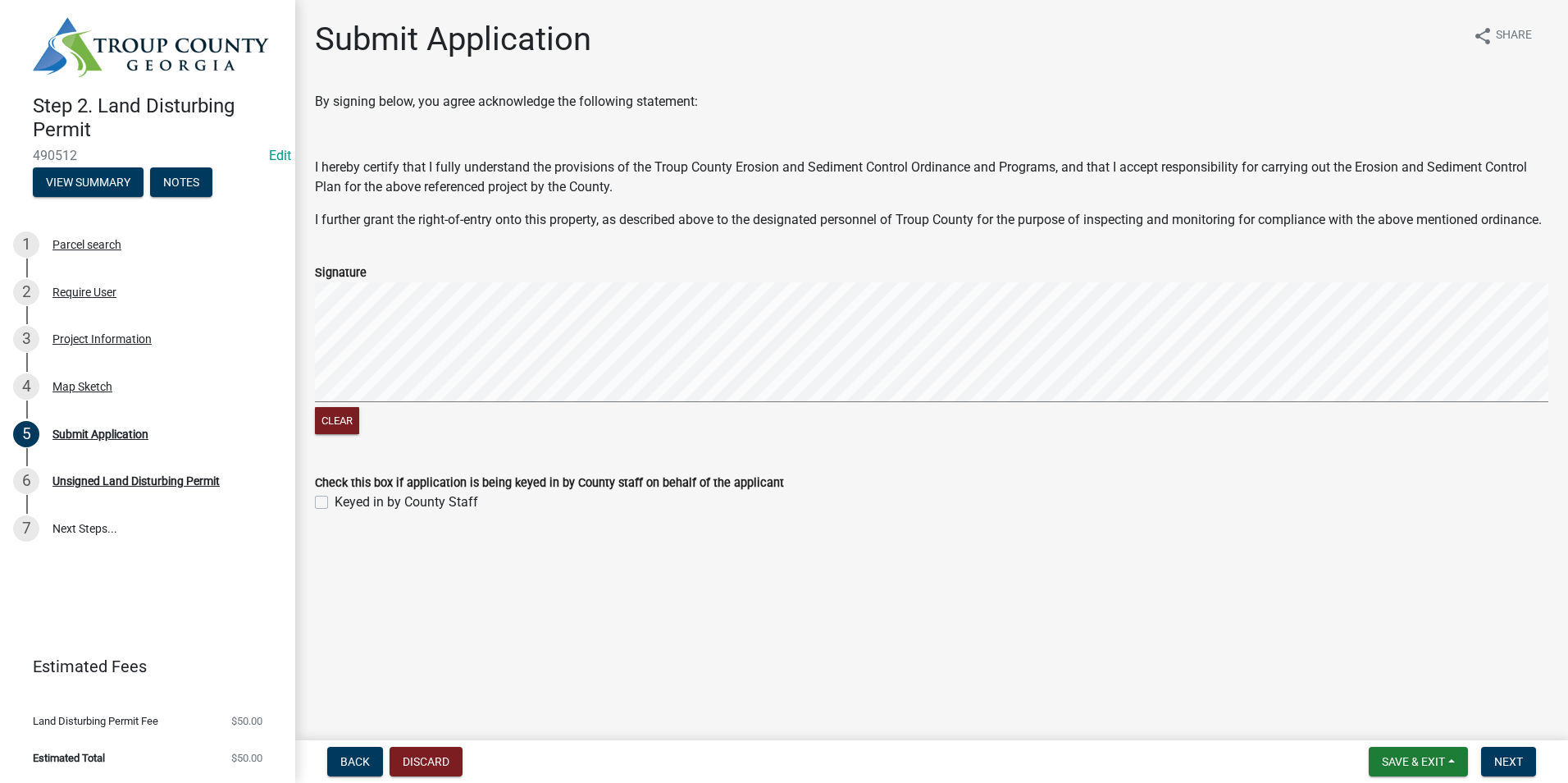
click at [334, 512] on label "Keyed in by County Staff" at bounding box center [406, 501] width 143 height 20
click at [334, 503] on input "Keyed in by County Staff" at bounding box center [340, 497] width 10 height 10
checkbox input "true"
click at [1516, 762] on span "Next" at bounding box center [1508, 760] width 29 height 13
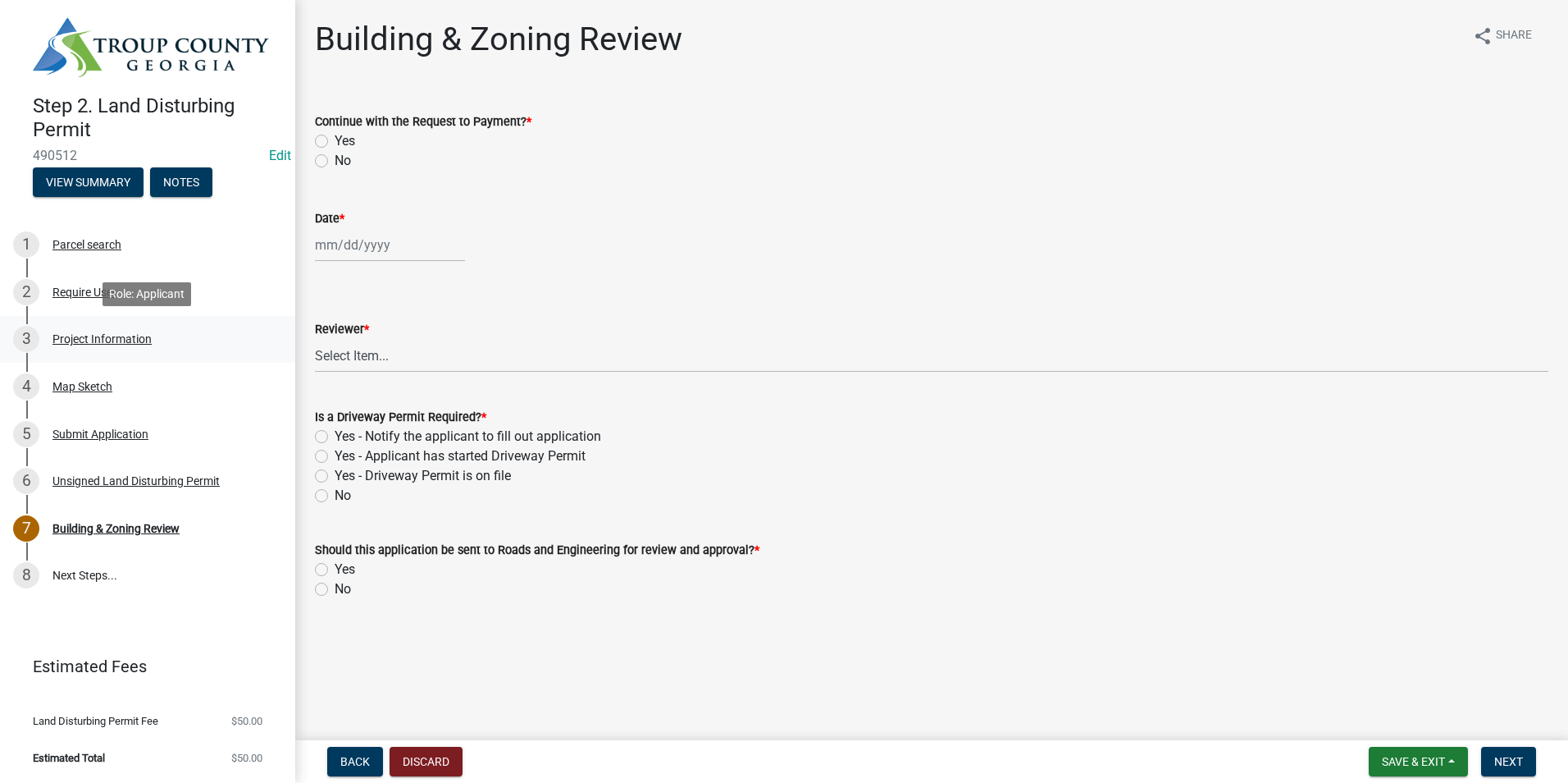
click at [81, 344] on div "Project Information" at bounding box center [102, 338] width 99 height 11
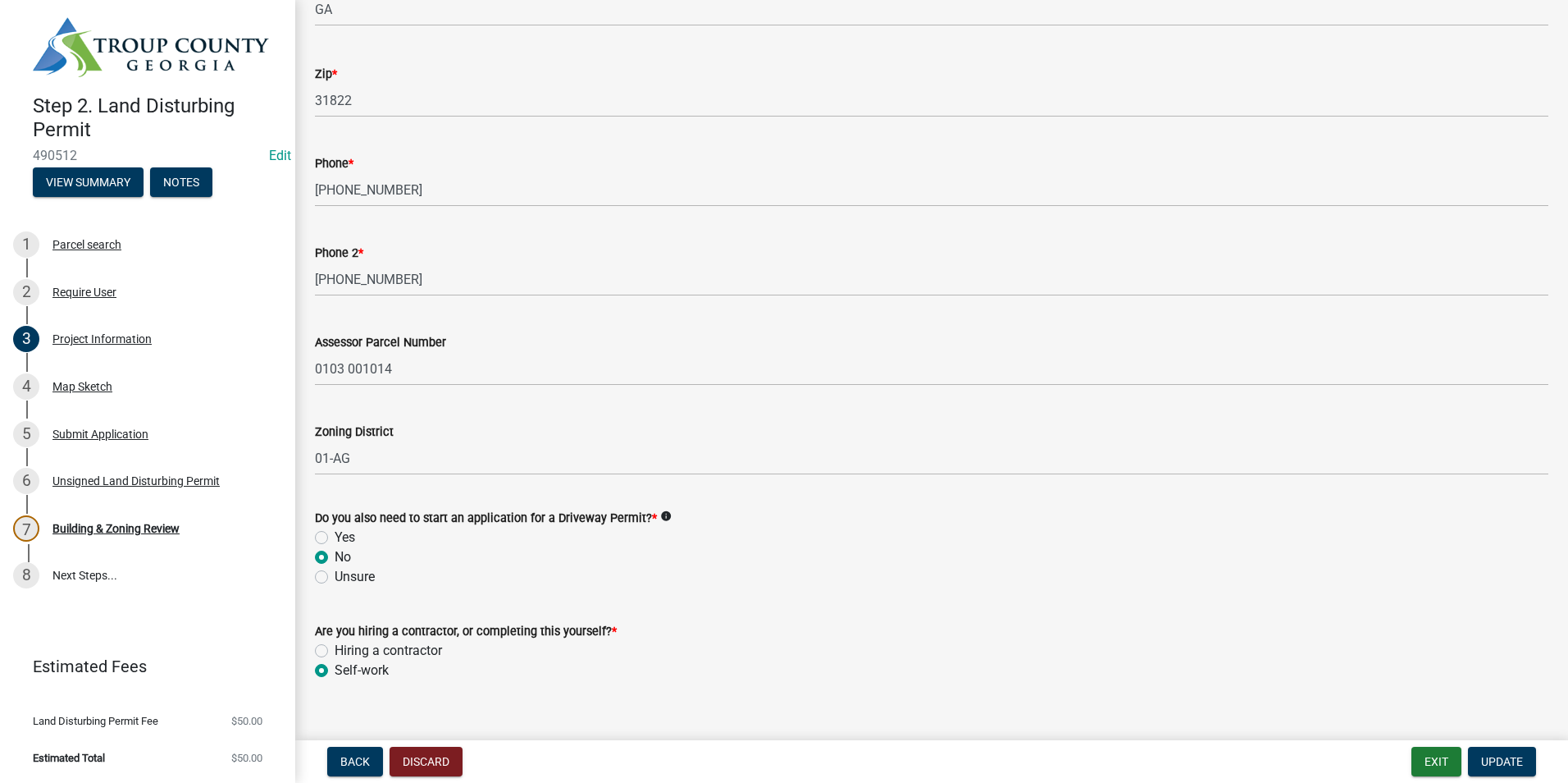
scroll to position [563, 0]
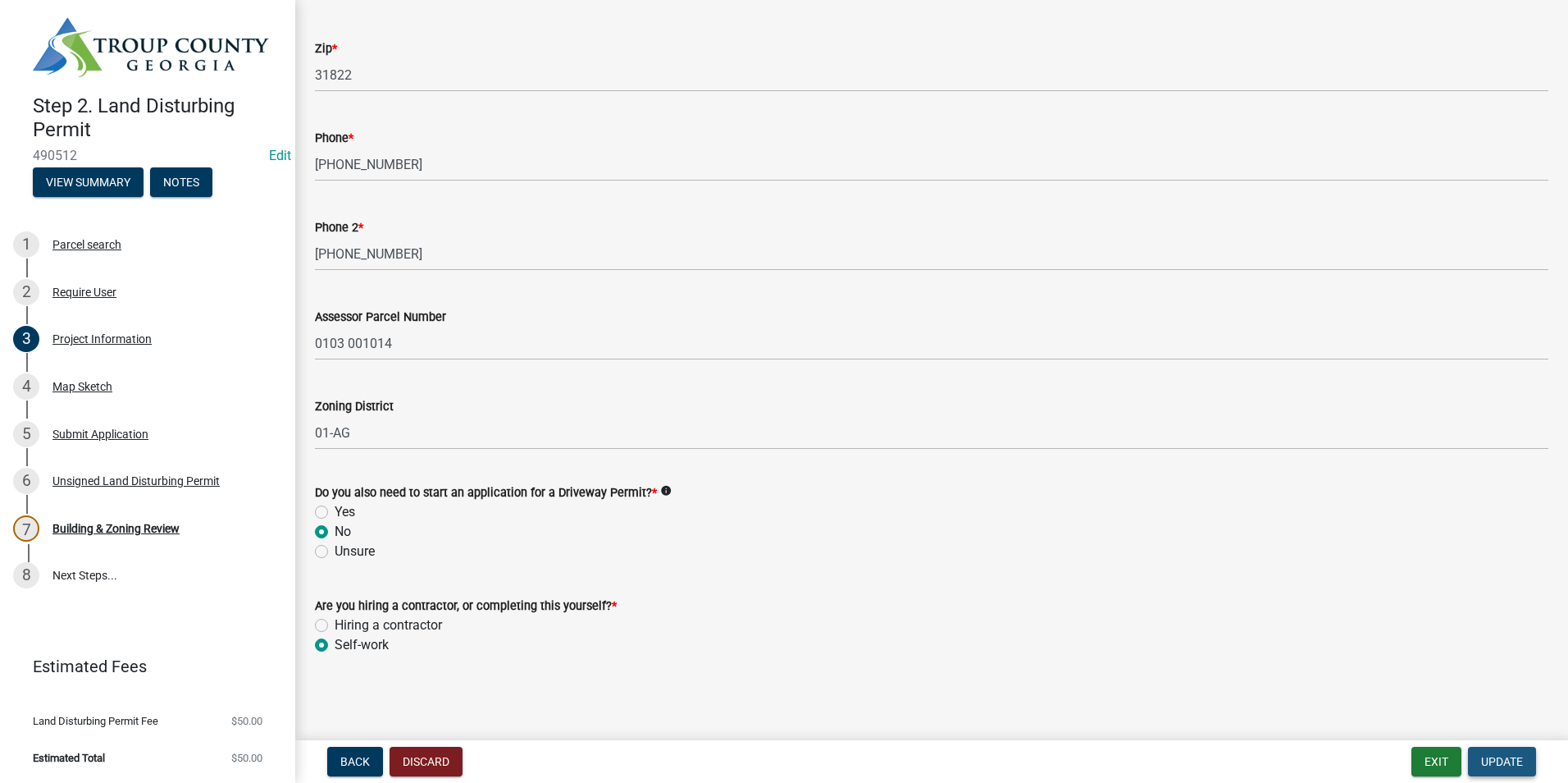
click at [1505, 755] on span "Update" at bounding box center [1502, 760] width 42 height 13
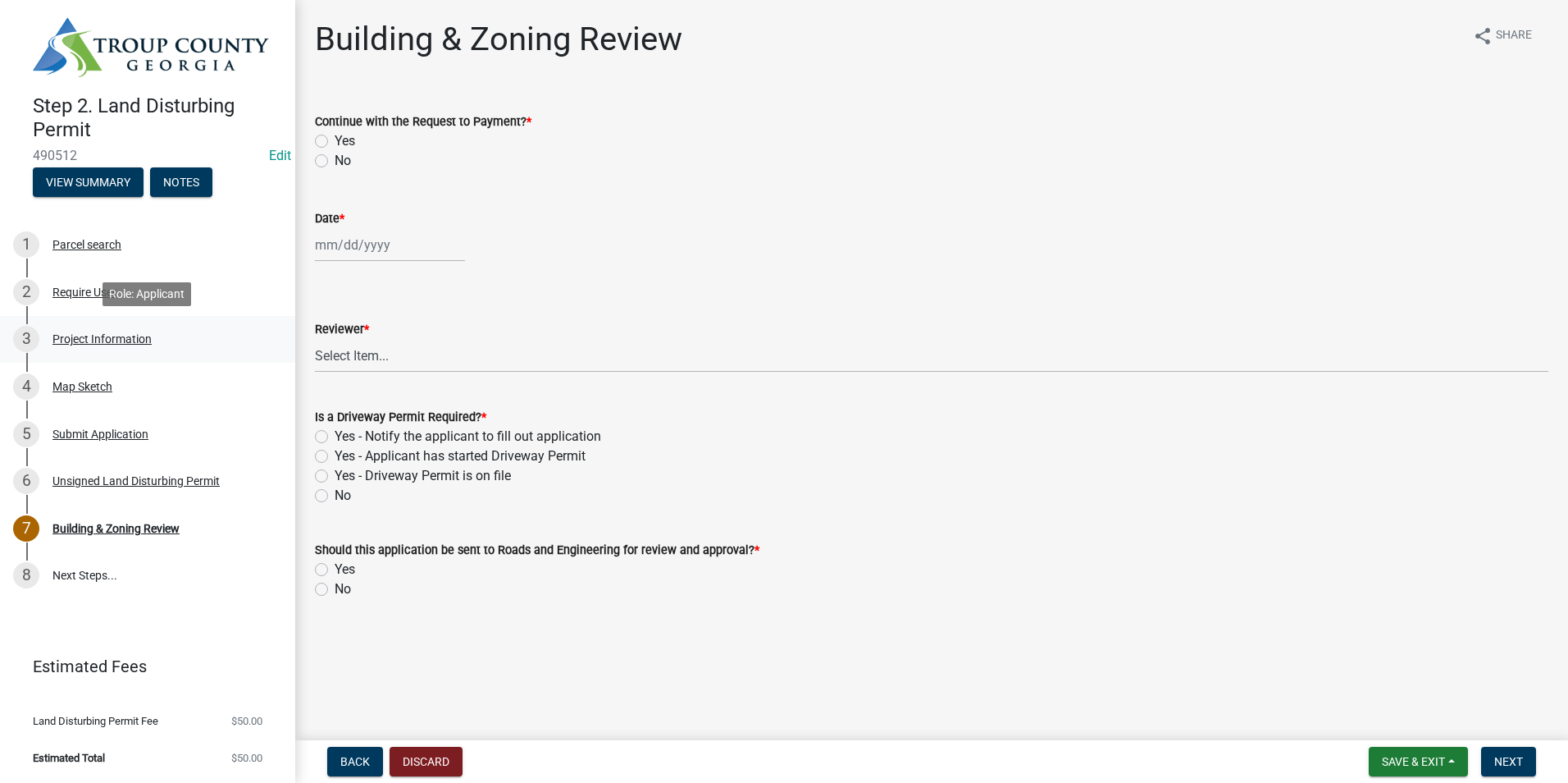
click at [205, 339] on div "3 Project Information" at bounding box center [141, 339] width 256 height 26
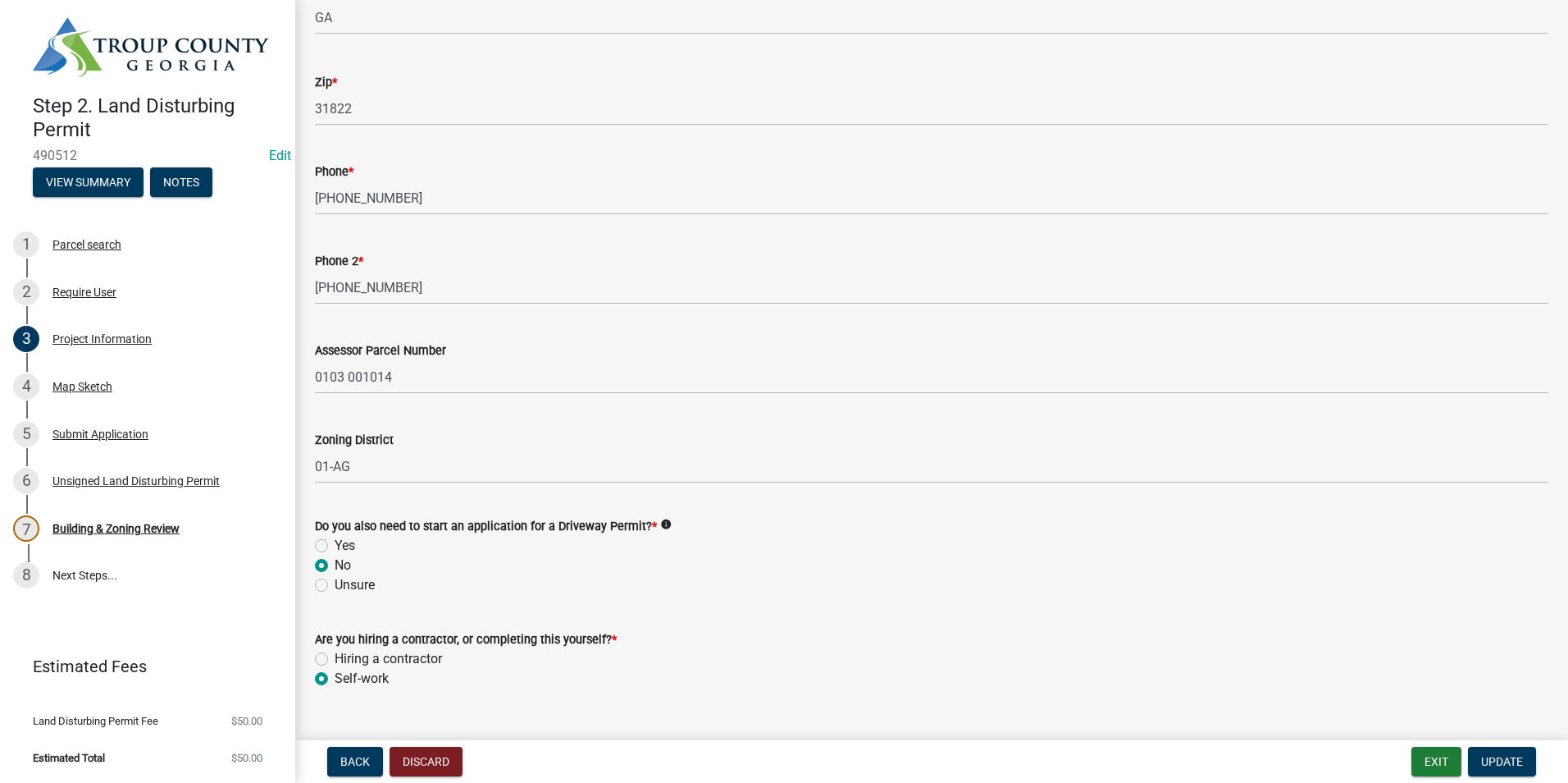
scroll to position [563, 0]
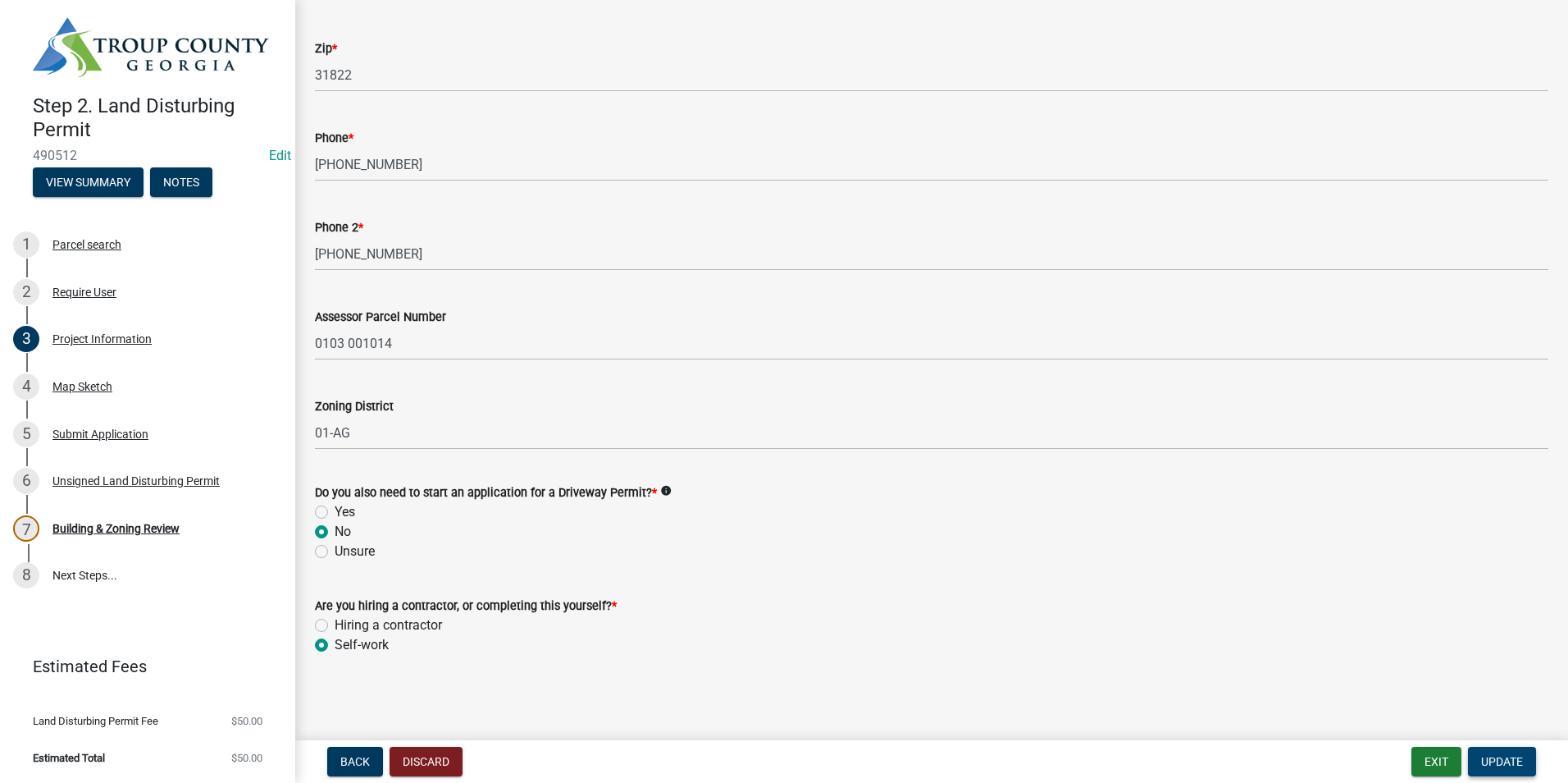
click at [1505, 756] on span "Update" at bounding box center [1502, 760] width 42 height 13
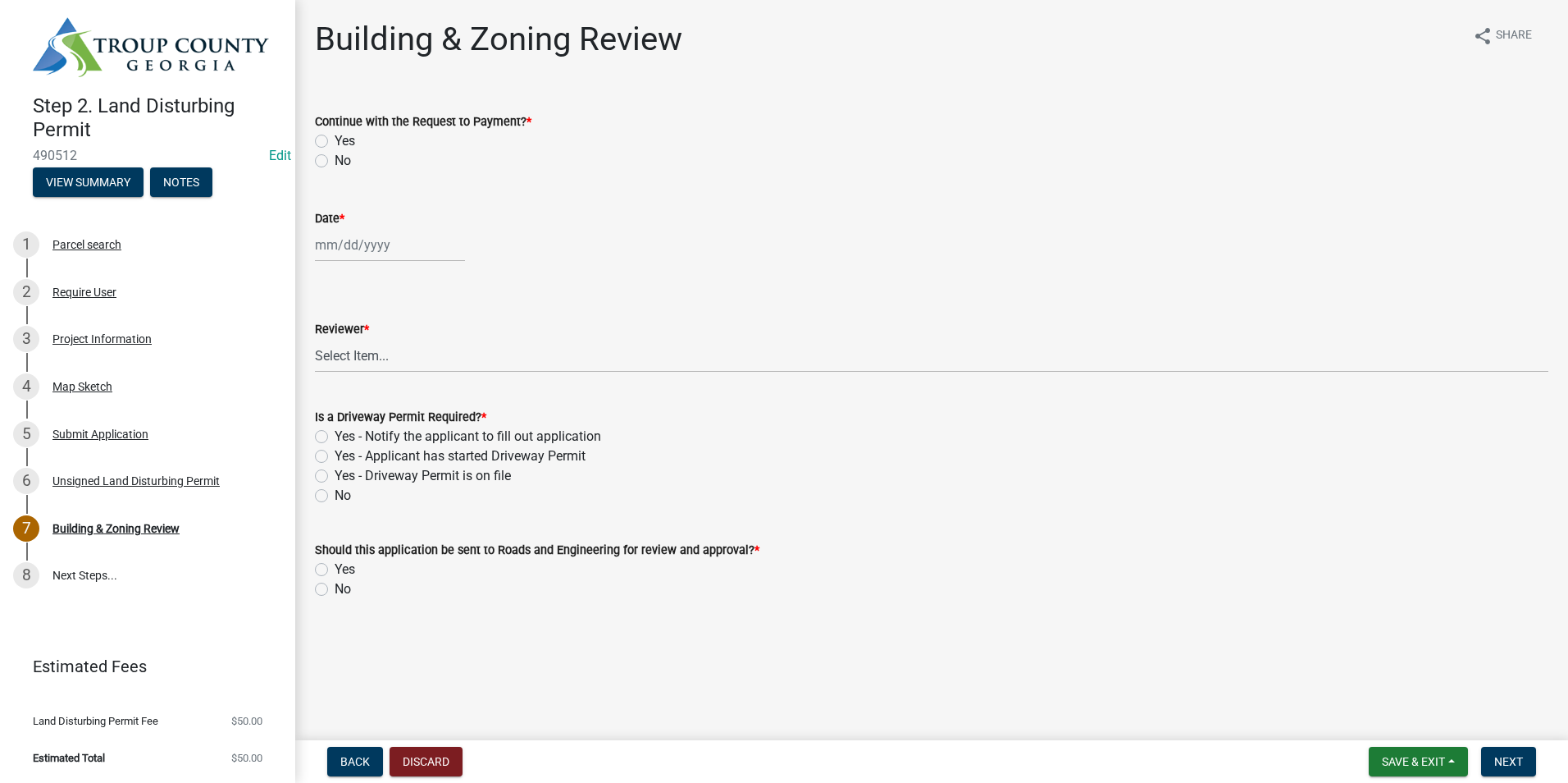
click at [334, 137] on label "Yes" at bounding box center [345, 141] width 21 height 20
click at [334, 137] on input "Yes" at bounding box center [340, 136] width 10 height 10
radio input "true"
click at [364, 234] on div at bounding box center [389, 244] width 150 height 34
select select "10"
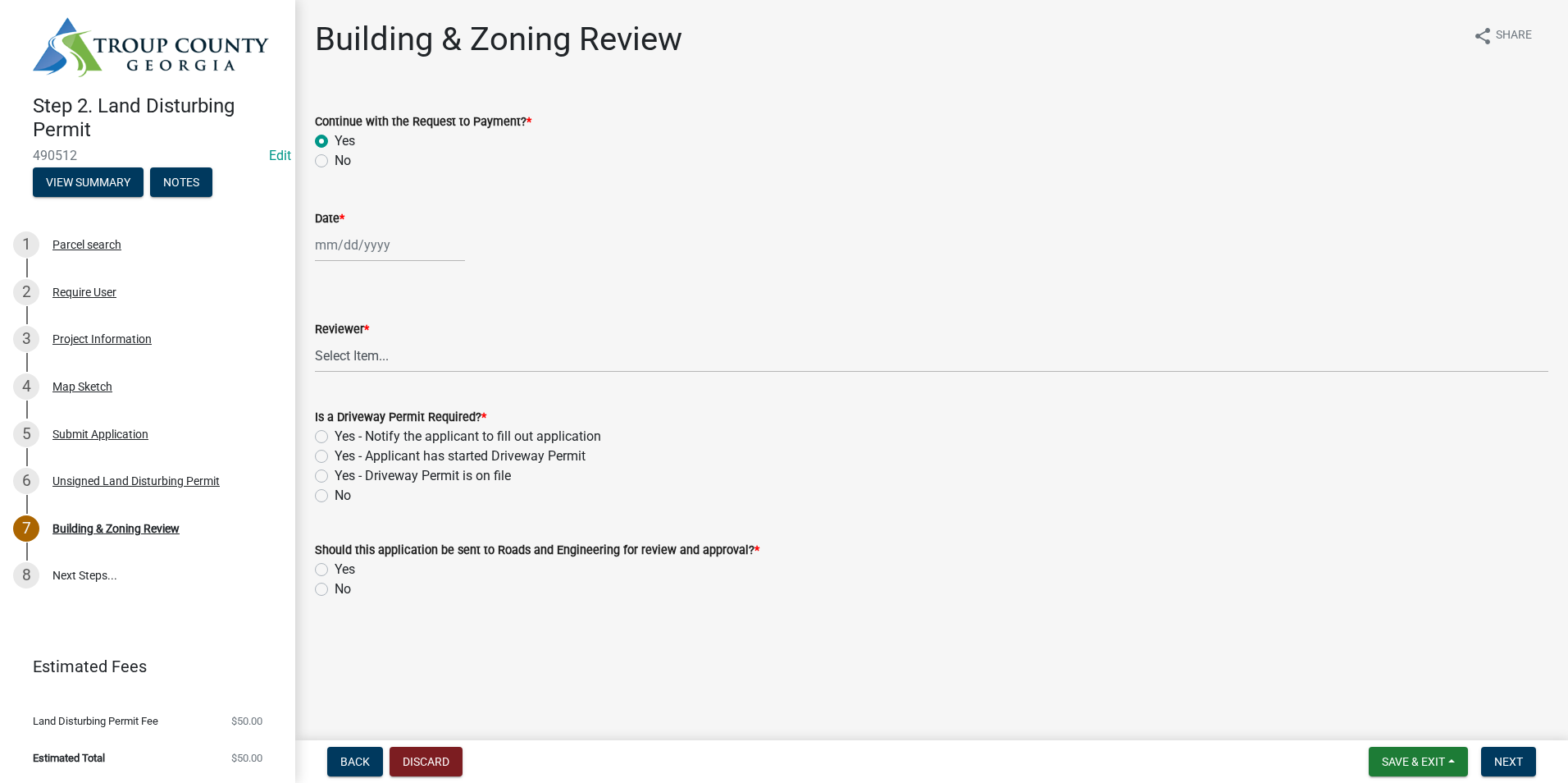
select select "2025"
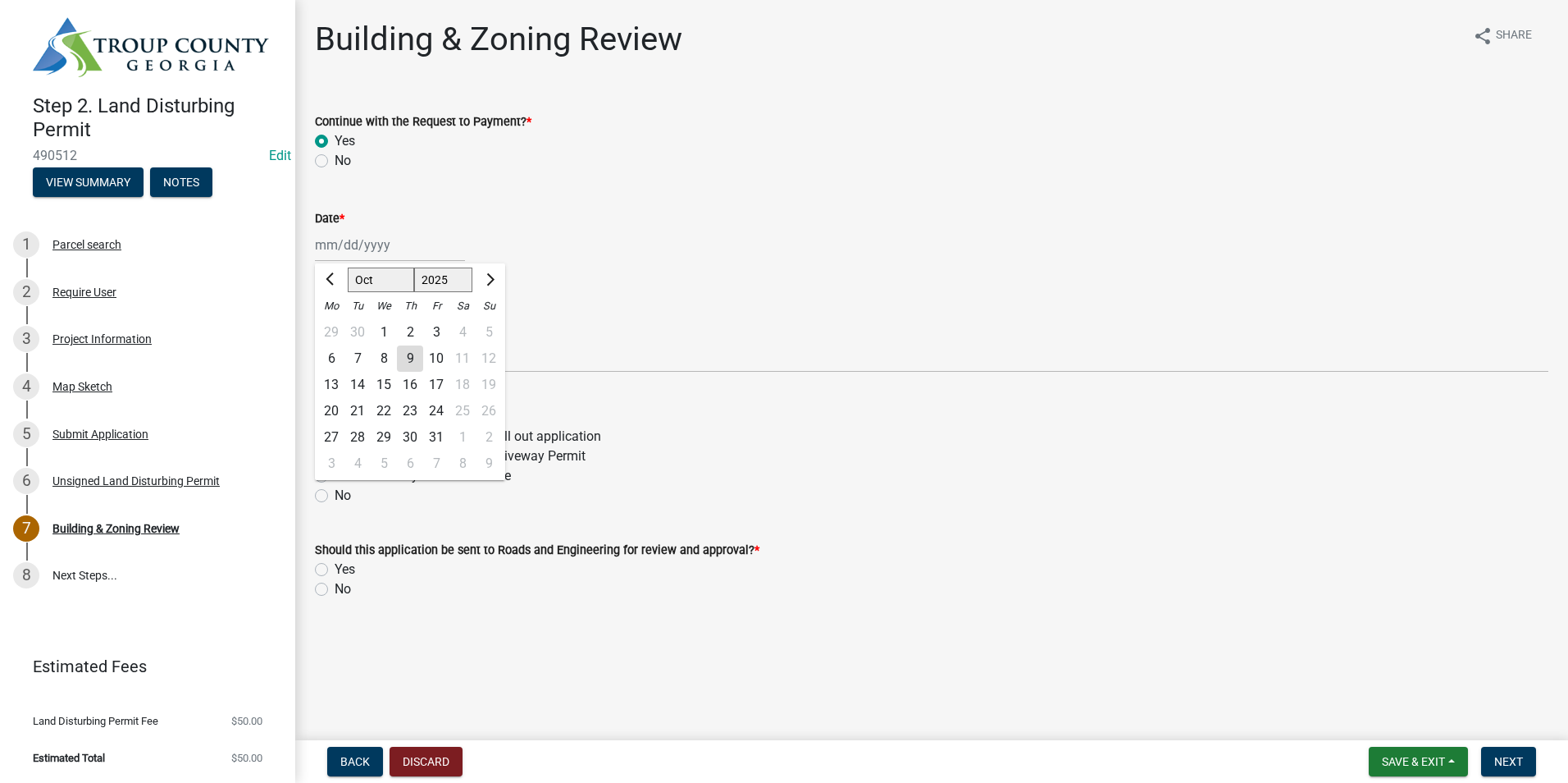
click at [400, 355] on div "9" at bounding box center [410, 358] width 26 height 26
type input "[DATE]"
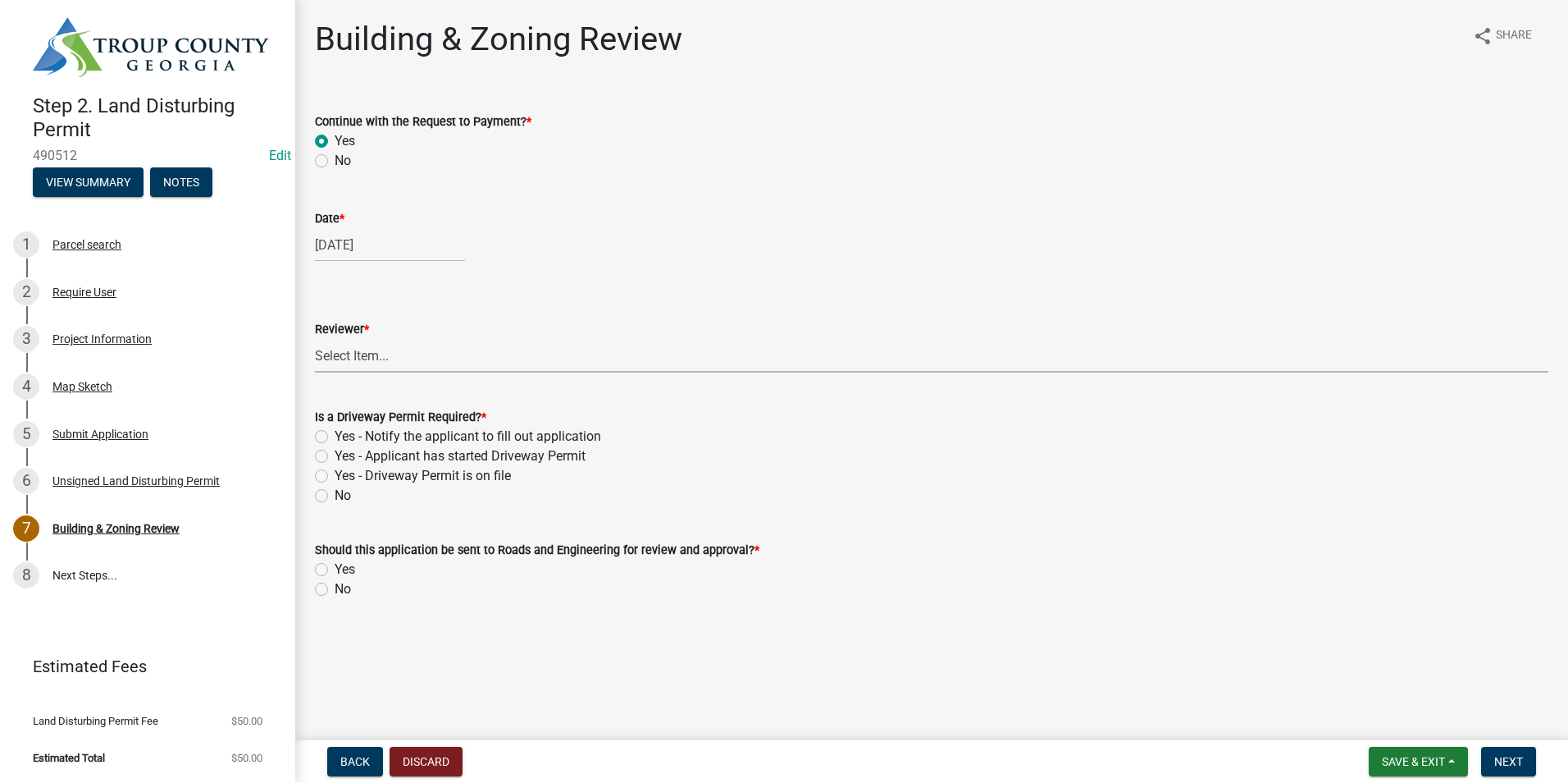
click at [407, 354] on select "Select Item... Douglas Richardson James Lorimer Thrailkill Jr Keanua Patterson …" at bounding box center [931, 355] width 1234 height 34
click at [314, 339] on select "Select Item... Douglas Richardson James Lorimer Thrailkill Jr Keanua Patterson …" at bounding box center [931, 355] width 1234 height 34
select select "2b86b0c4-e8a1-45ee-90a7-b8d4cb5b2682"
click at [334, 489] on label "No" at bounding box center [342, 495] width 17 height 20
click at [334, 489] on input "No" at bounding box center [340, 491] width 10 height 10
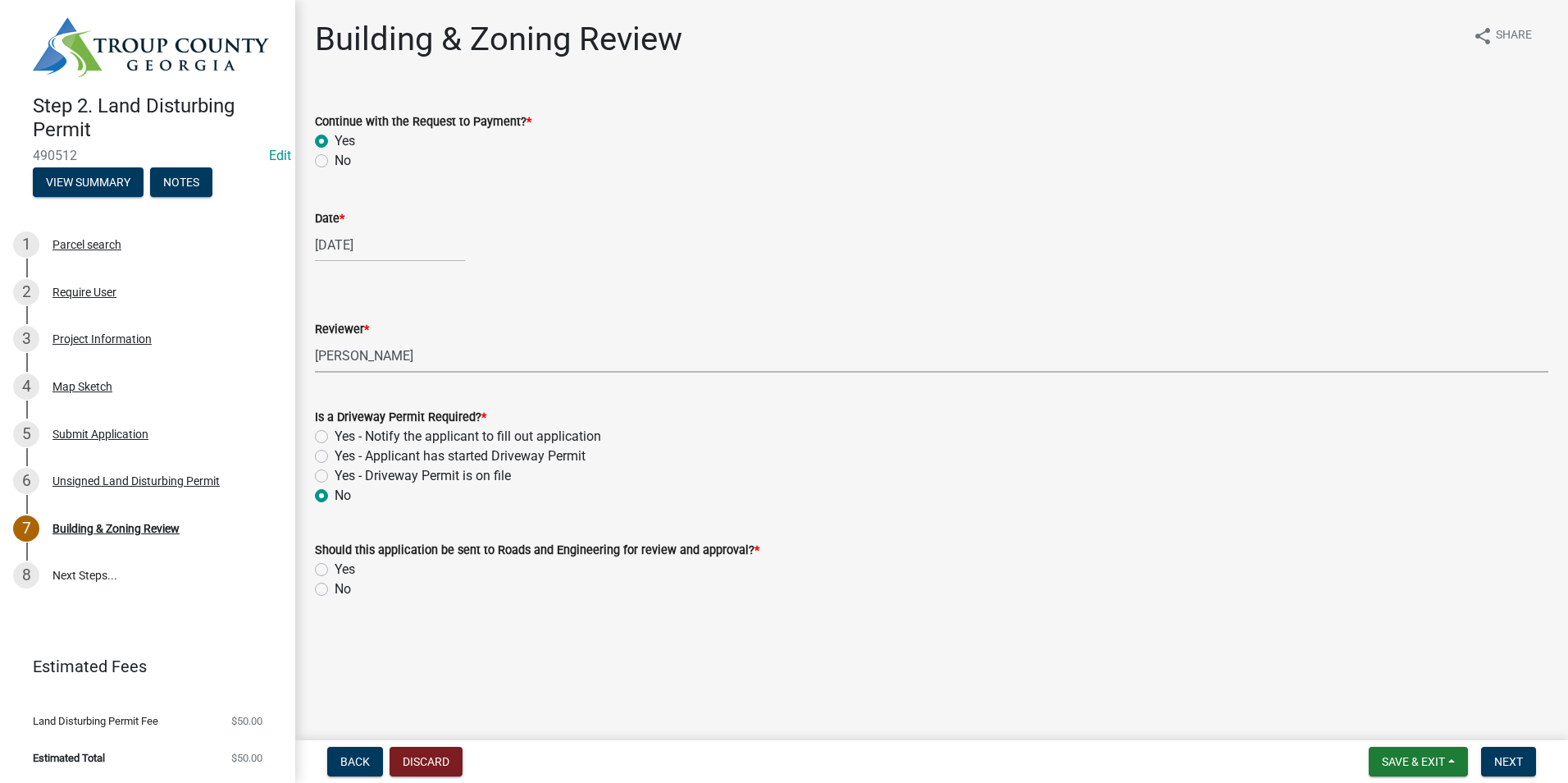
radio input "true"
click at [334, 566] on label "Yes" at bounding box center [345, 569] width 21 height 20
click at [334, 566] on input "Yes" at bounding box center [340, 565] width 10 height 10
radio input "true"
click at [1507, 752] on button "Next" at bounding box center [1508, 761] width 55 height 30
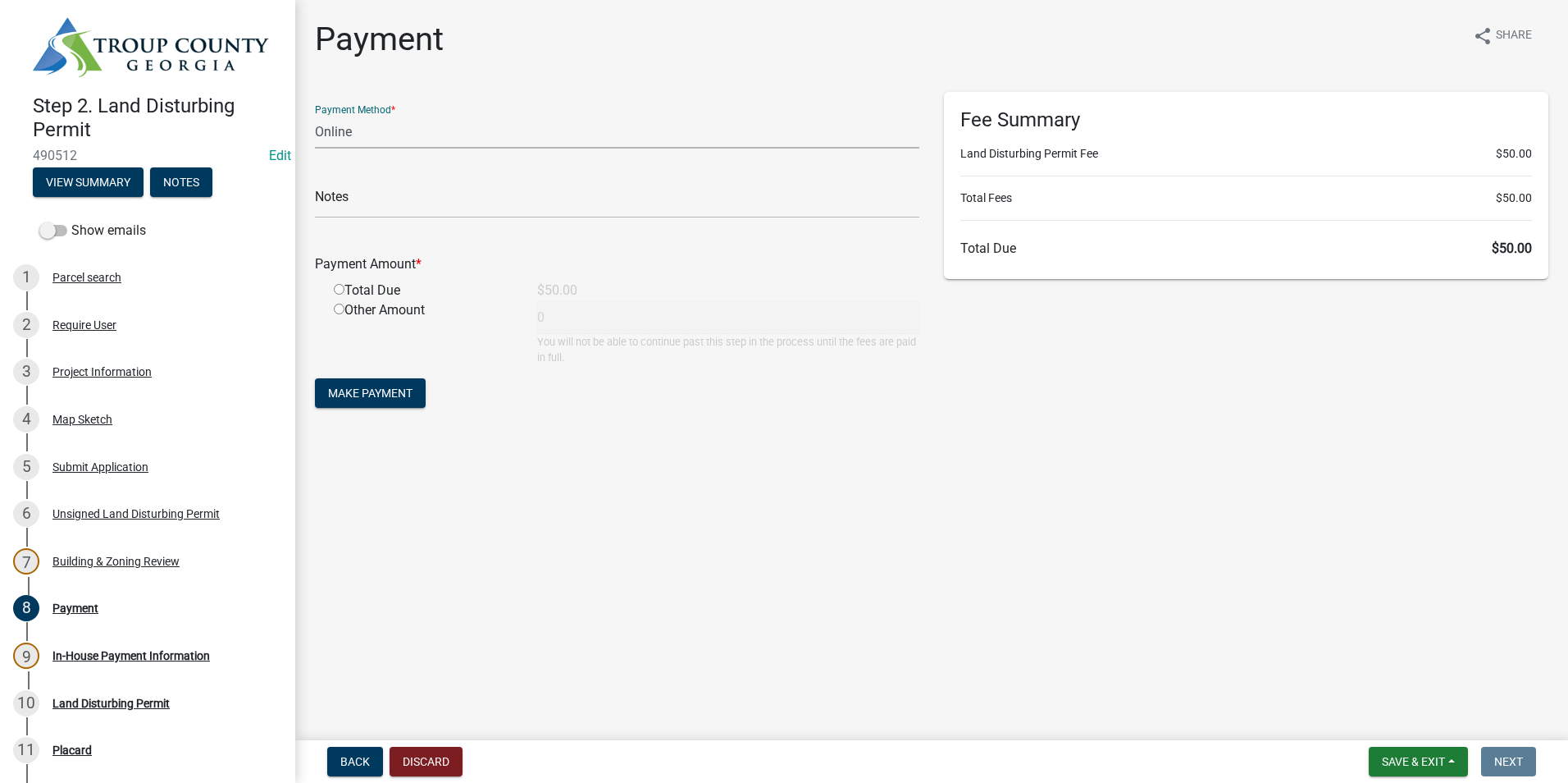
drag, startPoint x: 360, startPoint y: 141, endPoint x: 351, endPoint y: 138, distance: 9.5
click at [354, 139] on select "Credit Card POS Check Cash Online" at bounding box center [617, 131] width 605 height 34
select select "2: 1"
click at [314, 115] on select "Credit Card POS Check Cash Online" at bounding box center [617, 131] width 605 height 34
click at [340, 291] on input "radio" at bounding box center [339, 289] width 10 height 10
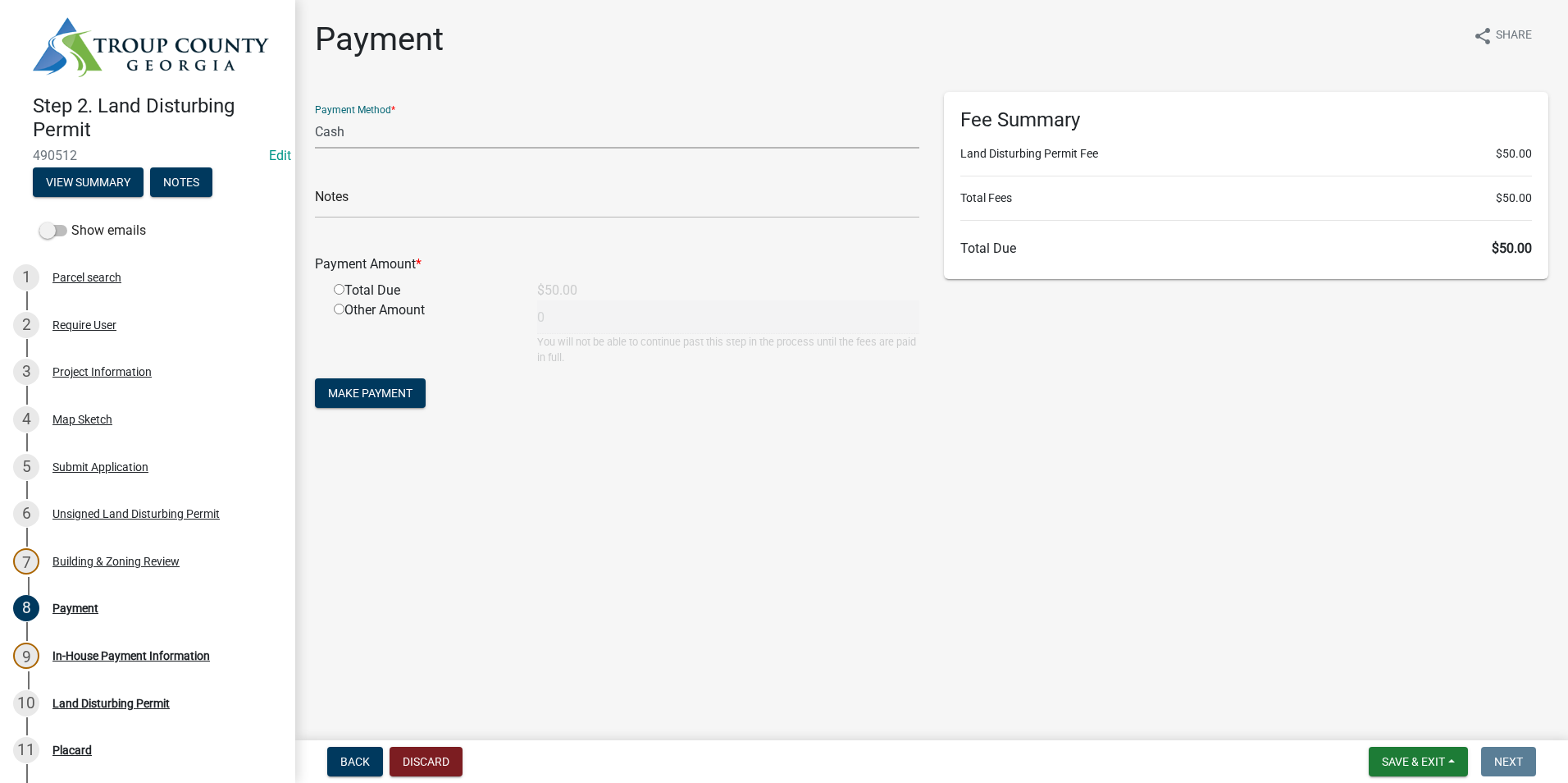
radio input "true"
type input "50"
click at [361, 377] on form "Payment Method * Credit Card POS Check Cash Online Notes Payment Amount * Total…" at bounding box center [617, 252] width 605 height 320
click at [367, 392] on span "Make Payment" at bounding box center [370, 393] width 84 height 13
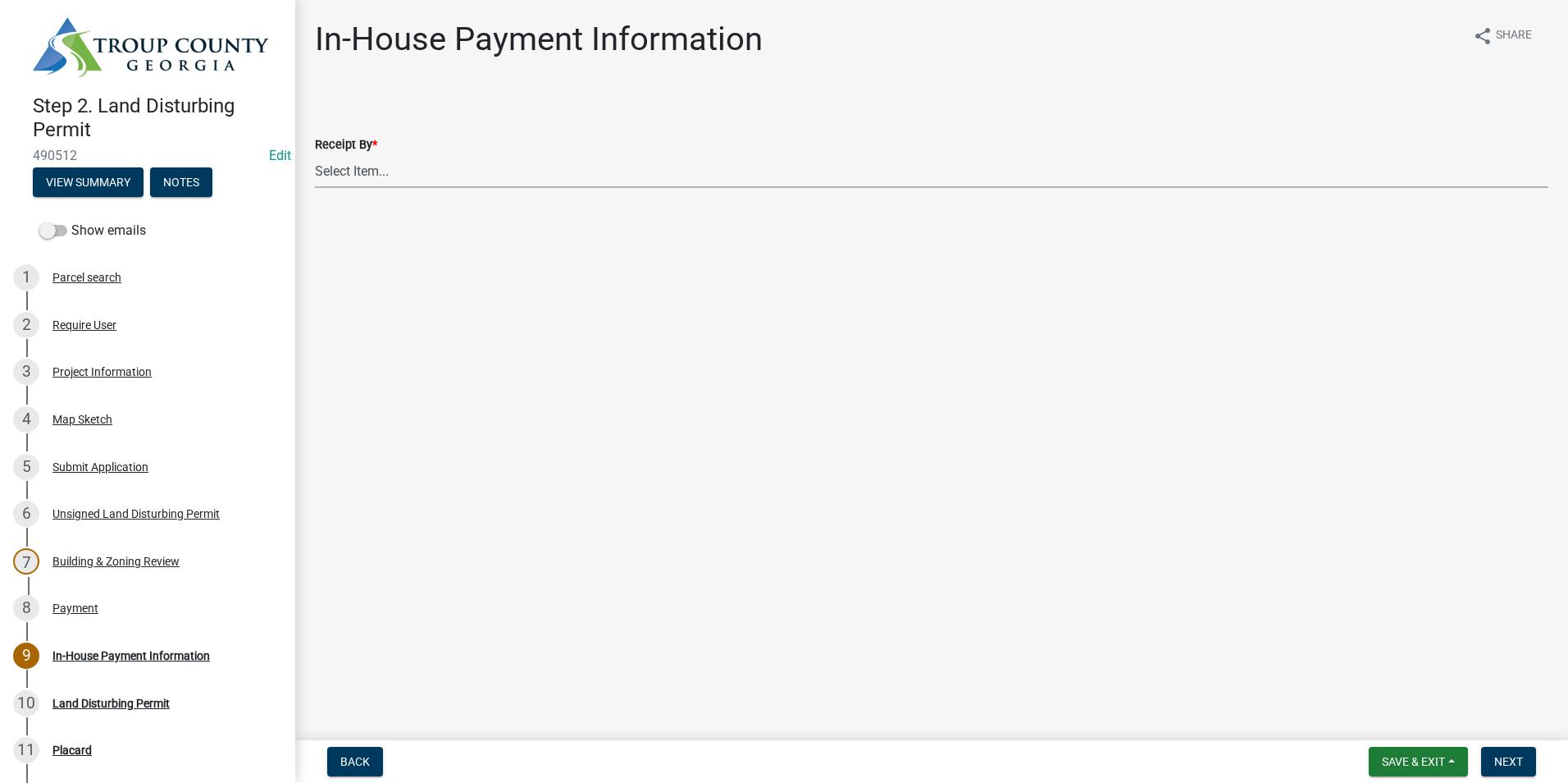
click at [379, 183] on select "Select Item... Douglas Richardson James Lorimer Thrailkill Jr Keanua Patterson …" at bounding box center [931, 170] width 1234 height 34
click at [314, 154] on select "Select Item... Douglas Richardson James Lorimer Thrailkill Jr Keanua Patterson …" at bounding box center [931, 170] width 1234 height 34
select select "2b86b0c4-e8a1-45ee-90a7-b8d4cb5b2682"
click at [1514, 762] on span "Next" at bounding box center [1508, 760] width 29 height 13
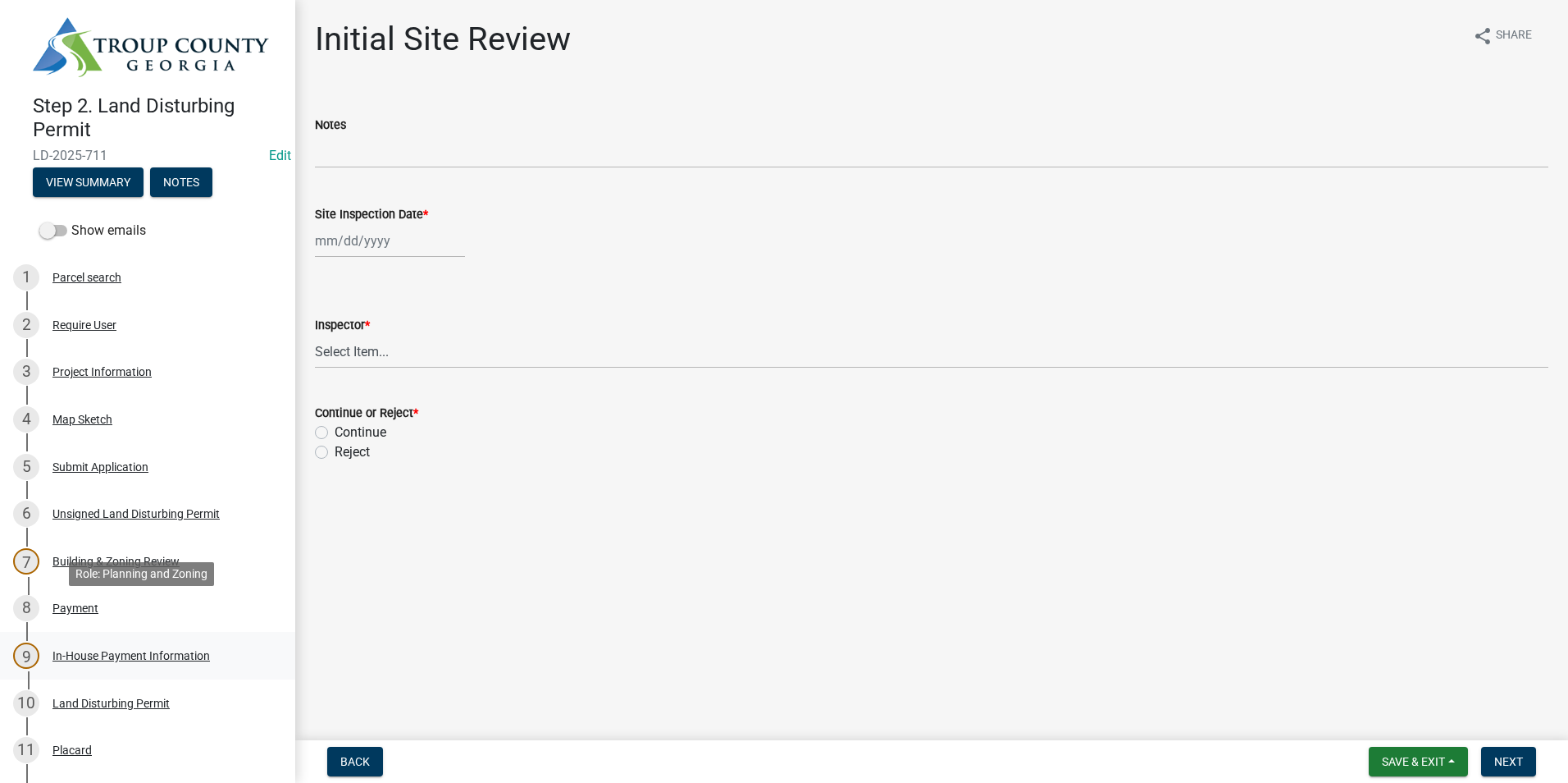
scroll to position [82, 0]
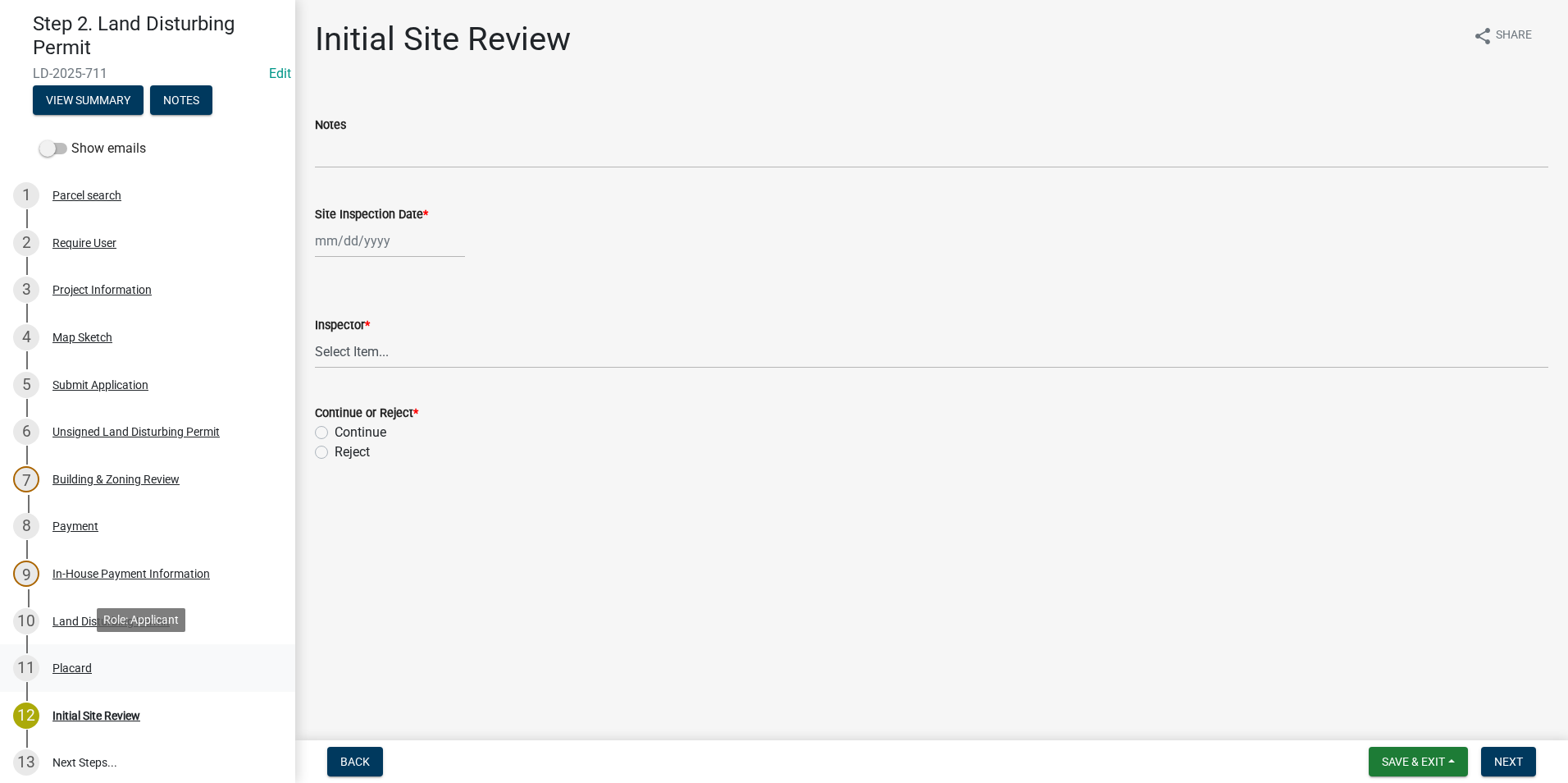
click at [99, 662] on div "11 Placard" at bounding box center [141, 667] width 256 height 26
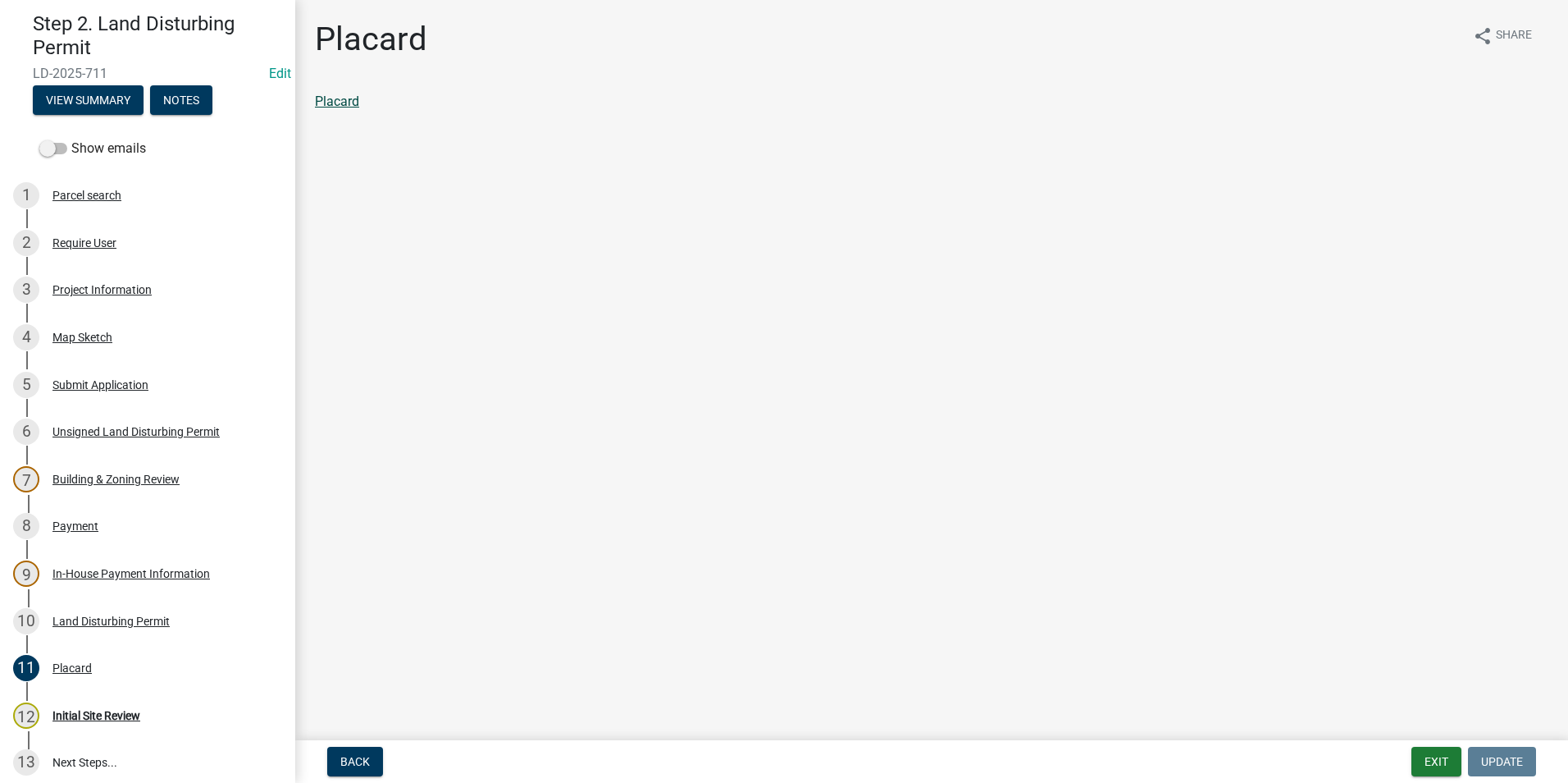
click at [353, 103] on link "Placard" at bounding box center [336, 102] width 44 height 16
click at [85, 534] on div "8 Payment" at bounding box center [141, 526] width 256 height 26
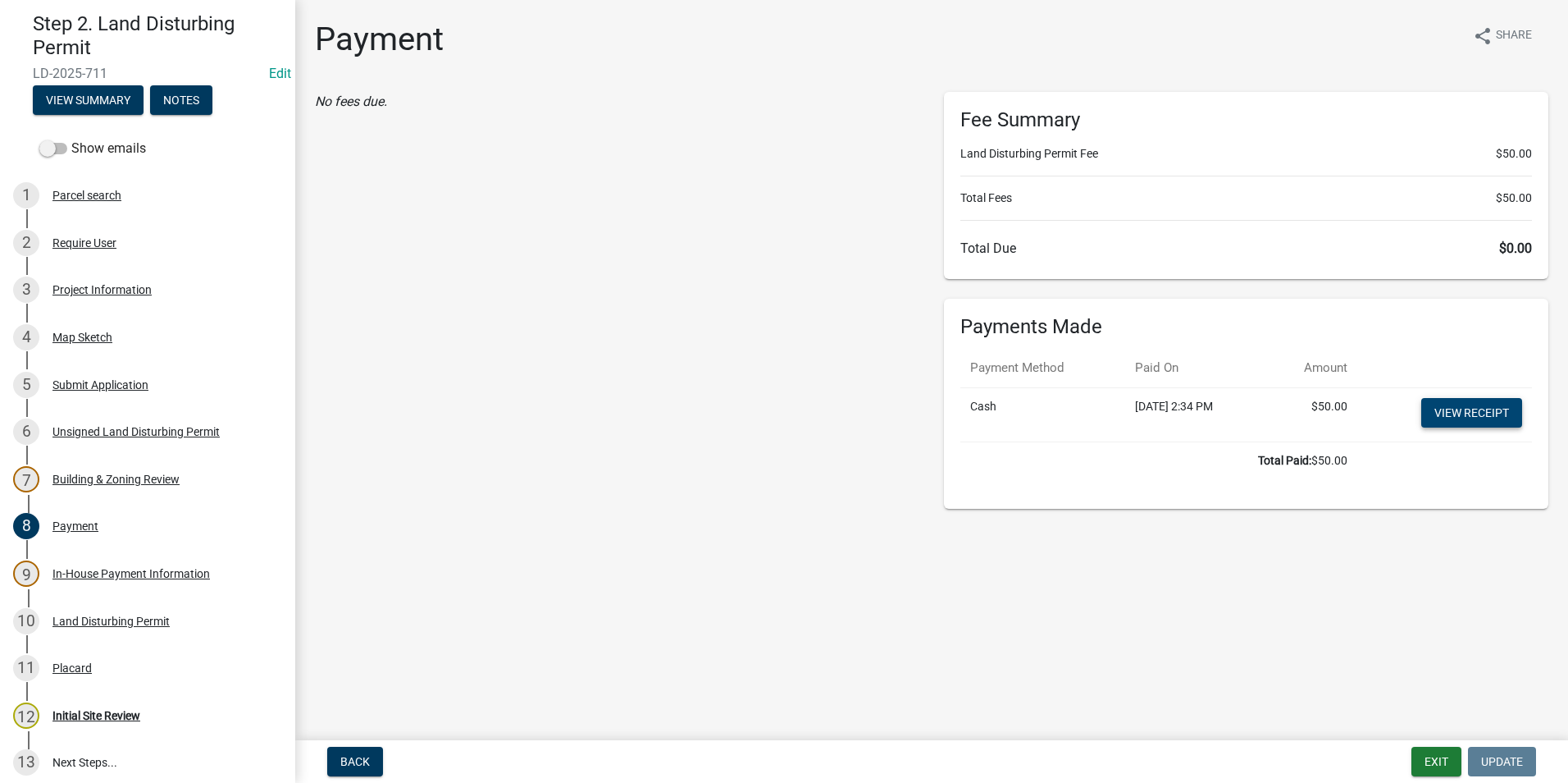
click at [1466, 408] on link "View receipt" at bounding box center [1472, 413] width 101 height 30
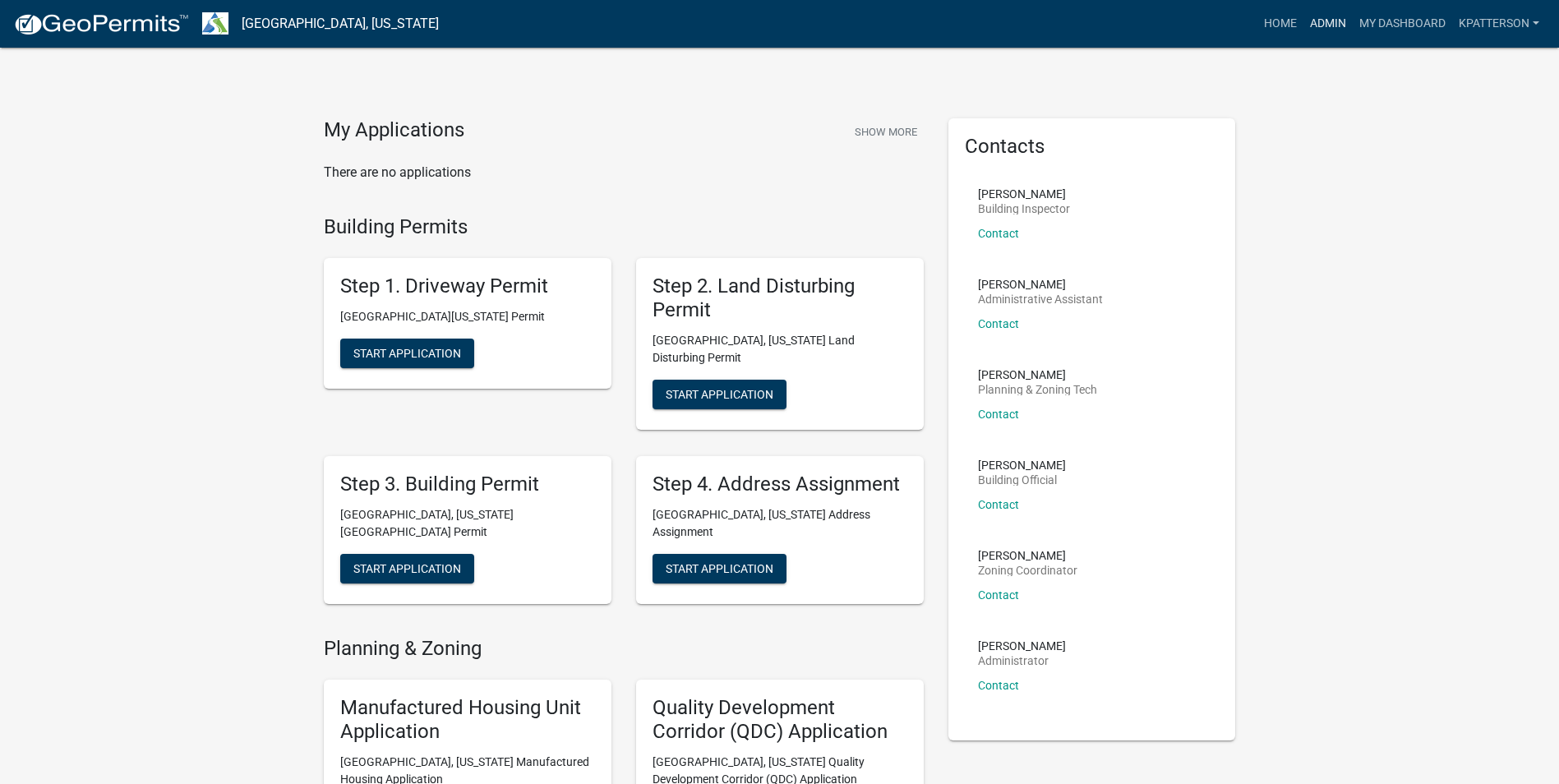
click at [1339, 15] on link "Admin" at bounding box center [1327, 23] width 50 height 31
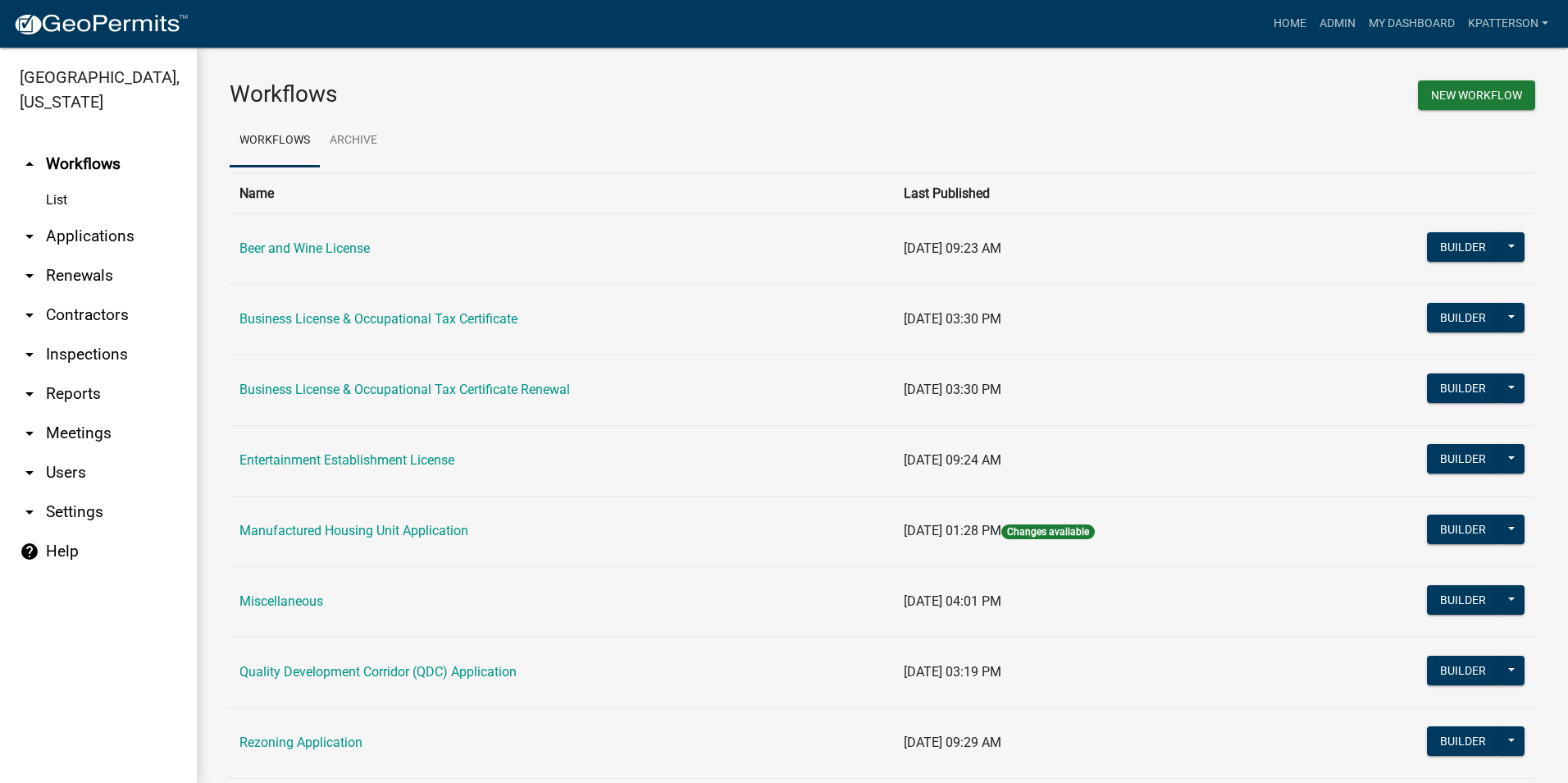
click at [97, 220] on link "arrow_drop_down Applications" at bounding box center [98, 236] width 197 height 39
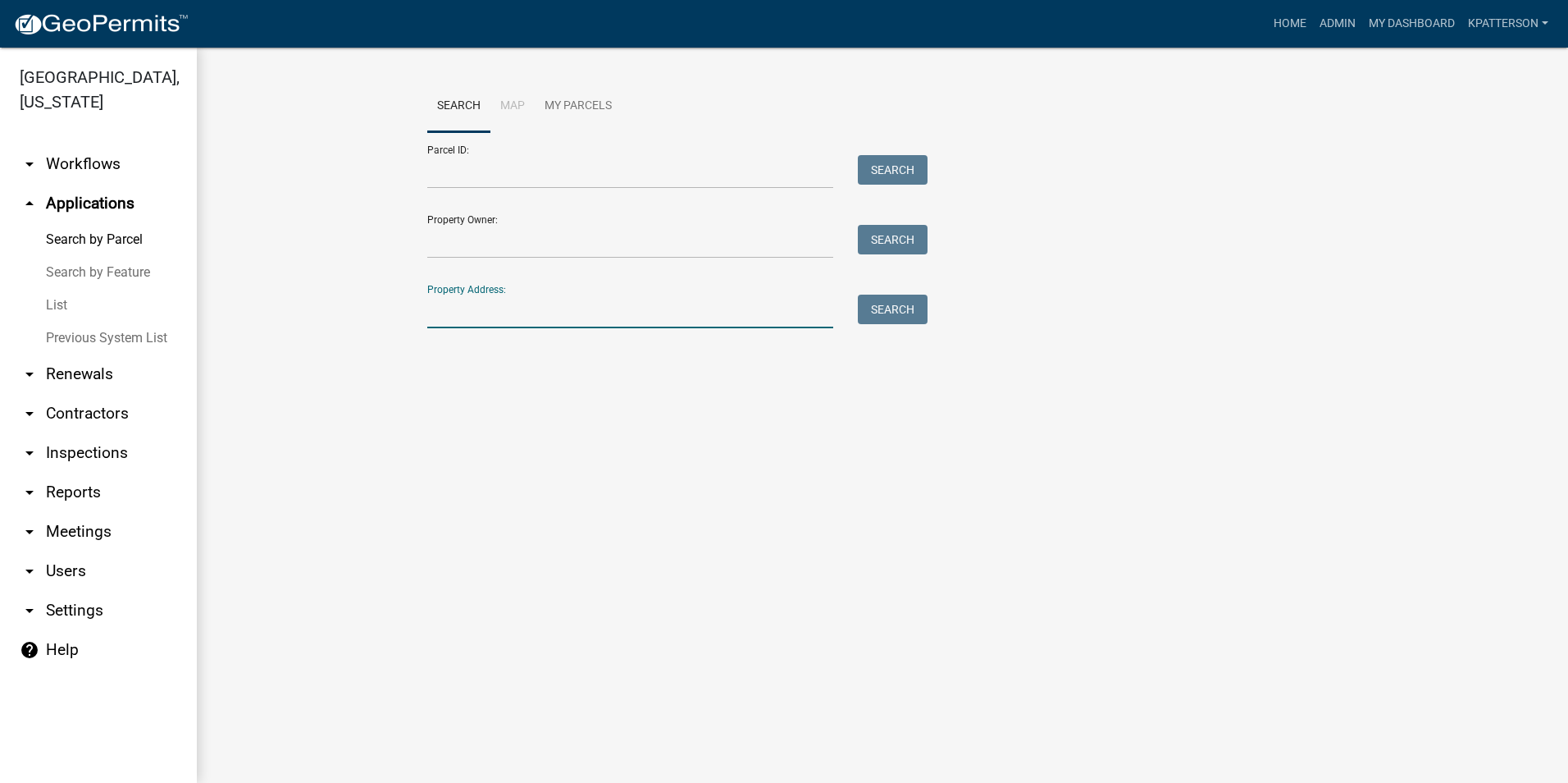
click at [613, 308] on input "Property Address:" at bounding box center [630, 311] width 406 height 34
type input "3373 new franklin"
drag, startPoint x: 896, startPoint y: 300, endPoint x: 888, endPoint y: 301, distance: 8.1
click at [895, 300] on button "Search" at bounding box center [892, 309] width 69 height 30
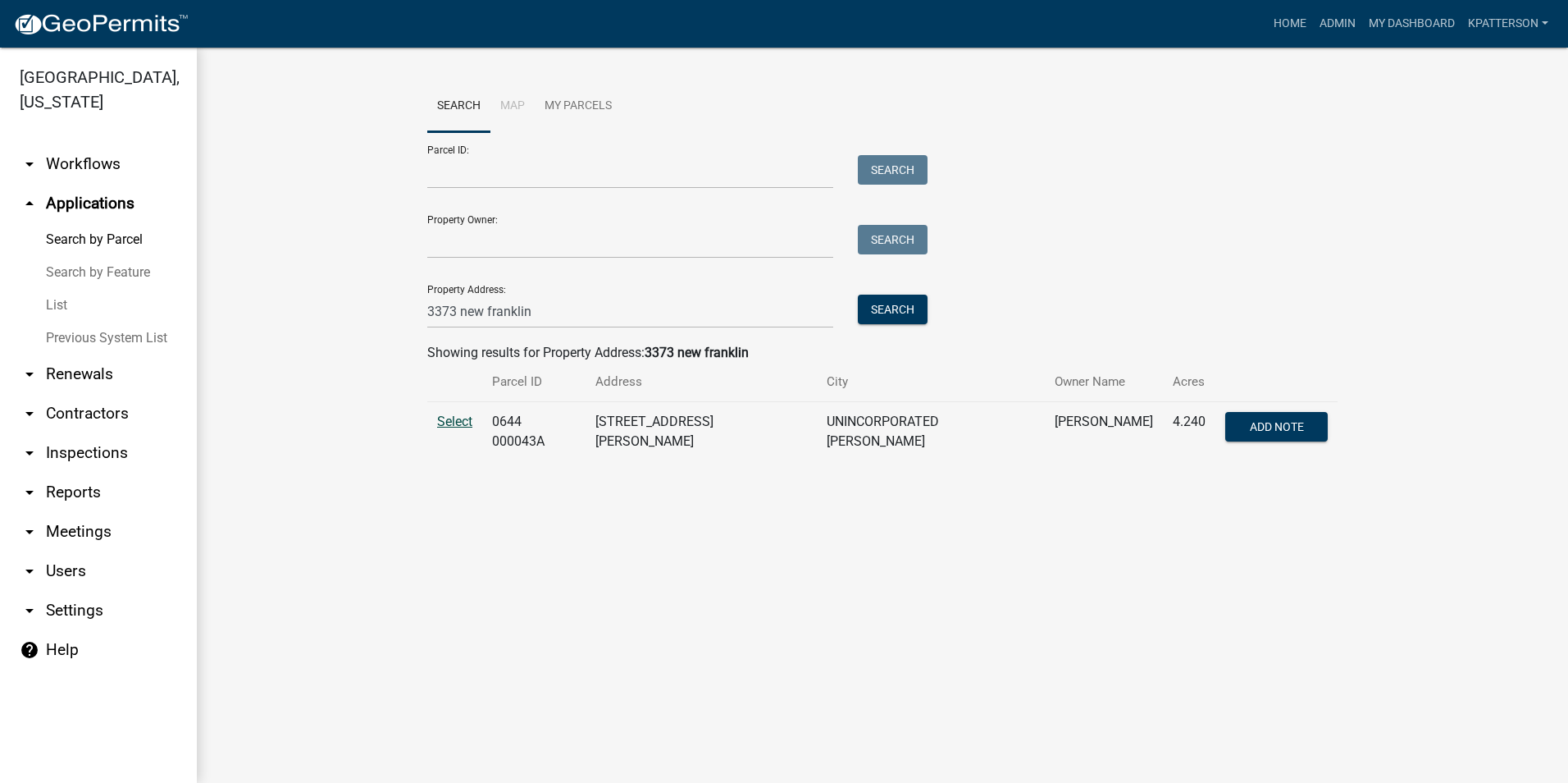
click at [471, 428] on span "Select" at bounding box center [454, 421] width 36 height 16
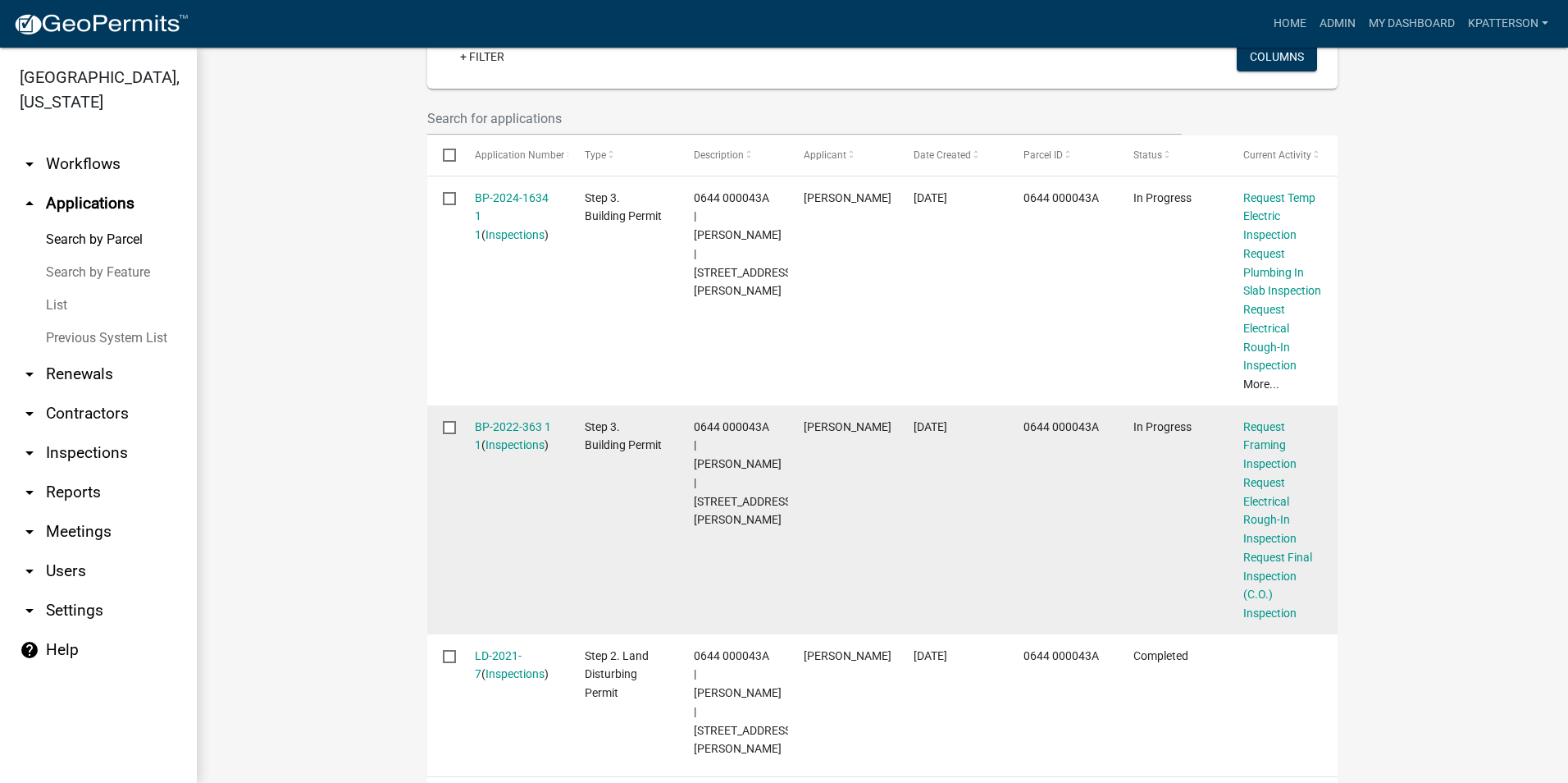
scroll to position [574, 0]
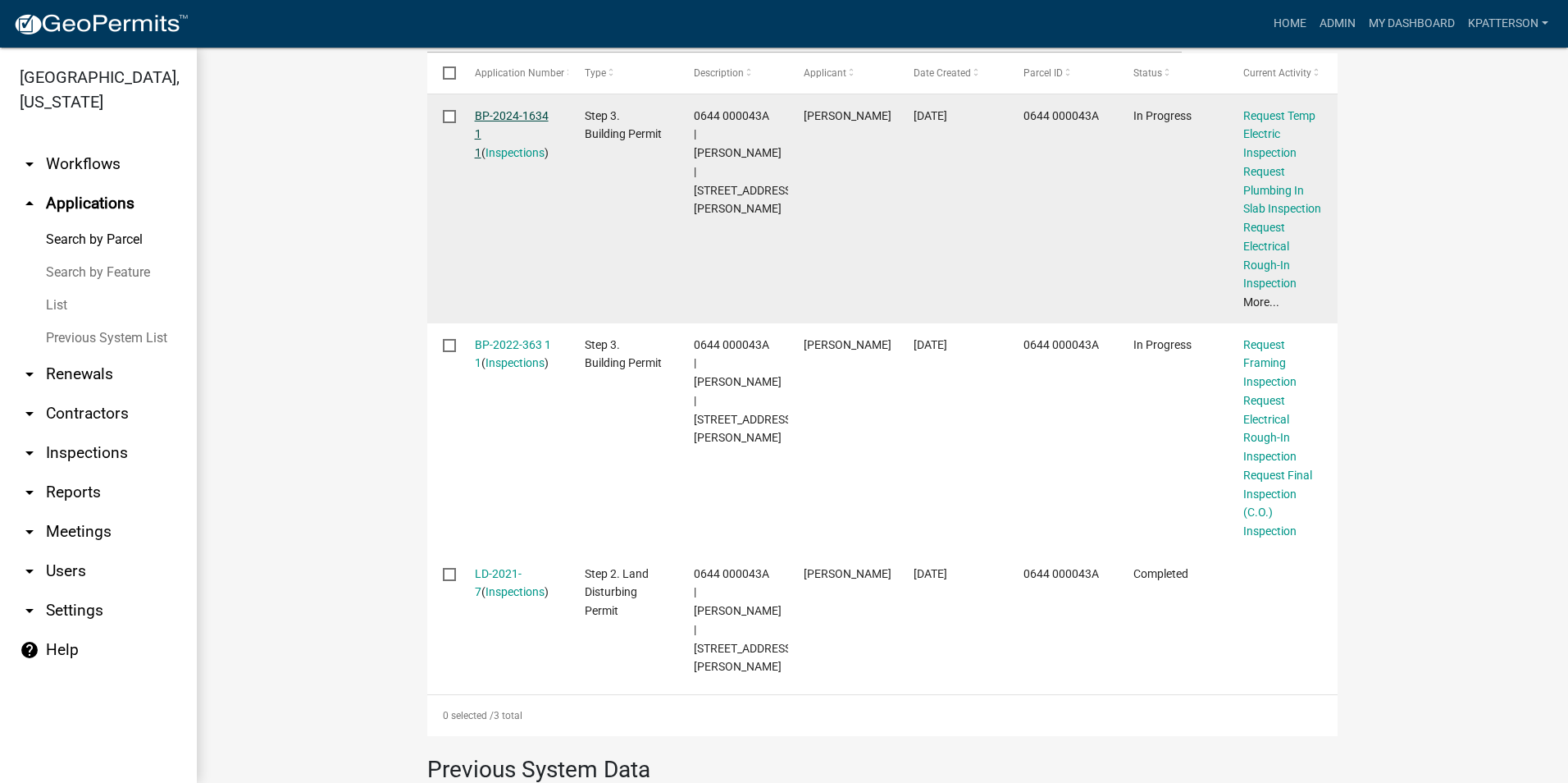
click at [506, 114] on link "BP-2024-1634 1 1" at bounding box center [512, 135] width 74 height 51
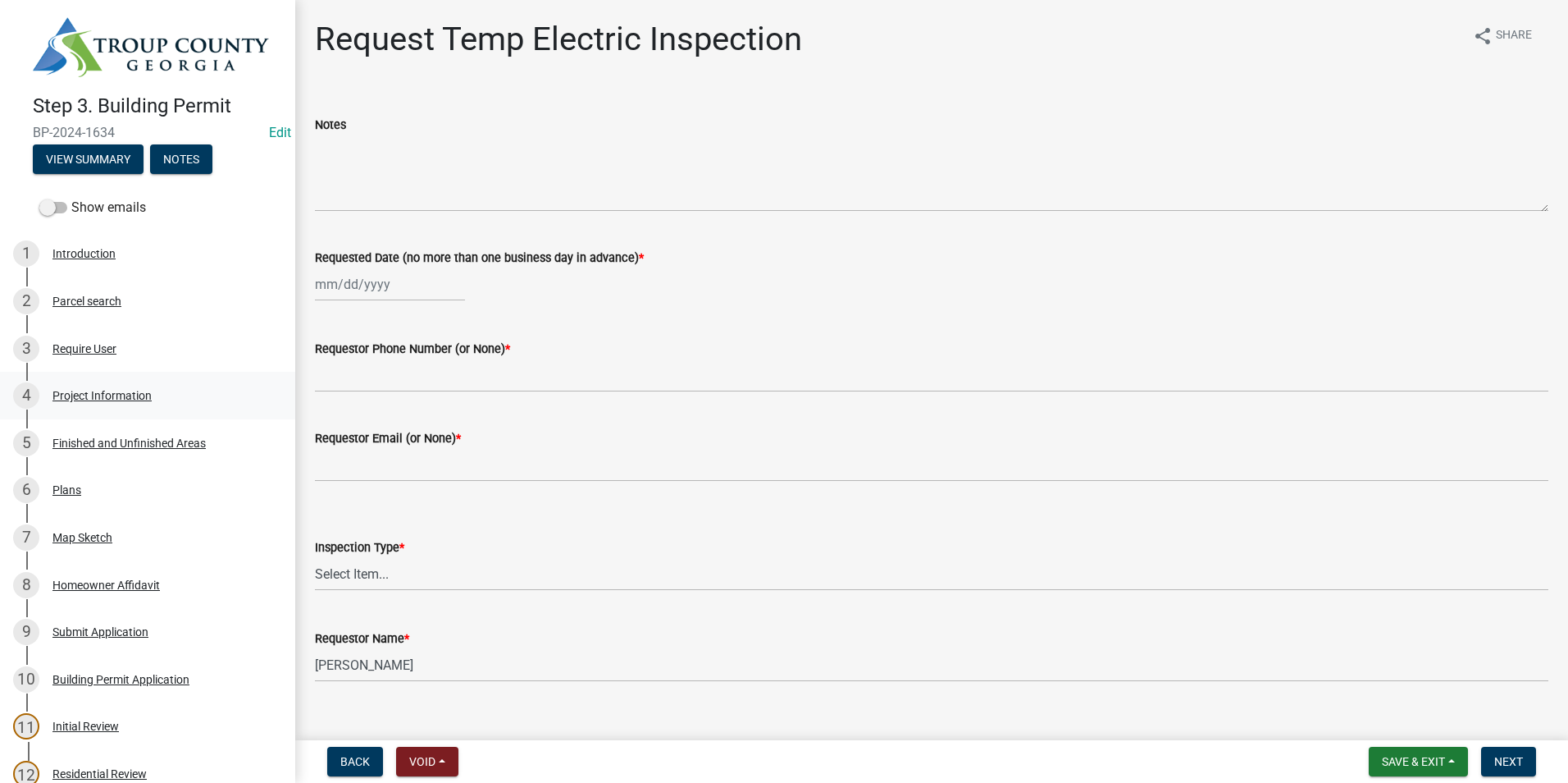
click at [115, 401] on div "4 Project Information" at bounding box center [141, 395] width 256 height 26
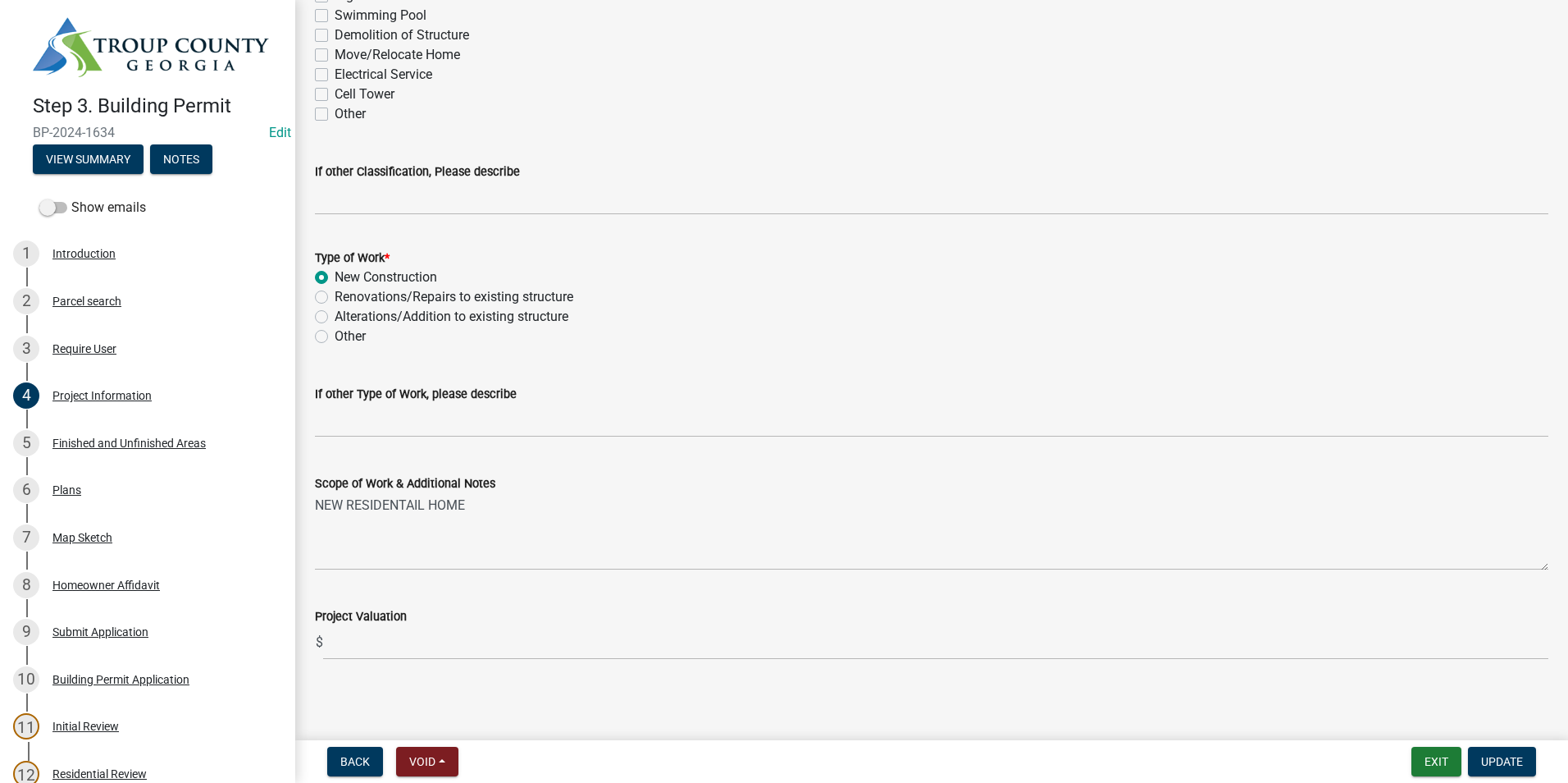
scroll to position [1497, 0]
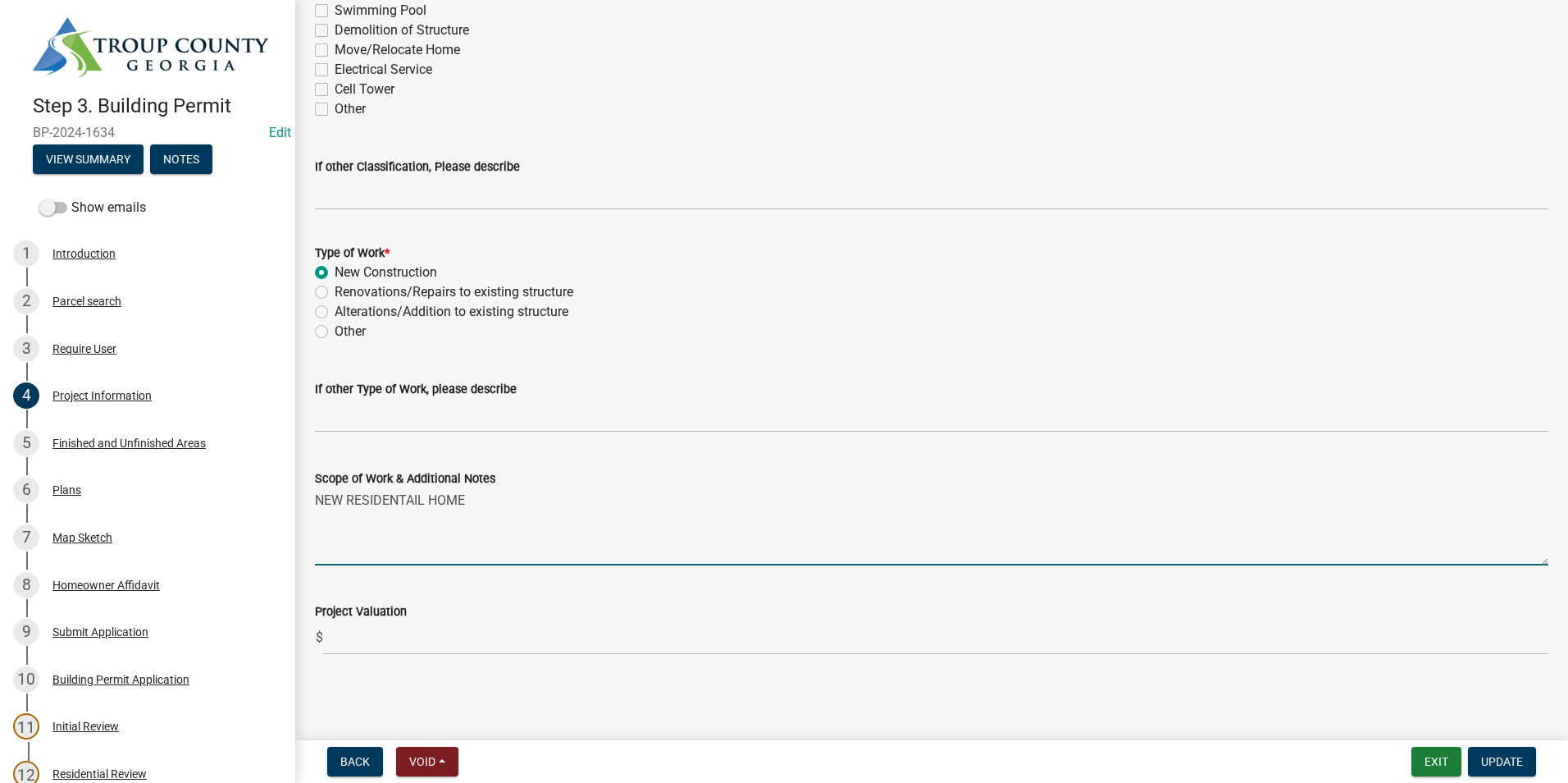
drag, startPoint x: 426, startPoint y: 502, endPoint x: 342, endPoint y: 515, distance: 85.0
click at [342, 515] on textarea "NEW RESIDENTAIL HOME" at bounding box center [931, 527] width 1234 height 77
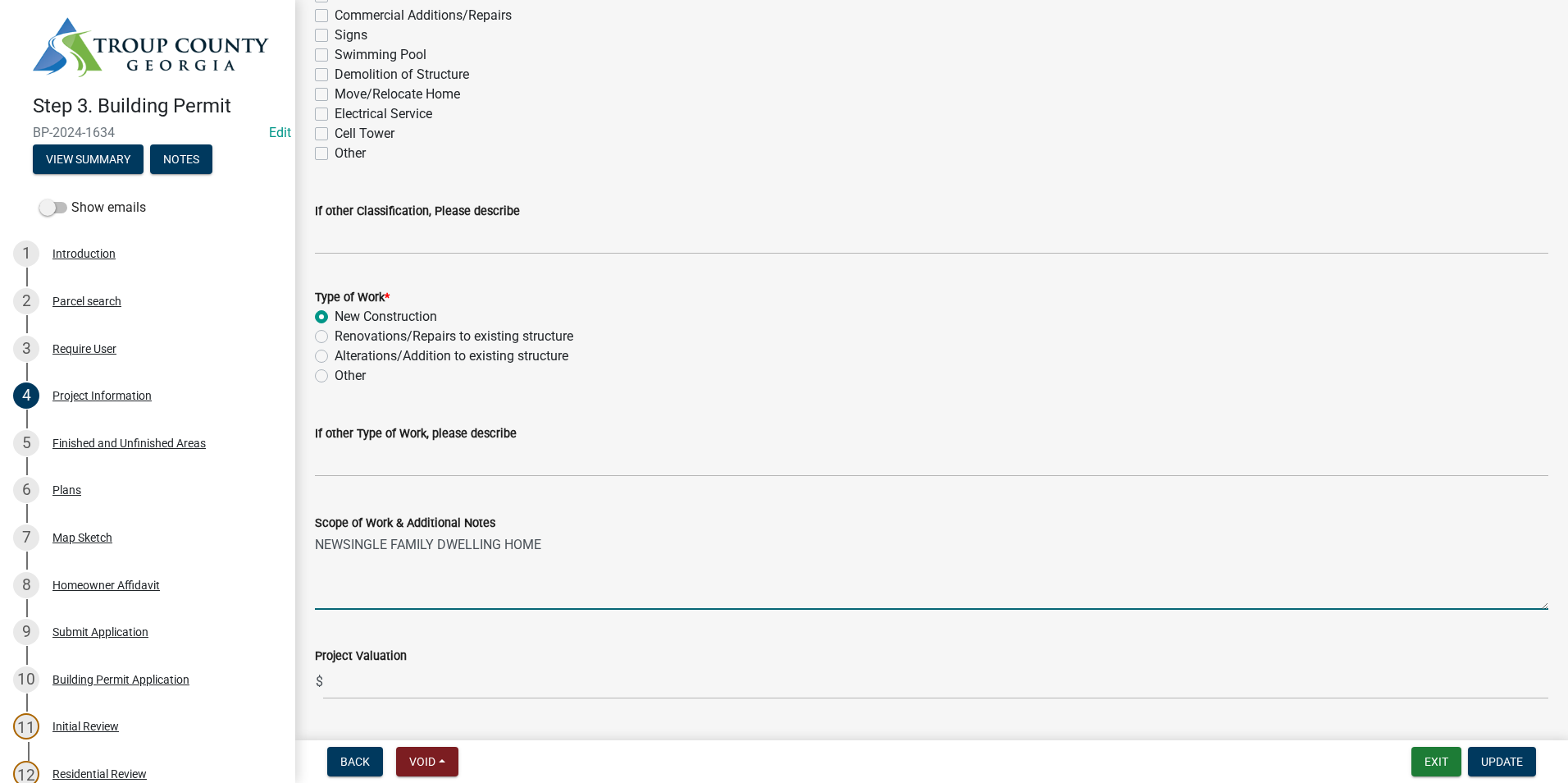
scroll to position [1415, 0]
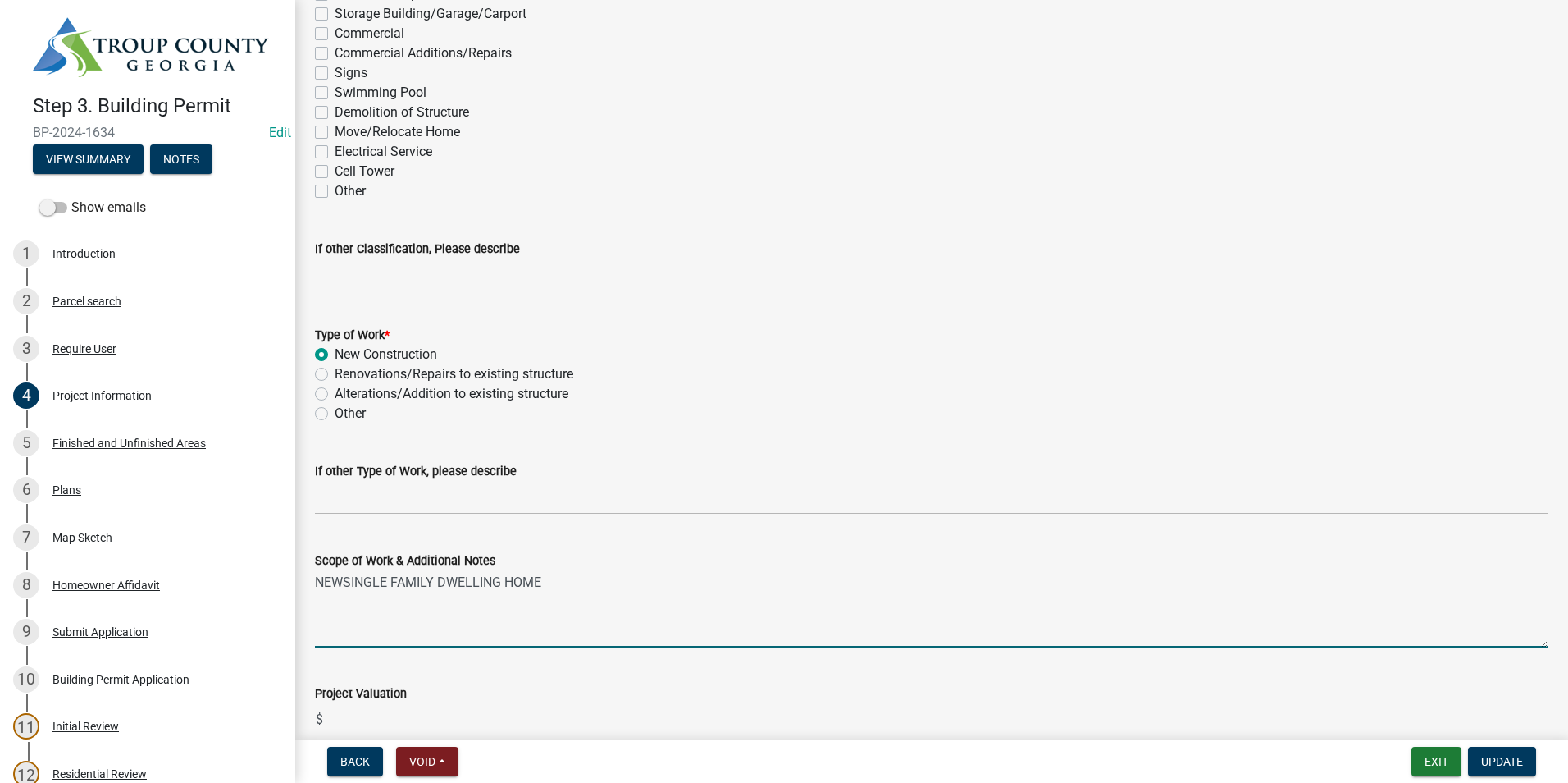
drag, startPoint x: 557, startPoint y: 597, endPoint x: 504, endPoint y: 619, distance: 57.4
click at [504, 619] on textarea "NEWSINGLE FAMILY DWELLING HOME" at bounding box center [931, 608] width 1234 height 77
type textarea "NEWSINGLE FAMILY DWELLING"
click at [1509, 762] on span "Update" at bounding box center [1502, 760] width 42 height 13
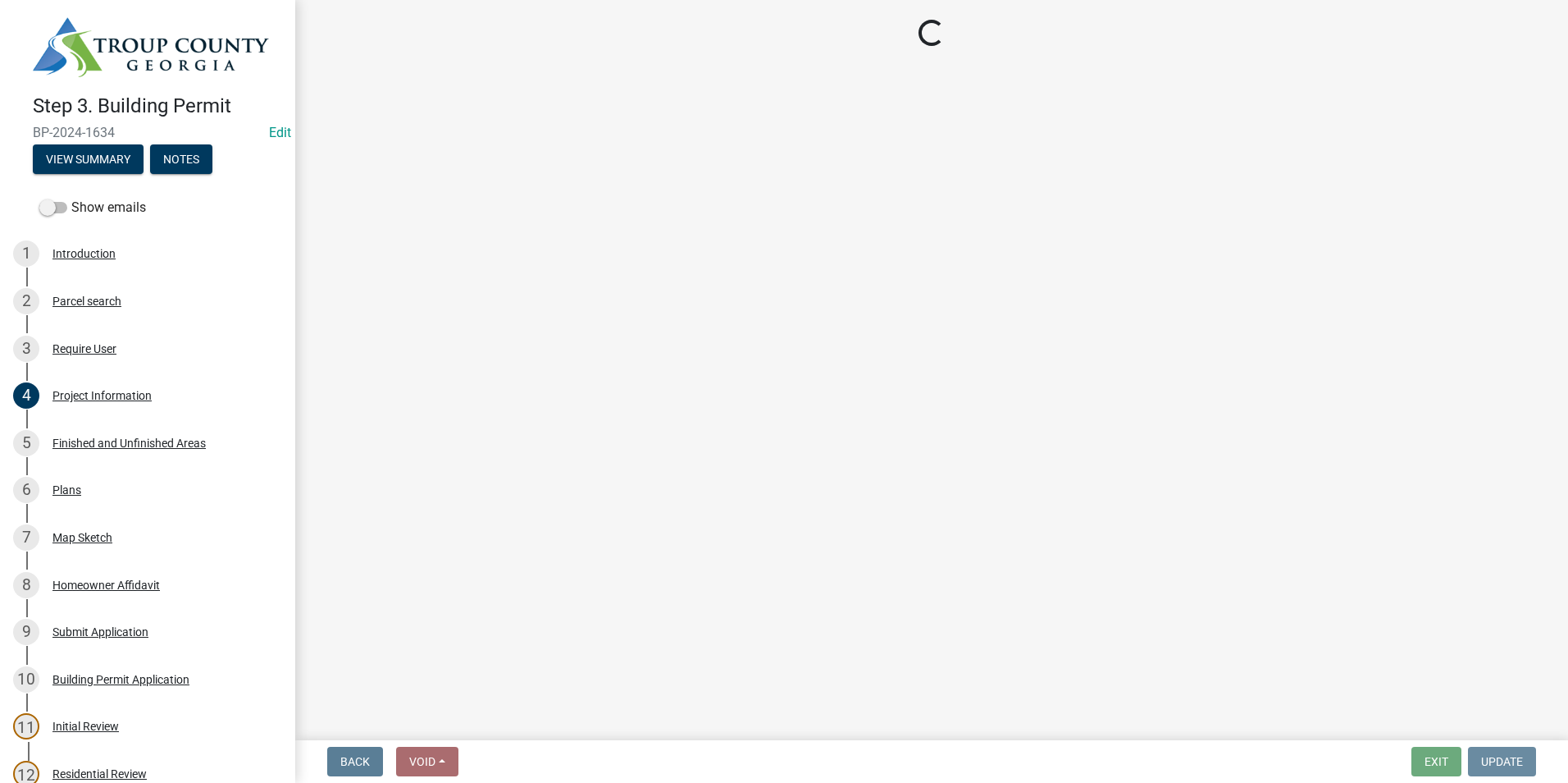
scroll to position [0, 0]
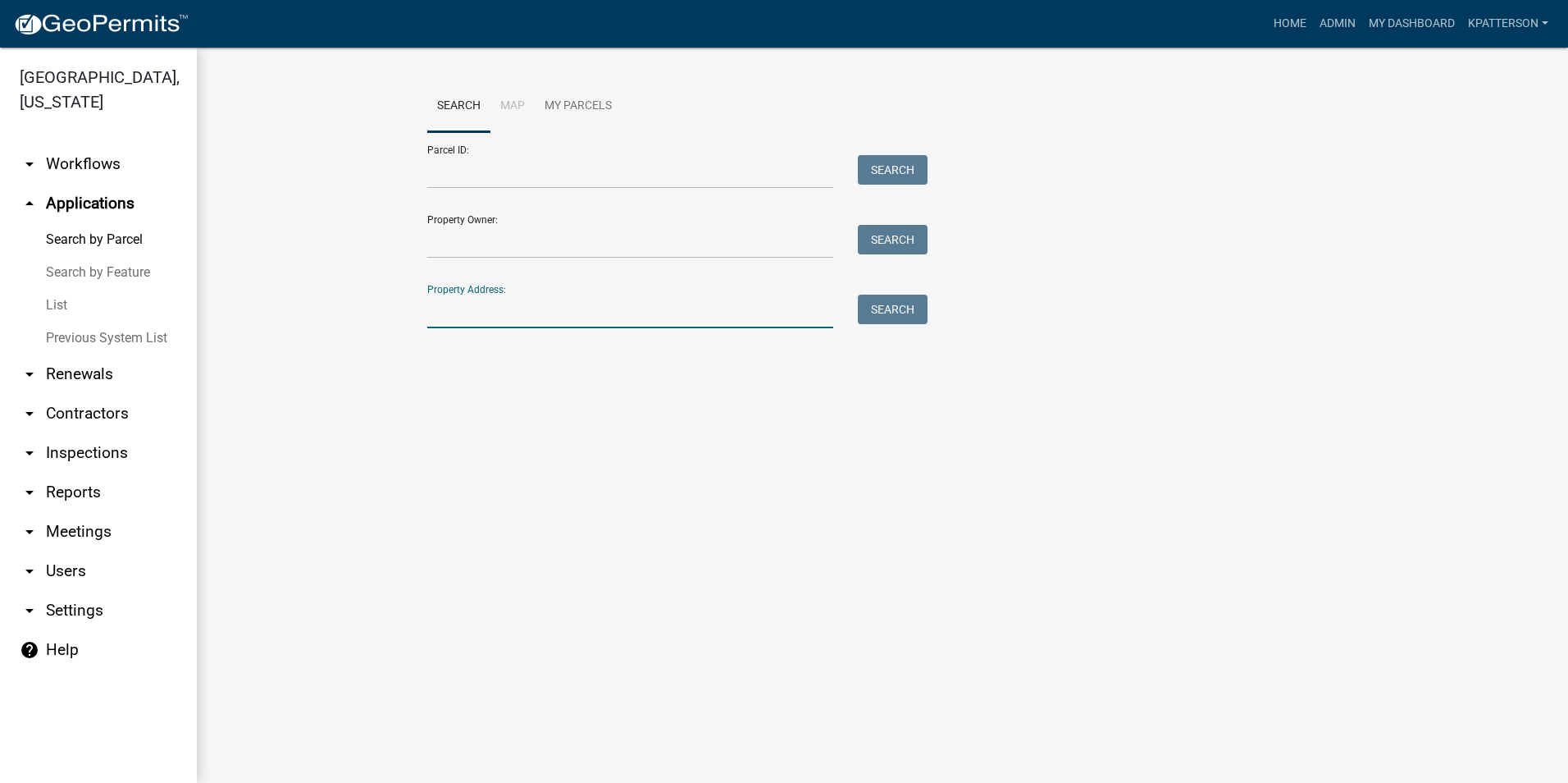
click at [504, 323] on input "Property Address:" at bounding box center [630, 311] width 406 height 34
type input "3373 new franklin"
click at [912, 310] on button "Search" at bounding box center [892, 309] width 69 height 30
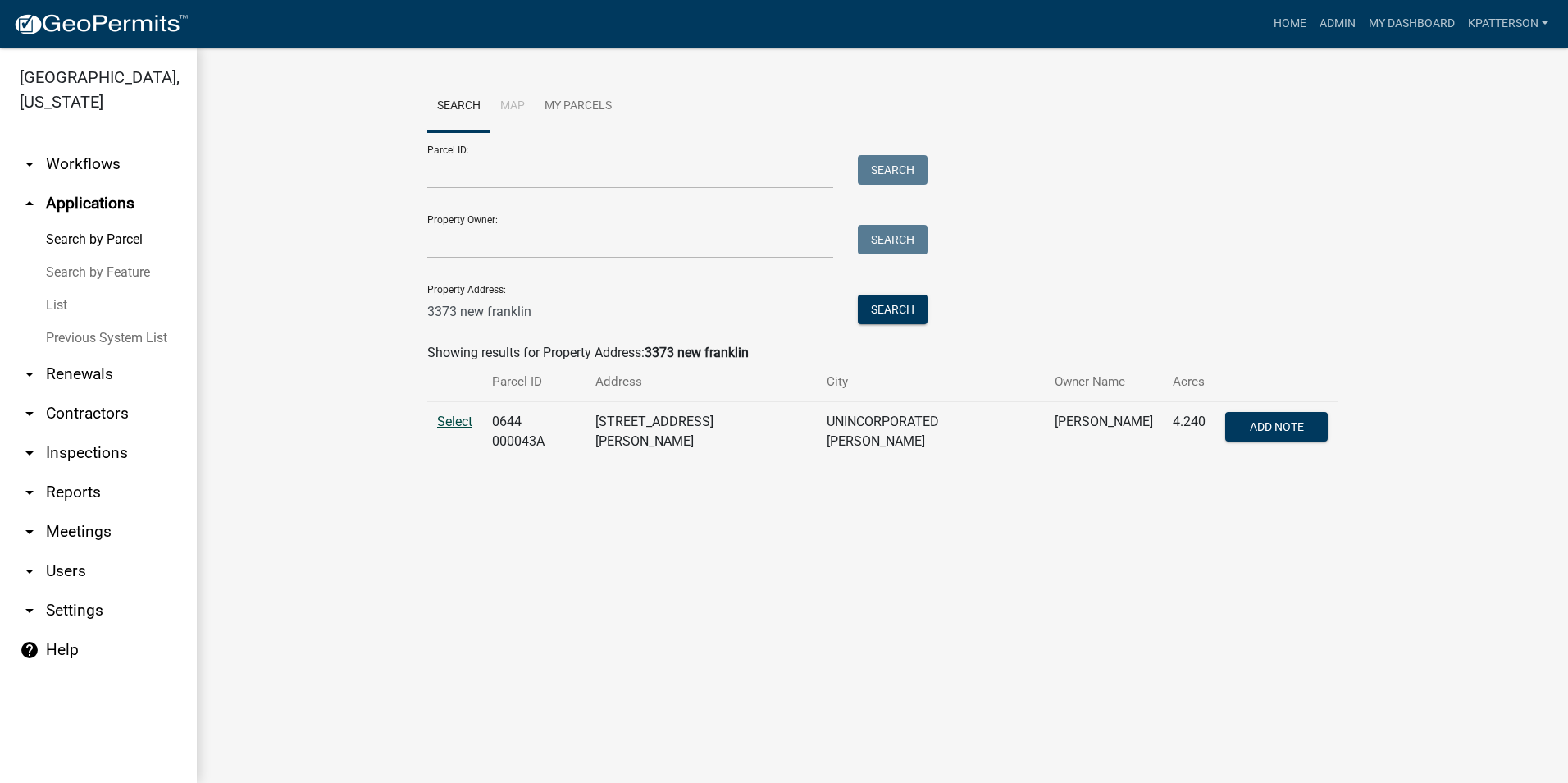
click at [466, 421] on span "Select" at bounding box center [454, 421] width 36 height 16
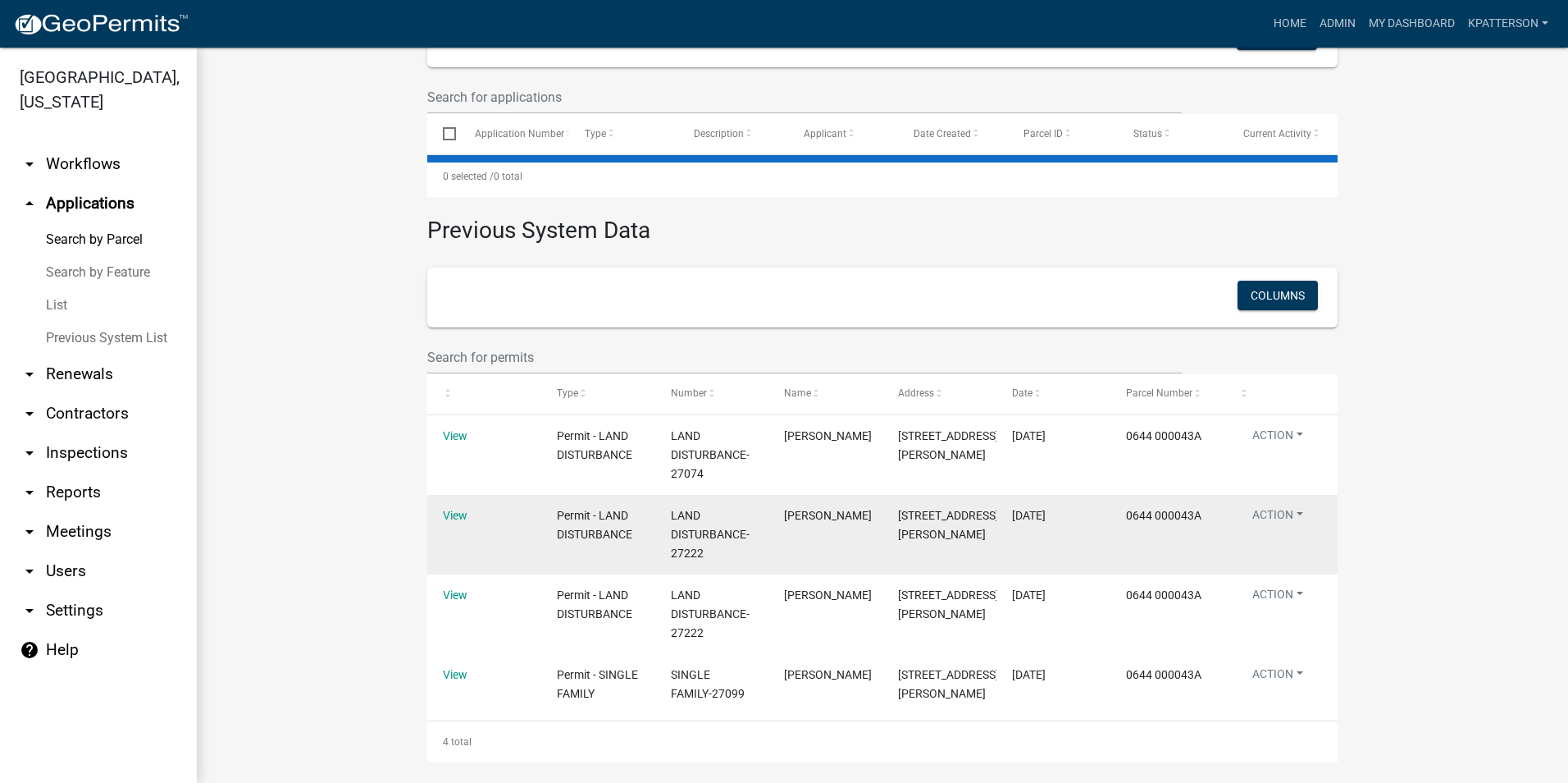
scroll to position [520, 0]
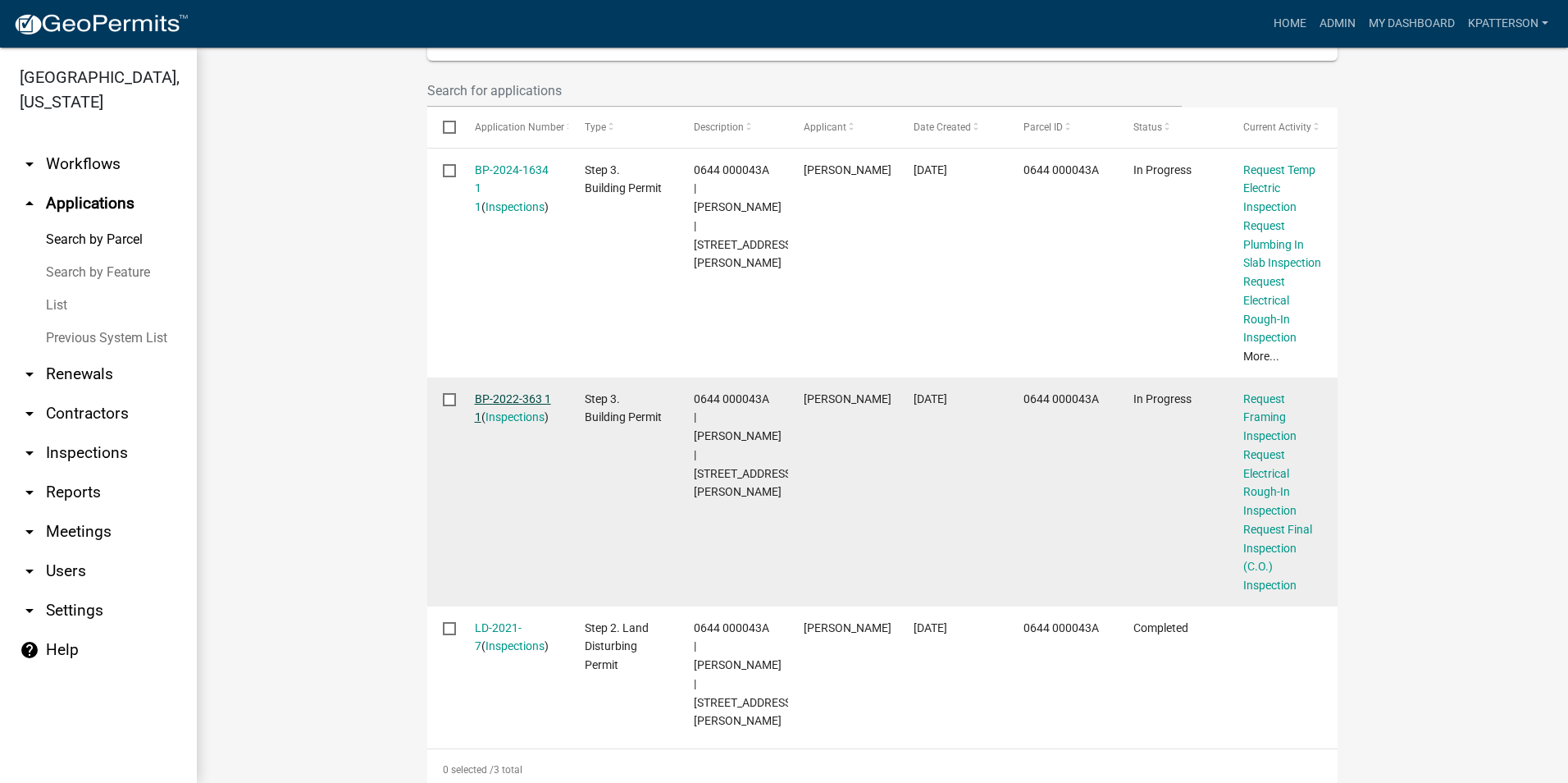
click at [534, 415] on link "BP-2022-363 1 1" at bounding box center [513, 408] width 76 height 32
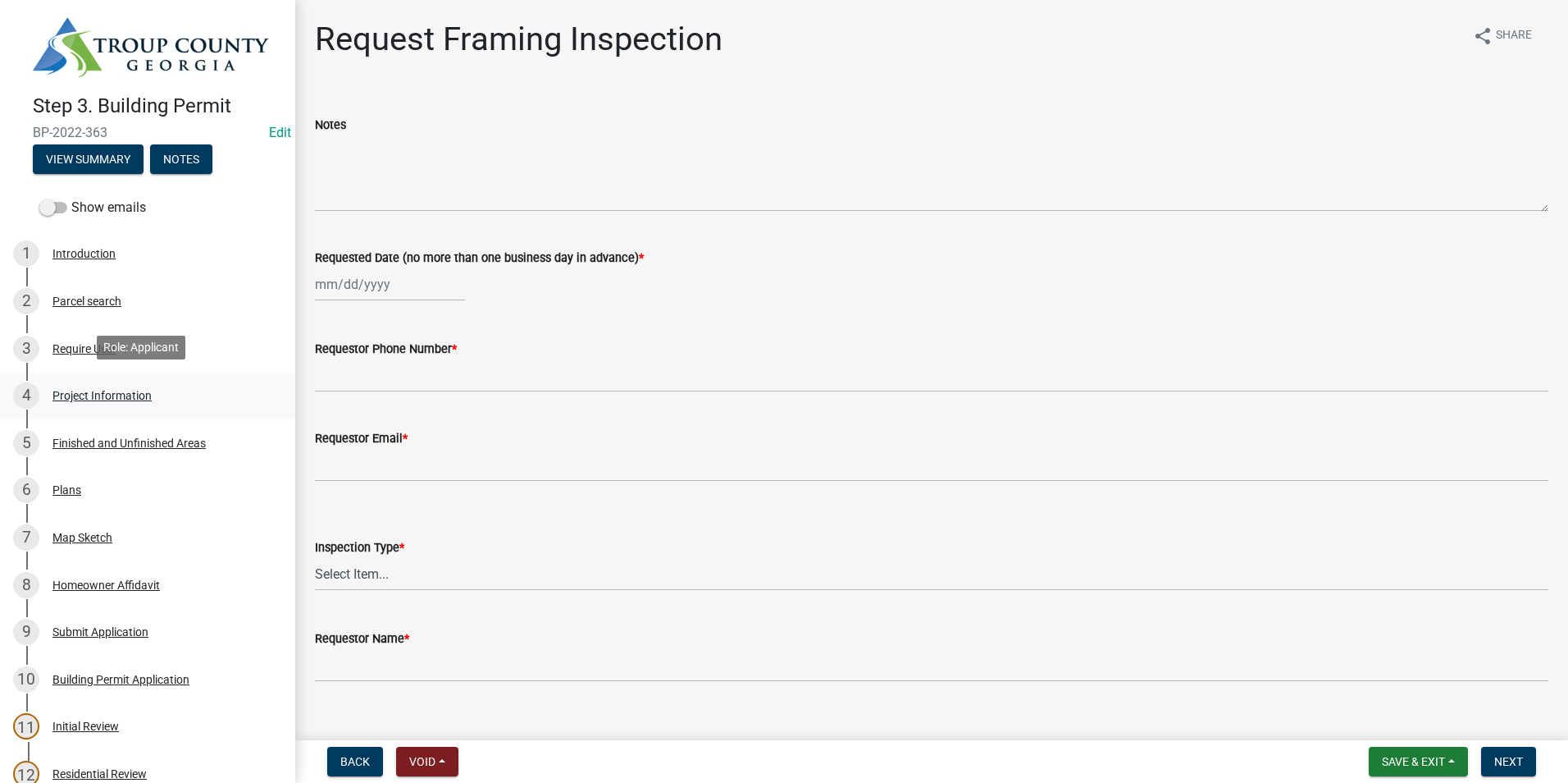
click at [206, 389] on div "4 Project Information" at bounding box center [141, 395] width 256 height 26
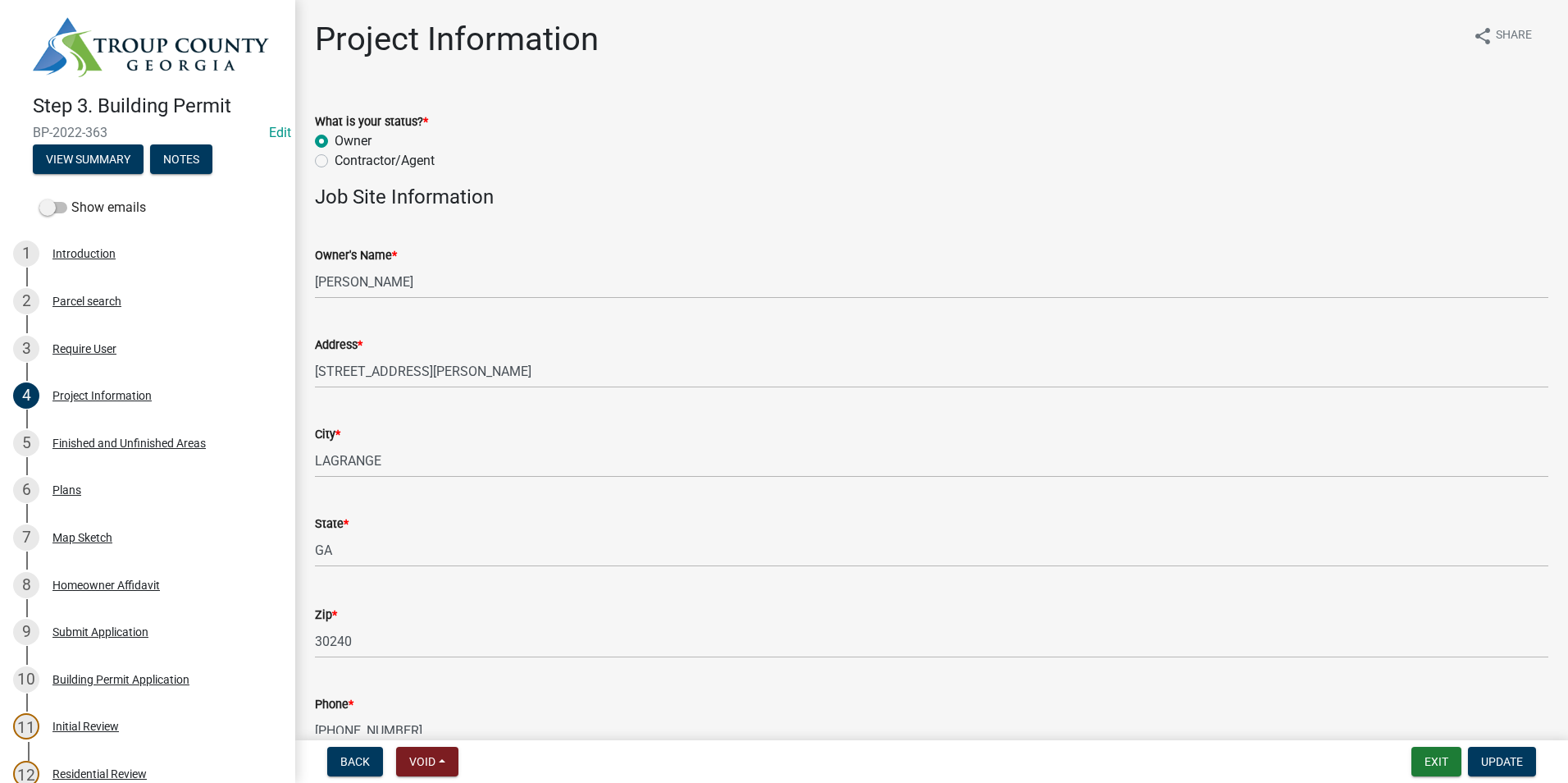
drag, startPoint x: 256, startPoint y: 0, endPoint x: 974, endPoint y: 58, distance: 720.3
click at [974, 58] on div "Project Information share Share" at bounding box center [931, 46] width 1234 height 52
drag, startPoint x: 562, startPoint y: 199, endPoint x: 1016, endPoint y: 119, distance: 461.0
click at [1016, 119] on div "What is your status? *" at bounding box center [931, 121] width 1234 height 20
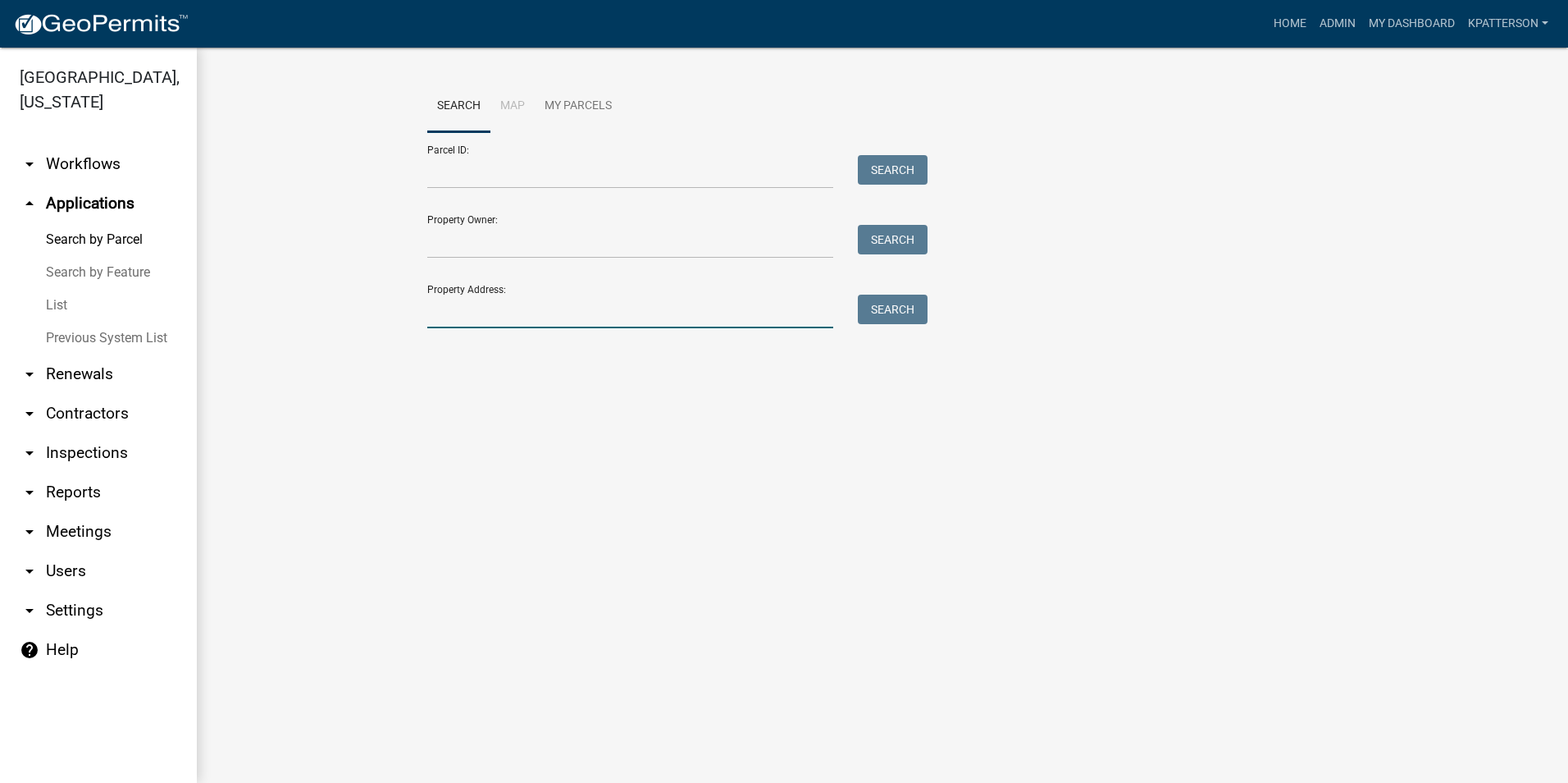
click at [519, 317] on input "Property Address:" at bounding box center [630, 311] width 406 height 34
type input "3"
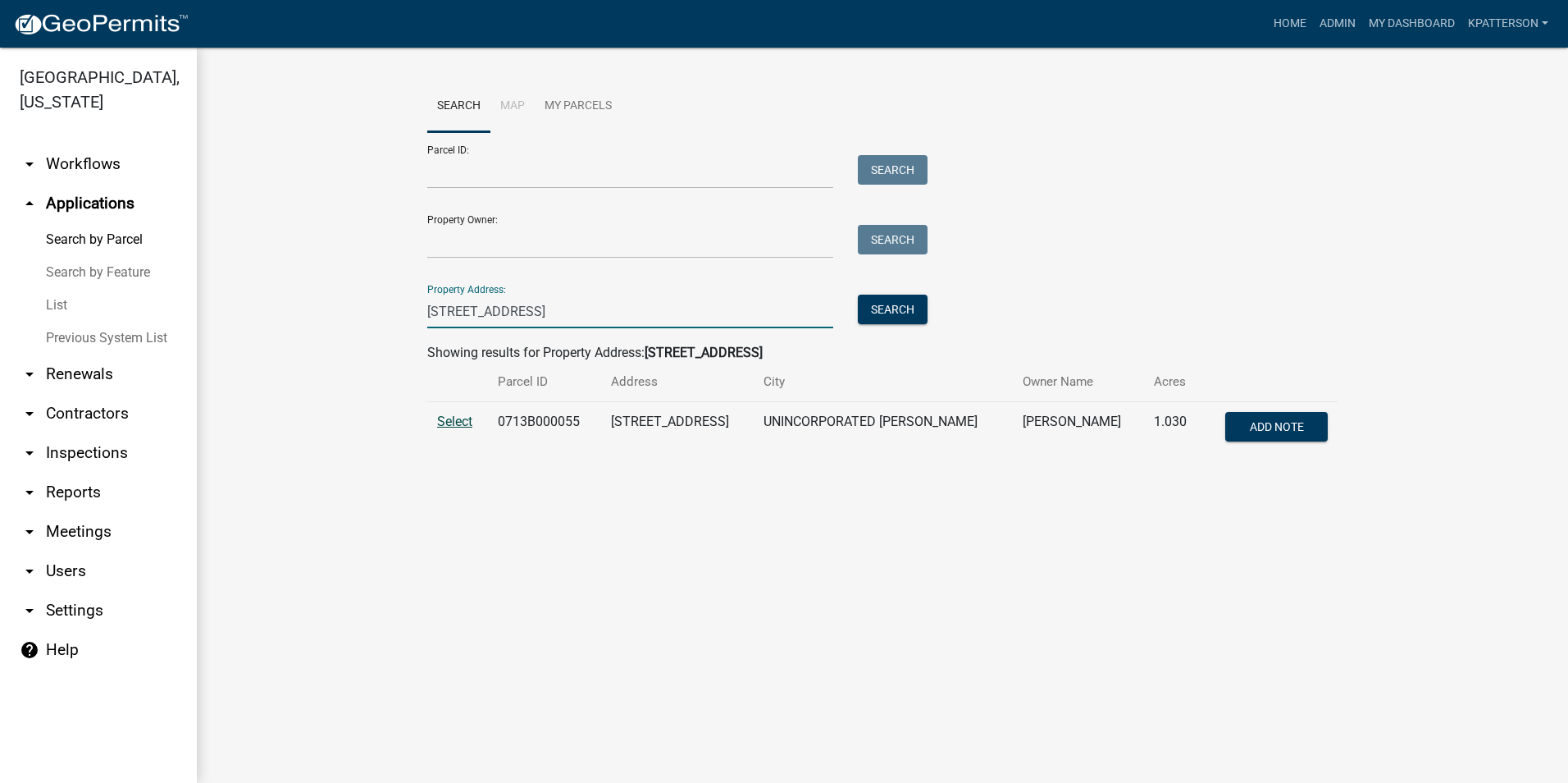
click at [469, 421] on span "Select" at bounding box center [454, 421] width 36 height 16
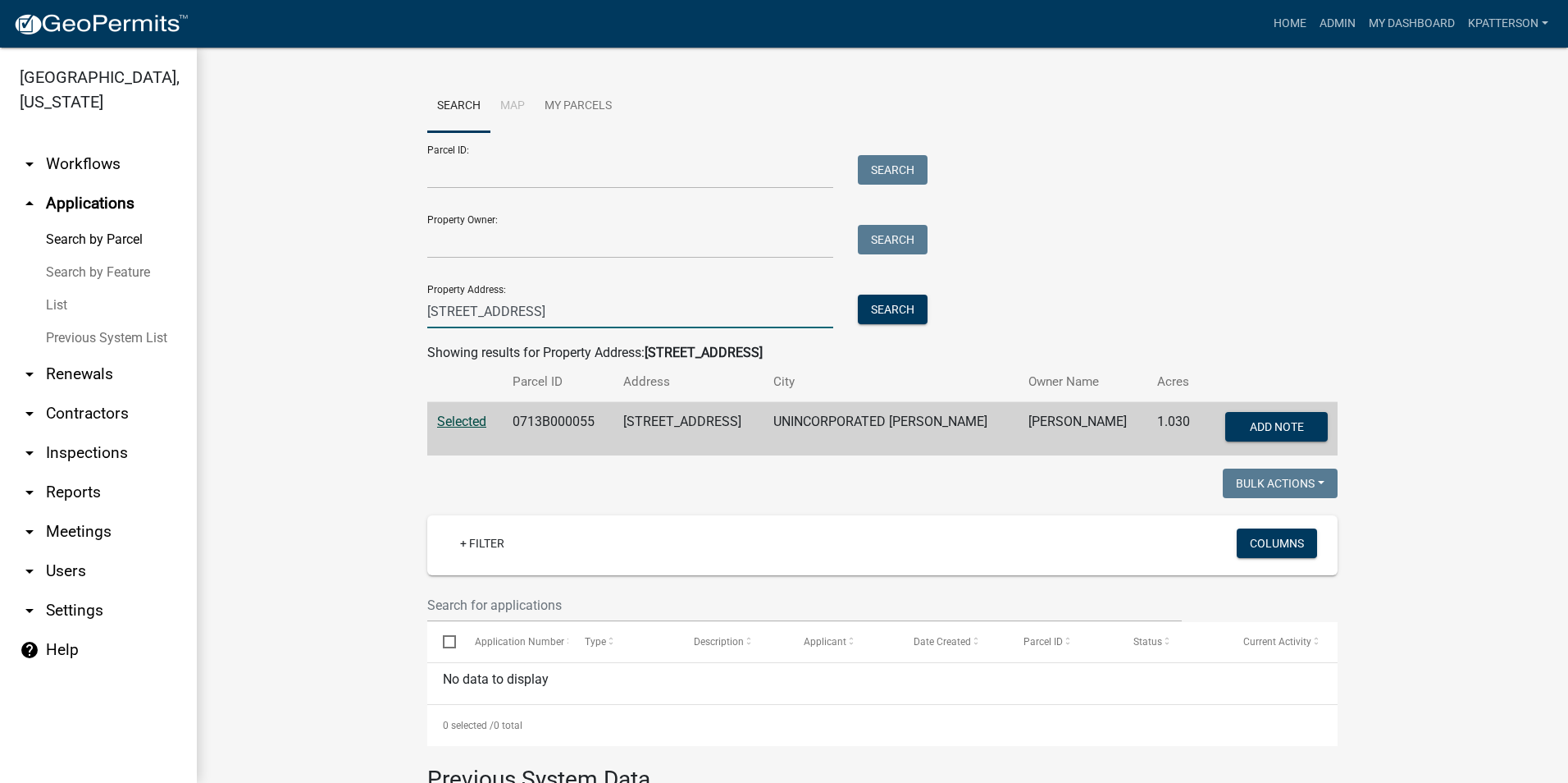
click at [454, 322] on input "3055 WEST POINT" at bounding box center [630, 311] width 406 height 34
type input "3056 WEST POINT"
click at [876, 303] on button "Search" at bounding box center [892, 309] width 69 height 30
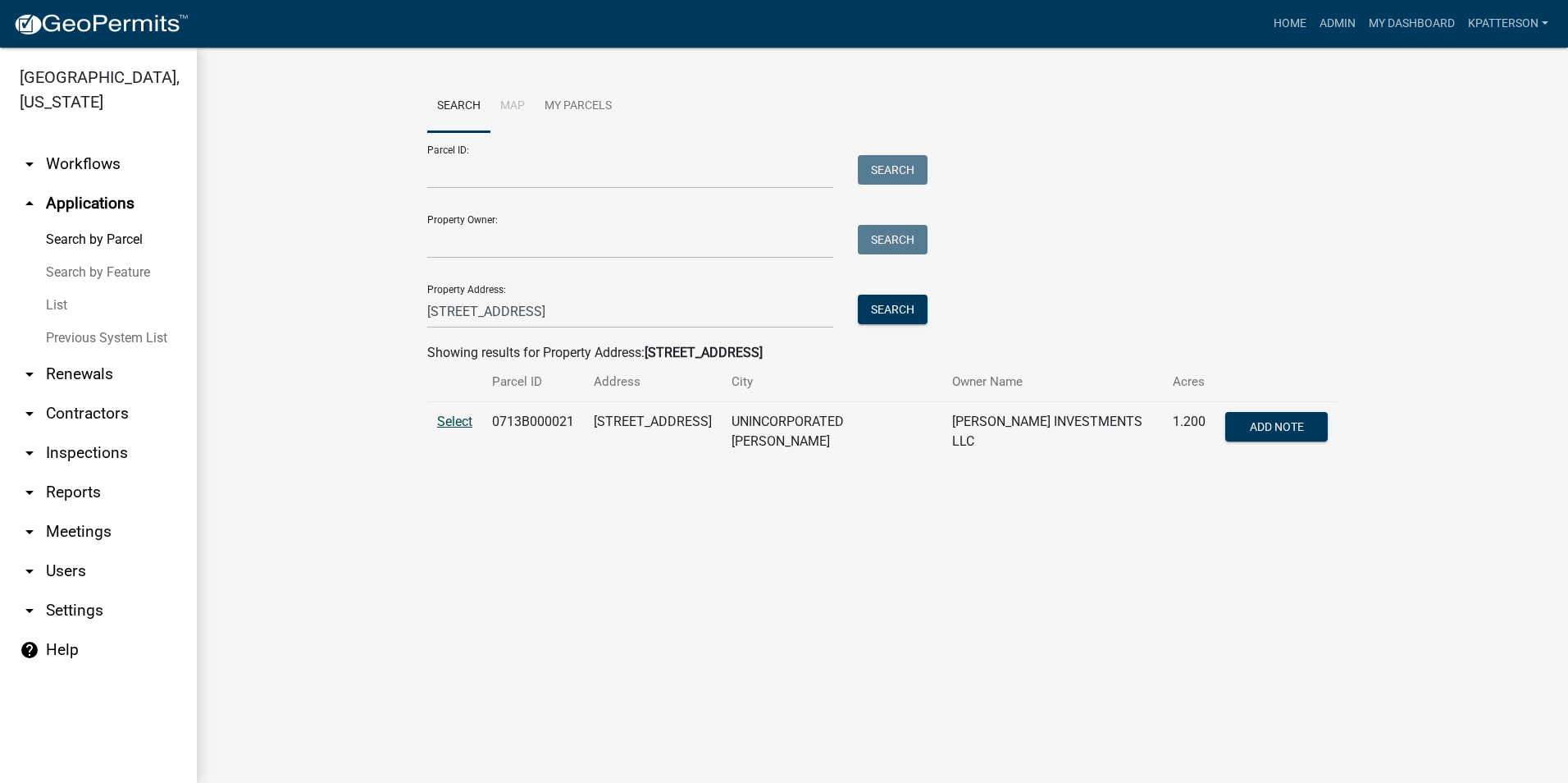
click at [448, 416] on span "Select" at bounding box center [454, 421] width 36 height 16
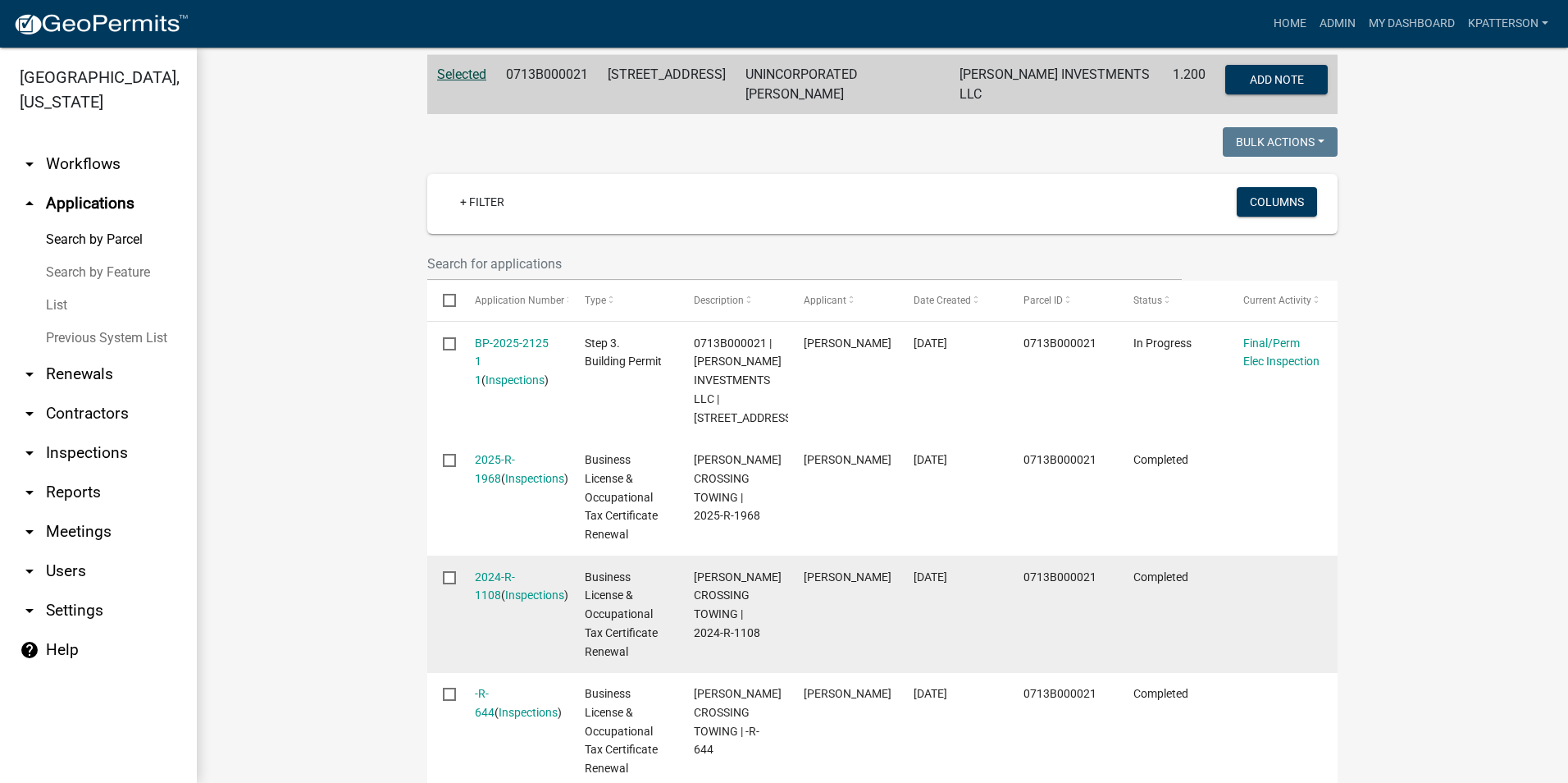
scroll to position [296, 0]
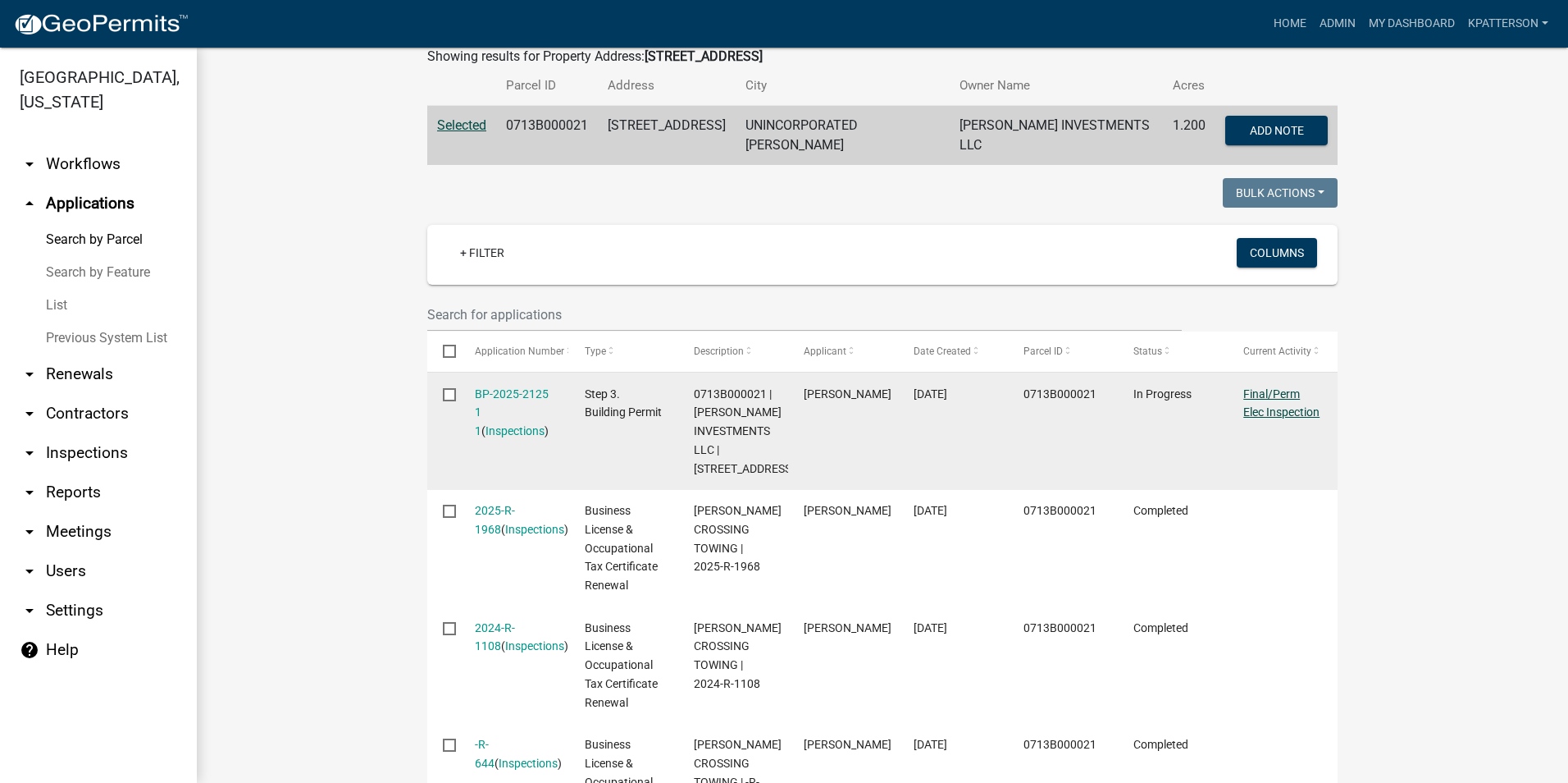
click at [1252, 394] on link "Final/Perm Elec Inspection" at bounding box center [1281, 403] width 76 height 32
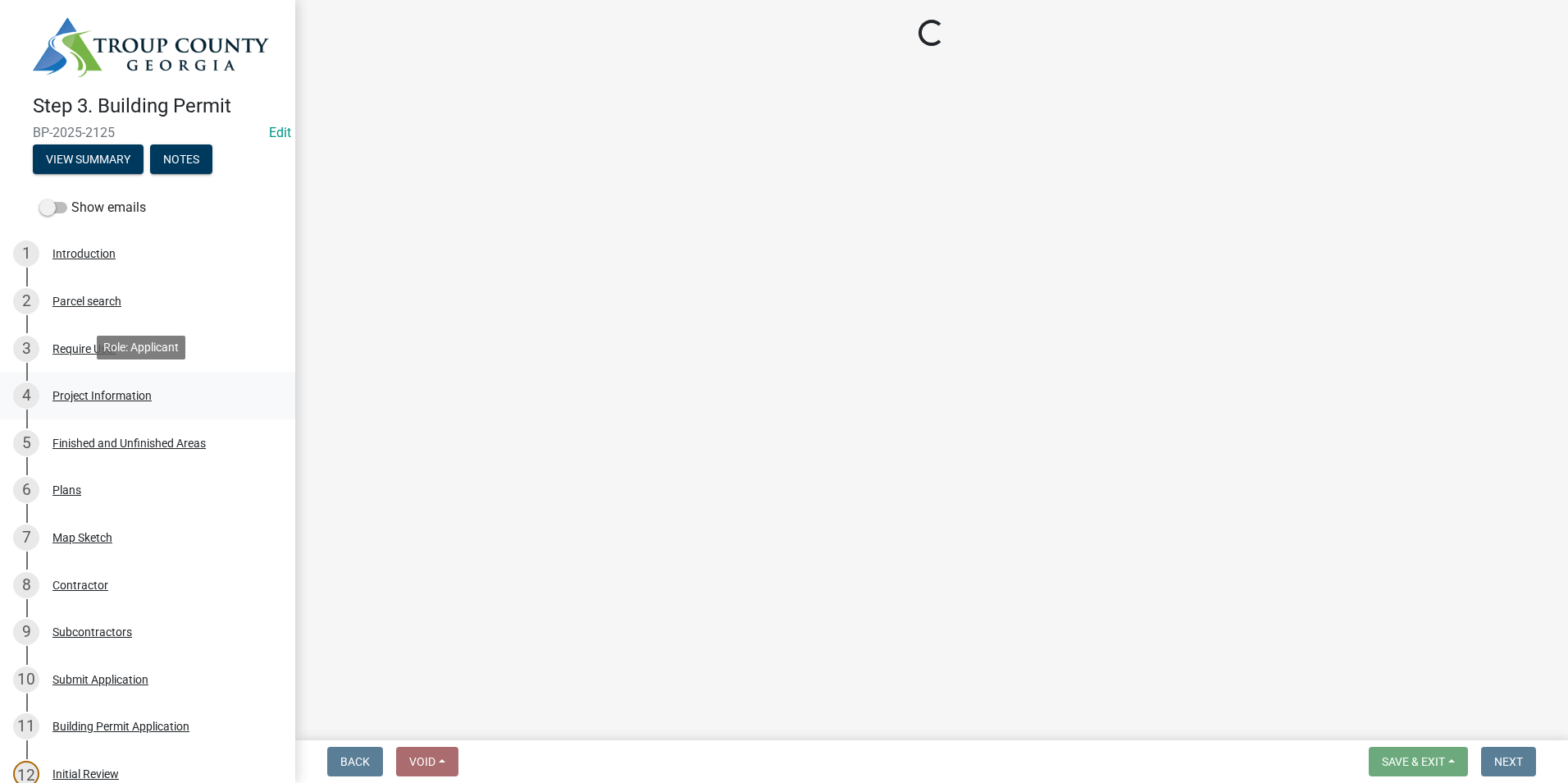
click at [98, 392] on div "Project Information" at bounding box center [102, 395] width 99 height 11
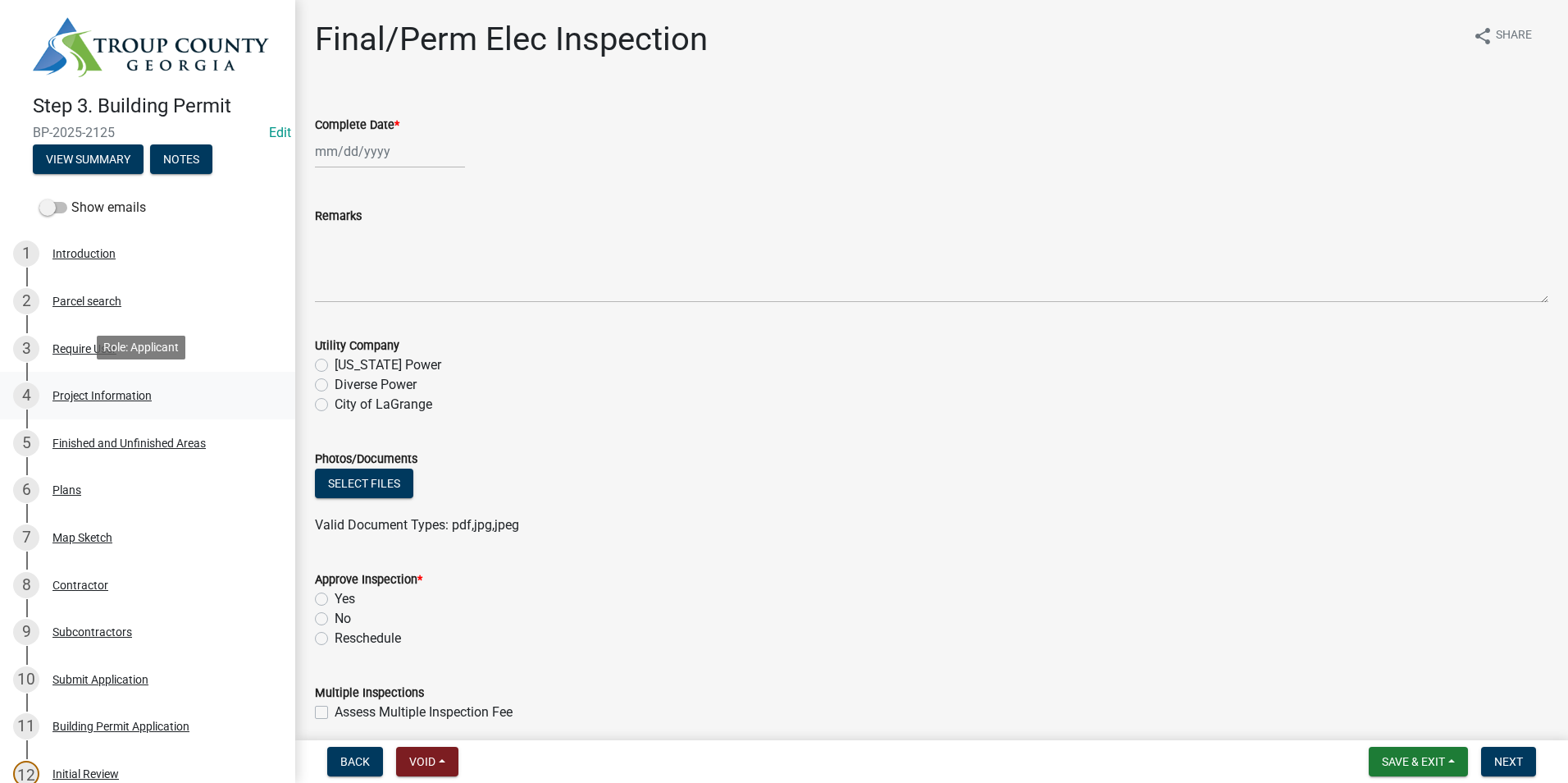
drag, startPoint x: 189, startPoint y: 382, endPoint x: 218, endPoint y: 383, distance: 29.0
click at [190, 382] on div "4 Project Information" at bounding box center [141, 395] width 256 height 26
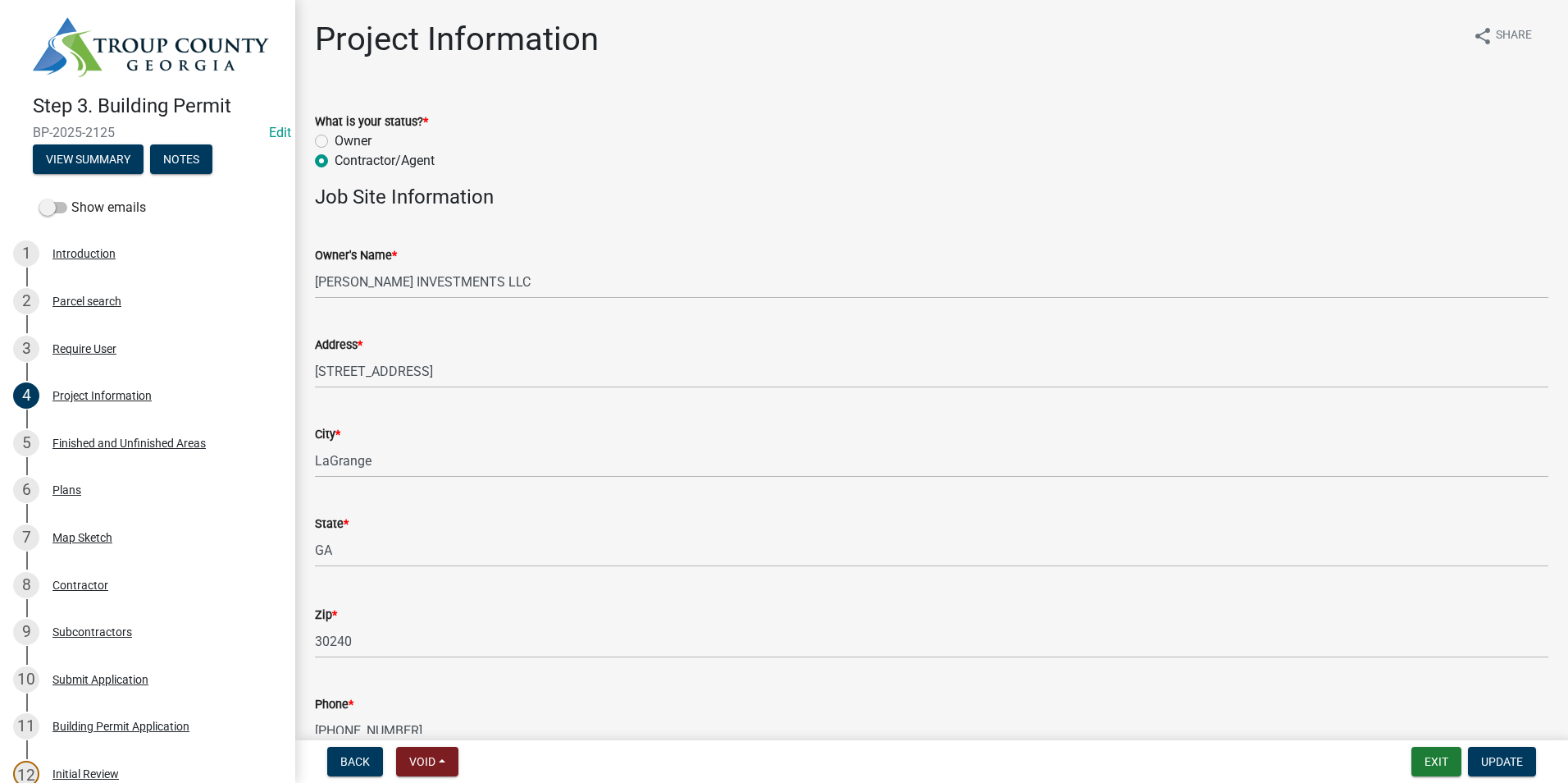
drag, startPoint x: 306, startPoint y: 283, endPoint x: 399, endPoint y: 289, distance: 93.2
click at [407, 287] on div "Owner's Name * HUTCHINSON INVESTMENTS LLC" at bounding box center [931, 261] width 1258 height 76
drag, startPoint x: 313, startPoint y: 272, endPoint x: 367, endPoint y: 280, distance: 54.6
click at [367, 280] on div "Owner's Name * HUTCHINSON INVESTMENTS LLC" at bounding box center [931, 261] width 1258 height 76
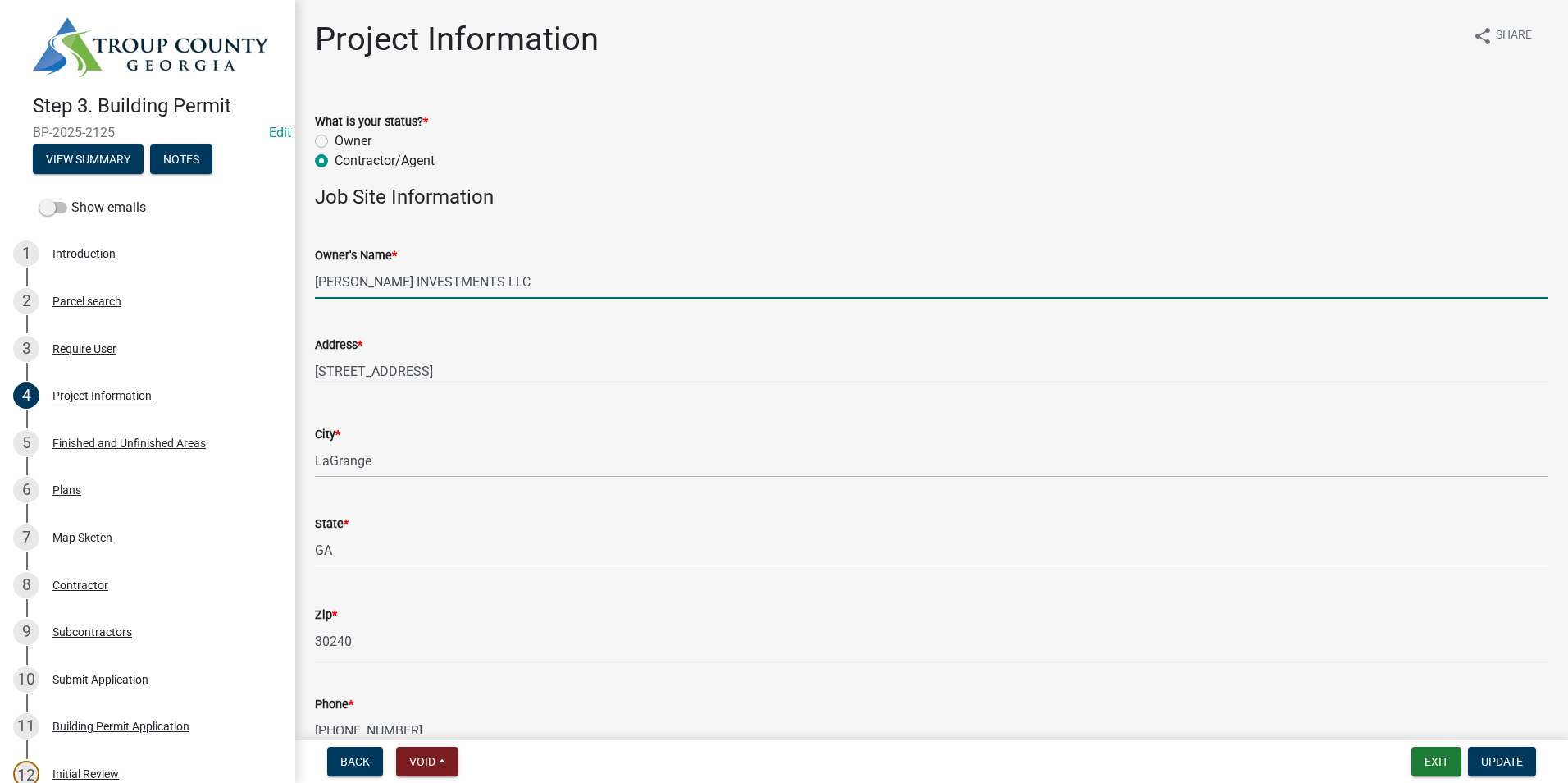
drag, startPoint x: 316, startPoint y: 281, endPoint x: 526, endPoint y: 289, distance: 210.2
click at [526, 289] on input "HUTCHINSON INVESTMENTS LLC" at bounding box center [931, 282] width 1234 height 34
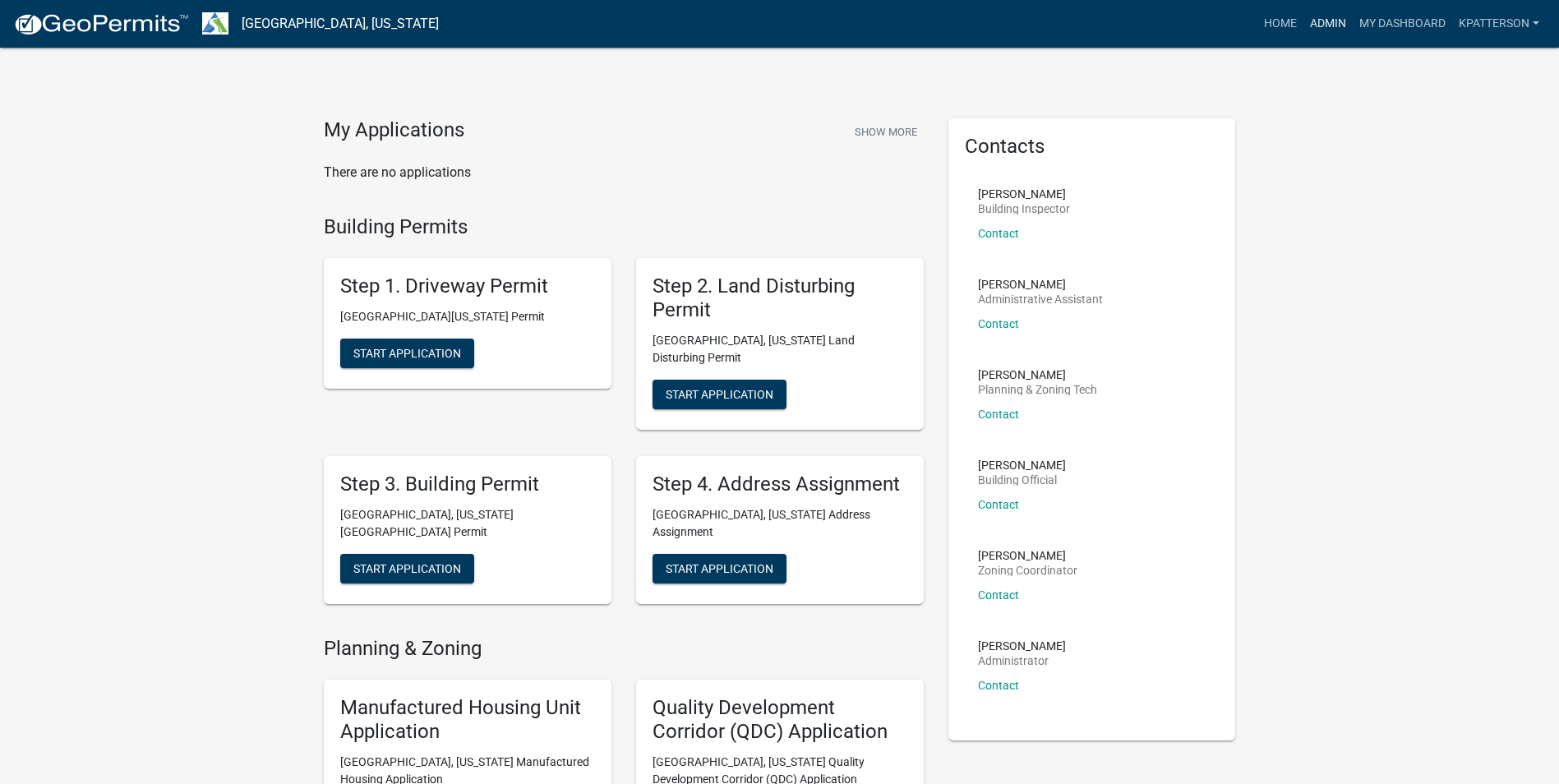
click at [1322, 22] on link "Admin" at bounding box center [1327, 23] width 50 height 31
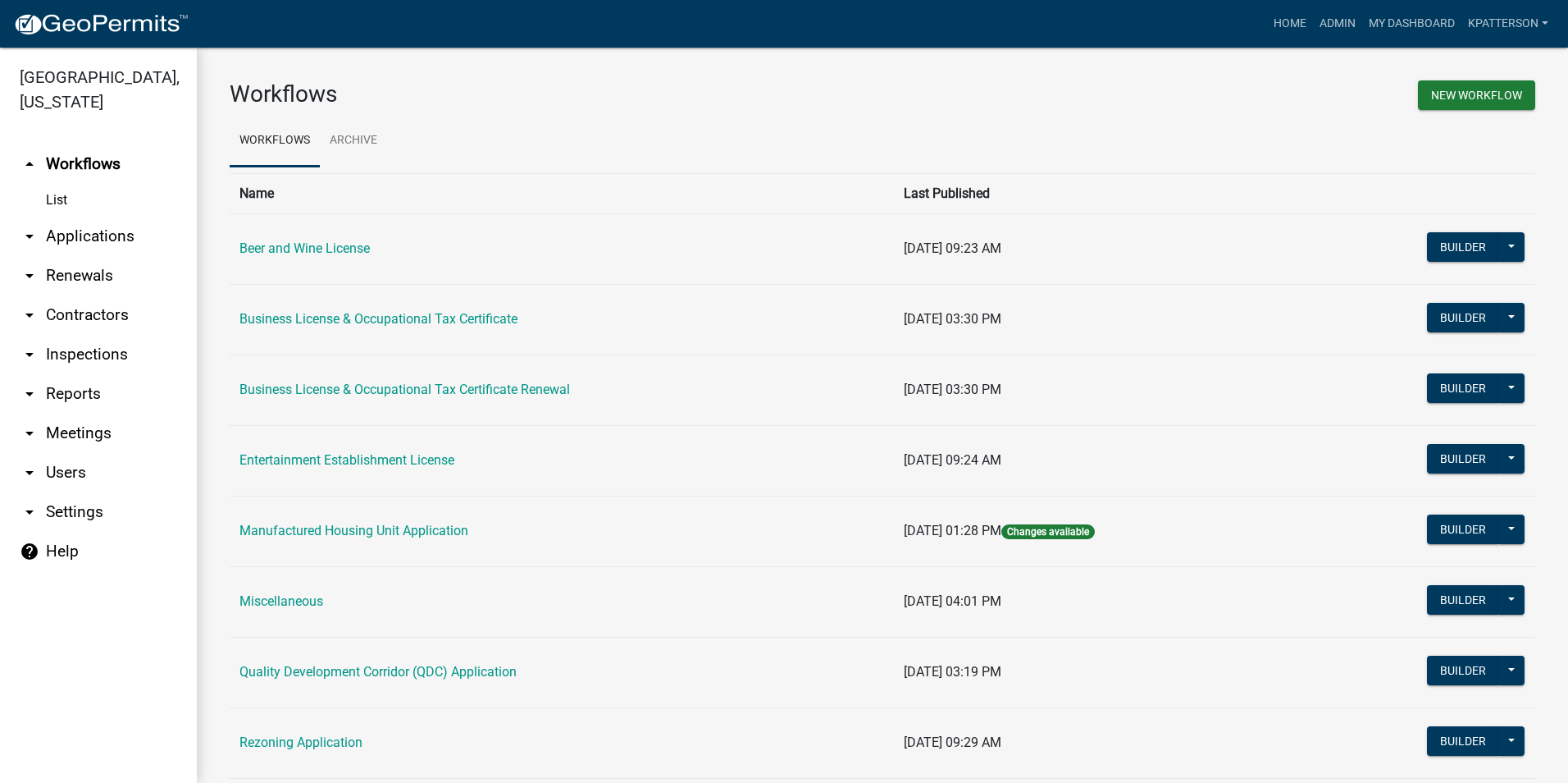
click at [92, 216] on link "arrow_drop_down Applications" at bounding box center [98, 236] width 197 height 39
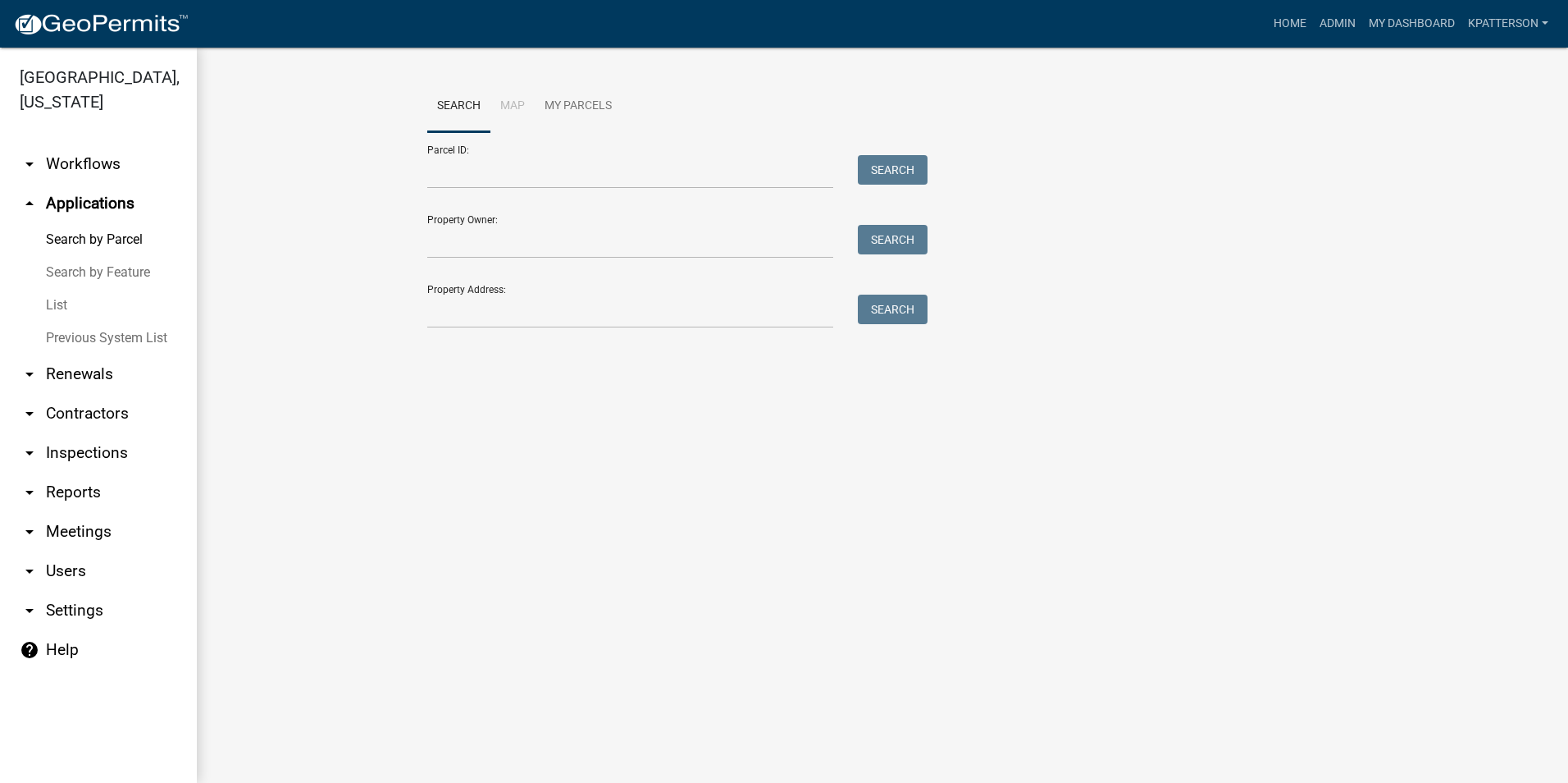
drag, startPoint x: 413, startPoint y: 303, endPoint x: 433, endPoint y: 320, distance: 26.2
click at [419, 307] on wm-workflow-application-search-view "Search Map My Parcels Parcel ID: Search Property Owner: Search Property Address…" at bounding box center [882, 212] width 1306 height 262
click at [460, 329] on div "Search Map My Parcels Parcel ID: Search Property Owner: Search Property Address…" at bounding box center [883, 212] width 935 height 262
click at [461, 322] on input "Property Address:" at bounding box center [630, 311] width 406 height 34
type input "1299 lower big springs"
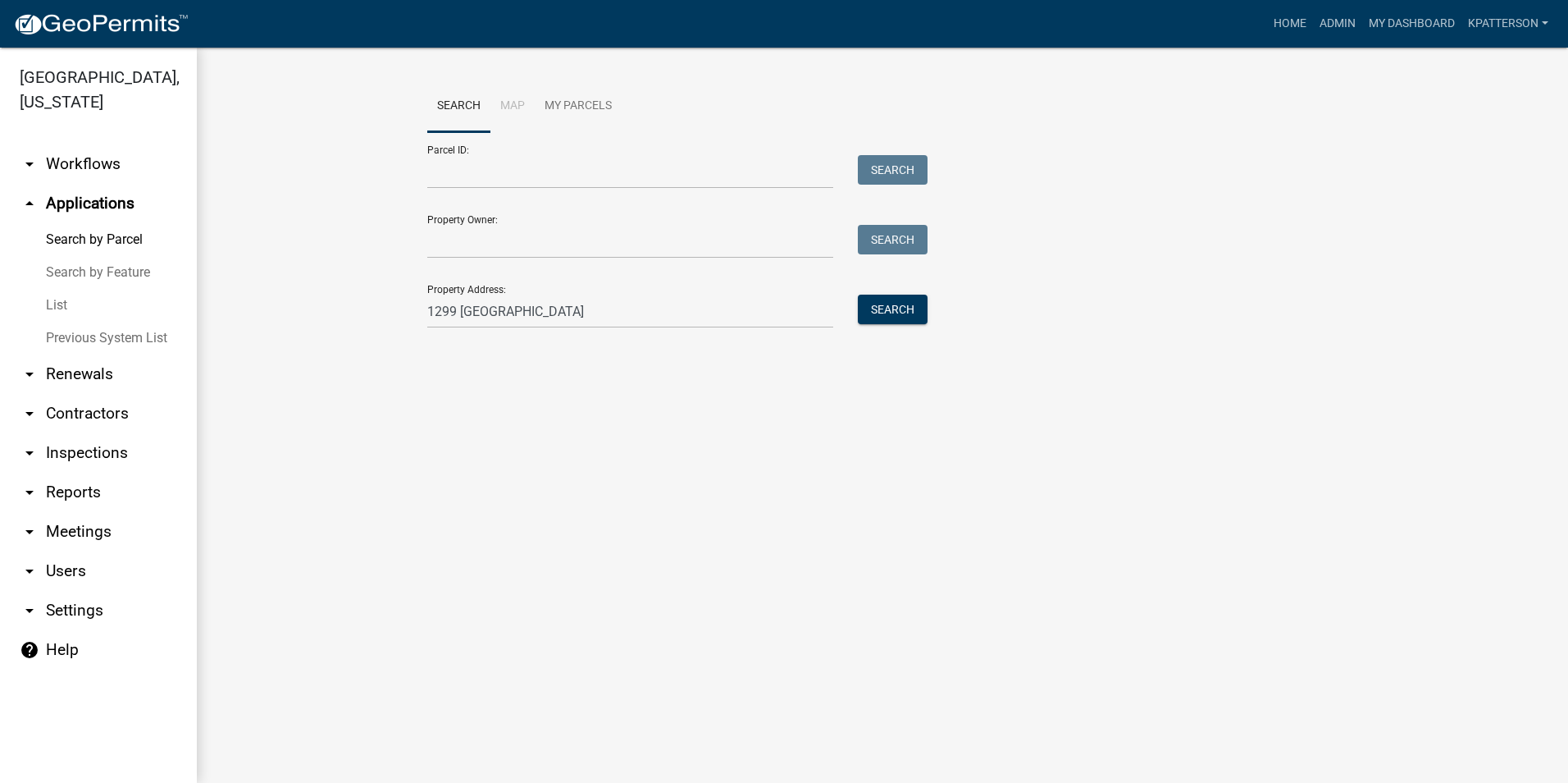
click at [883, 324] on div "Search" at bounding box center [888, 311] width 86 height 34
click at [903, 303] on button "Search" at bounding box center [892, 309] width 69 height 30
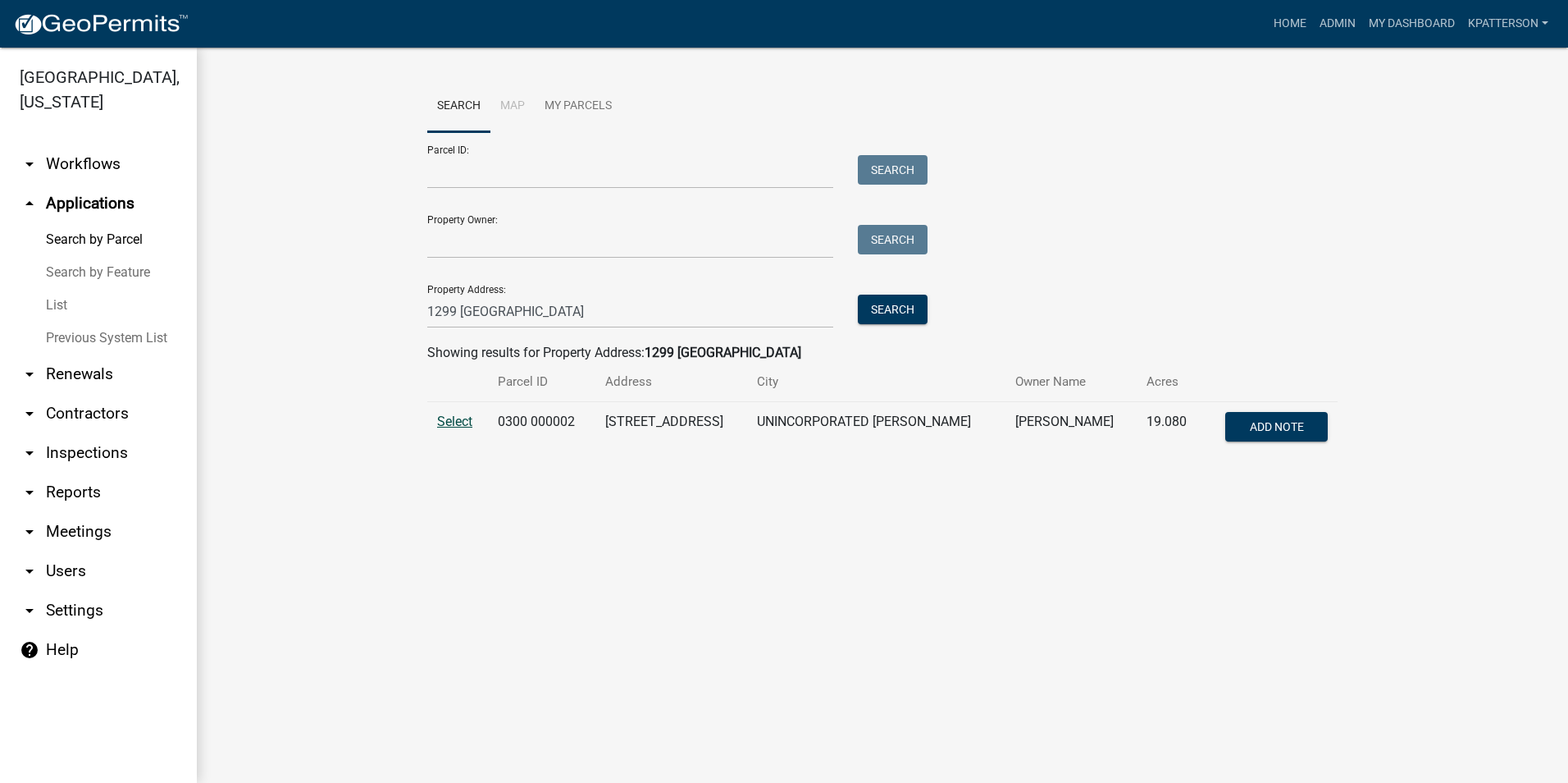
click at [454, 416] on span "Select" at bounding box center [454, 421] width 36 height 16
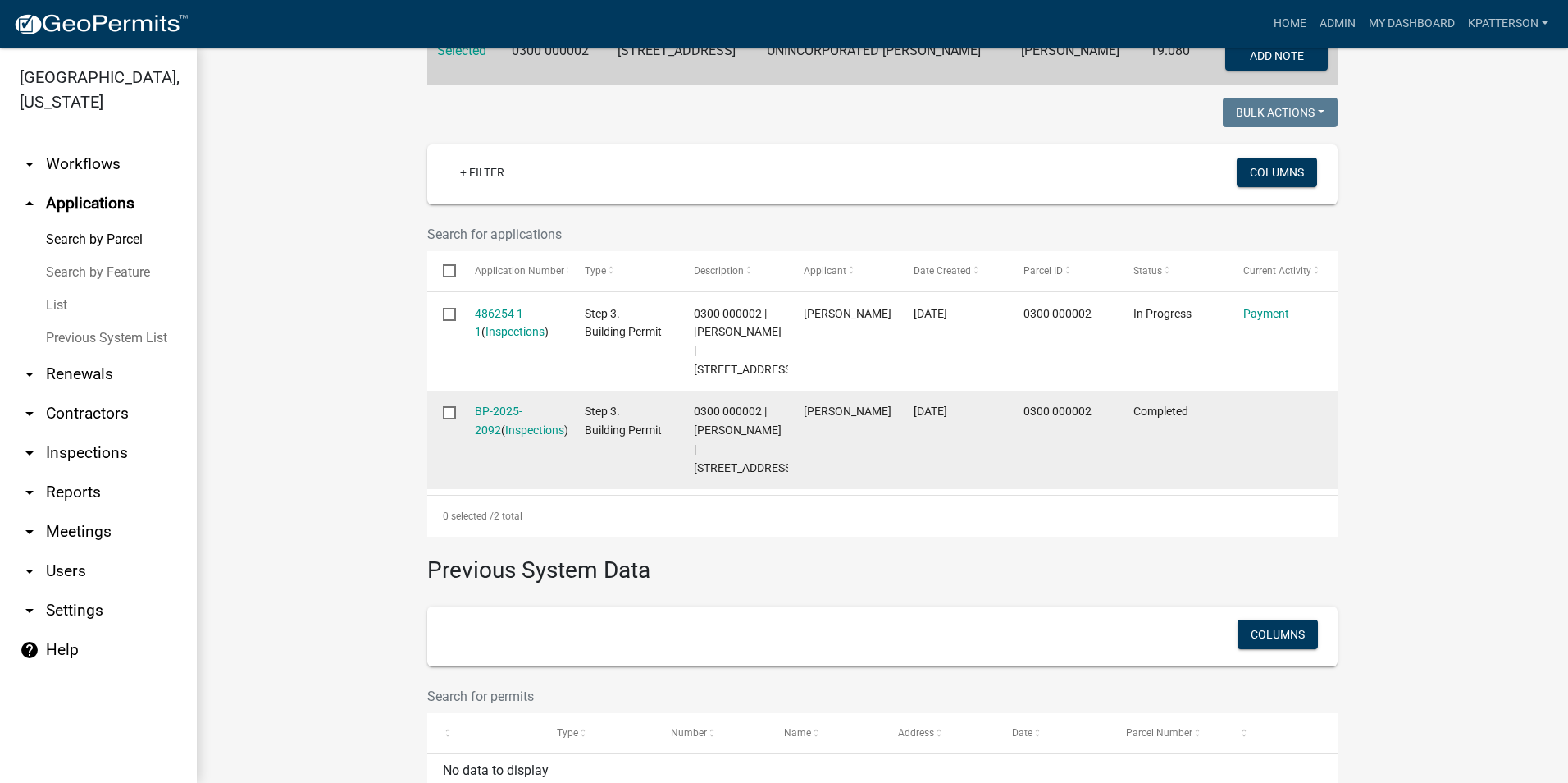
scroll to position [379, 0]
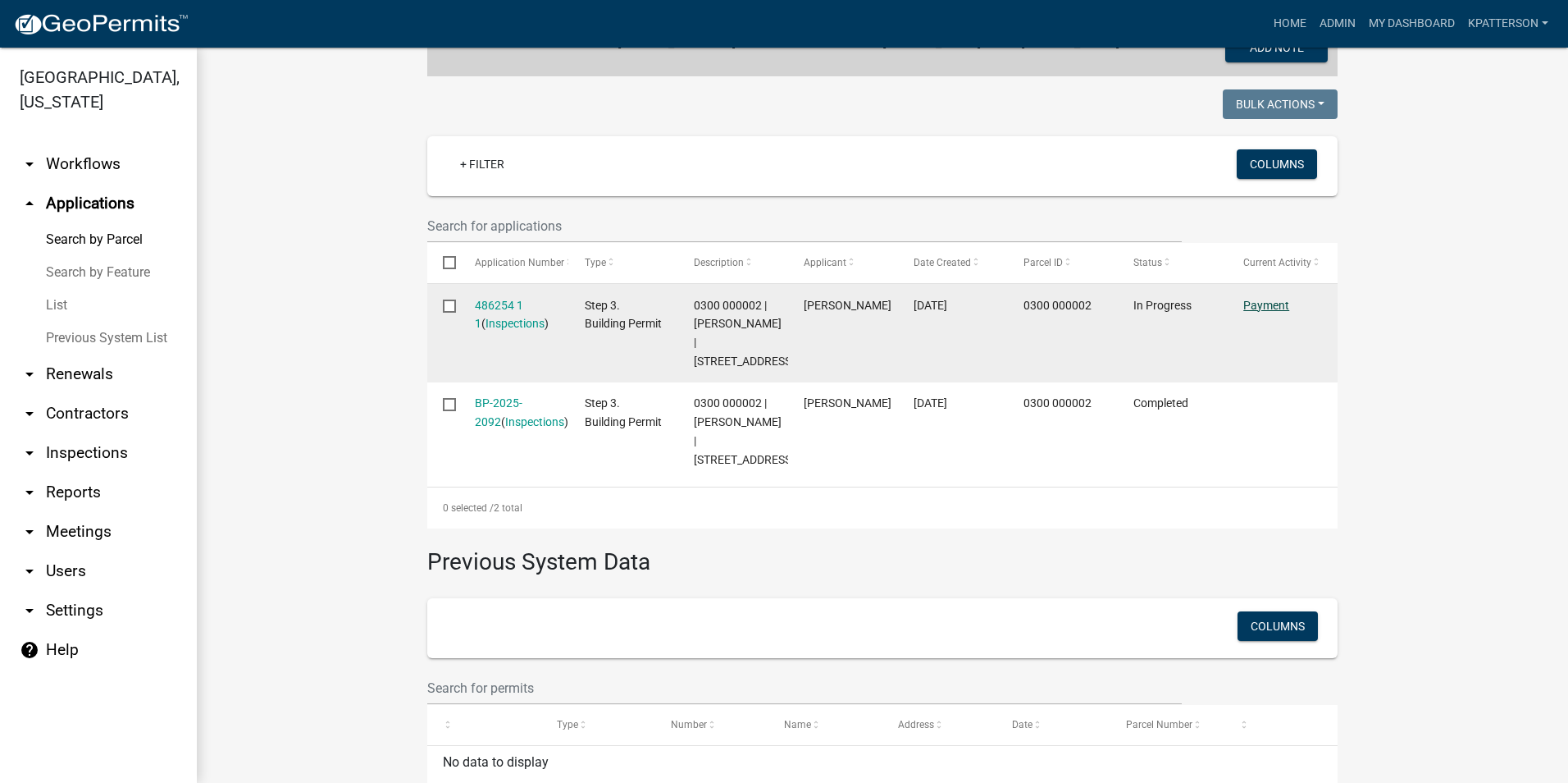
click at [1245, 306] on link "Payment" at bounding box center [1266, 305] width 46 height 13
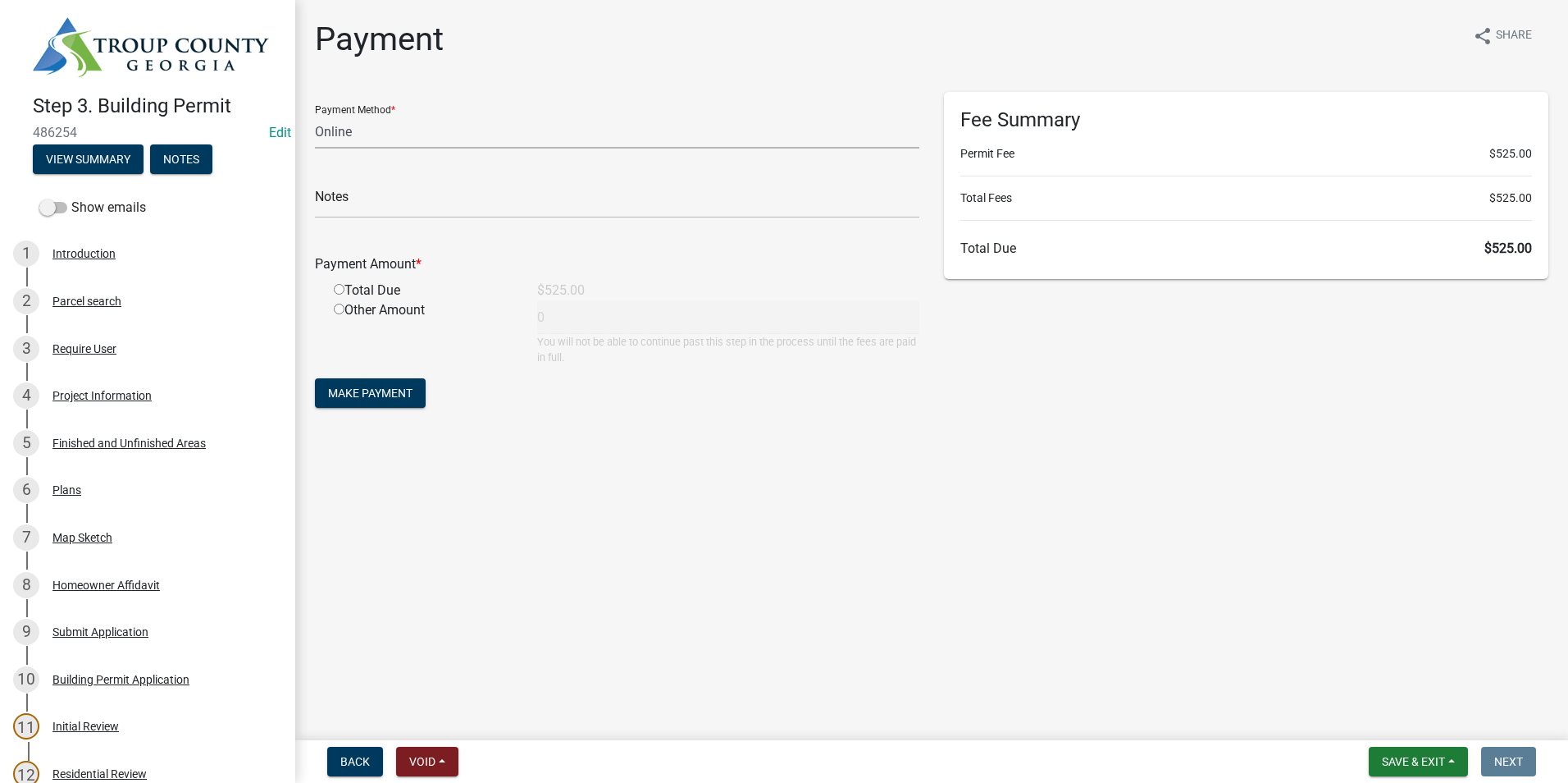
click at [511, 127] on select "Credit Card POS Check Cash Online" at bounding box center [617, 131] width 605 height 34
select select "1: 0"
click at [314, 115] on select "Credit Card POS Check Cash Online" at bounding box center [617, 131] width 605 height 34
click at [488, 212] on input "text" at bounding box center [617, 201] width 605 height 34
type input "2819"
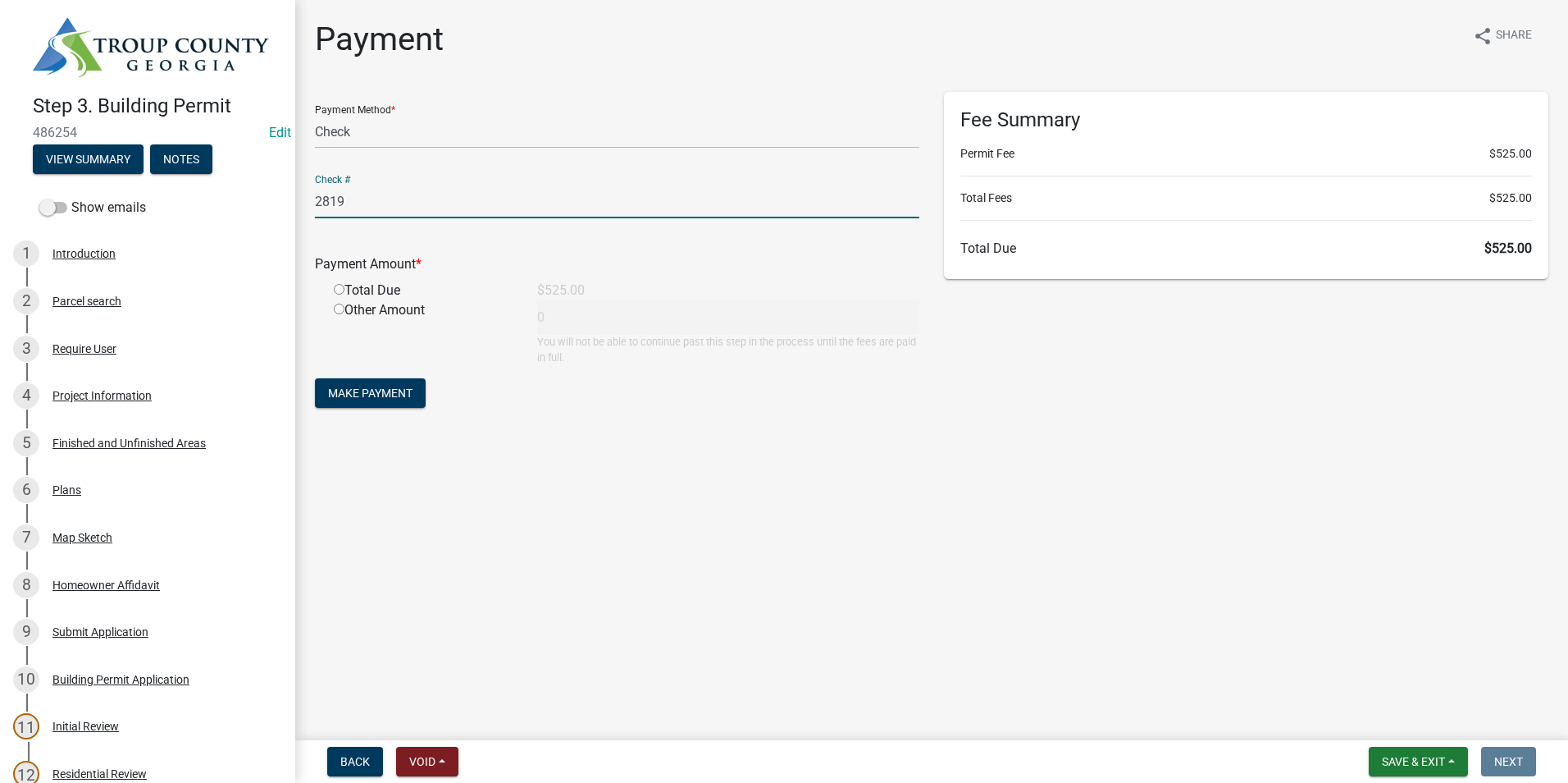
click at [338, 295] on div "Total Due" at bounding box center [423, 290] width 203 height 20
click at [341, 286] on input "radio" at bounding box center [339, 289] width 10 height 10
radio input "true"
type input "525"
click at [359, 401] on button "Make Payment" at bounding box center [369, 393] width 110 height 30
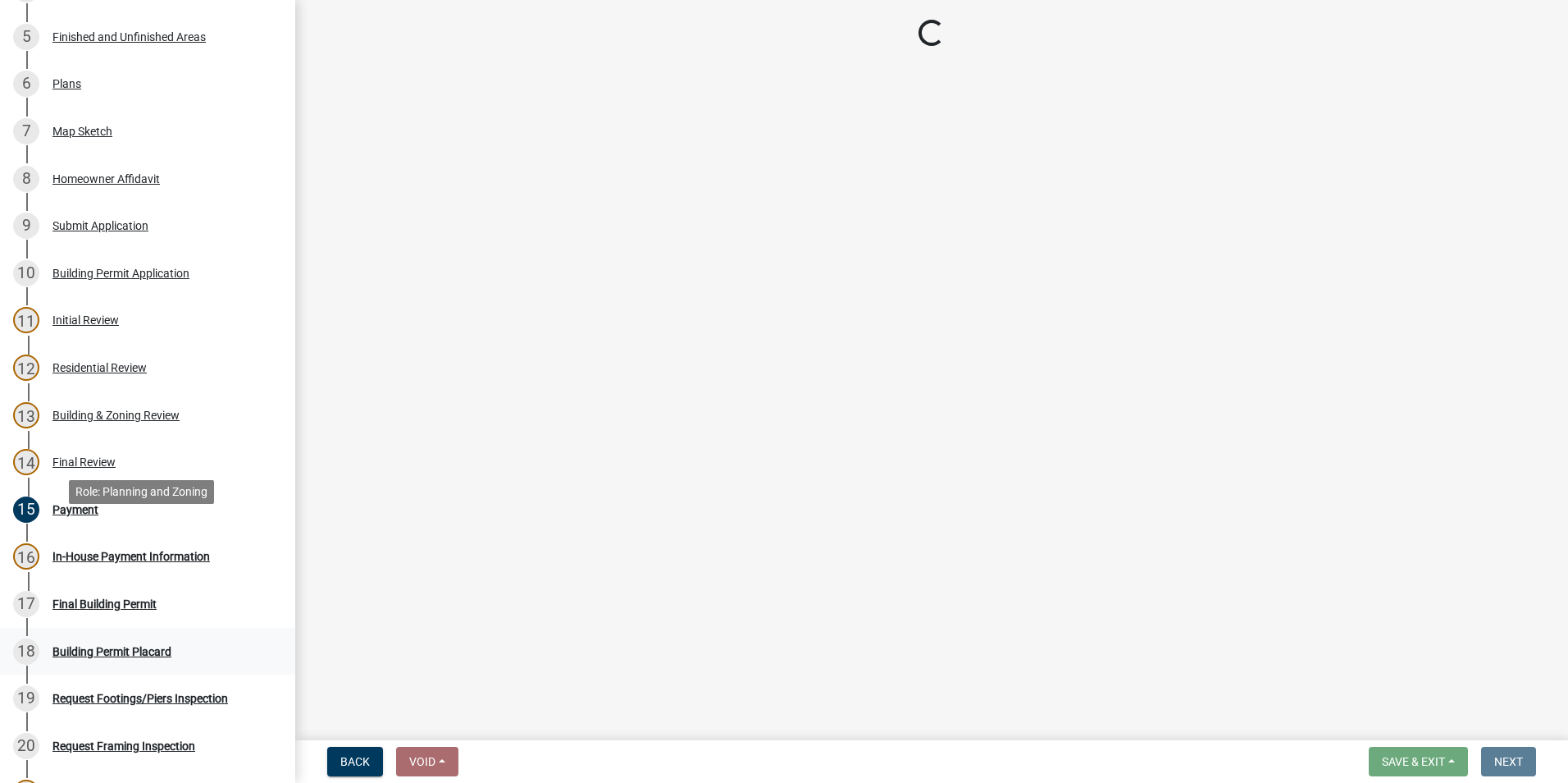
scroll to position [492, 0]
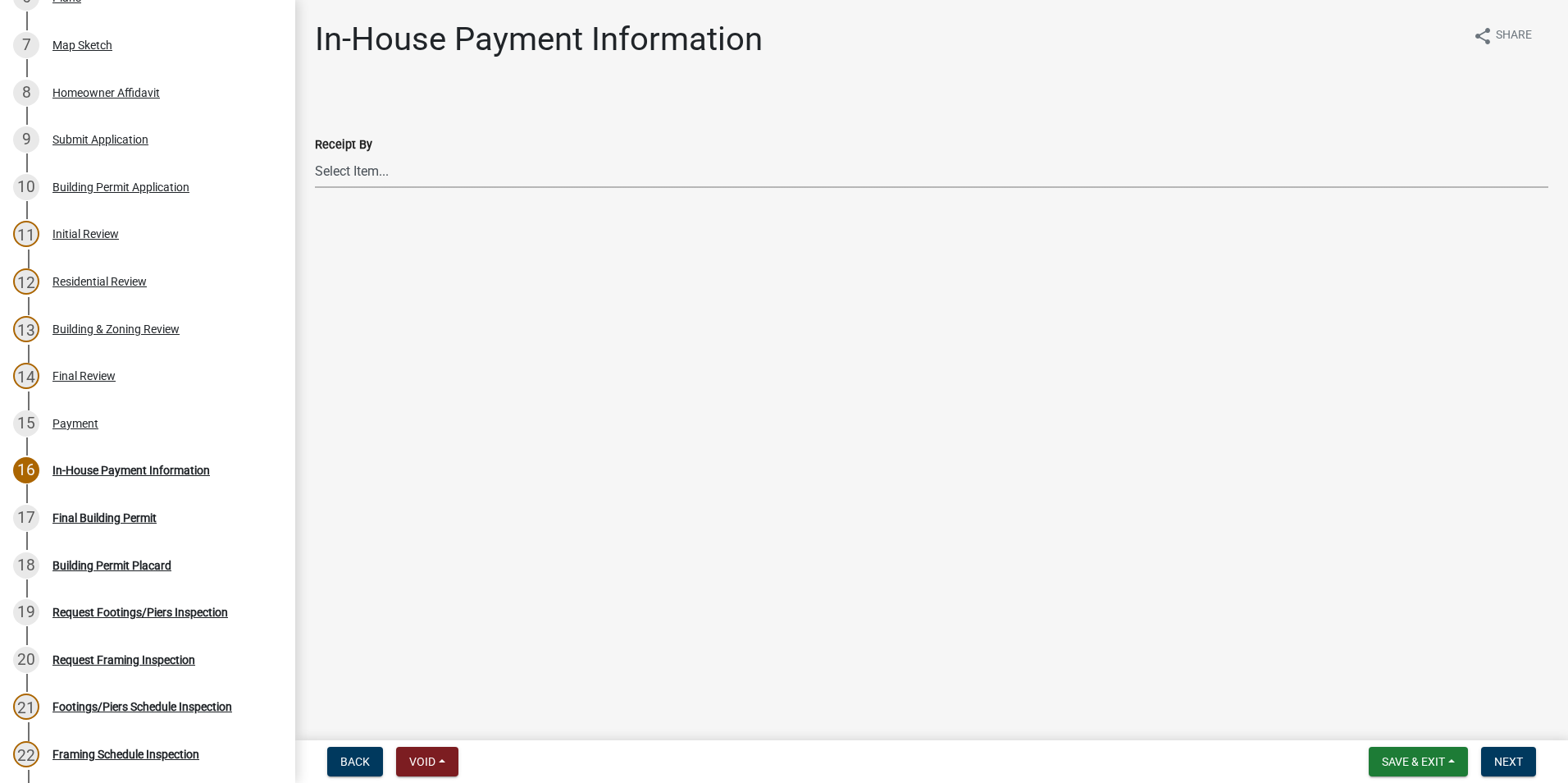
click at [442, 176] on select "Select Item... Douglas Richardson James Lorimer Thrailkill Jr Keanua Patterson …" at bounding box center [931, 170] width 1234 height 34
click at [314, 154] on select "Select Item... Douglas Richardson James Lorimer Thrailkill Jr Keanua Patterson …" at bounding box center [931, 170] width 1234 height 34
select select "2b86b0c4-e8a1-45ee-90a7-b8d4cb5b2682"
click at [1517, 752] on button "Next" at bounding box center [1508, 761] width 55 height 30
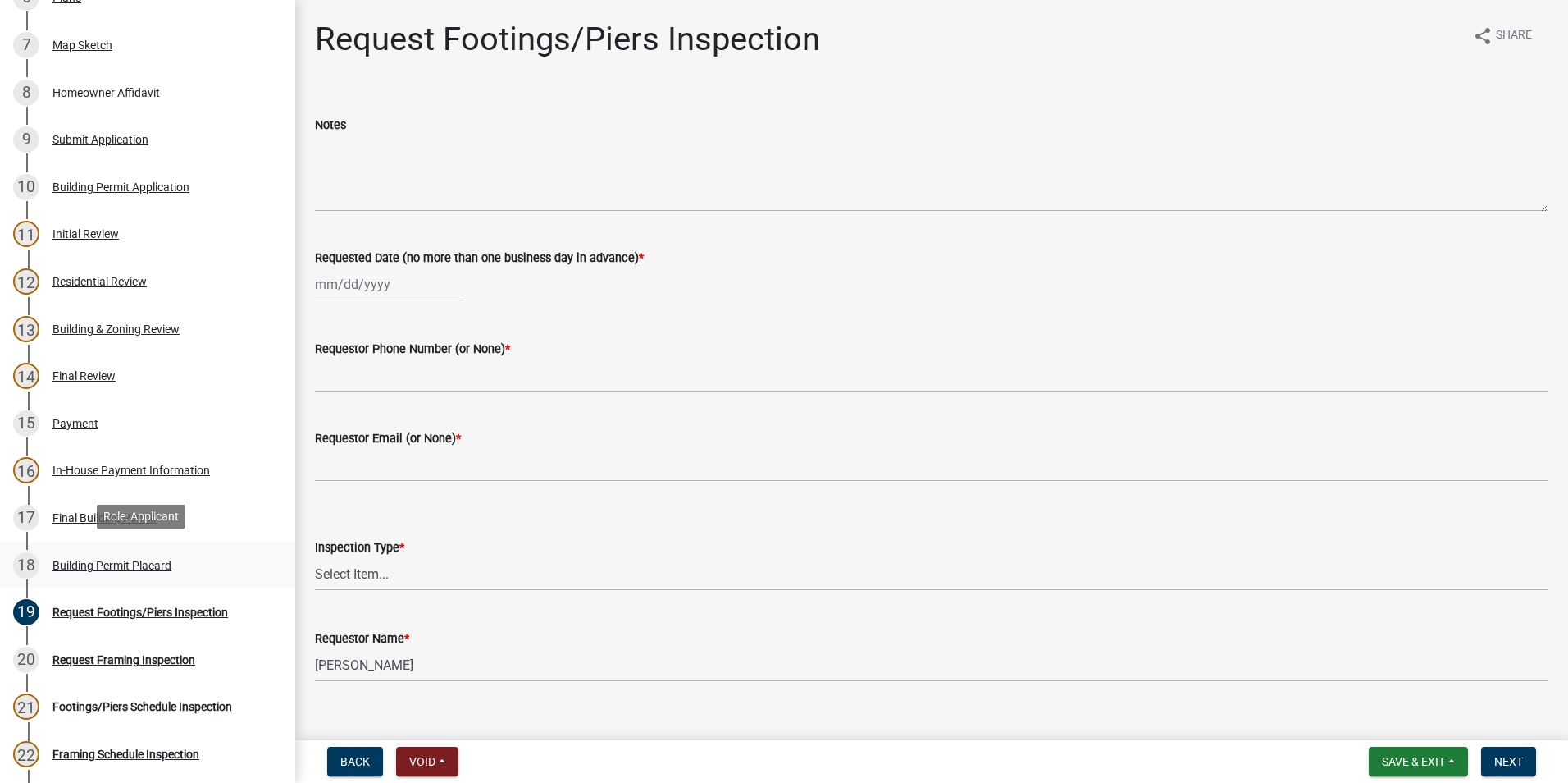
click at [132, 554] on div "18 Building Permit Placard" at bounding box center [141, 565] width 256 height 26
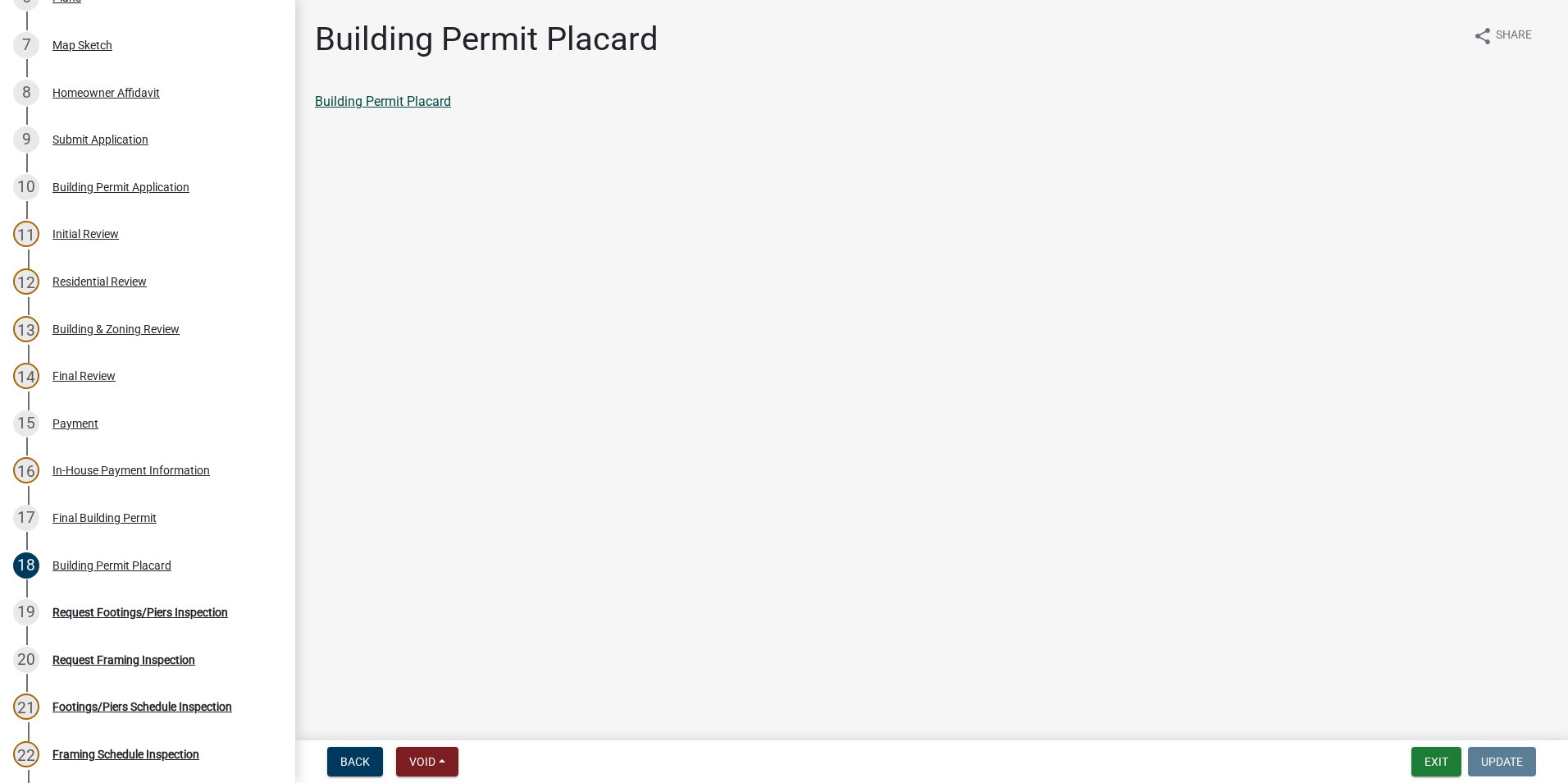
click at [357, 96] on link "Building Permit Placard" at bounding box center [382, 102] width 136 height 16
click at [65, 433] on link "15 Payment" at bounding box center [148, 423] width 295 height 48
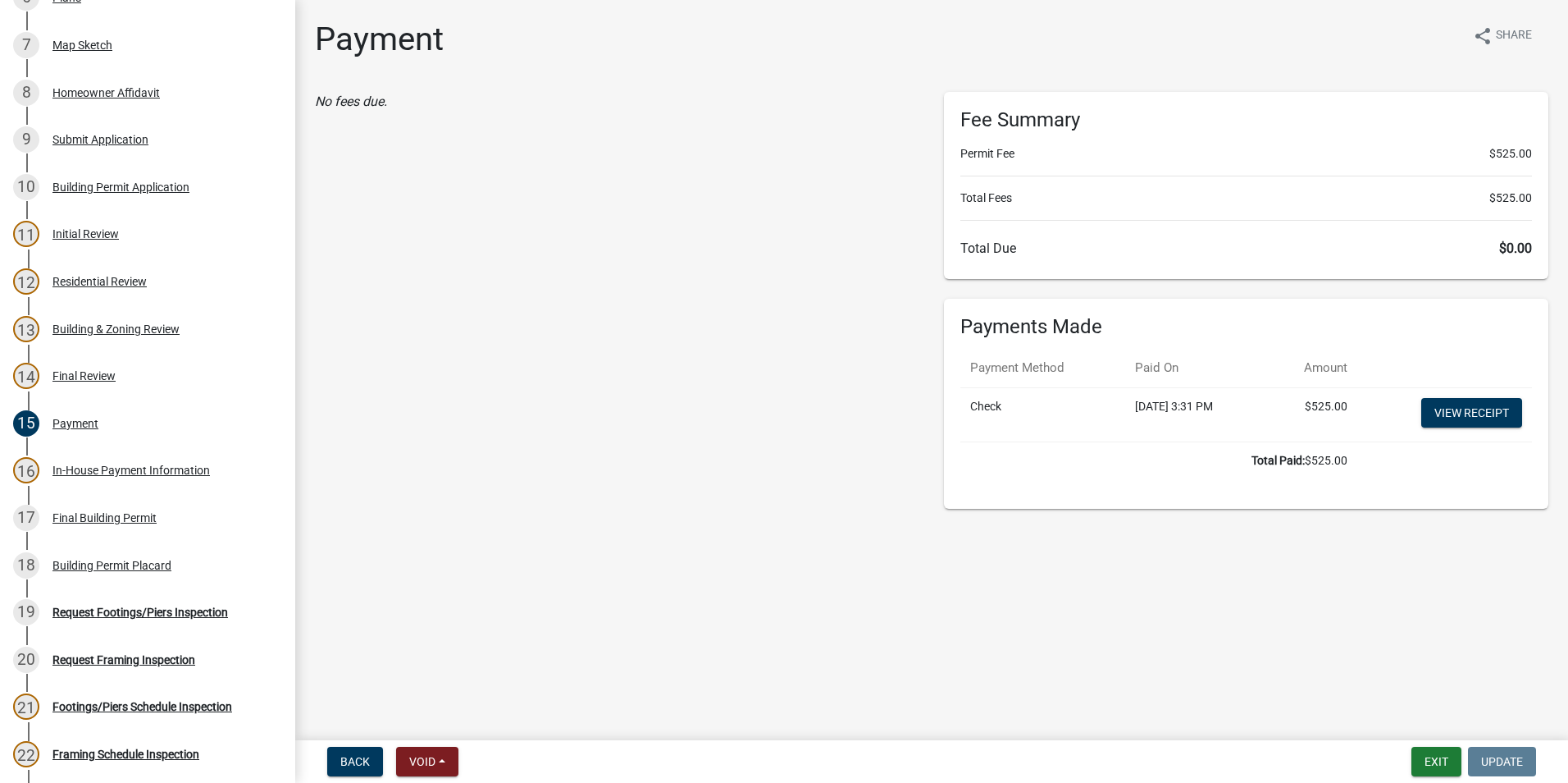
click at [1403, 406] on td "View receipt" at bounding box center [1444, 415] width 175 height 54
click at [1469, 416] on link "View receipt" at bounding box center [1472, 413] width 101 height 30
